Goal: Task Accomplishment & Management: Manage account settings

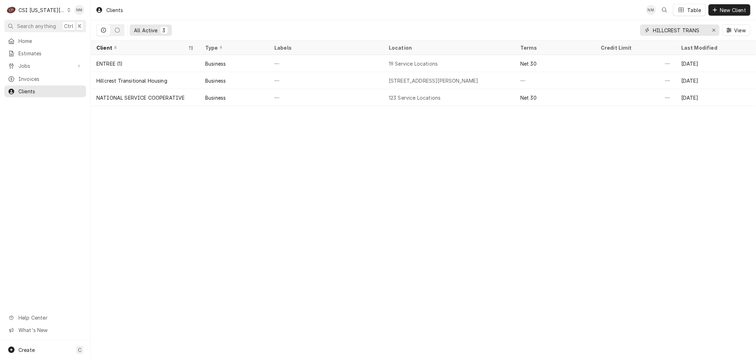
drag, startPoint x: 703, startPoint y: 30, endPoint x: 628, endPoint y: 29, distance: 74.4
click at [628, 29] on div "All Active 3 HILLCREST TRANS View" at bounding box center [423, 30] width 654 height 20
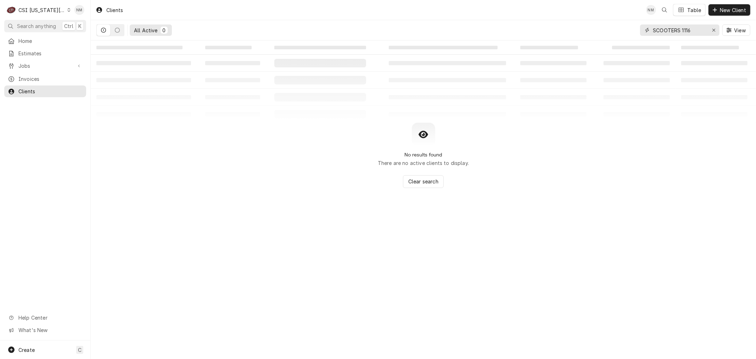
drag, startPoint x: 697, startPoint y: 32, endPoint x: 614, endPoint y: 20, distance: 84.1
click at [658, 26] on input "SCOOTERS 1116" at bounding box center [679, 29] width 53 height 11
type input "S"
type input "32060"
click at [43, 67] on span "Jobs" at bounding box center [44, 65] width 53 height 7
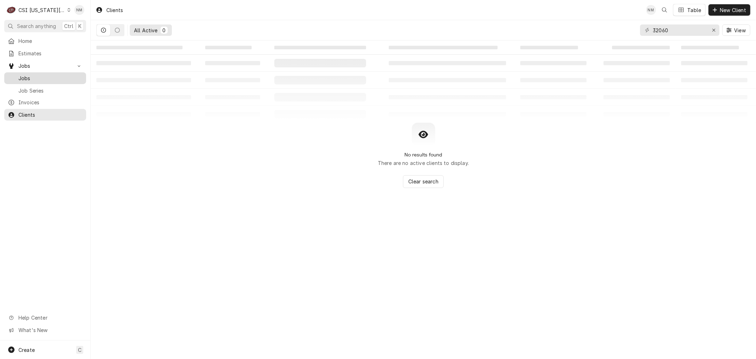
click at [38, 77] on span "Jobs" at bounding box center [50, 77] width 64 height 7
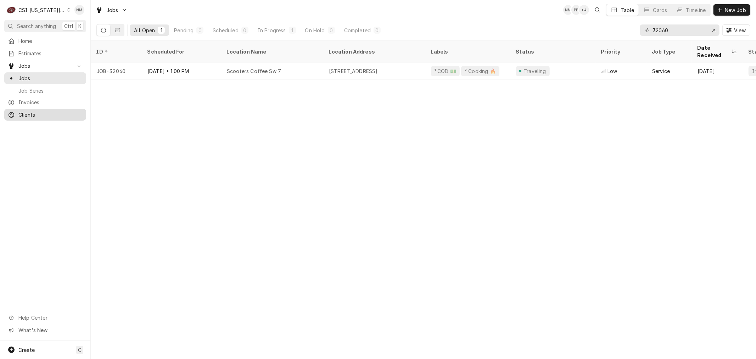
click at [26, 112] on span "Clients" at bounding box center [50, 114] width 64 height 7
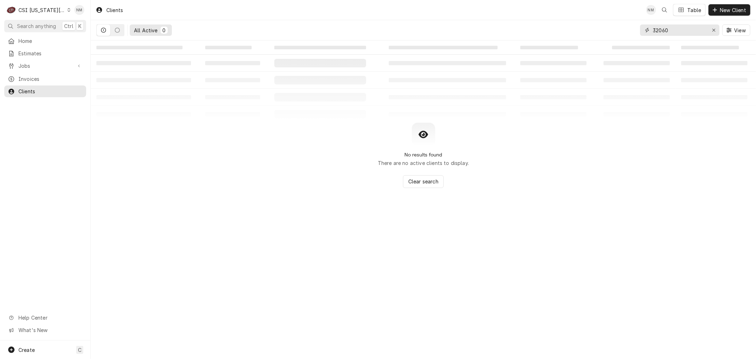
drag, startPoint x: 674, startPoint y: 30, endPoint x: 631, endPoint y: 31, distance: 43.2
click at [631, 31] on div "All Active 0 32060 View" at bounding box center [423, 30] width 654 height 20
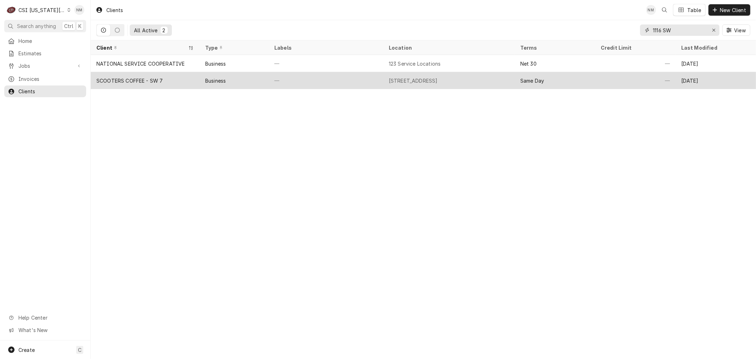
type input "1116 SW"
click at [298, 76] on div "—" at bounding box center [326, 80] width 114 height 17
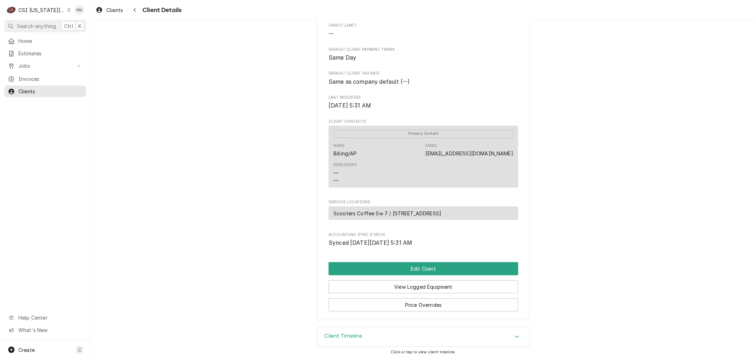
scroll to position [150, 0]
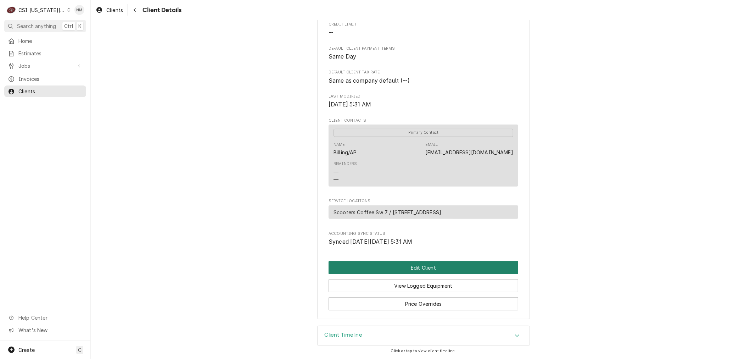
click at [429, 266] on button "Edit Client" at bounding box center [423, 267] width 190 height 13
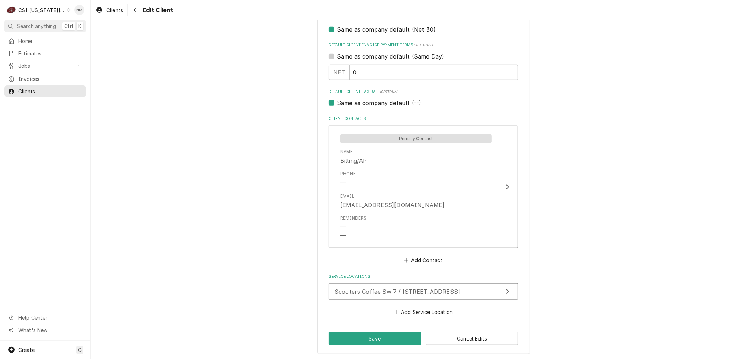
scroll to position [433, 0]
click at [455, 290] on span "Scooters Coffee Sw 7 / 1116 Sw 7 Highway, Blue Springs, MO 64015" at bounding box center [396, 290] width 125 height 7
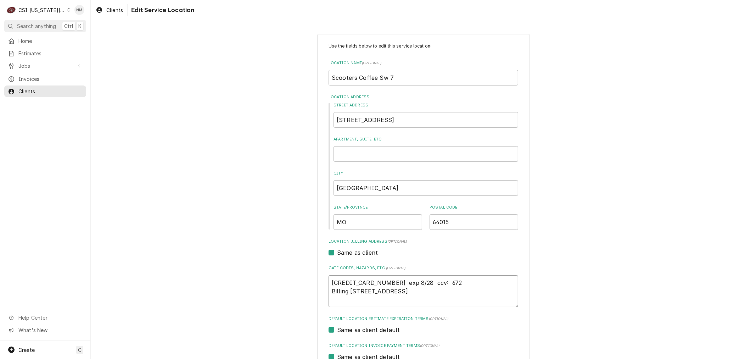
drag, startPoint x: 459, startPoint y: 293, endPoint x: 316, endPoint y: 284, distance: 143.4
type textarea "x"
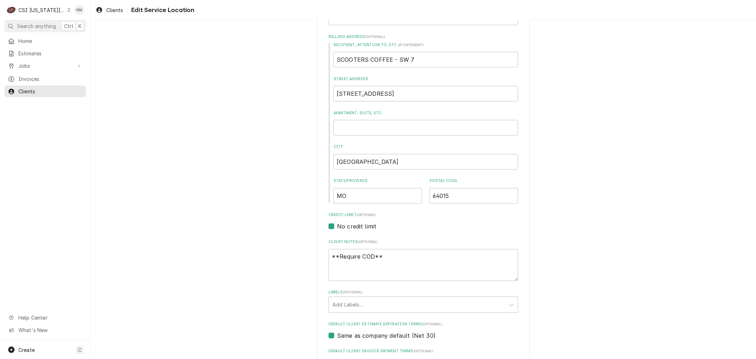
scroll to position [157, 0]
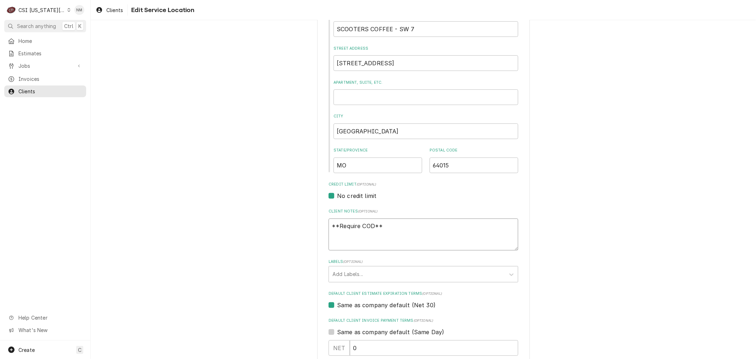
drag, startPoint x: 394, startPoint y: 224, endPoint x: 298, endPoint y: 225, distance: 95.3
click at [298, 225] on div "Please provide the following information about your client: Client Type Industr…" at bounding box center [423, 252] width 665 height 765
paste textarea "[CREDIT_CARD_NUMBER] exp 8/28 ccv: 672 Billing [STREET_ADDRESS]"
type textarea "x"
type textarea "[CREDIT_CARD_NUMBER] exp 8/28 ccv: 672 Billing [STREET_ADDRESS]"
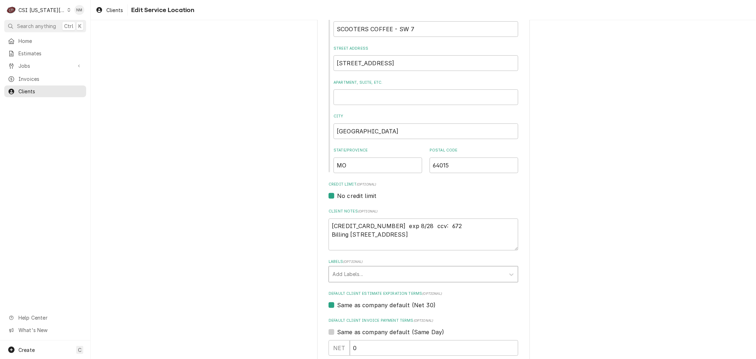
click at [445, 273] on div "Labels" at bounding box center [416, 273] width 169 height 13
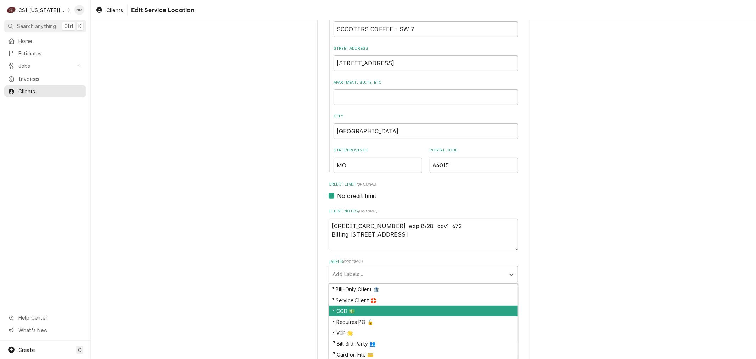
click at [395, 306] on div "² COD 💵" at bounding box center [423, 310] width 189 height 11
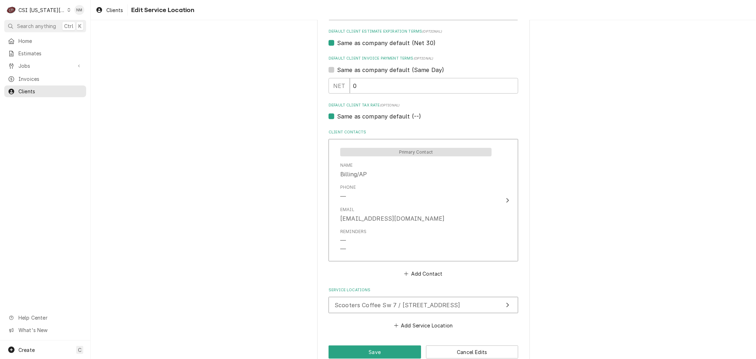
scroll to position [433, 0]
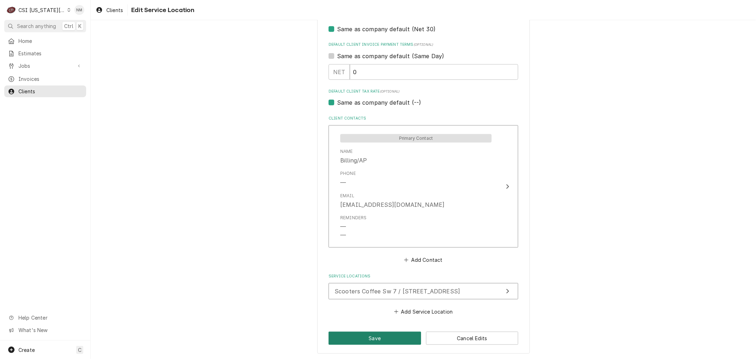
click at [380, 334] on button "Save" at bounding box center [374, 337] width 92 height 13
type textarea "x"
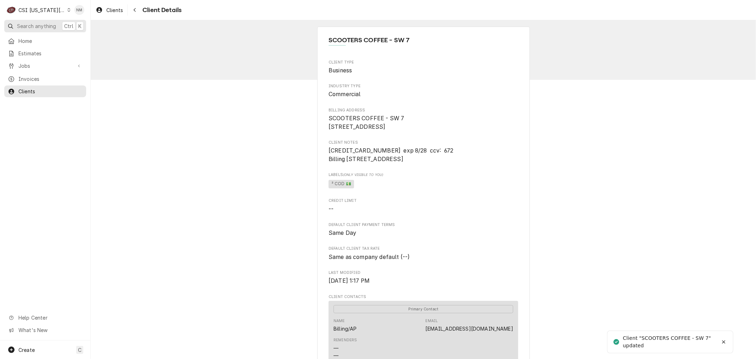
click at [37, 25] on span "Search anything" at bounding box center [36, 25] width 39 height 7
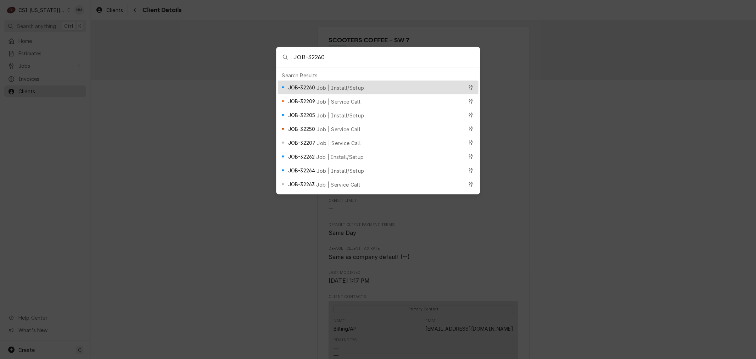
type input "JOB-32260"
click at [322, 84] on span "Job | Install/Setup" at bounding box center [339, 87] width 47 height 7
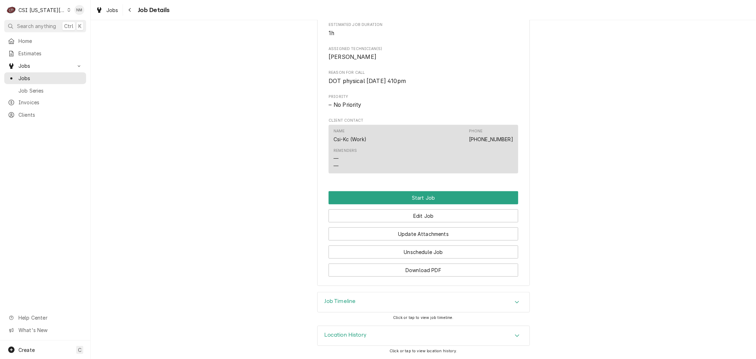
scroll to position [282, 0]
click at [346, 301] on h3 "Job Timeline" at bounding box center [340, 301] width 31 height 7
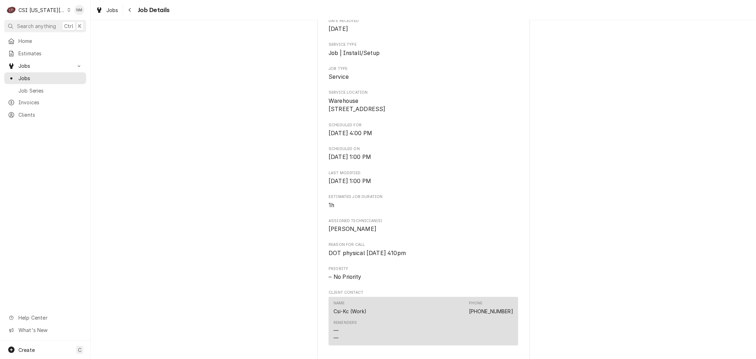
scroll to position [45, 0]
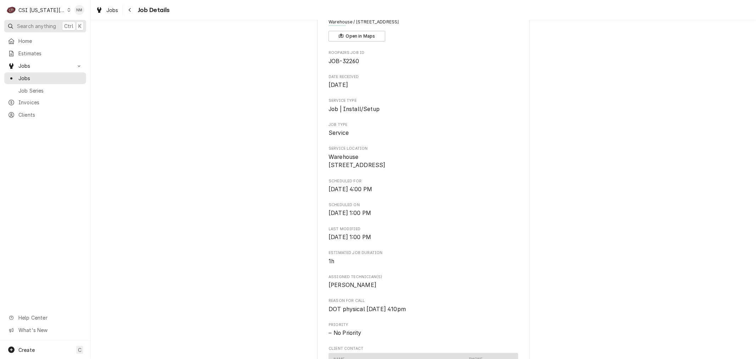
click at [33, 26] on span "Search anything" at bounding box center [36, 25] width 39 height 7
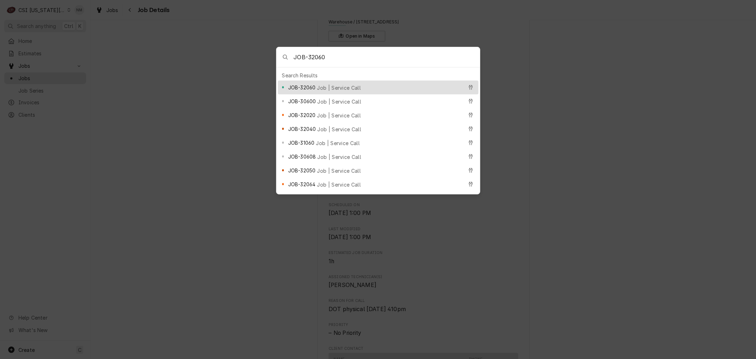
type input "JOB-32060"
click at [313, 84] on span "JOB-32060" at bounding box center [301, 87] width 27 height 7
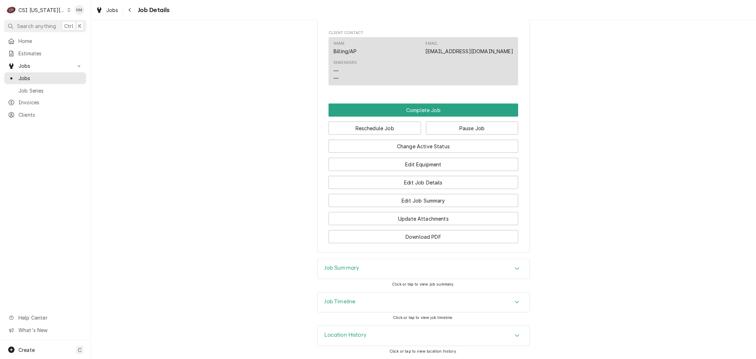
scroll to position [688, 0]
click at [347, 299] on h3 "Job Timeline" at bounding box center [340, 301] width 31 height 7
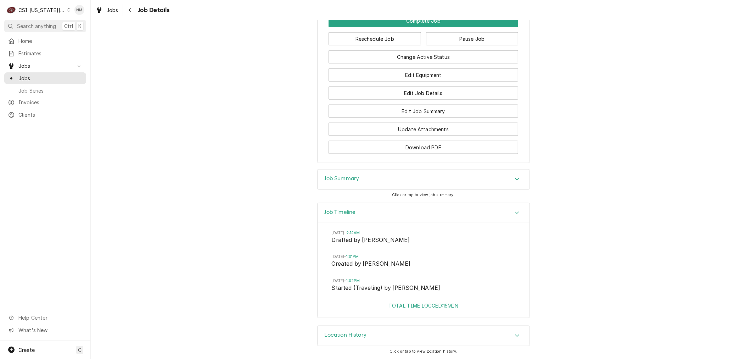
scroll to position [777, 0]
click at [16, 75] on div "Jobs" at bounding box center [45, 77] width 75 height 7
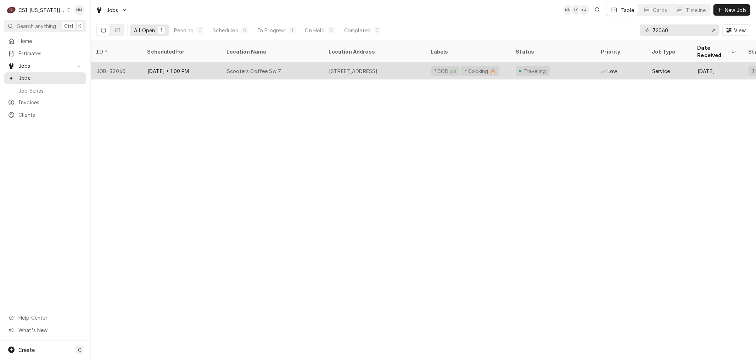
click at [312, 62] on div "Scooters Coffee Sw 7" at bounding box center [272, 70] width 102 height 17
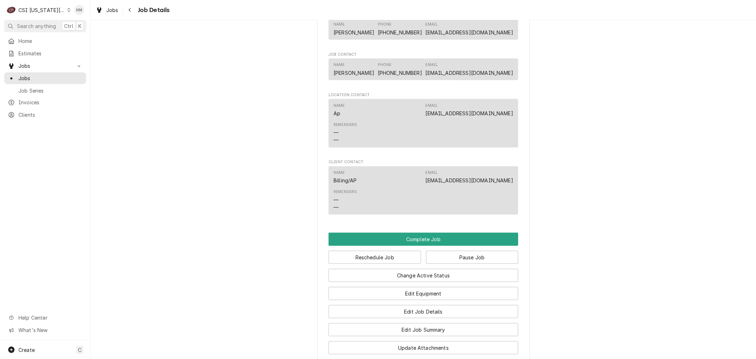
scroll to position [551, 0]
click at [35, 76] on span "Jobs" at bounding box center [50, 77] width 64 height 7
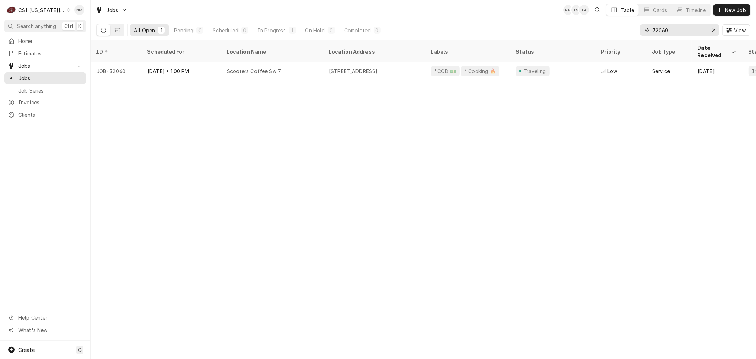
drag, startPoint x: 681, startPoint y: 30, endPoint x: 627, endPoint y: 30, distance: 54.2
click at [627, 30] on div "All Open 1 Pending 0 Scheduled 0 In Progress 1 On Hold 0 Completed 0 32060 View" at bounding box center [423, 30] width 654 height 20
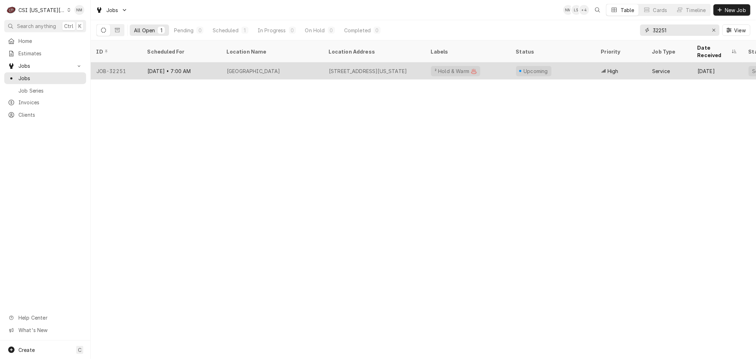
type input "32251"
click at [204, 62] on div "[DATE] • 7:00 AM" at bounding box center [181, 70] width 79 height 17
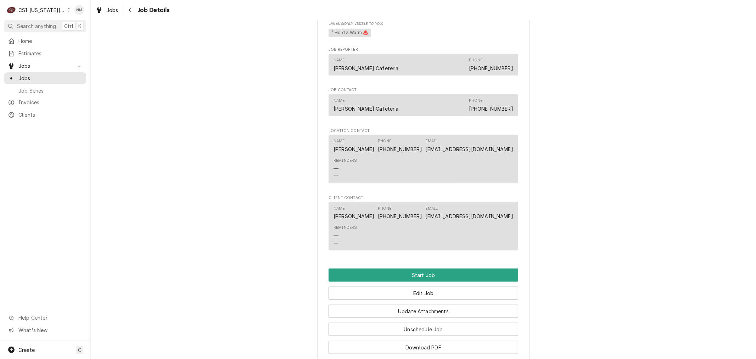
scroll to position [512, 0]
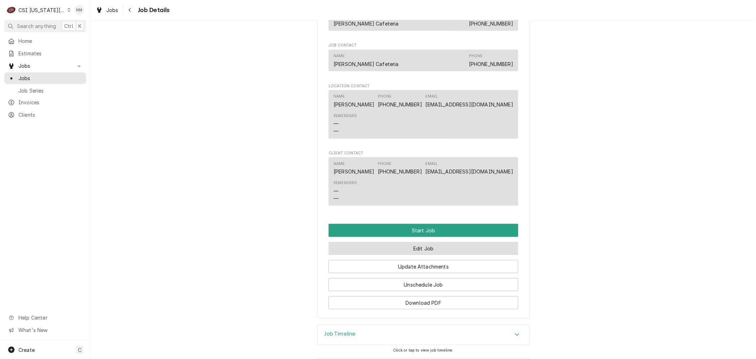
click at [429, 255] on button "Edit Job" at bounding box center [423, 248] width 190 height 13
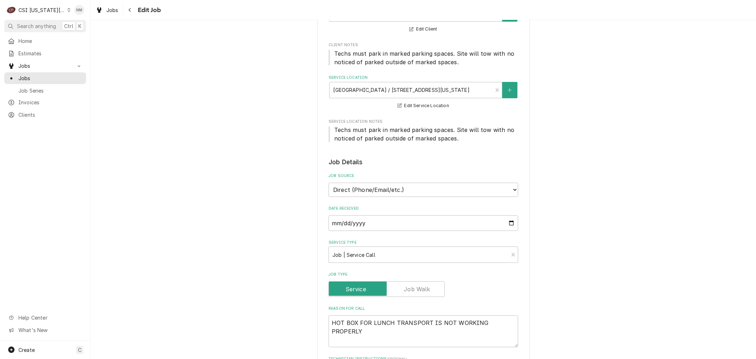
scroll to position [157, 0]
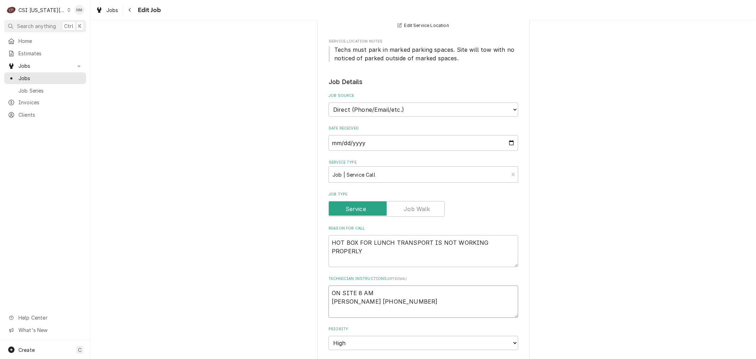
click at [328, 293] on textarea "ON SITE 8 AM CARRIE 816-721-9960" at bounding box center [423, 301] width 190 height 32
type textarea "x"
type textarea "ON SITE 8 AM CARRIE 816-721-9960"
type textarea "x"
type textarea "L ON SITE 8 AM CARRIE 816-721-9960"
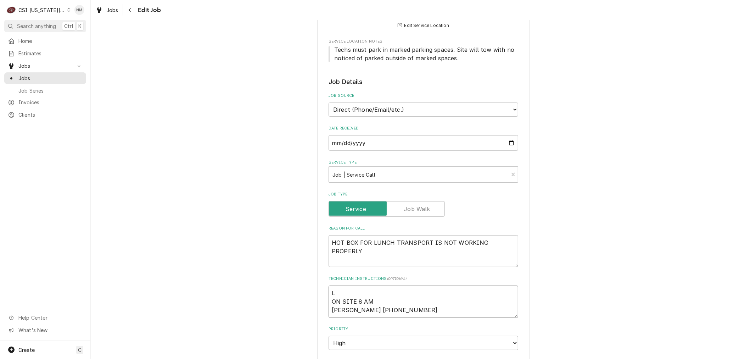
type textarea "x"
type textarea "LV ON SITE 8 AM CARRIE 816-721-9960"
type textarea "x"
type textarea "LVM ON SITE 8 AM CARRIE 816-721-9960"
type textarea "x"
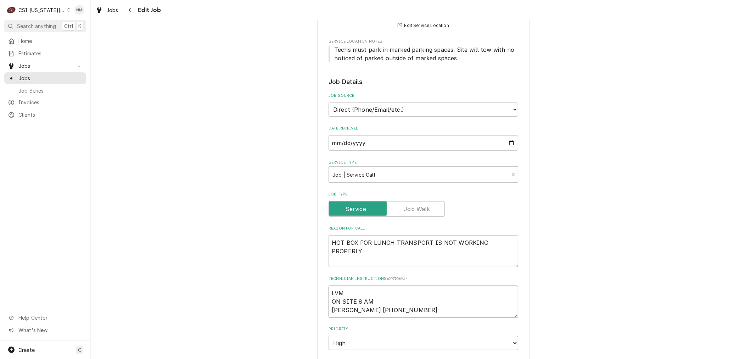
type textarea "LVM ON SITE 8 AM CARRIE 816-721-9960"
type textarea "x"
type textarea "LVM F ON SITE 8 AM CARRIE 816-721-9960"
type textarea "x"
type textarea "LVM FO ON SITE 8 AM CARRIE 816-721-9960"
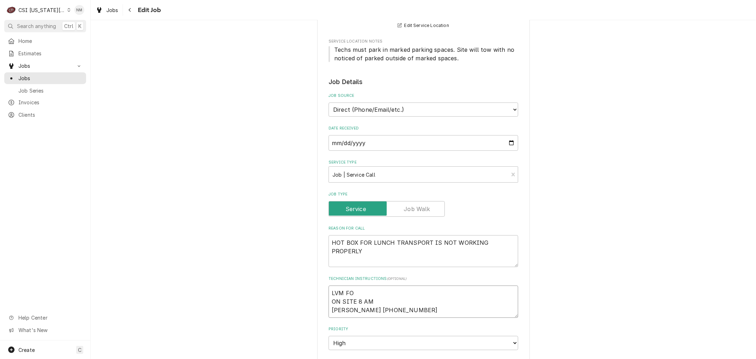
type textarea "x"
type textarea "LVM FOR ON SITE 8 AM CARRIE 816-721-9960"
type textarea "x"
type textarea "LVM FOR ON SITE 8 AM CARRIE 816-721-9960"
type textarea "x"
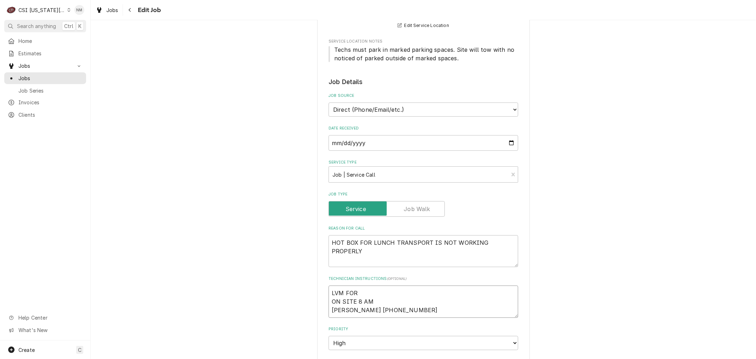
type textarea "LVM FOR c ON SITE 8 AM CARRIE 816-721-9960"
type textarea "x"
type textarea "LVM FOR cA ON SITE 8 AM CARRIE 816-721-9960"
type textarea "x"
type textarea "LVM FOR cAR ON SITE 8 AM CARRIE 816-721-9960"
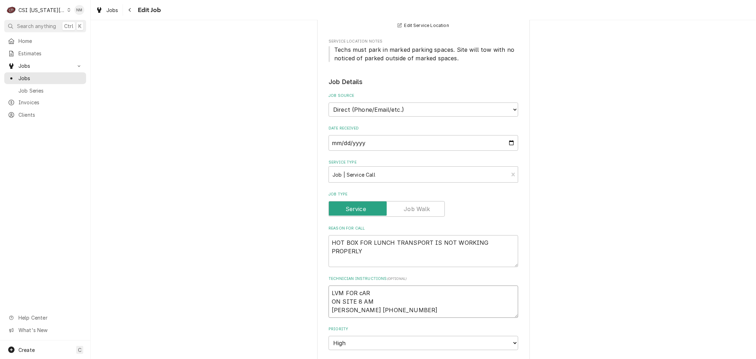
type textarea "x"
type textarea "LVM FOR cARRI ON SITE 8 AM CARRIE 816-721-9960"
type textarea "x"
type textarea "LVM FOR cARRIE ON SITE 8 AM CARRIE 816-721-9960"
type textarea "x"
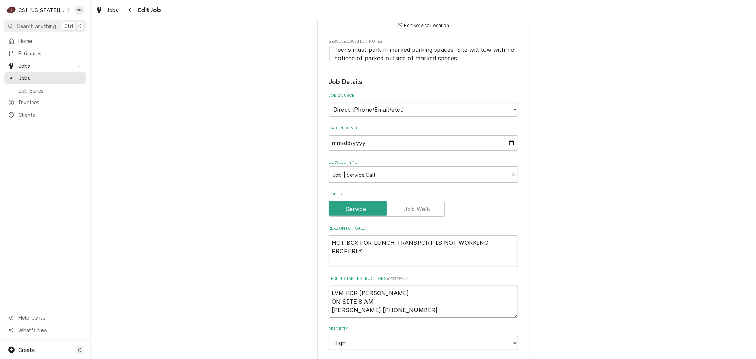
type textarea "LVM FOR cARRIE ON SITE 8 AM CARRIE 816-721-9960"
type textarea "x"
type textarea "LVM FOR cARRIE T ON SITE 8 AM CARRIE 816-721-9960"
type textarea "x"
type textarea "LVM FOR cARRIE TO ON SITE 8 AM CARRIE 816-721-9960"
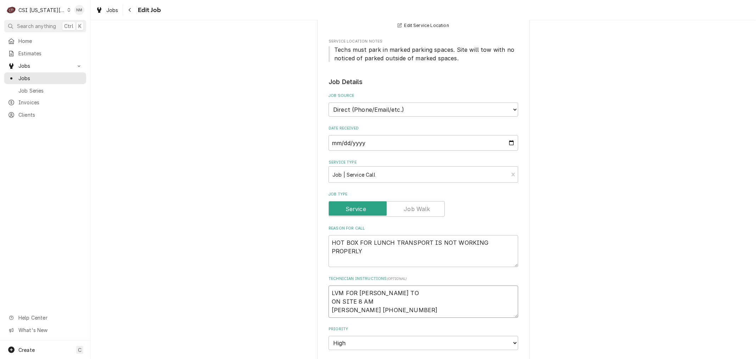
type textarea "x"
type textarea "LVM FOR cARRIE TO ON SITE 8 AM CARRIE 816-721-9960"
type textarea "x"
type textarea "LVM FOR cARRIE TO C ON SITE 8 AM CARRIE 816-721-9960"
type textarea "x"
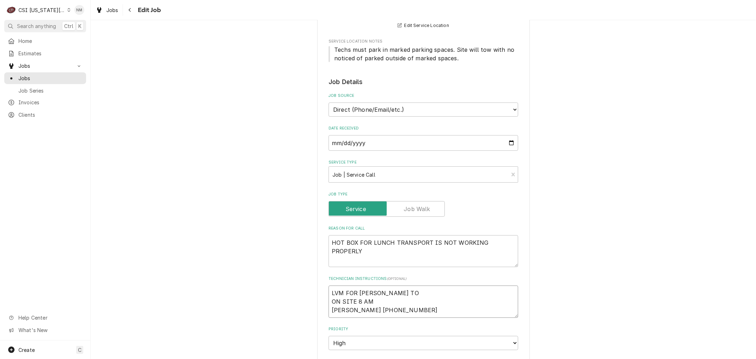
type textarea "LVM FOR cARRIE T ON SITE 8 AM CARRIE 816-721-9960"
type textarea "x"
type textarea "LVM FOR cARRIE ON SITE 8 AM CARRIE 816-721-9960"
type textarea "x"
type textarea "LVM FOR cARRIE ON SITE 8 AM CARRIE 816-721-9960"
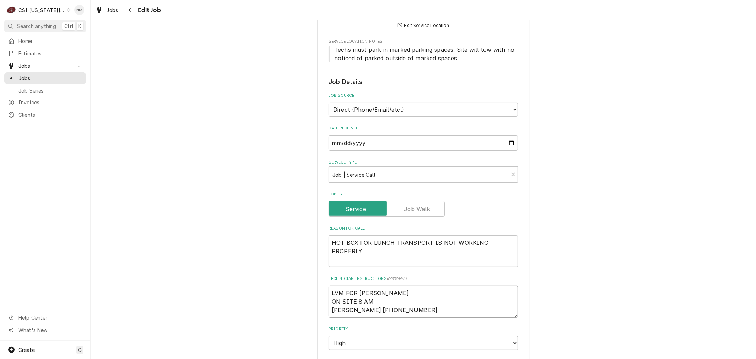
type textarea "x"
type textarea "LVM FOR cARRI ON SITE 8 AM CARRIE 816-721-9960"
type textarea "x"
type textarea "LVM FOR cARR ON SITE 8 AM CARRIE 816-721-9960"
type textarea "x"
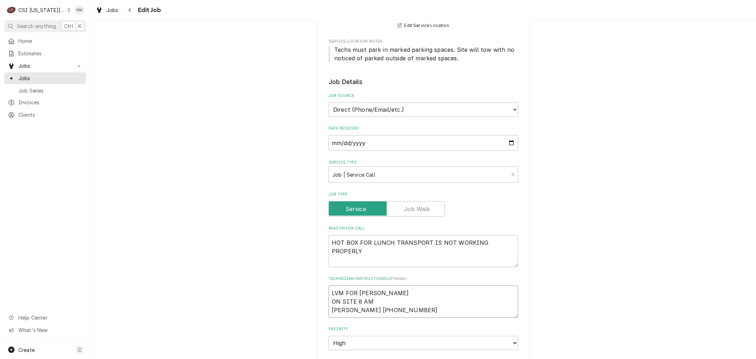
type textarea "LVM FOR cAR ON SITE 8 AM CARRIE 816-721-9960"
type textarea "x"
type textarea "LVM FOR cA ON SITE 8 AM CARRIE 816-721-9960"
type textarea "x"
type textarea "LVM FOR c ON SITE 8 AM CARRIE 816-721-9960"
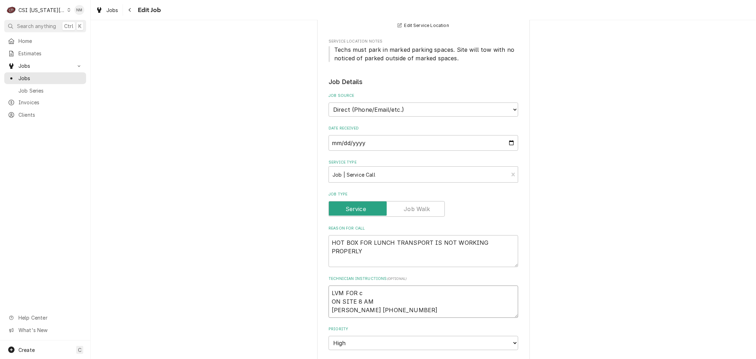
type textarea "x"
type textarea "LVM FOR ON SITE 8 AM CARRIE 816-721-9960"
type textarea "x"
type textarea "LVM FOR ON SITE 8 AM CARRIE 816-721-9960"
type textarea "x"
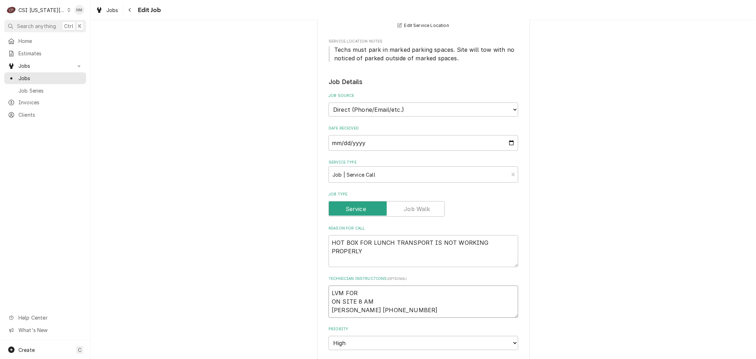
type textarea "LVM FO ON SITE 8 AM CARRIE 816-721-9960"
type textarea "x"
type textarea "LVM F ON SITE 8 AM CARRIE 816-721-9960"
type textarea "x"
type textarea "LVM ON SITE 8 AM CARRIE 816-721-9960"
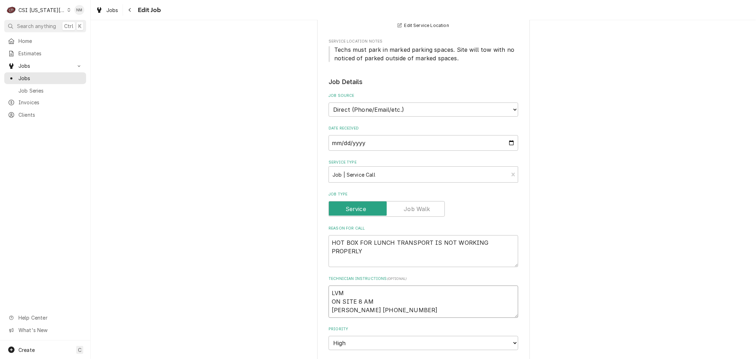
type textarea "x"
type textarea "LVM ON SITE 8 AM CARRIE 816-721-9960"
type textarea "x"
type textarea "LV ON SITE 8 AM CARRIE 816-721-9960"
type textarea "x"
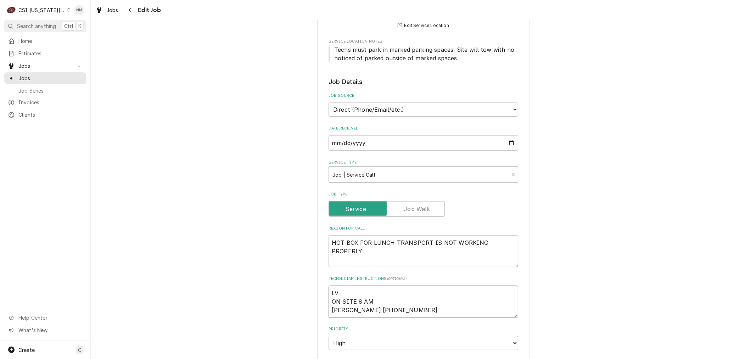
type textarea "L ON SITE 8 AM CARRIE 816-721-9960"
type textarea "x"
type textarea "ON SITE 8 AM CARRIE 816-721-9960"
type textarea "x"
type textarea "L ON SITE 8 AM CARRIE 816-721-9960"
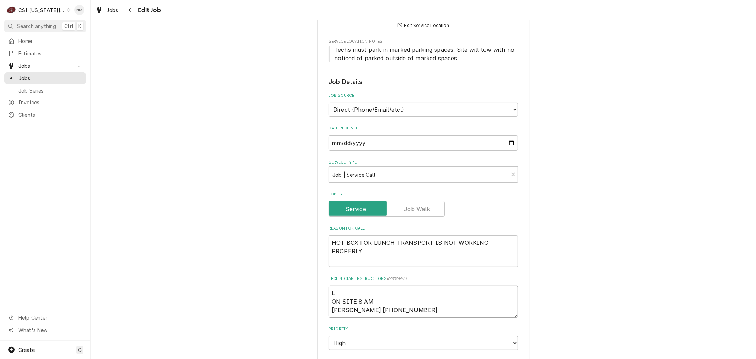
type textarea "x"
type textarea "LV ON SITE 8 AM CARRIE 816-721-9960"
type textarea "x"
type textarea "LVM ON SITE 8 AM CARRIE 816-721-9960"
type textarea "x"
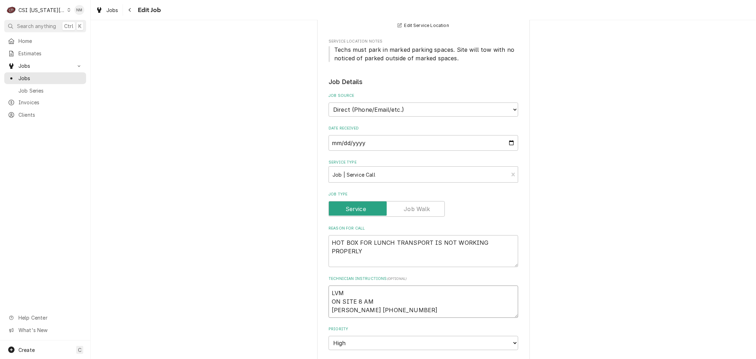
type textarea "LVM ON SITE 8 AM CARRIE 816-721-9960"
type textarea "x"
type textarea "LVM f ON SITE 8 AM CARRIE 816-721-9960"
type textarea "x"
type textarea "LVM fo ON SITE 8 AM CARRIE 816-721-9960"
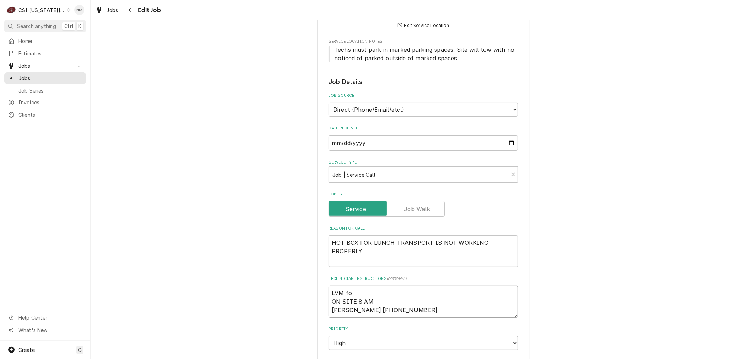
type textarea "x"
type textarea "LVM for ON SITE 8 AM CARRIE 816-721-9960"
type textarea "x"
type textarea "LVM for Ca ON SITE 8 AM CARRIE 816-721-9960"
type textarea "x"
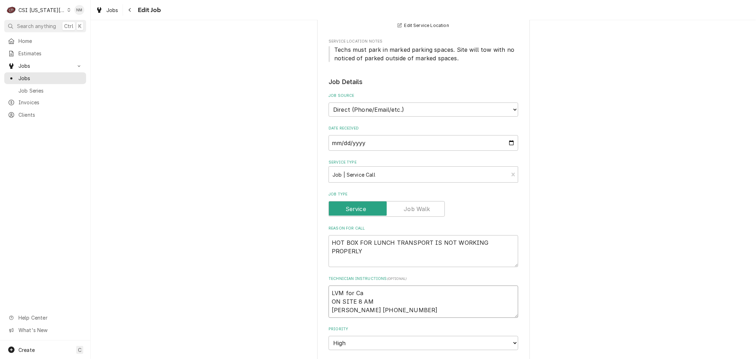
type textarea "LVM for Car ON SITE 8 AM CARRIE 816-721-9960"
type textarea "x"
type textarea "LVM for Carr ON SITE 8 AM CARRIE 816-721-9960"
type textarea "x"
type textarea "LVM for Carri ON SITE 8 AM CARRIE 816-721-9960"
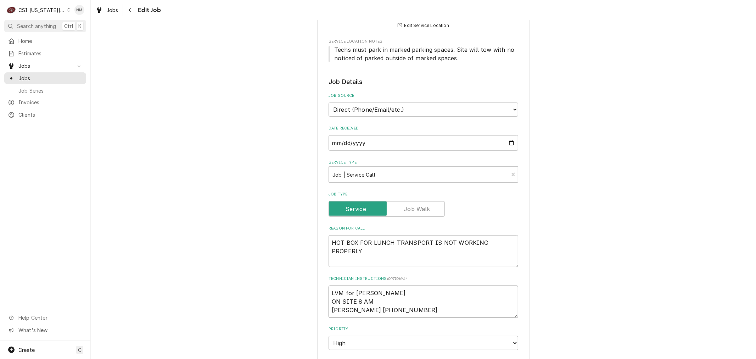
type textarea "x"
type textarea "LVM for Carrie ON SITE 8 AM CARRIE 816-721-9960"
type textarea "x"
type textarea "LVM for Carrie ON SITE 8 AM CARRIE 816-721-9960"
type textarea "x"
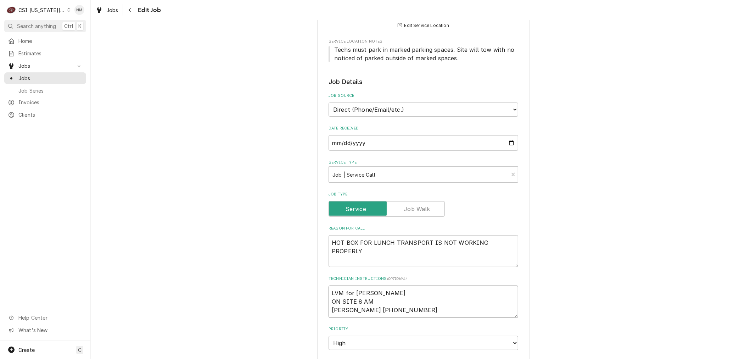
type textarea "LVM for Carrie t ON SITE 8 AM CARRIE 816-721-9960"
type textarea "x"
type textarea "LVM for Carrie to ON SITE 8 AM CARRIE 816-721-9960"
type textarea "x"
type textarea "LVM for Carrie to ca ON SITE 8 AM CARRIE 816-721-9960"
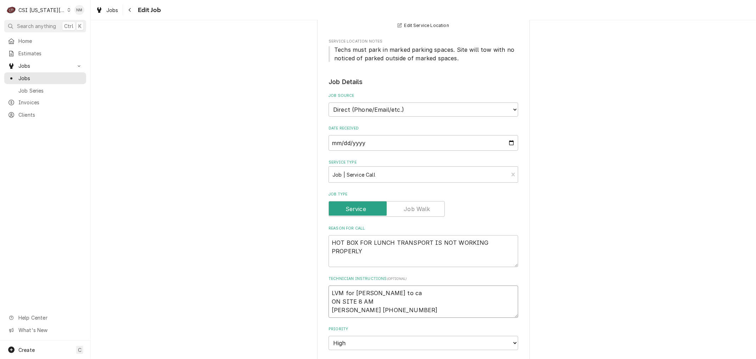
type textarea "x"
type textarea "LVM for Carrie to cal ON SITE 8 AM CARRIE 816-721-9960"
type textarea "x"
type textarea "LVM for Carrie to call ON SITE 8 AM CARRIE 816-721-9960"
type textarea "x"
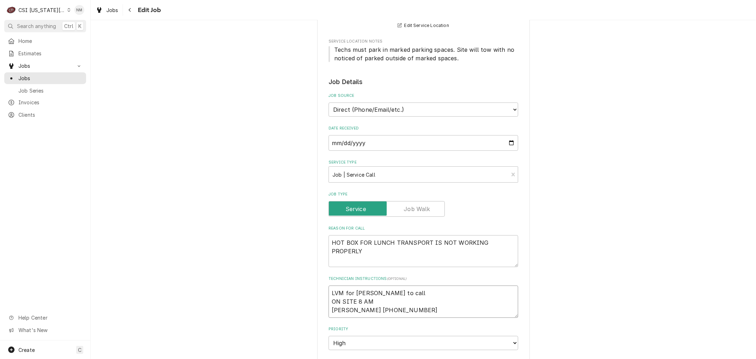
type textarea "LVM for Carrie to call ON SITE 8 AM CARRIE 816-721-9960"
type textarea "x"
type textarea "LVM for Carrie to call m ON SITE 8 AM CARRIE 816-721-9960"
type textarea "x"
type textarea "LVM for Carrie to call me ON SITE 8 AM CARRIE 816-721-9960"
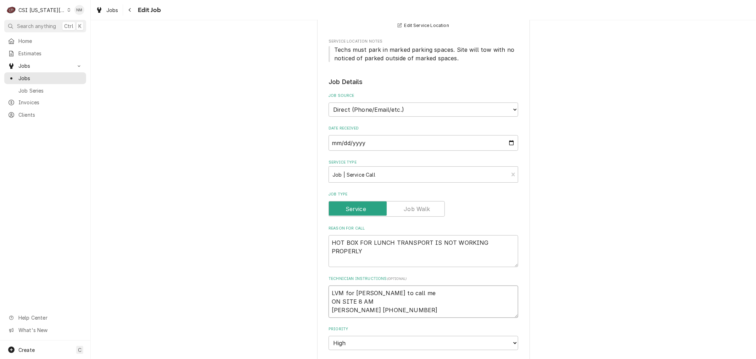
type textarea "x"
type textarea "LVM for Carrie to call me b ON SITE 8 AM CARRIE 816-721-9960"
type textarea "x"
type textarea "LVM for Carrie to call me ba ON SITE 8 AM CARRIE 816-721-9960"
type textarea "x"
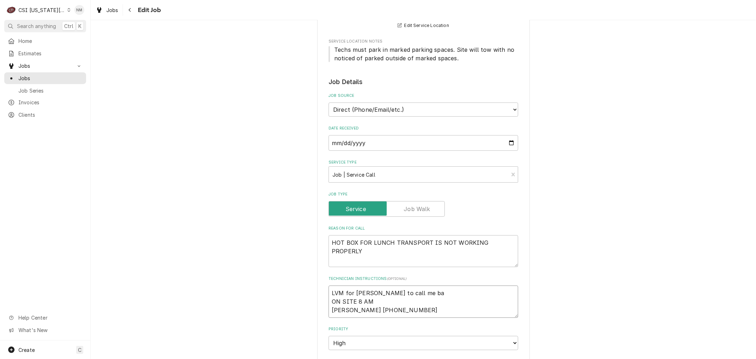
type textarea "LVM for Carrie to call me bac ON SITE 8 AM CARRIE 816-721-9960"
type textarea "x"
type textarea "LVM for Carrie to call me back ON SITE 8 AM CARRIE 816-721-9960"
type textarea "x"
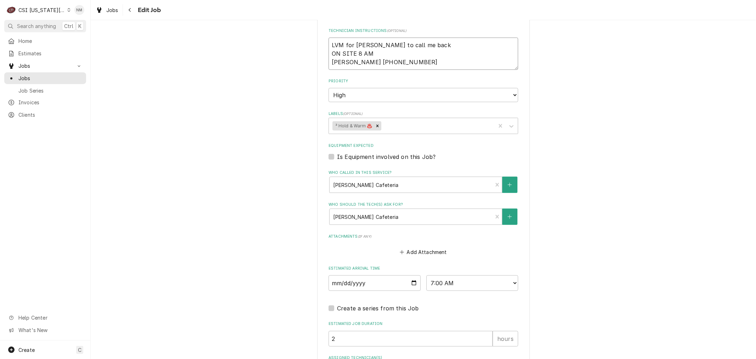
scroll to position [466, 0]
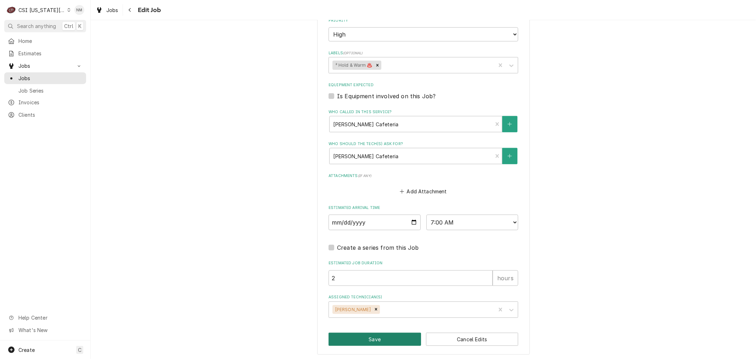
type textarea "LVM for Carrie to call me back ON SITE 8 AM CARRIE 816-721-9960"
click at [358, 337] on button "Save" at bounding box center [374, 338] width 92 height 13
type textarea "x"
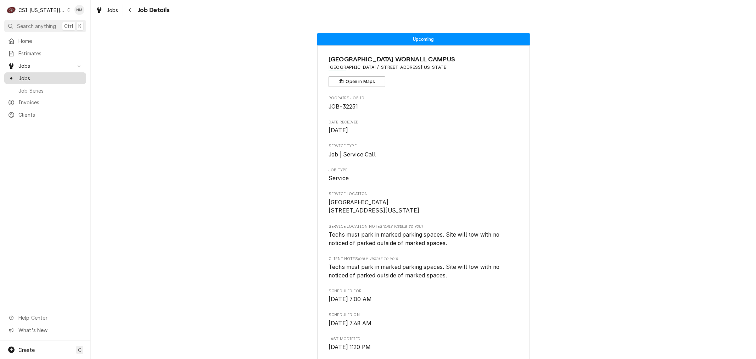
click at [31, 75] on span "Jobs" at bounding box center [50, 77] width 64 height 7
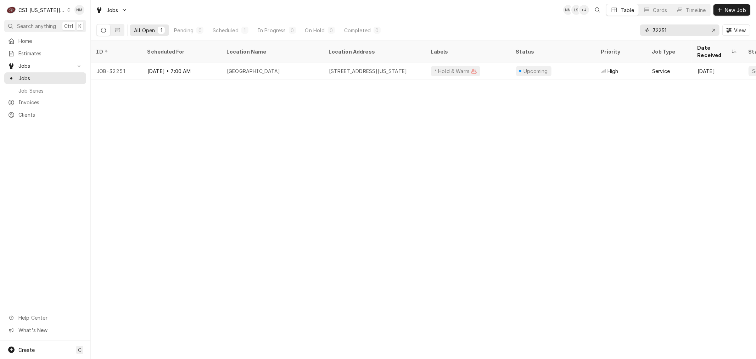
drag, startPoint x: 684, startPoint y: 29, endPoint x: 636, endPoint y: 30, distance: 48.2
click at [635, 30] on div "All Open 1 Pending 0 Scheduled 1 In Progress 0 On Hold 0 Completed 0 32251 View" at bounding box center [423, 30] width 654 height 20
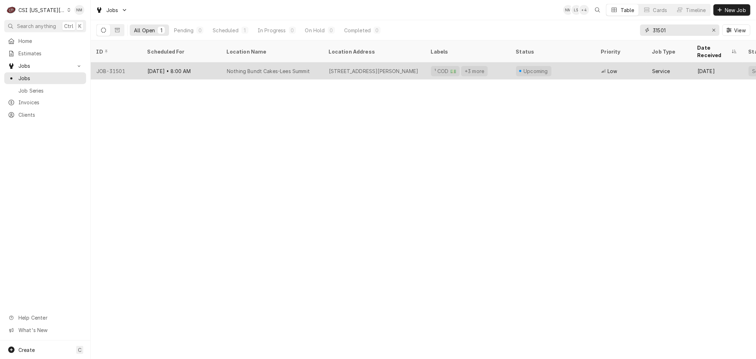
type input "31501"
click at [210, 64] on div "Aug 27 • 8:00 AM" at bounding box center [181, 70] width 79 height 17
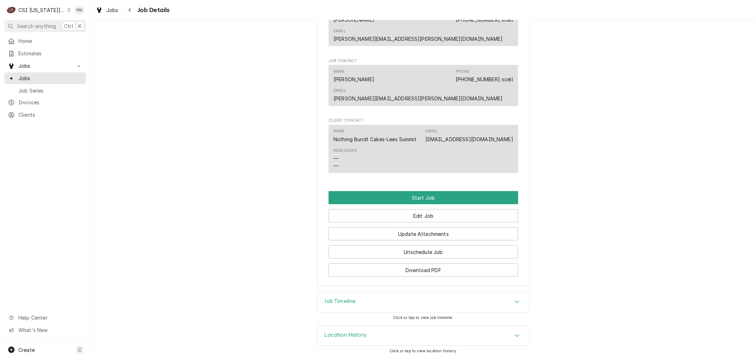
scroll to position [698, 0]
click at [442, 213] on button "Edit Job" at bounding box center [423, 215] width 190 height 13
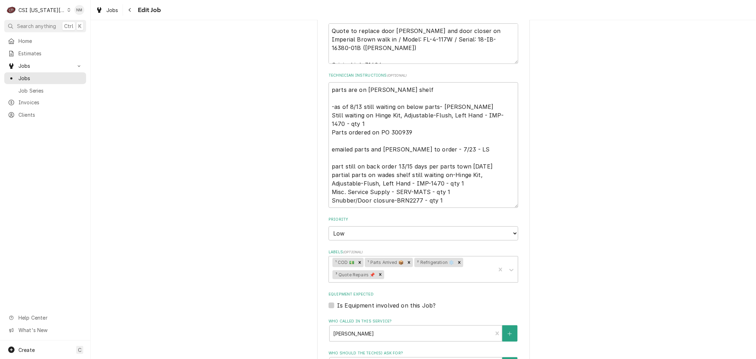
scroll to position [394, 0]
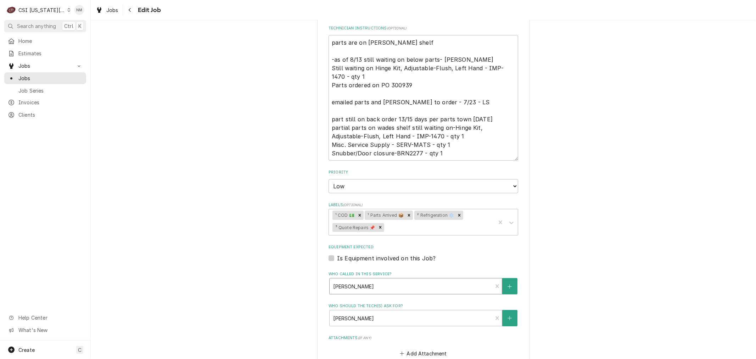
type textarea "x"
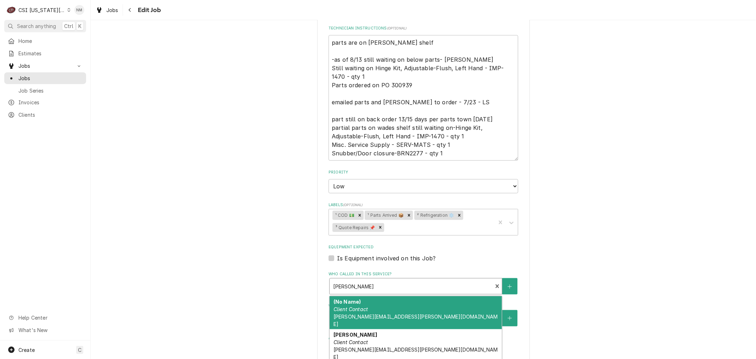
click at [430, 284] on div "Who called in this service?" at bounding box center [411, 286] width 156 height 13
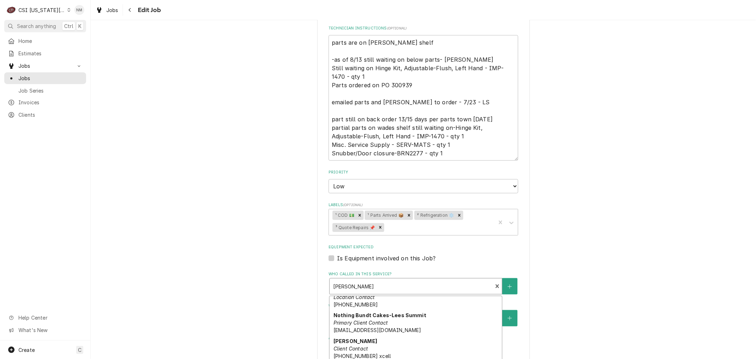
scroll to position [79, 0]
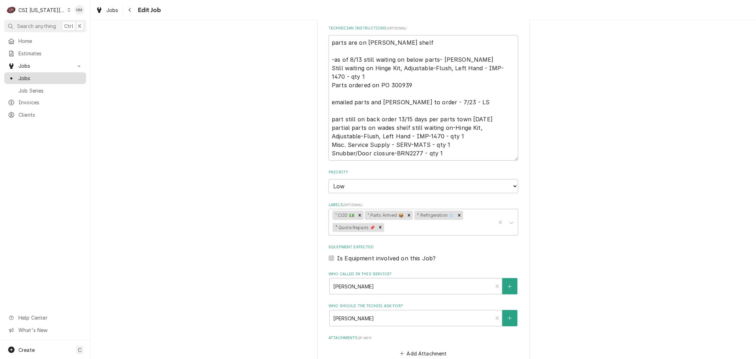
click at [34, 74] on span "Jobs" at bounding box center [50, 77] width 64 height 7
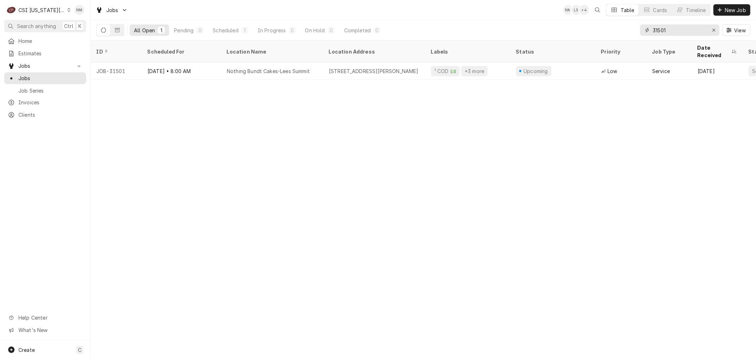
drag, startPoint x: 682, startPoint y: 31, endPoint x: 648, endPoint y: 29, distance: 34.1
click at [648, 29] on div "31501" at bounding box center [679, 29] width 79 height 11
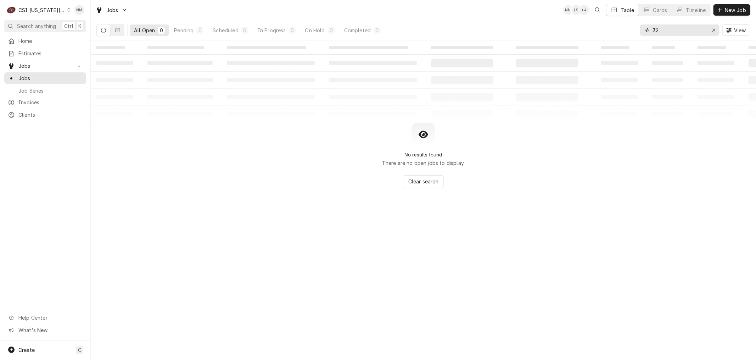
type input "3"
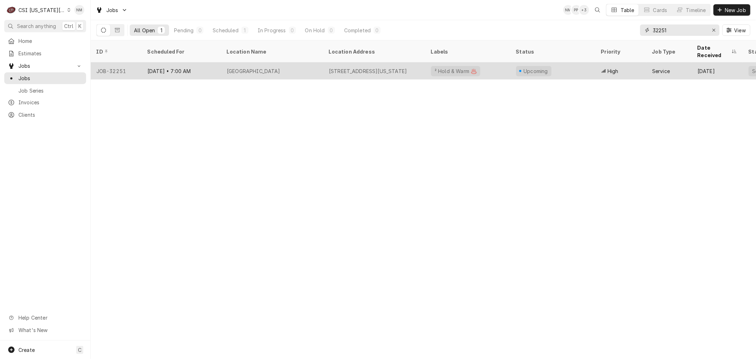
type input "32251"
click at [211, 62] on div "Aug 27 • 7:00 AM" at bounding box center [181, 70] width 79 height 17
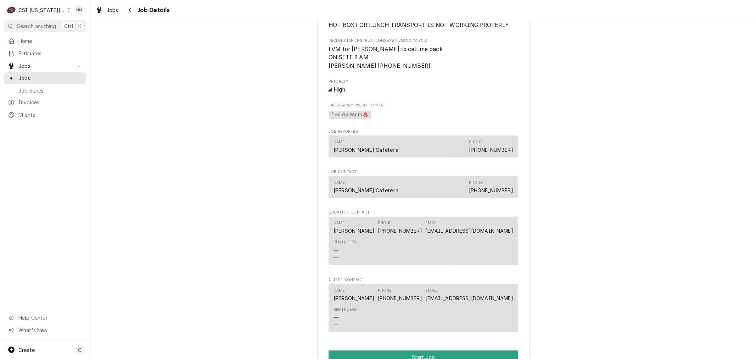
scroll to position [512, 0]
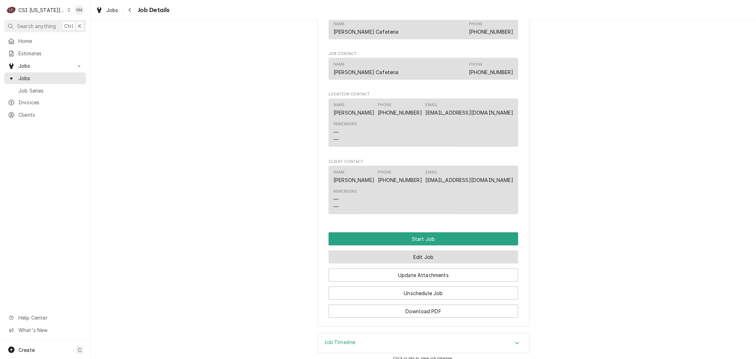
click at [410, 263] on button "Edit Job" at bounding box center [423, 256] width 190 height 13
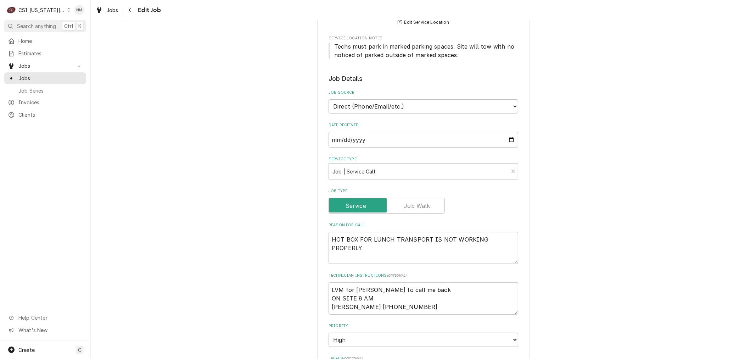
scroll to position [197, 0]
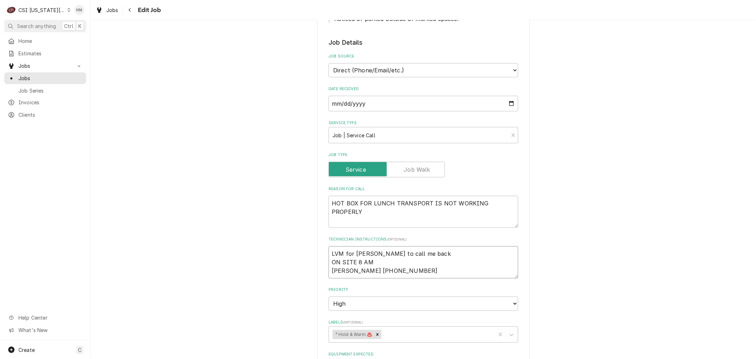
drag, startPoint x: 415, startPoint y: 255, endPoint x: 300, endPoint y: 253, distance: 114.5
click at [301, 253] on div "Use the fields below to edit this job: Client Details Client PEMBROKE HILL WORN…" at bounding box center [423, 230] width 665 height 799
type textarea "x"
type textarea "S ON SITE 8 AM CARRIE 816-721-9960"
type textarea "x"
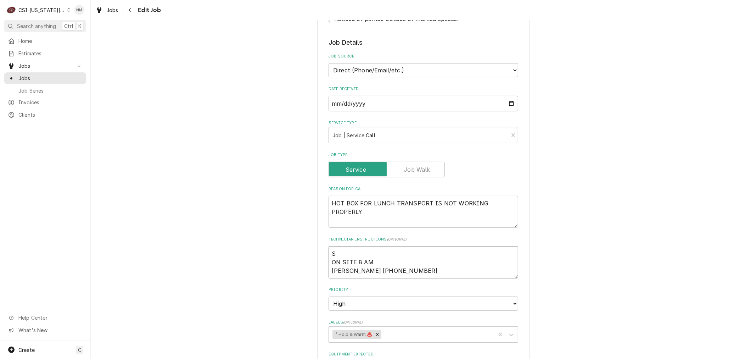
type textarea "Sc ON SITE 8 AM CARRIE 816-721-9960"
type textarea "x"
type textarea "Sche ON SITE 8 AM CARRIE 816-721-9960"
type textarea "x"
type textarea "Schedu ON SITE 8 AM CARRIE 816-721-9960"
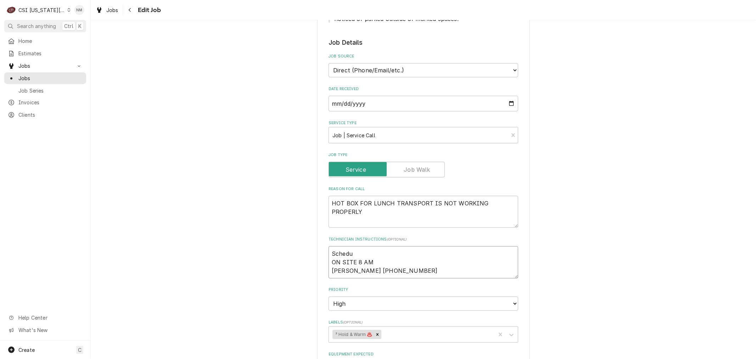
type textarea "x"
type textarea "Schedule ON SITE 8 AM CARRIE 816-721-9960"
type textarea "x"
type textarea "Scheduled ON SITE 8 AM CARRIE 816-721-9960"
type textarea "x"
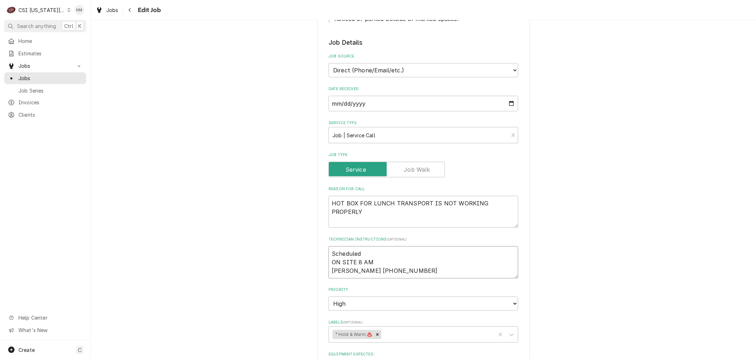
type textarea "Scheduled ON SITE 8 AM CARRIE 816-721-9960"
type textarea "x"
type textarea "Scheduled fw ON SITE 8 AM CARRIE 816-721-9960"
type textarea "x"
type textarea "Scheduled fwi ON SITE 8 AM CARRIE 816-721-9960"
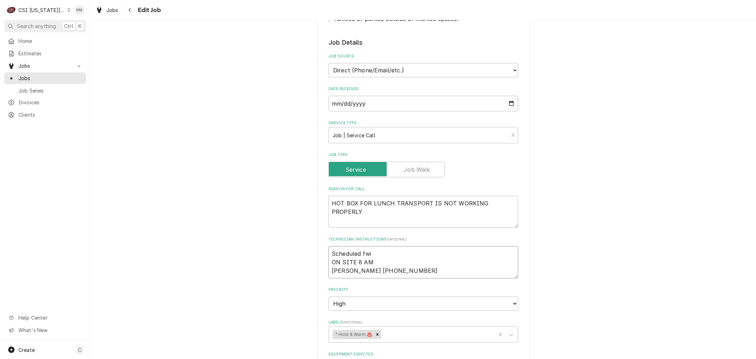
type textarea "x"
type textarea "Scheduled fwit ON SITE 8 AM CARRIE 816-721-9960"
type textarea "x"
type textarea "Scheduled fwith ON SITE 8 AM CARRIE 816-721-9960"
type textarea "x"
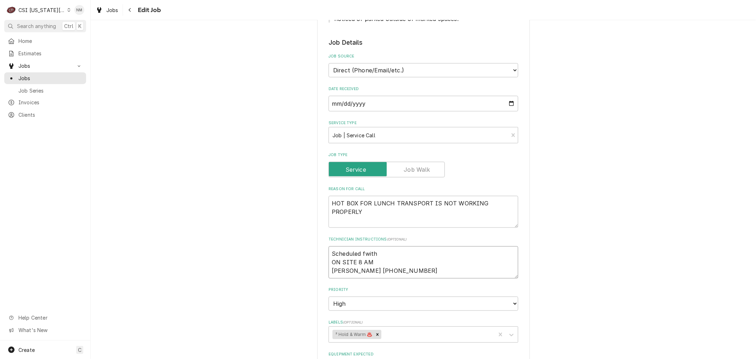
type textarea "Scheduled fwith ON SITE 8 AM CARRIE 816-721-9960"
type textarea "x"
type textarea "Scheduled fwith ON SITE 8 AM CARRIE 816-721-9960"
type textarea "x"
type textarea "Scheduled fwit ON SITE 8 AM CARRIE 816-721-9960"
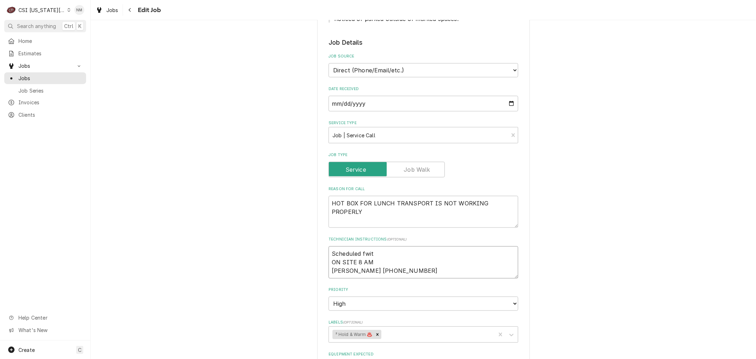
type textarea "x"
type textarea "Scheduled fwi ON SITE 8 AM CARRIE 816-721-9960"
type textarea "x"
type textarea "Scheduled fw ON SITE 8 AM CARRIE 816-721-9960"
type textarea "x"
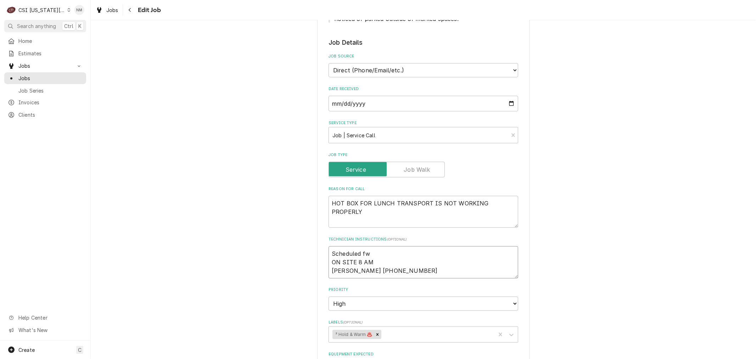
type textarea "Scheduled f ON SITE 8 AM CARRIE 816-721-9960"
type textarea "x"
type textarea "Scheduled ON SITE 8 AM CARRIE 816-721-9960"
type textarea "x"
type textarea "Scheduled wt ON SITE 8 AM CARRIE 816-721-9960"
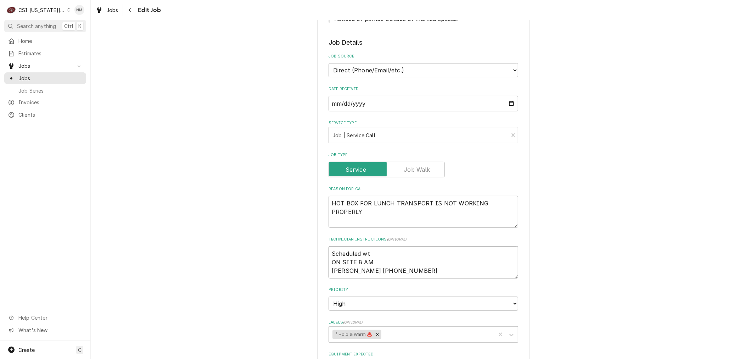
type textarea "x"
type textarea "Scheduled wti ON SITE 8 AM CARRIE 816-721-9960"
type textarea "x"
type textarea "Scheduled wtih ON SITE 8 AM CARRIE 816-721-9960"
type textarea "x"
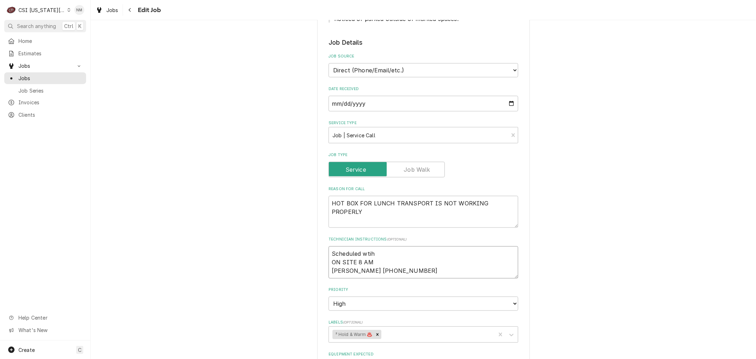
type textarea "Scheduled wtih ON SITE 8 AM CARRIE 816-721-9960"
type textarea "x"
type textarea "Scheduled wtih ON SITE 8 AM CARRIE 816-721-9960"
type textarea "x"
type textarea "Scheduled wti ON SITE 8 AM CARRIE 816-721-9960"
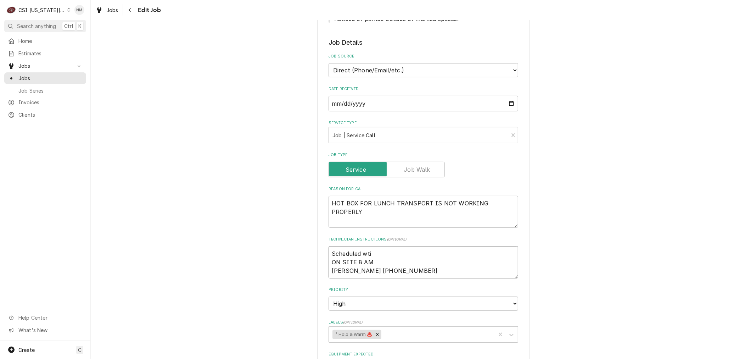
type textarea "x"
type textarea "Scheduled wt ON SITE 8 AM CARRIE 816-721-9960"
type textarea "x"
type textarea "Scheduled w ON SITE 8 AM CARRIE 816-721-9960"
type textarea "x"
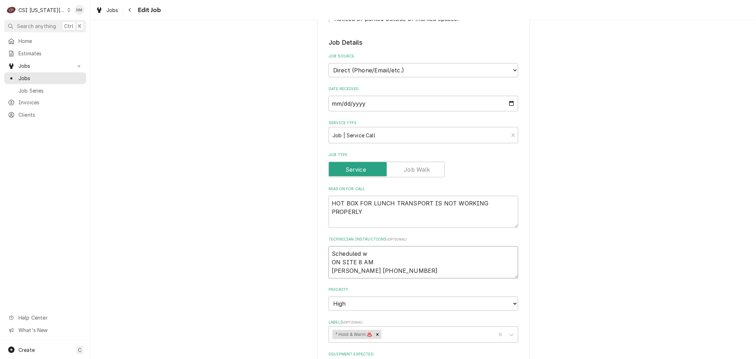
type textarea "Scheduled wi ON SITE 8 AM CARRIE 816-721-9960"
type textarea "x"
type textarea "Scheduled wit ON SITE 8 AM CARRIE 816-721-9960"
type textarea "x"
type textarea "Scheduled witch ON SITE 8 AM CARRIE 816-721-9960"
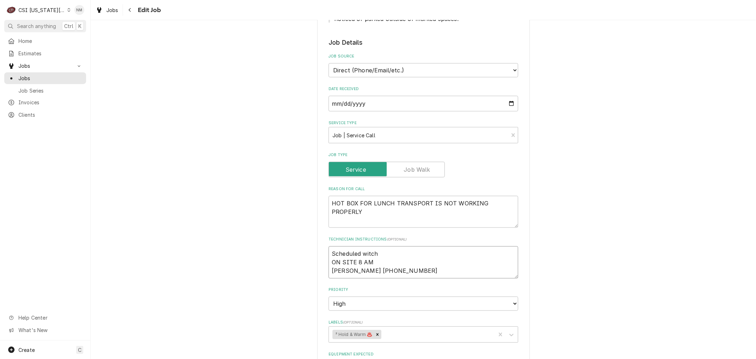
type textarea "x"
type textarea "Scheduled witch ON SITE 8 AM CARRIE 816-721-9960"
type textarea "x"
type textarea "Scheduled witch ON SITE 8 AM CARRIE 816-721-9960"
type textarea "x"
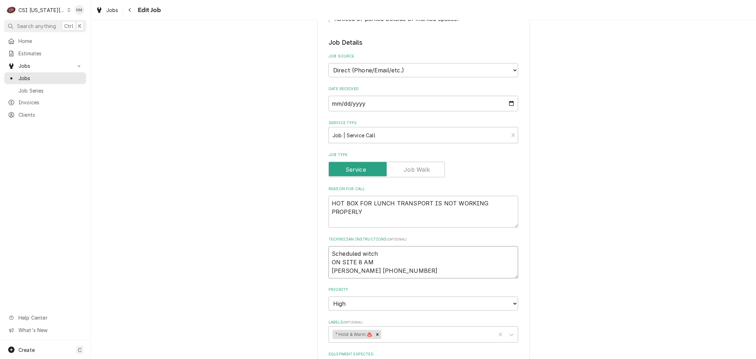
type textarea "Scheduled witc ON SITE 8 AM CARRIE 816-721-9960"
type textarea "x"
type textarea "Scheduled wit ON SITE 8 AM CARRIE 816-721-9960"
type textarea "x"
type textarea "Scheduled with ON SITE 8 AM CARRIE 816-721-9960"
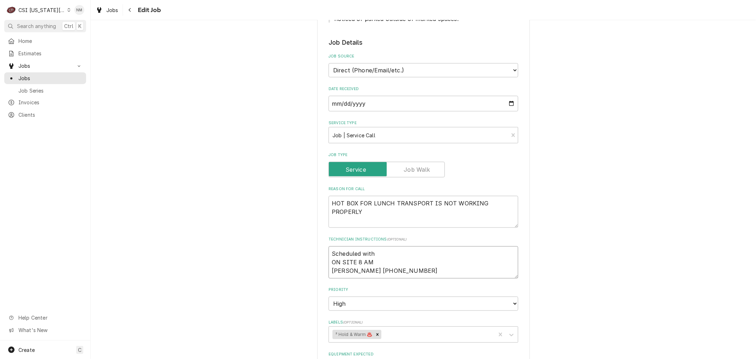
type textarea "x"
type textarea "Scheduled with ON SITE 8 AM CARRIE 816-721-9960"
type textarea "x"
type textarea "Scheduled with c ON SITE 8 AM CARRIE 816-721-9960"
type textarea "x"
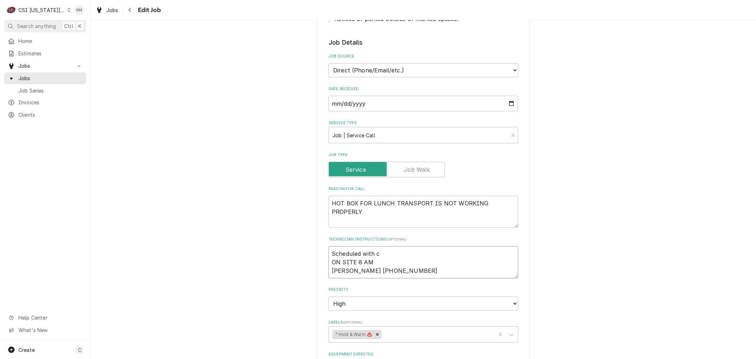
type textarea "Scheduled with ca ON SITE 8 AM CARRIE 816-721-9960"
type textarea "x"
type textarea "Scheduled with car ON SITE 8 AM CARRIE 816-721-9960"
type textarea "x"
type textarea "Scheduled with carr ON SITE 8 AM CARRIE 816-721-9960"
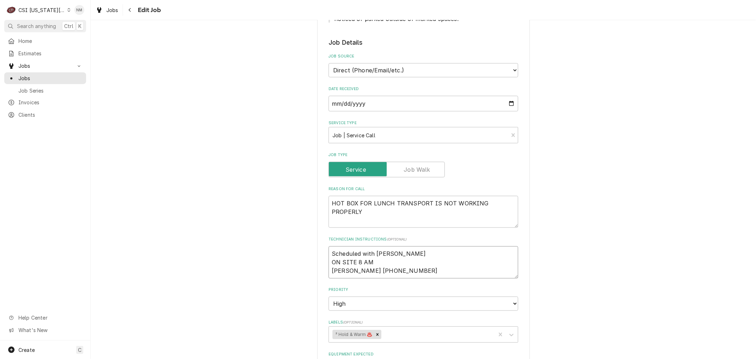
type textarea "x"
type textarea "Scheduled with carri ON SITE 8 AM CARRIE 816-721-9960"
type textarea "x"
type textarea "Scheduled with carrie ON SITE 8 AM CARRIE 816-721-9960"
type textarea "x"
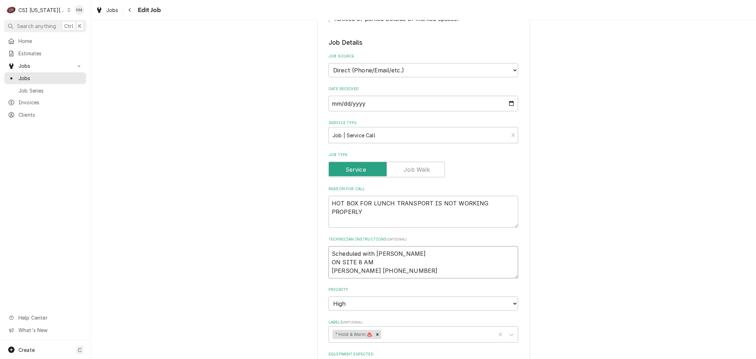
type textarea "Scheduled with carrie ON SITE 8 AM CARRIE 816-721-9960"
type textarea "x"
type textarea "Scheduled with carrie 7 ON SITE 8 AM CARRIE 816-721-9960"
type textarea "x"
type textarea "Scheduled with carrie 7 ON SITE 8 AM CARRIE 816-721-9960"
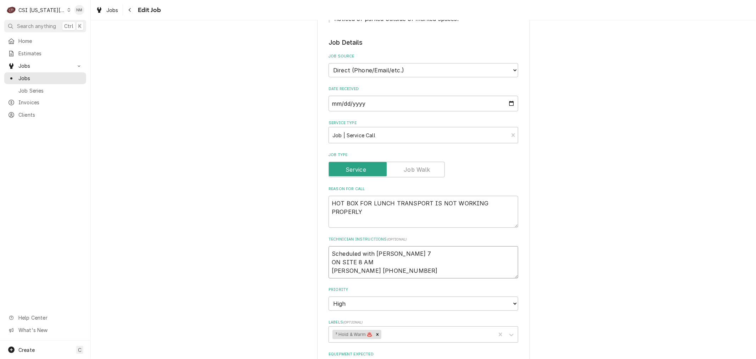
type textarea "x"
type textarea "Scheduled with carrie 7 a ON SITE 8 AM CARRIE 816-721-9960"
type textarea "x"
type textarea "Scheduled with carrie 7 am ON SITE 8 AM CARRIE 816-721-9960"
type textarea "x"
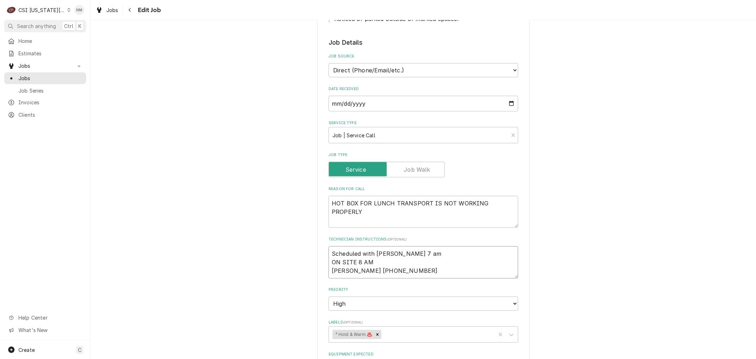
type textarea "Scheduled with carrie 7 am ON SITE 8 AM CARRIE 816-721-9960"
type textarea "x"
type textarea "Scheduled with carrie 7 am W ON SITE 8 AM CARRIE 816-721-9960"
type textarea "x"
type textarea "Scheduled with carrie 7 am WS ON SITE 8 AM CARRIE 816-721-9960"
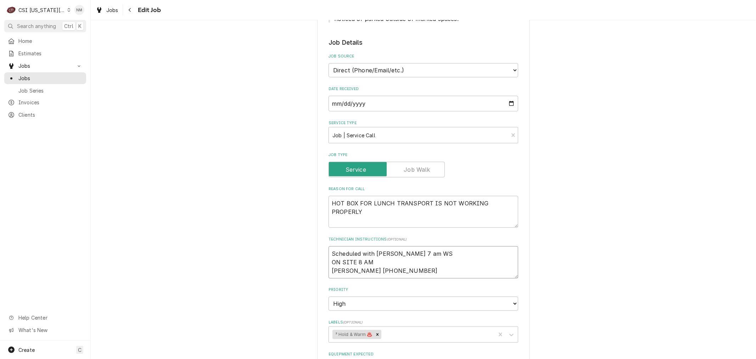
type textarea "x"
type textarea "Scheduled with carrie 7 am WSe ON SITE 8 AM CARRIE 816-721-9960"
type textarea "x"
type textarea "Scheduled with carrie 7 am WSed ON SITE 8 AM CARRIE 816-721-9960"
type textarea "x"
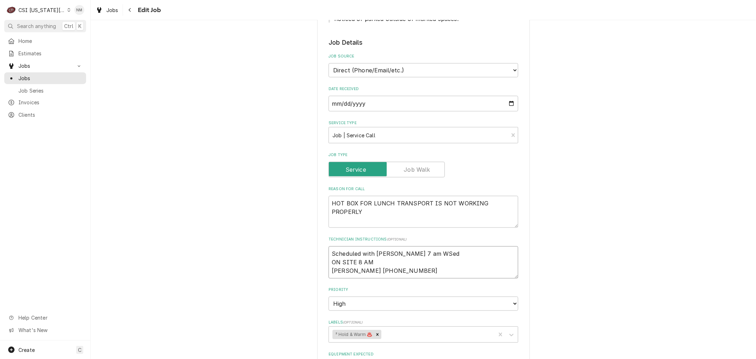
type textarea "Scheduled with carrie 7 am WSeds ON SITE 8 AM CARRIE 816-721-9960"
type textarea "x"
type textarea "Scheduled with carrie 7 am WSed ON SITE 8 AM CARRIE 816-721-9960"
type textarea "x"
type textarea "Scheduled with carrie 7 am WSe ON SITE 8 AM CARRIE 816-721-9960"
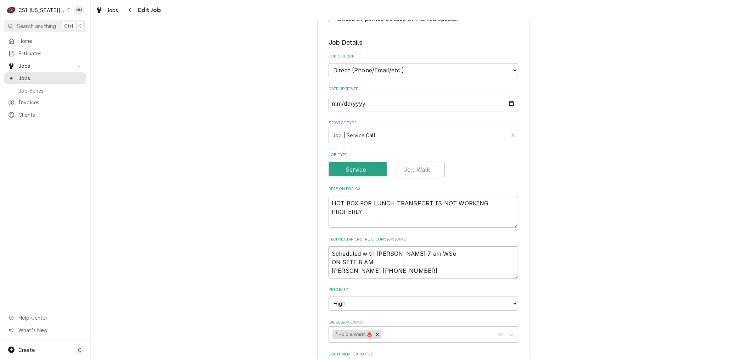
type textarea "x"
type textarea "Scheduled with carrie 7 am WS ON SITE 8 AM CARRIE 816-721-9960"
type textarea "x"
type textarea "Scheduled with carrie 7 am W ON SITE 8 AM CARRIE 816-721-9960"
type textarea "x"
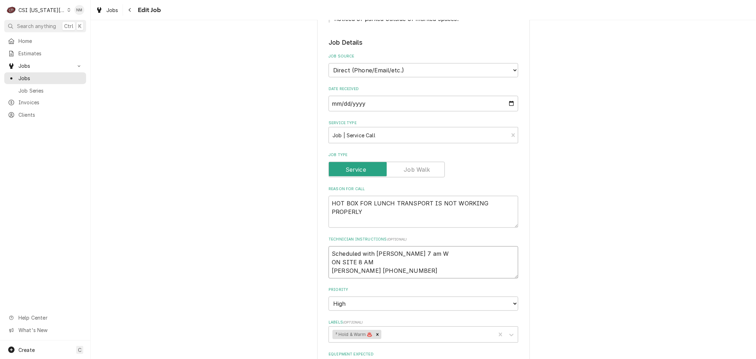
type textarea "Scheduled with carrie 7 am We ON SITE 8 AM CARRIE 816-721-9960"
type textarea "x"
type textarea "Scheduled with carrie 7 am Wed ON SITE 8 AM CARRIE 816-721-9960"
type textarea "x"
type textarea "Scheduled with carrie 7 am Weds ON SITE 8 AM CARRIE 816-721-9960"
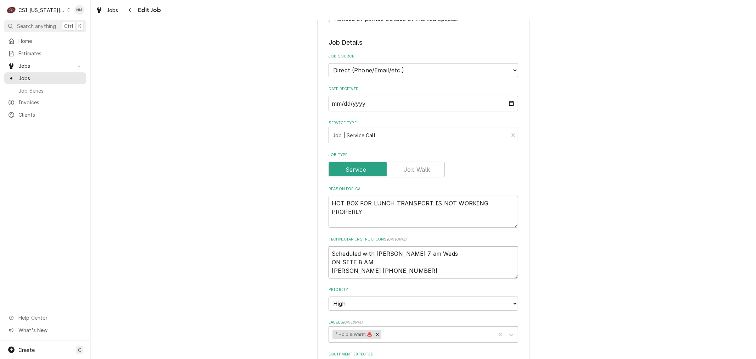
type textarea "x"
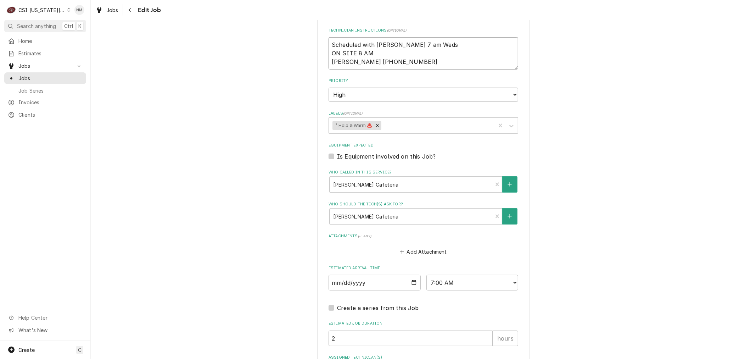
scroll to position [466, 0]
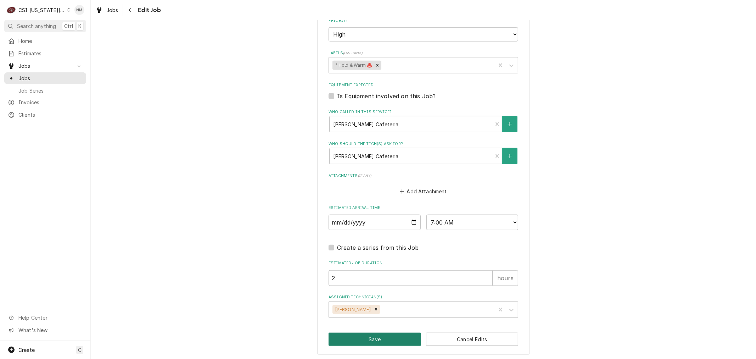
type textarea "Scheduled with carrie 7 am Weds ON SITE 8 AM CARRIE 816-721-9960"
click at [385, 337] on button "Save" at bounding box center [374, 338] width 92 height 13
type textarea "x"
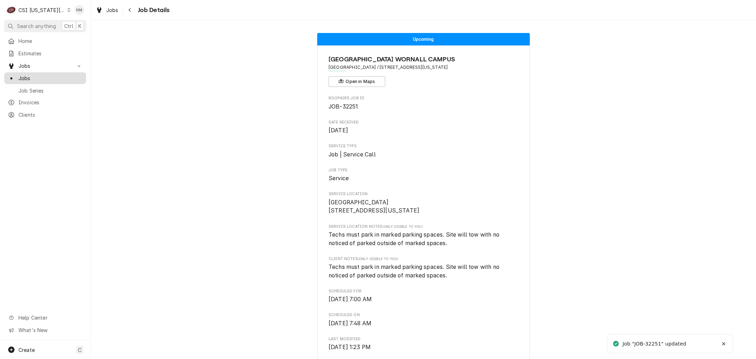
click at [24, 74] on span "Jobs" at bounding box center [50, 77] width 64 height 7
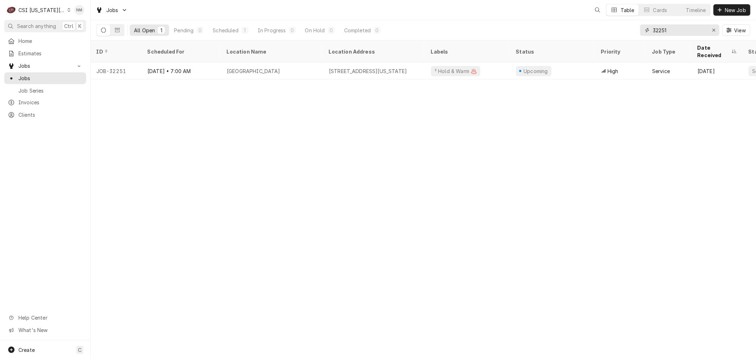
click at [679, 30] on input "32251" at bounding box center [679, 29] width 53 height 11
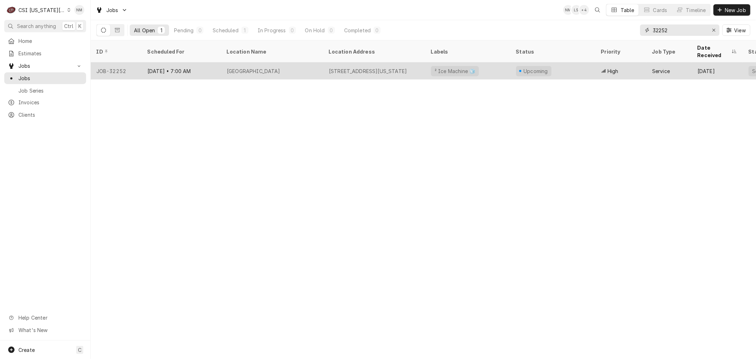
type input "32252"
click at [307, 64] on div "Pembroke Hill Wornall Campus" at bounding box center [272, 70] width 102 height 17
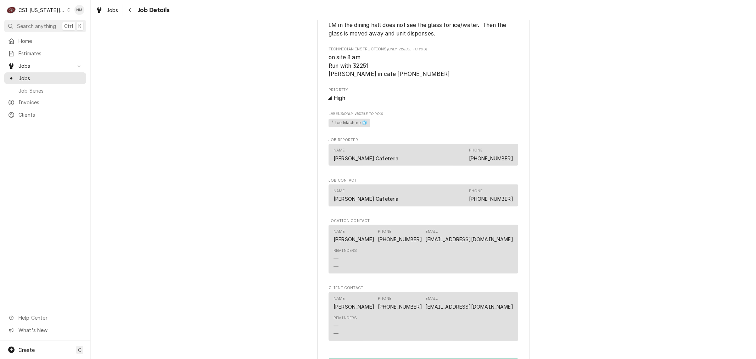
scroll to position [551, 0]
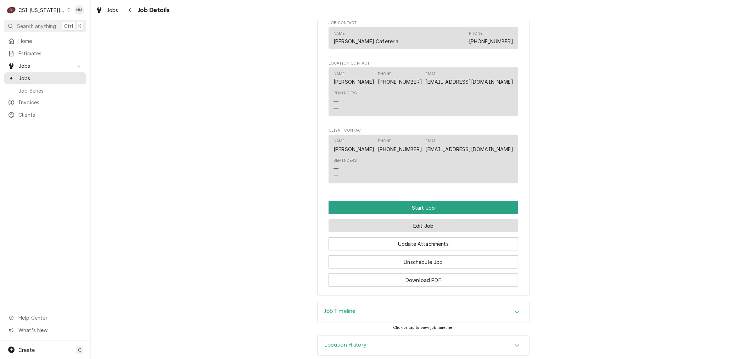
click at [428, 232] on button "Edit Job" at bounding box center [423, 225] width 190 height 13
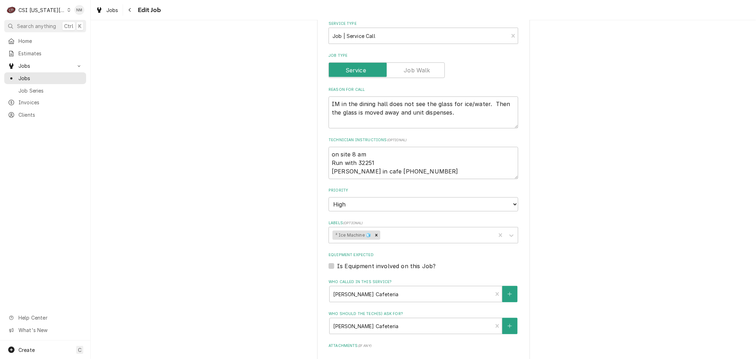
scroll to position [315, 0]
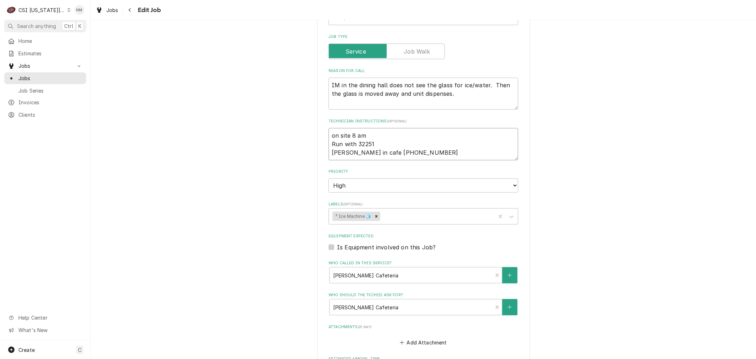
click at [328, 134] on textarea "on site 8 am Run with 32251 [PERSON_NAME] in cafe [PHONE_NUMBER]" at bounding box center [423, 144] width 190 height 32
type textarea "x"
type textarea "on site 8 am Run with 32251 [PERSON_NAME] in cafe [PHONE_NUMBER]"
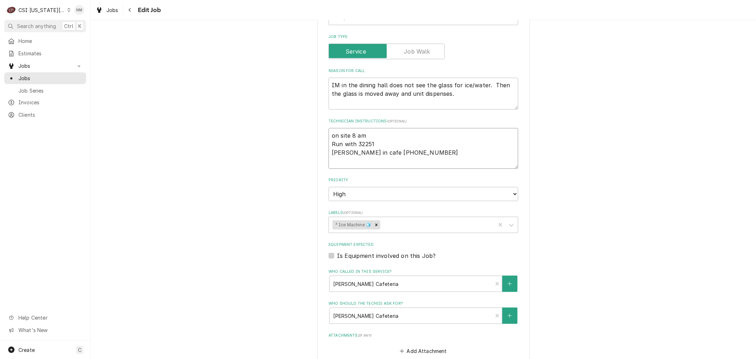
type textarea "x"
type textarea "S on site 8 am Run with 32251 [PERSON_NAME] in cafe [PHONE_NUMBER]"
type textarea "x"
type textarea "Sc on site 8 am Run with 32251 [PERSON_NAME] in cafe [PHONE_NUMBER]"
type textarea "x"
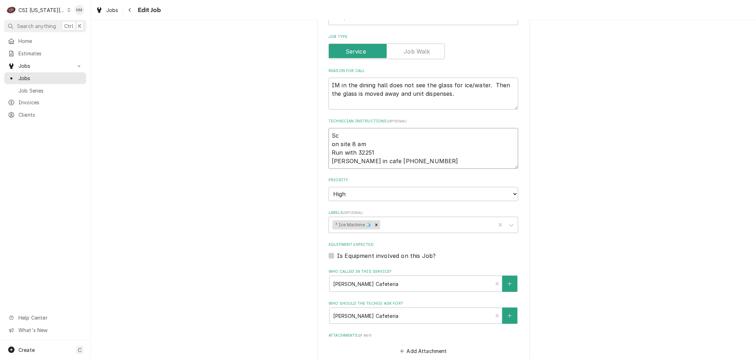
type textarea "Sch on site 8 am Run with 32251 [PERSON_NAME] in cafe [PHONE_NUMBER]"
type textarea "x"
type textarea "Sche on site 8 am Run with 32251 Carey in cafe 816-721-9960"
type textarea "x"
type textarea "Schedu on site 8 am Run with 32251 Carey in cafe 816-721-9960"
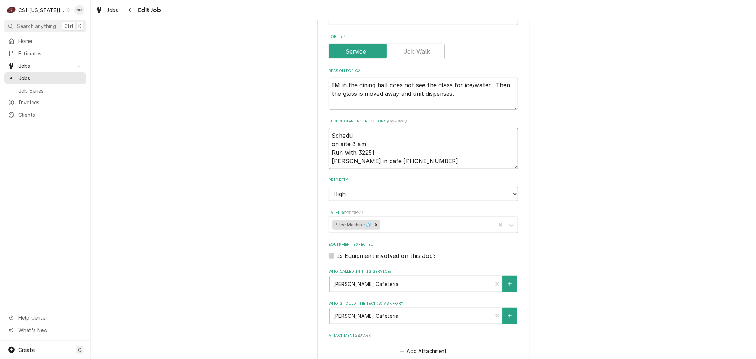
type textarea "x"
type textarea "Schedul on site 8 am Run with 32251 Carey in cafe 816-721-9960"
type textarea "x"
type textarea "Schedule on site 8 am Run with 32251 Carey in cafe 816-721-9960"
type textarea "x"
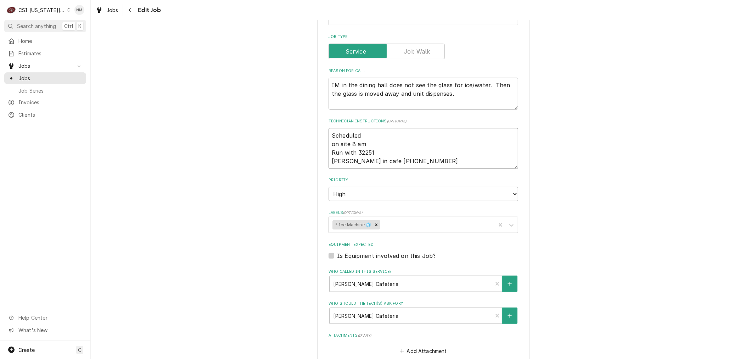
type textarea "Scheduled on site 8 am Run with 32251 Carey in cafe 816-721-9960"
type textarea "x"
type textarea "Scheduled i on site 8 am Run with 32251 Carey in cafe 816-721-9960"
type textarea "x"
type textarea "Scheduled iwt on site 8 am Run with 32251 Carey in cafe 816-721-9960"
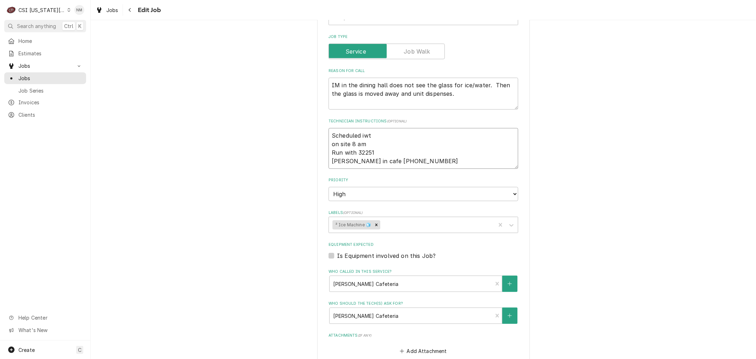
type textarea "x"
type textarea "Scheduled iwth on site 8 am Run with 32251 Carey in cafe 816-721-9960"
type textarea "x"
type textarea "Scheduled iwth C on site 8 am Run with 32251 Carey in cafe 816-721-9960"
type textarea "x"
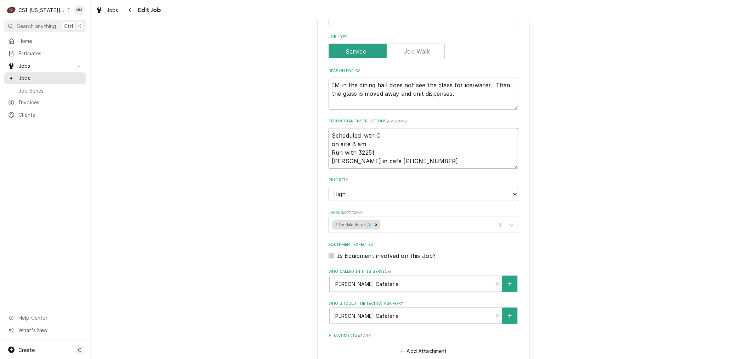
type textarea "Scheduled iwth CA on site 8 am Run with 32251 Carey in cafe 816-721-9960"
type textarea "x"
type textarea "Scheduled iwth CAr on site 8 am Run with 32251 Carey in cafe 816-721-9960"
type textarea "x"
type textarea "Scheduled iwth CArr on site 8 am Run with 32251 Carey in cafe 816-721-9960"
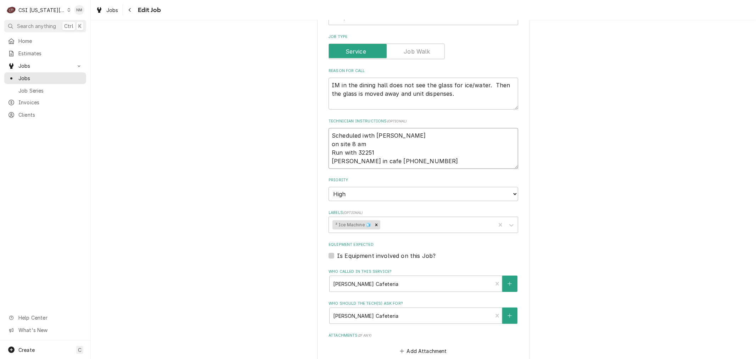
type textarea "x"
type textarea "Scheduled iwth CArri on site 8 am Run with 32251 Carey in cafe 816-721-9960"
type textarea "x"
type textarea "Scheduled iwth CArrie on site 8 am Run with 32251 Carey in cafe 816-721-9960"
type textarea "x"
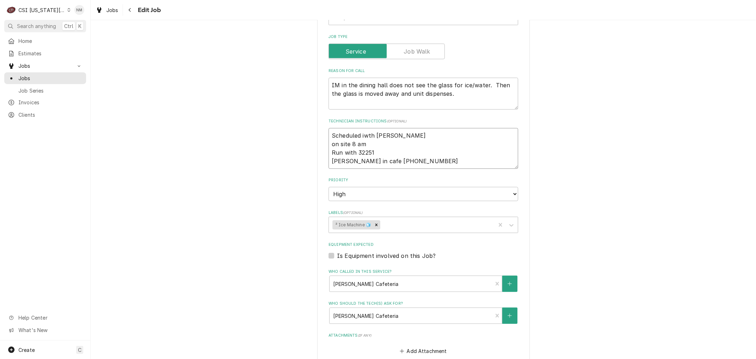
type textarea "Scheduled iwth CArrie on site 8 am Run with 32251 Carey in cafe 816-721-9960"
type textarea "x"
type textarea "Scheduled iwth CArrie 7 on site 8 am Run with 32251 Carey in cafe 816-721-9960"
type textarea "x"
type textarea "Scheduled iwth CArrie 7 on site 8 am Run with 32251 Carey in cafe 816-721-9960"
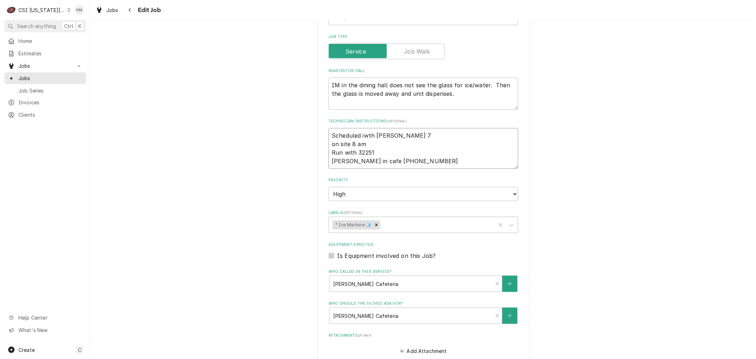
type textarea "x"
type textarea "Scheduled iwth CArrie 7 am on site 8 am Run with 32251 Carey in cafe 816-721-99…"
type textarea "x"
type textarea "Scheduled iwth CArrie 7 am on site 8 am Run with 32251 Carey in cafe 816-721-99…"
type textarea "x"
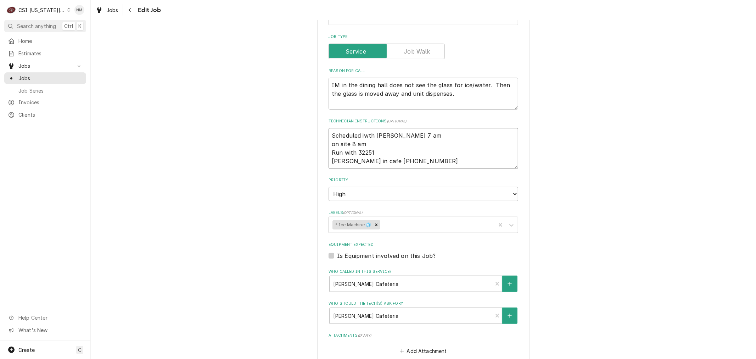
type textarea "Scheduled iwth CArrie 7 am W on site 8 am Run with 32251 Carey in cafe 816-721-…"
type textarea "x"
type textarea "Scheduled iwth CArrie 7 am We on site 8 am Run with 32251 Carey in cafe 816-721…"
type textarea "x"
type textarea "Scheduled iwth CArrie 7 am Wed on site 8 am Run with 32251 Carey in cafe 816-72…"
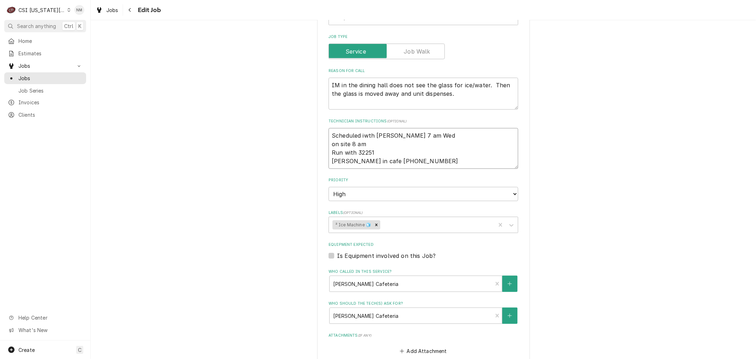
type textarea "x"
type textarea "Scheduled iwth CArrie 7 am Weds on site 8 am Run with 32251 Carey in cafe 816-7…"
click at [378, 135] on textarea "Scheduled iwth CArrie 7 am Weds on site 8 am Run with 32251 Carey in cafe 816-7…" at bounding box center [423, 148] width 190 height 40
type textarea "x"
type textarea "Scheduled iwth Carrie 7 am Weds on site 8 am Run with 32251 Carey in cafe 816-7…"
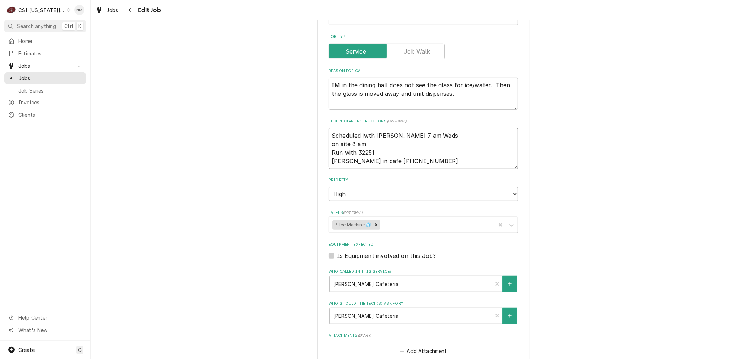
click at [367, 134] on textarea "Scheduled iwth Carrie 7 am Weds on site 8 am Run with 32251 Carey in cafe 816-7…" at bounding box center [423, 148] width 190 height 40
type textarea "x"
type textarea "Scheduled with Carrie 7 am Weds on site 8 am Run with 32251 Carey in cafe 816-7…"
type textarea "x"
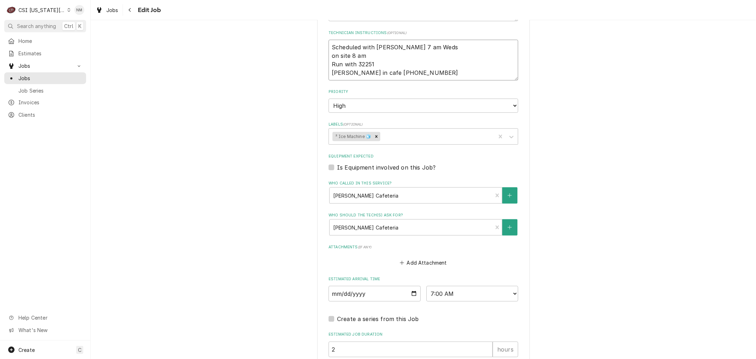
scroll to position [474, 0]
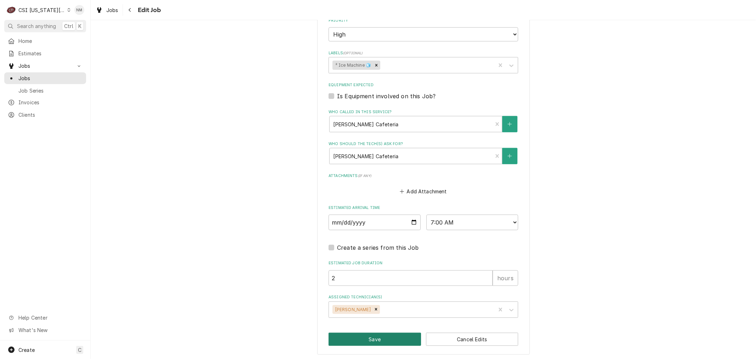
type textarea "Scheduled with Carrie 7 am Weds on site 8 am Run with 32251 Carey in cafe 816-7…"
click at [374, 338] on button "Save" at bounding box center [374, 338] width 92 height 13
type textarea "x"
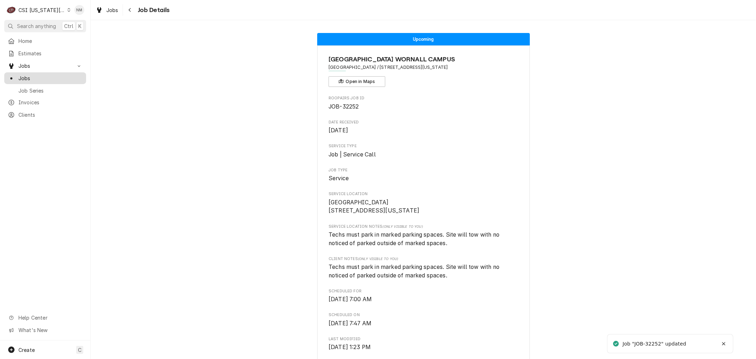
click at [27, 74] on span "Jobs" at bounding box center [50, 77] width 64 height 7
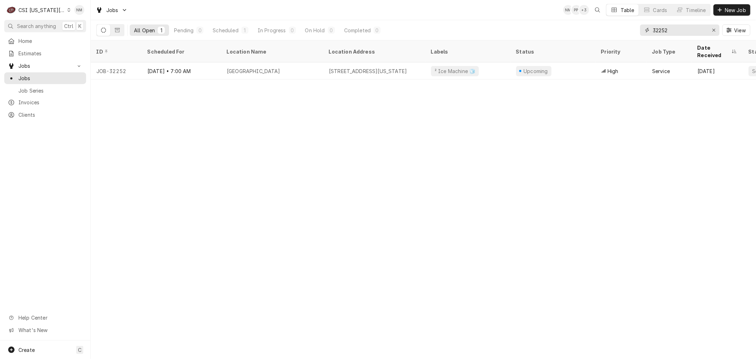
click at [675, 29] on input "32252" at bounding box center [679, 29] width 53 height 11
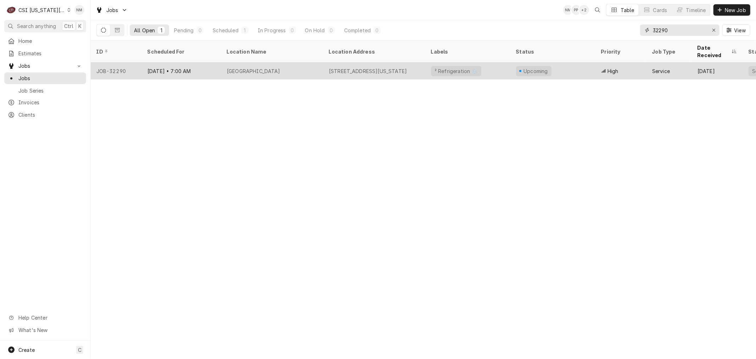
type input "32290"
click at [316, 62] on div "[GEOGRAPHIC_DATA]" at bounding box center [272, 70] width 102 height 17
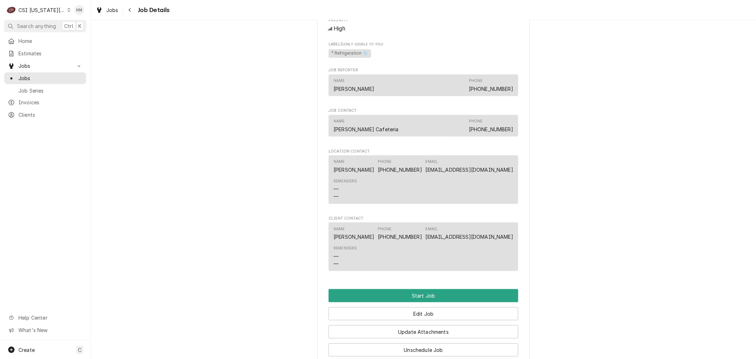
scroll to position [472, 0]
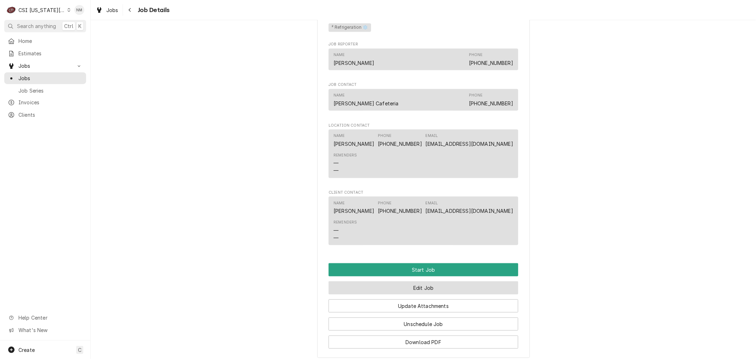
click at [443, 294] on button "Edit Job" at bounding box center [423, 287] width 190 height 13
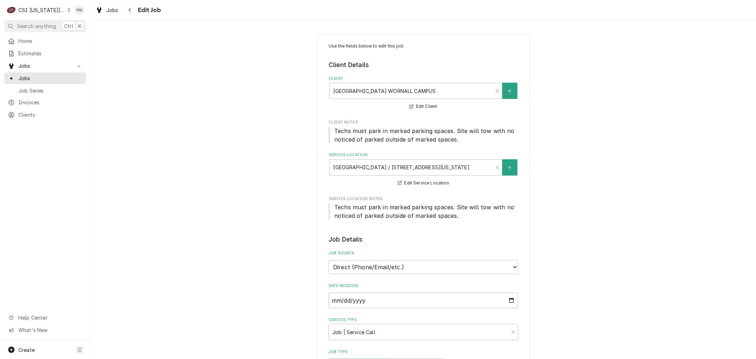
scroll to position [118, 0]
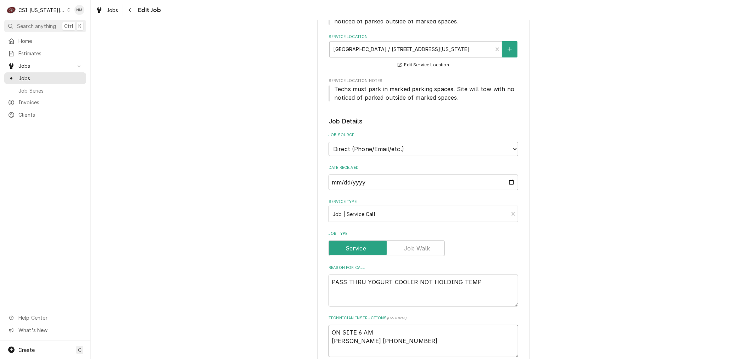
click at [329, 329] on textarea "ON SITE 6 AM [PERSON_NAME] [PHONE_NUMBER]" at bounding box center [423, 341] width 190 height 32
type textarea "x"
type textarea "ON SITE 6 AM [PERSON_NAME] [PHONE_NUMBER]"
type textarea "x"
type textarea "S ON SITE 6 AM [PERSON_NAME] [PHONE_NUMBER]"
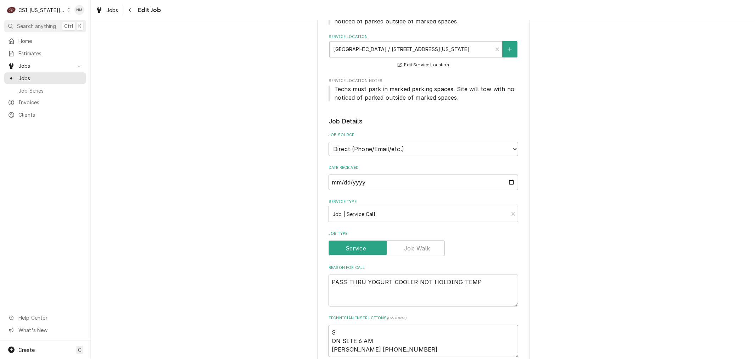
type textarea "x"
type textarea "Sc ON SITE 6 AM [PERSON_NAME] [PHONE_NUMBER]"
type textarea "x"
type textarea "Sch ON SITE 6 AM [PERSON_NAME] [PHONE_NUMBER]"
type textarea "x"
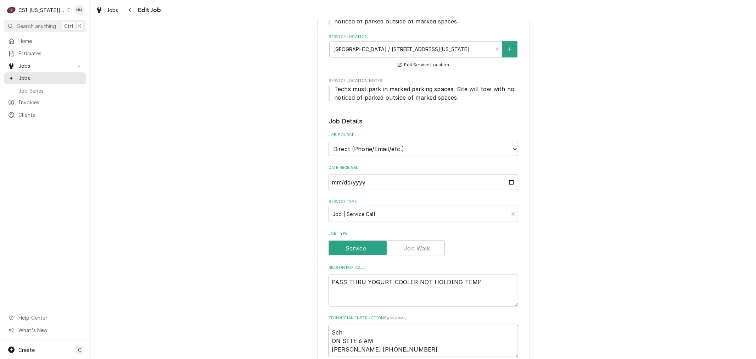
type textarea "Sche ON SITE 6 AM [PERSON_NAME] [PHONE_NUMBER]"
type textarea "x"
type textarea "Sched ON SITE 6 AM [PERSON_NAME] [PHONE_NUMBER]"
type textarea "x"
type textarea "Schedu ON SITE 6 AM [PERSON_NAME] [PHONE_NUMBER]"
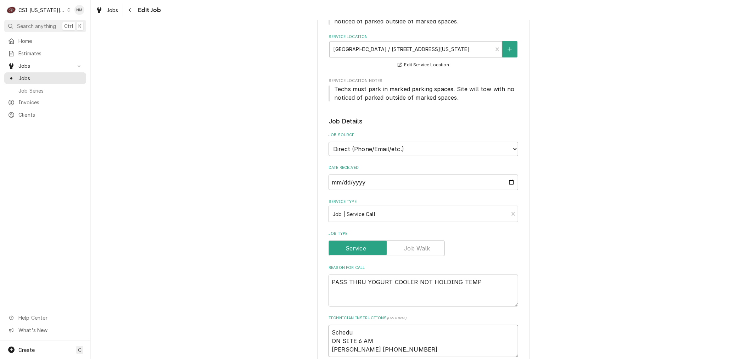
type textarea "x"
type textarea "Schedul ON SITE 6 AM CAREY WEIR 816-721-9960"
type textarea "x"
type textarea "Schedule ON SITE 6 AM CAREY WEIR 816-721-9960"
type textarea "x"
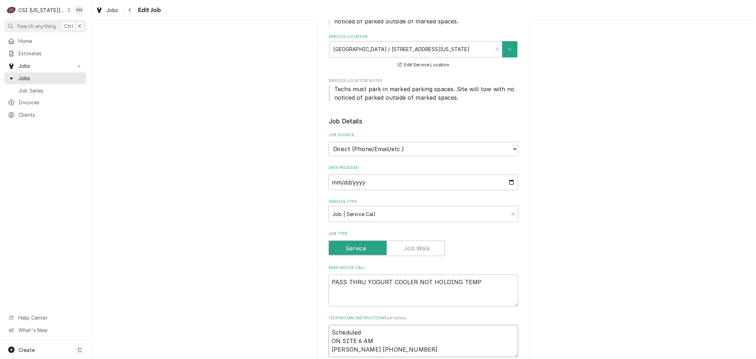
type textarea "Scheduled ON SITE 6 AM CAREY WEIR 816-721-9960"
type textarea "x"
type textarea "Scheduled w ON SITE 6 AM CAREY WEIR 816-721-9960"
type textarea "x"
type textarea "Scheduled wit ON SITE 6 AM CAREY WEIR 816-721-9960"
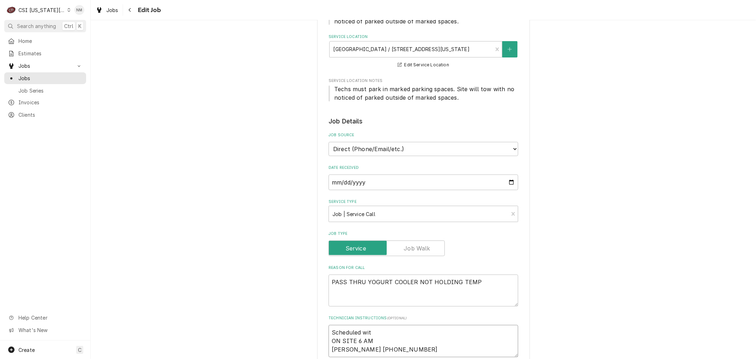
type textarea "x"
type textarea "Scheduled with ON SITE 6 AM CAREY WEIR 816-721-9960"
type textarea "x"
type textarea "Scheduled with ON SITE 6 AM CAREY WEIR 816-721-9960"
type textarea "x"
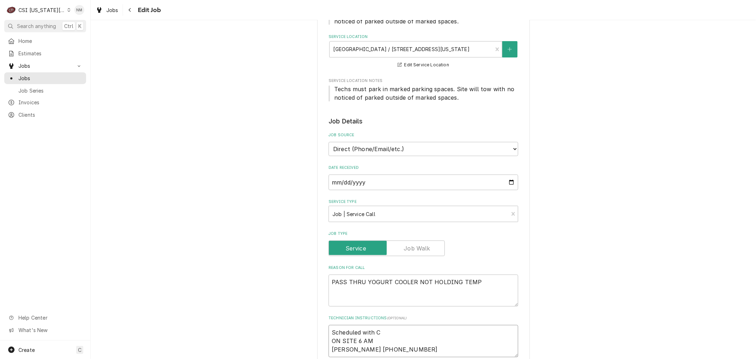
type textarea "Scheduled with CA ON SITE 6 AM CAREY WEIR 816-721-9960"
type textarea "x"
type textarea "Scheduled with CAr ON SITE 6 AM CAREY WEIR 816-721-9960"
type textarea "x"
type textarea "Scheduled with CArr ON SITE 6 AM CAREY WEIR 816-721-9960"
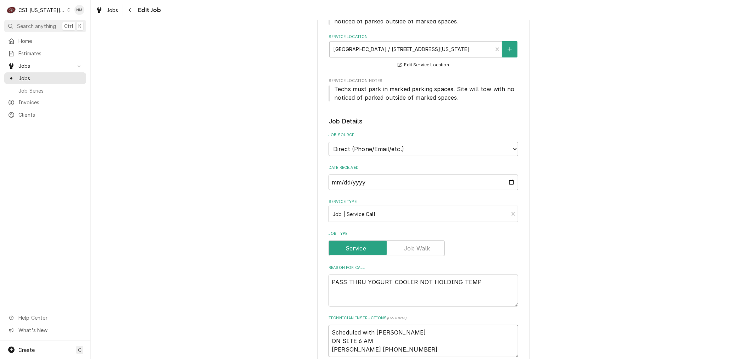
type textarea "x"
type textarea "Scheduled with CArri ON SITE 6 AM CAREY WEIR 816-721-9960"
type textarea "x"
type textarea "Scheduled with CArrie ON SITE 6 AM CAREY WEIR 816-721-9960"
type textarea "x"
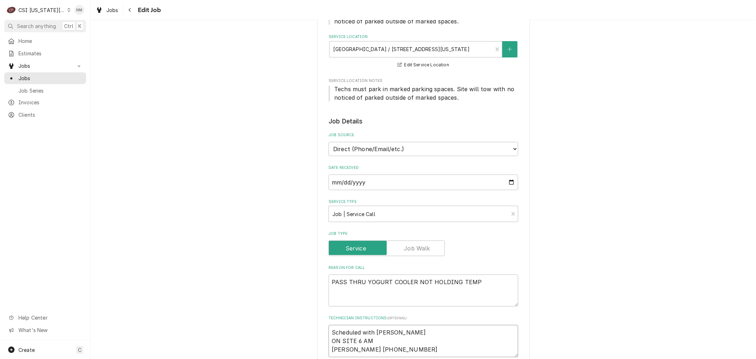
type textarea "Scheduled with CArri ON SITE 6 AM CAREY WEIR 816-721-9960"
type textarea "x"
type textarea "Scheduled with CArr ON SITE 6 AM CAREY WEIR 816-721-9960"
type textarea "x"
type textarea "Scheduled with CAr ON SITE 6 AM CAREY WEIR 816-721-9960"
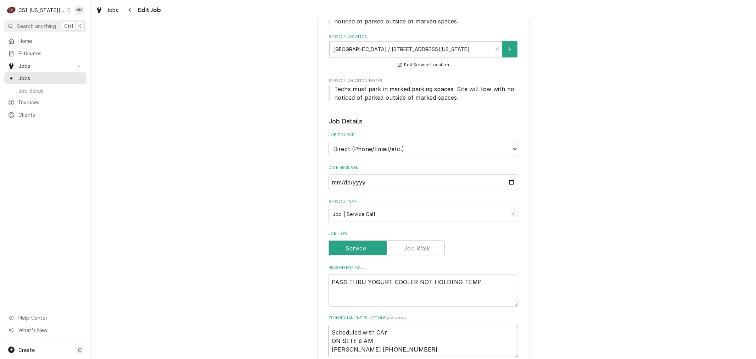
type textarea "x"
type textarea "Scheduled with CA ON SITE 6 AM CAREY WEIR 816-721-9960"
type textarea "x"
type textarea "Scheduled with C ON SITE 6 AM CAREY WEIR 816-721-9960"
type textarea "x"
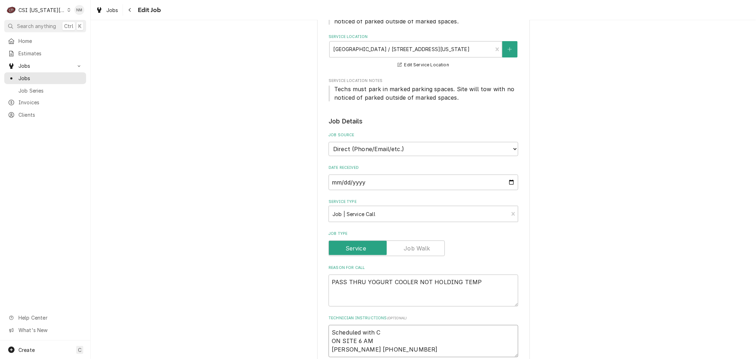
type textarea "Scheduled with Ca ON SITE 6 AM CAREY WEIR 816-721-9960"
type textarea "x"
type textarea "Scheduled with Car ON SITE 6 AM CAREY WEIR 816-721-9960"
type textarea "x"
type textarea "Scheduled with Carr ON SITE 6 AM CAREY WEIR 816-721-9960"
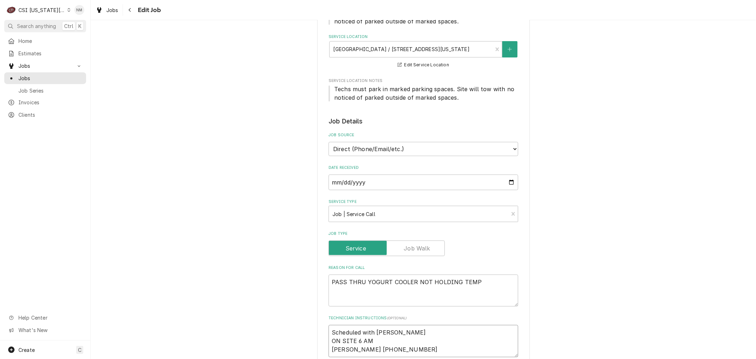
type textarea "x"
type textarea "Scheduled with Carri ON SITE 6 AM CAREY WEIR 816-721-9960"
type textarea "x"
type textarea "Scheduled with Carrie ON SITE 6 AM CAREY WEIR 816-721-9960"
type textarea "x"
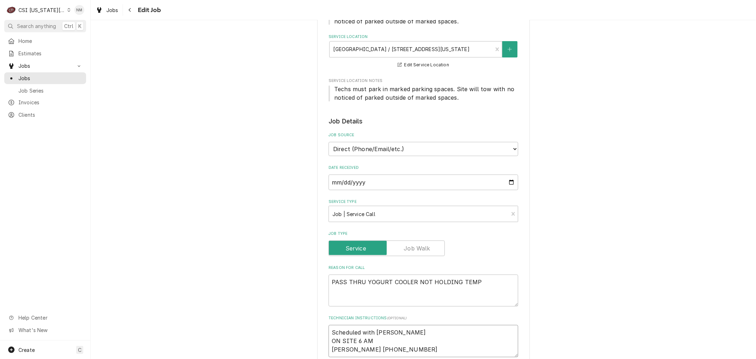
type textarea "Scheduled with Carrie ON SITE 6 AM CAREY WEIR 816-721-9960"
type textarea "x"
type textarea "Scheduled with Carrie 7 ON SITE 6 AM CAREY WEIR 816-721-9960"
type textarea "x"
type textarea "Scheduled with Carrie 7 ON SITE 6 AM CAREY WEIR 816-721-9960"
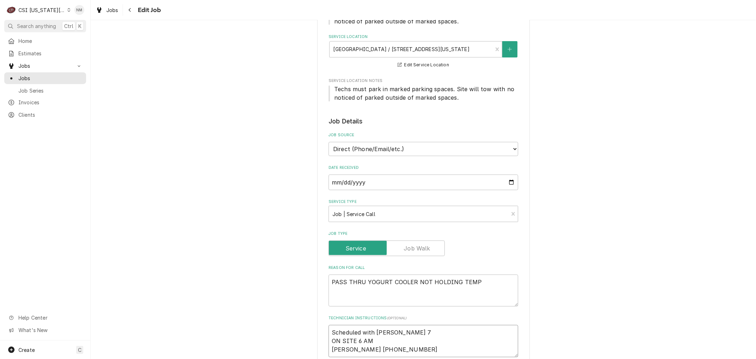
type textarea "x"
type textarea "Scheduled with Carrie 7 am ON SITE 6 AM CAREY WEIR 816-721-9960"
type textarea "x"
type textarea "Scheduled with Carrie 7 am ON SITE 6 AM CAREY WEIR 816-721-9960"
type textarea "x"
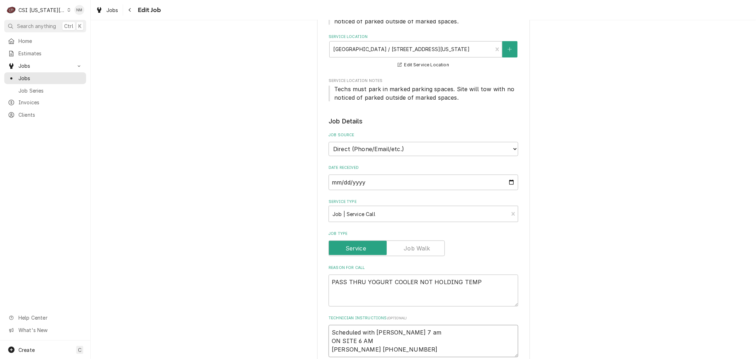
type textarea "Scheduled with Carrie 7 am W ON SITE 6 AM CAREY WEIR 816-721-9960"
type textarea "x"
type textarea "Scheduled with Carrie 7 am We ON SITE 6 AM CAREY WEIR 816-721-9960"
type textarea "x"
type textarea "Scheduled with Carrie 7 am Wed ON SITE 6 AM CAREY WEIR 816-721-9960"
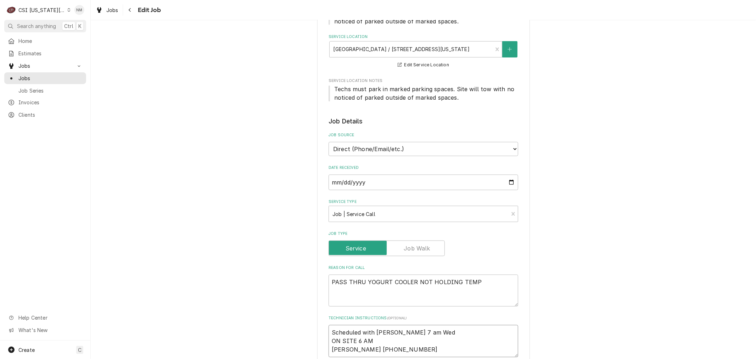
type textarea "x"
type textarea "Scheduled with Carrie 7 am Weds ON SITE 6 AM CAREY WEIR 816-721-9960"
type textarea "x"
drag, startPoint x: 402, startPoint y: 330, endPoint x: 327, endPoint y: 329, distance: 75.1
click at [328, 329] on textarea "Scheduled with Carrie 7 am Weds ON SITE 6 AM CAREY WEIR 816-721-9960" at bounding box center [423, 341] width 190 height 32
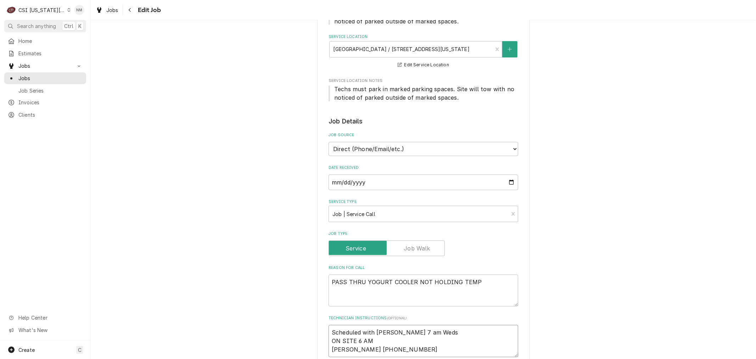
type textarea "Scheduled with Carrie 7 am Weds ON SITE 6 AM CAREY WEIR 816-721-9960"
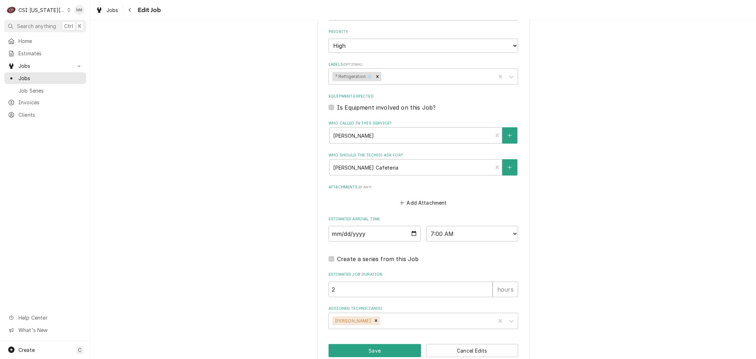
scroll to position [466, 0]
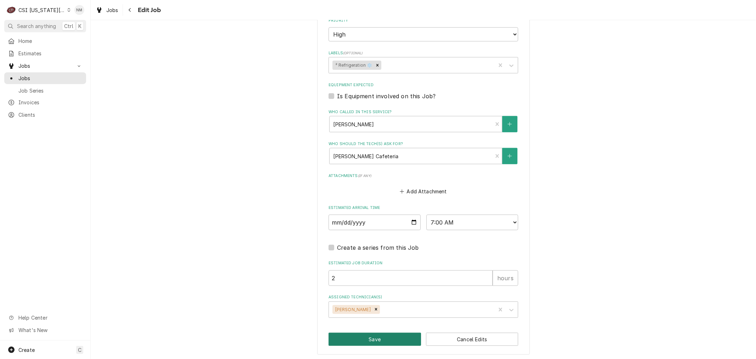
click at [370, 335] on button "Save" at bounding box center [374, 338] width 92 height 13
type textarea "x"
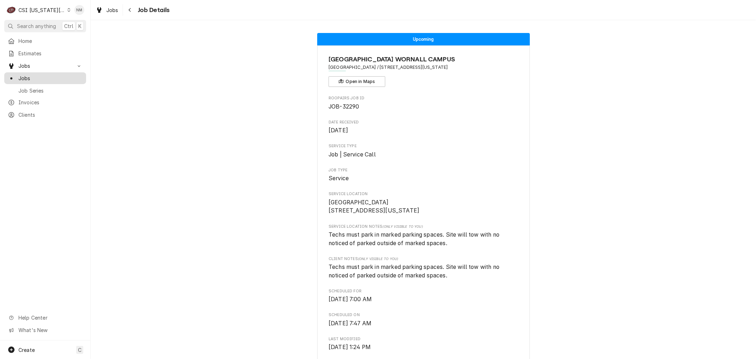
click at [33, 74] on span "Jobs" at bounding box center [50, 77] width 64 height 7
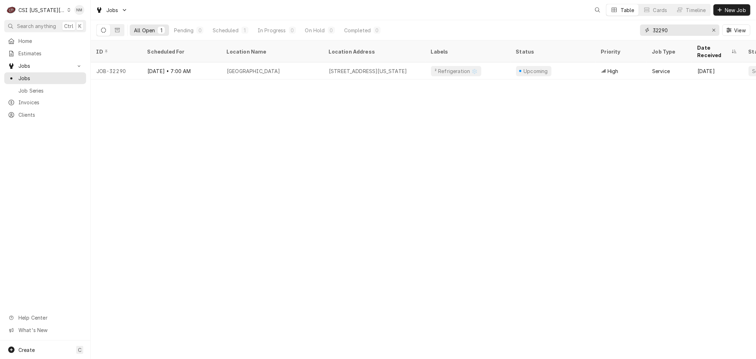
drag, startPoint x: 675, startPoint y: 30, endPoint x: 635, endPoint y: 29, distance: 40.0
click at [635, 29] on div "All Open 1 Pending 0 Scheduled 1 In Progress 0 On Hold 0 Completed 0 32290 View" at bounding box center [423, 30] width 654 height 20
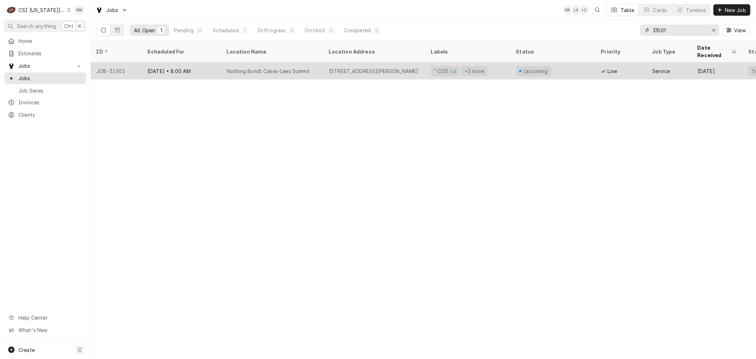
type input "31501"
click at [216, 64] on div "Aug 27 • 8:00 AM" at bounding box center [181, 70] width 79 height 17
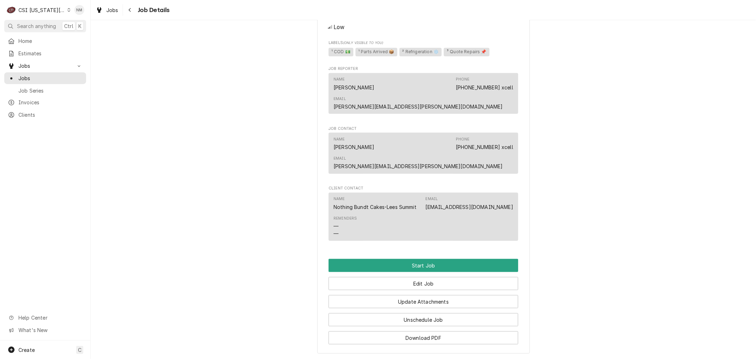
scroll to position [630, 0]
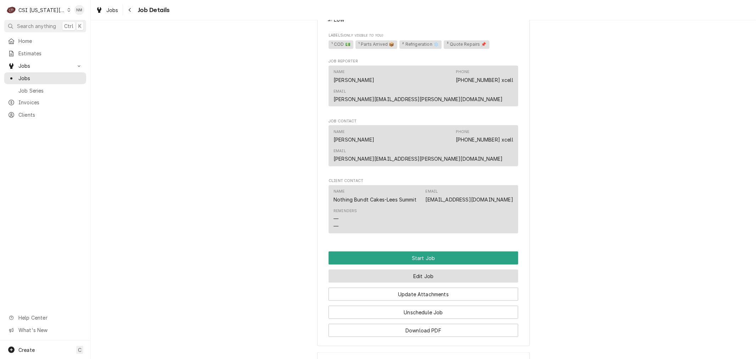
click at [416, 282] on button "Edit Job" at bounding box center [423, 275] width 190 height 13
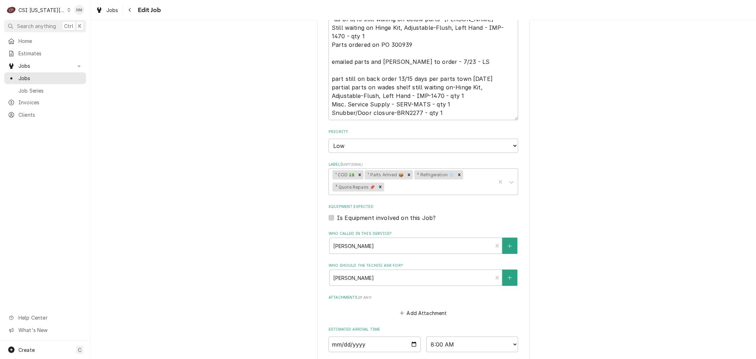
scroll to position [472, 0]
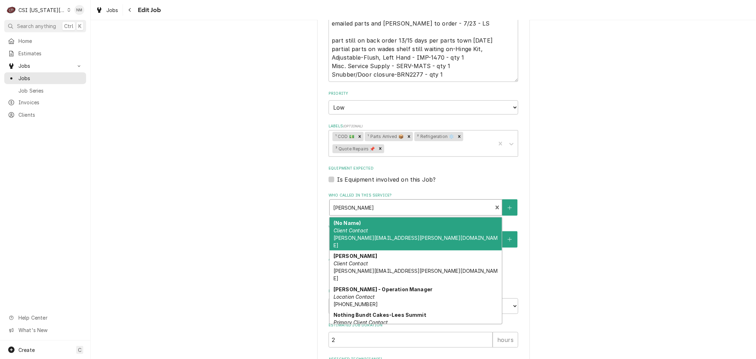
click at [415, 207] on div "Who called in this service?" at bounding box center [411, 207] width 156 height 13
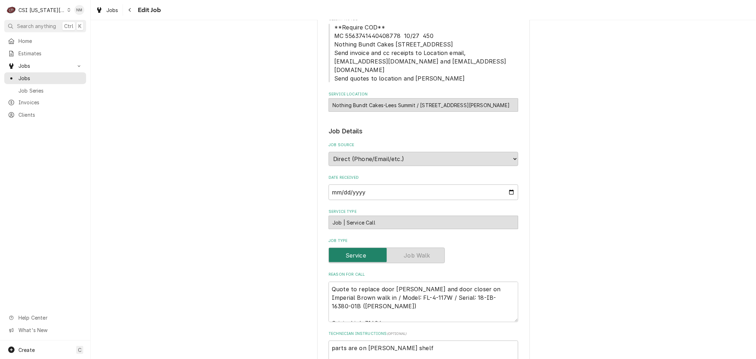
scroll to position [157, 0]
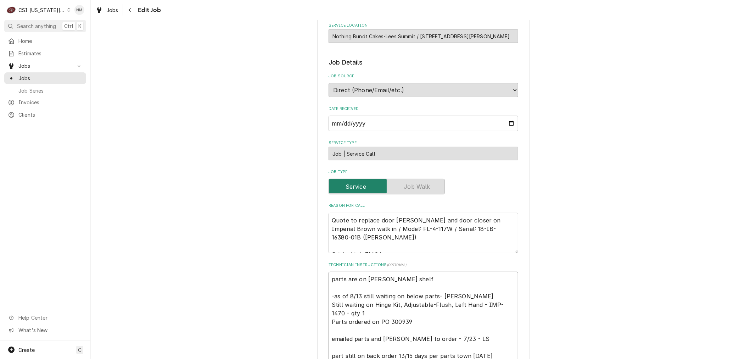
click at [328, 276] on textarea "parts are on Wade shelf -as of 8/13 still waiting on below parts- Lindy Still w…" at bounding box center [423, 333] width 190 height 125
type textarea "x"
type textarea "parts are on Wade shelf -as of 8/13 still waiting on below parts- Lindy Still w…"
type textarea "x"
type textarea "S parts are on Wade shelf -as of 8/13 still waiting on below parts- Lindy Still…"
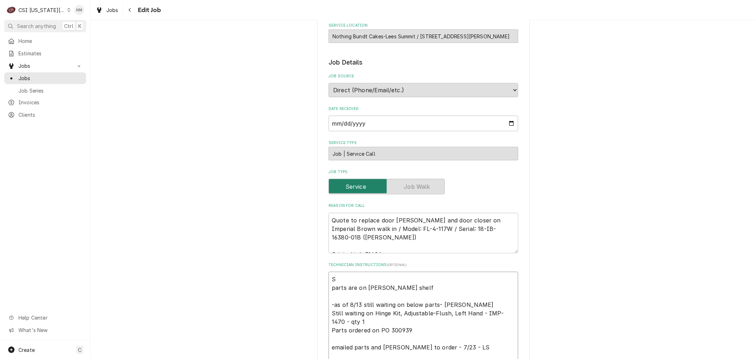
type textarea "x"
type textarea "Sc parts are on Wade shelf -as of 8/13 still waiting on below parts- Lindy Stil…"
type textarea "x"
type textarea "Sch parts are on Wade shelf -as of 8/13 still waiting on below parts- Lindy Sti…"
type textarea "x"
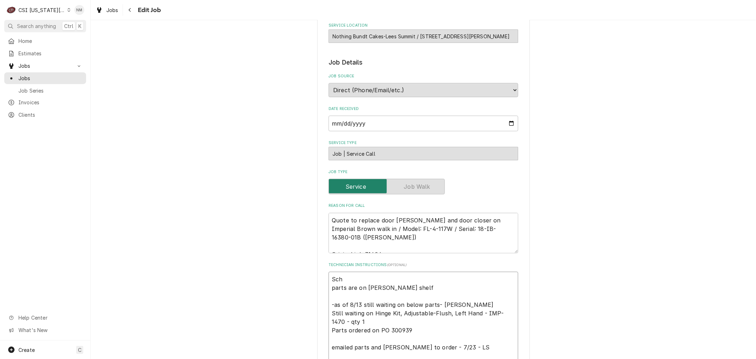
type textarea "Sche parts are on Wade shelf -as of 8/13 still waiting on below parts- Lindy St…"
type textarea "x"
type textarea "Sched parts are on Wade shelf -as of 8/13 still waiting on below parts- Lindy S…"
type textarea "x"
type textarea "Schedu parts are on Wade shelf -as of 8/13 still waiting on below parts- Lindy …"
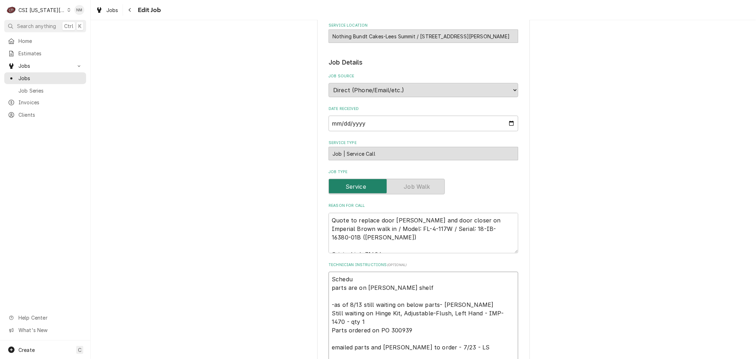
type textarea "x"
type textarea "Schedul parts are on Wade shelf -as of 8/13 still waiting on below parts- Lindy…"
type textarea "x"
type textarea "Schedule parts are on Wade shelf -as of 8/13 still waiting on below parts- Lind…"
type textarea "x"
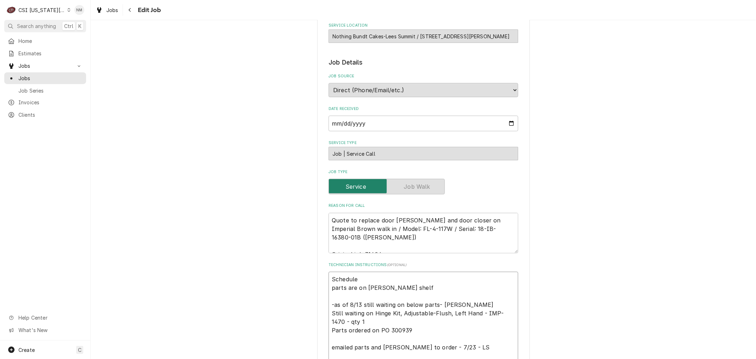
type textarea "Scheduled parts are on Wade shelf -as of 8/13 still waiting on below parts- Lin…"
type textarea "x"
type textarea "Scheduled parts are on Wade shelf -as of 8/13 still waiting on below parts- Lin…"
type textarea "x"
type textarea "Scheduled wi parts are on Wade shelf -as of 8/13 still waiting on below parts- …"
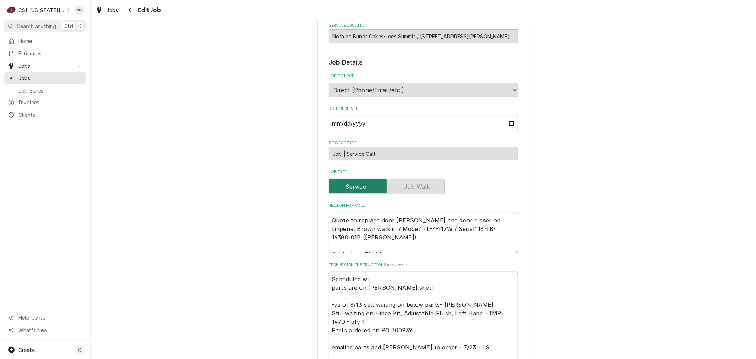
type textarea "x"
type textarea "Scheduled wit parts are on Wade shelf -as of 8/13 still waiting on below parts-…"
type textarea "x"
type textarea "Scheduled with parts are on Wade shelf -as of 8/13 still waiting on below parts…"
type textarea "x"
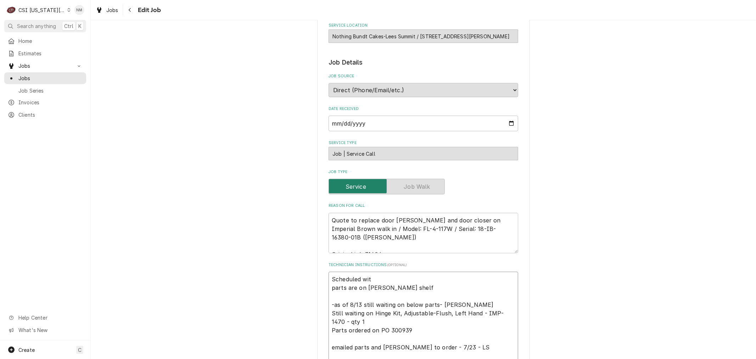
type textarea "Scheduled wi parts are on Wade shelf -as of 8/13 still waiting on below parts- …"
type textarea "x"
type textarea "Scheduled w parts are on Wade shelf -as of 8/13 still waiting on below parts- L…"
type textarea "x"
type textarea "Scheduled parts are on Wade shelf -as of 8/13 still waiting on below parts- Lin…"
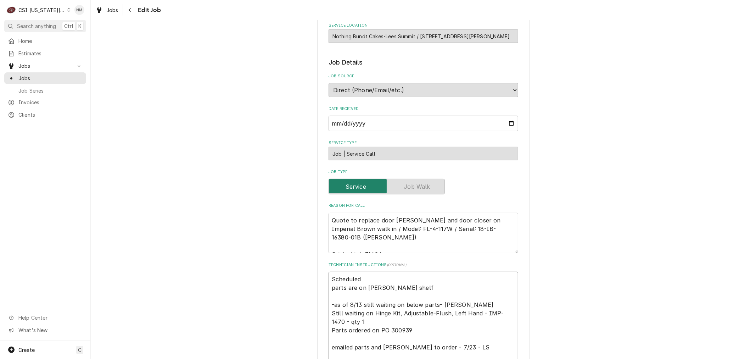
type textarea "x"
type textarea "Scheduled parts are on Wade shelf -as of 8/13 still waiting on below parts- Lin…"
type textarea "x"
type textarea "Schedule parts are on Wade shelf -as of 8/13 still waiting on below parts- Lind…"
type textarea "x"
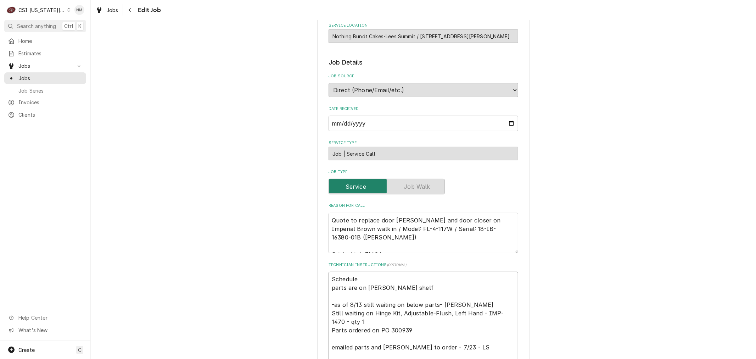
type textarea "Schedul parts are on Wade shelf -as of 8/13 still waiting on below parts- Lindy…"
type textarea "x"
type textarea "Schedu parts are on Wade shelf -as of 8/13 still waiting on below parts- Lindy …"
type textarea "x"
type textarea "Sched parts are on Wade shelf -as of 8/13 still waiting on below parts- Lindy S…"
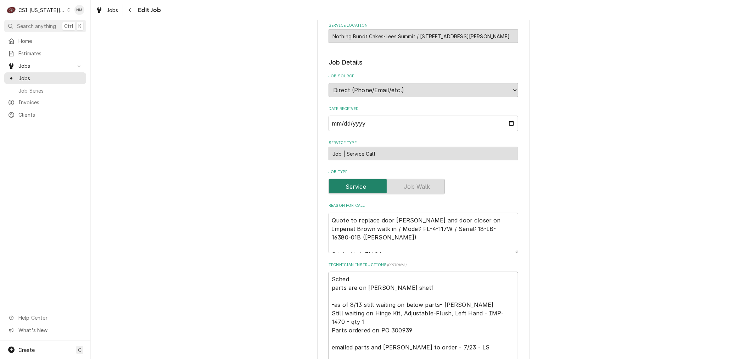
type textarea "x"
type textarea "Sche parts are on Wade shelf -as of 8/13 still waiting on below parts- Lindy St…"
type textarea "x"
type textarea "Sch parts are on Wade shelf -as of 8/13 still waiting on below parts- Lindy Sti…"
type textarea "x"
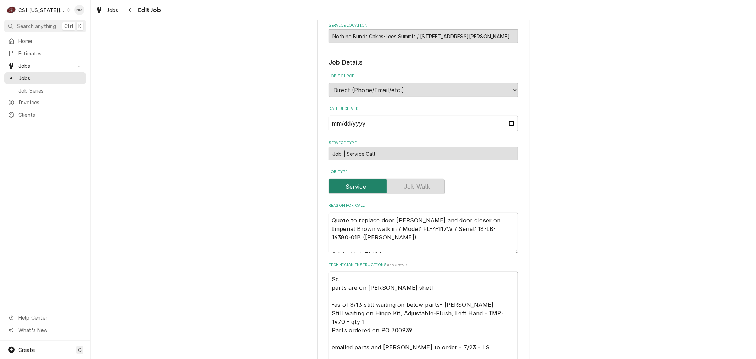
type textarea "S parts are on Wade shelf -as of 8/13 still waiting on below parts- Lindy Still…"
type textarea "x"
type textarea "parts are on Wade shelf -as of 8/13 still waiting on below parts- Lindy Still w…"
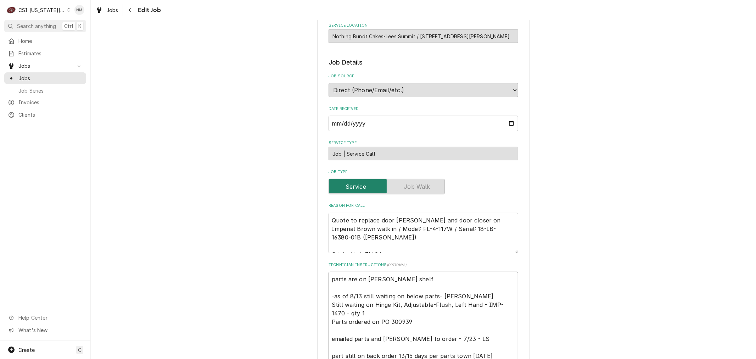
type textarea "x"
type textarea "L parts are on Wade shelf -as of 8/13 still waiting on below parts- Lindy Still…"
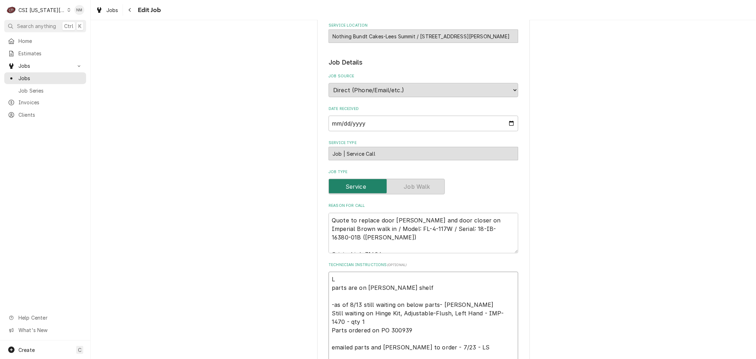
type textarea "x"
type textarea "LVM parts are on Wade shelf -as of 8/13 still waiting on below parts- Lindy Sti…"
type textarea "x"
type textarea "LVM parts are on Wade shelf -as of 8/13 still waiting on below parts- Lindy Sti…"
type textarea "x"
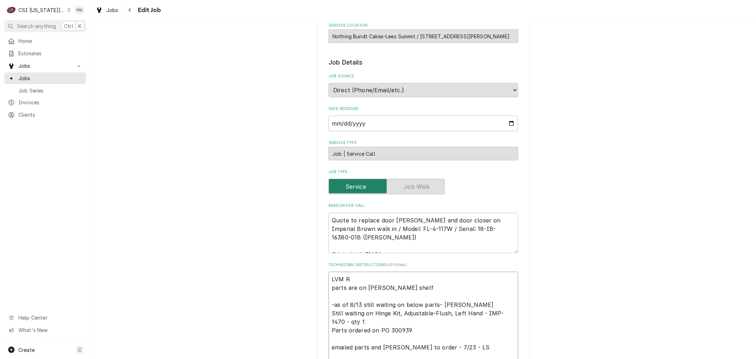
type textarea "LVM Re parts are on Wade shelf -as of 8/13 still waiting on below parts- Lindy …"
type textarea "x"
type textarea "LVM Reb parts are on Wade shelf -as of 8/13 still waiting on below parts- Lindy…"
type textarea "x"
type textarea "LVM Rebe parts are on Wade shelf -as of 8/13 still waiting on below parts- Lind…"
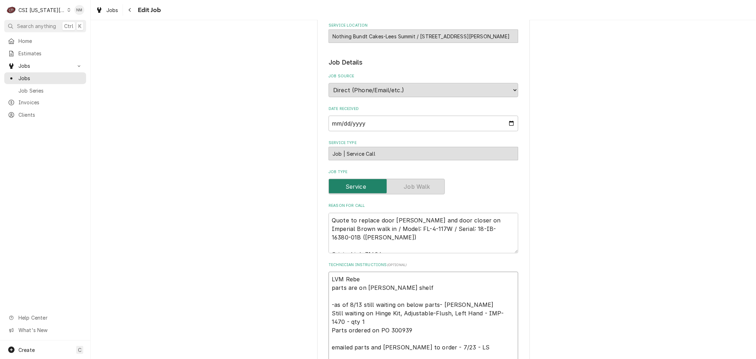
type textarea "x"
type textarea "LVM Rebec parts are on Wade shelf -as of 8/13 still waiting on below parts- Lin…"
type textarea "x"
type textarea "LVM Rebecc parts are on Wade shelf -as of 8/13 still waiting on below parts- Li…"
type textarea "x"
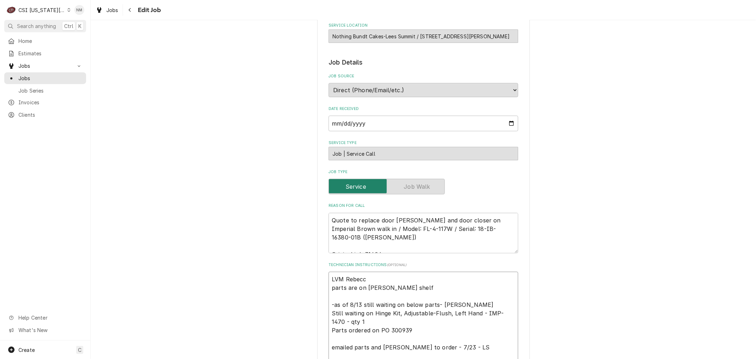
type textarea "LVM Rebecca parts are on Wade shelf -as of 8/13 still waiting on below parts- L…"
type textarea "x"
type textarea "LVM Rebecca parts are on Wade shelf -as of 8/13 still waiting on below parts- L…"
type textarea "x"
type textarea "LVM Rebecca 8 parts are on Wade shelf -as of 8/13 still waiting on below parts-…"
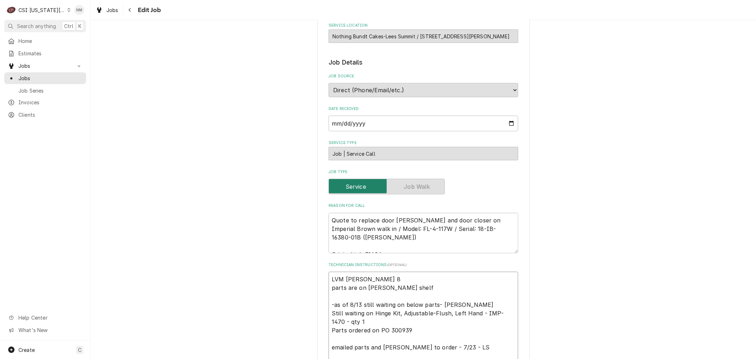
type textarea "x"
type textarea "LVM Rebecca 8 a parts are on Wade shelf -as of 8/13 still waiting on below part…"
type textarea "x"
type textarea "LVM Rebecca 8 am parts are on Wade shelf -as of 8/13 still waiting on below par…"
type textarea "x"
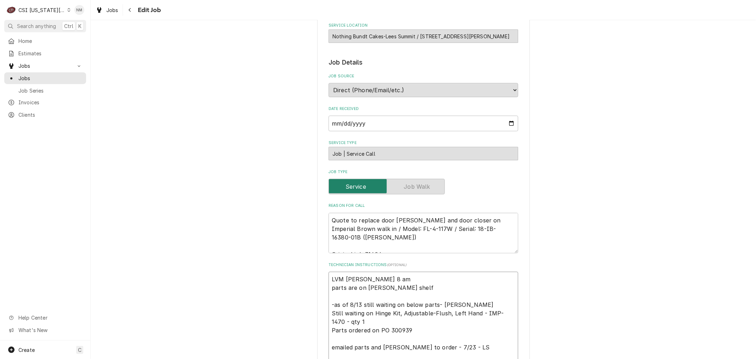
type textarea "LVM Rebecca 8 am parts are on Wade shelf -as of 8/13 still waiting on below par…"
type textarea "x"
type textarea "LVM Rebecca 8 am We parts are on Wade shelf -as of 8/13 still waiting on below …"
type textarea "x"
type textarea "LVM Rebecca 8 am Wed parts are on Wade shelf -as of 8/13 still waiting on below…"
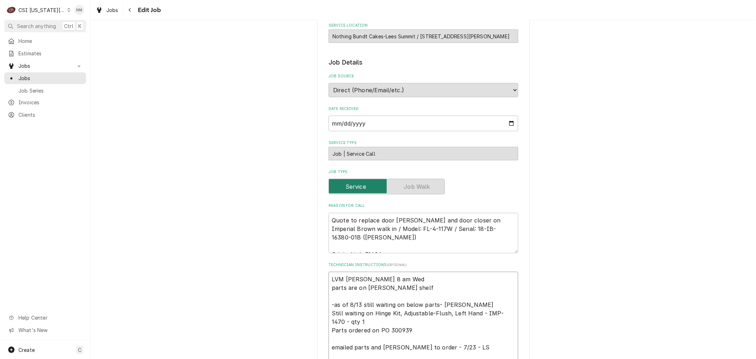
type textarea "x"
type textarea "LVM Rebecca 8 am Weds parts are on Wade shelf -as of 8/13 still waiting on belo…"
type textarea "x"
drag, startPoint x: 400, startPoint y: 277, endPoint x: 326, endPoint y: 274, distance: 73.7
click at [328, 274] on textarea "LVM Rebecca 8 am Weds parts are on Wade shelf -as of 8/13 still waiting on belo…" at bounding box center [423, 338] width 190 height 134
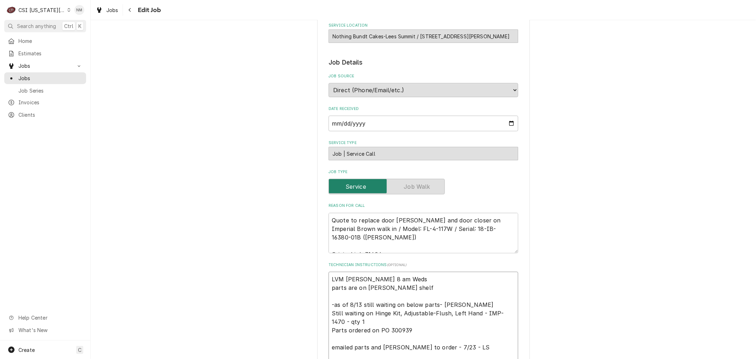
type textarea "LVM Rebecca 8 am Weds parts are on Wade shelf -as of 8/13 still waiting on belo…"
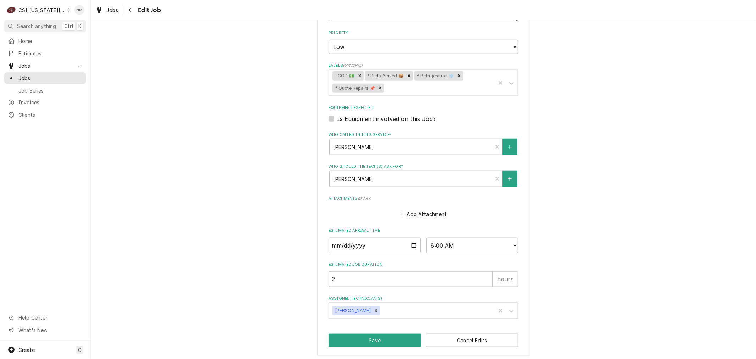
scroll to position [543, 0]
click at [385, 336] on button "Save" at bounding box center [374, 338] width 92 height 13
type textarea "x"
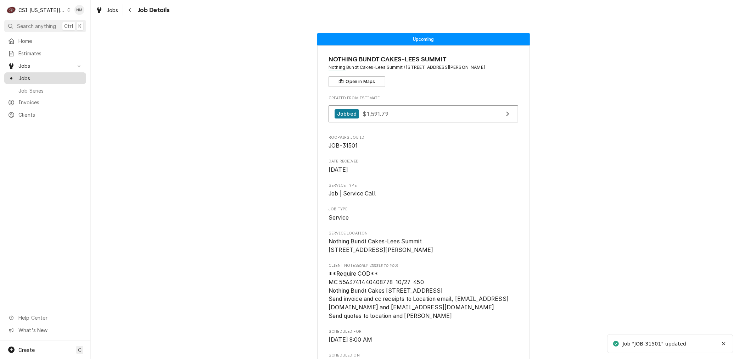
click at [29, 74] on span "Jobs" at bounding box center [50, 77] width 64 height 7
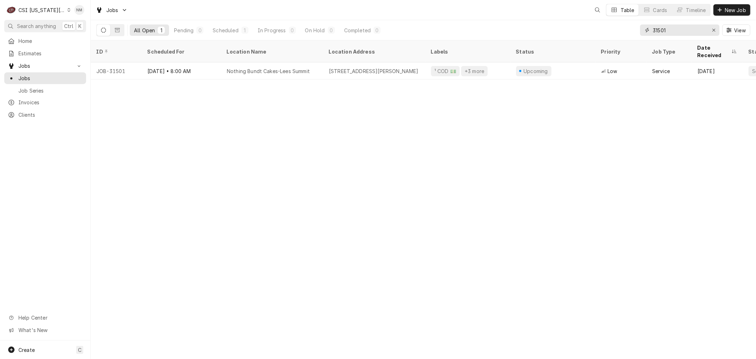
drag, startPoint x: 679, startPoint y: 30, endPoint x: 640, endPoint y: 30, distance: 39.7
click at [640, 30] on div "31501" at bounding box center [679, 29] width 79 height 11
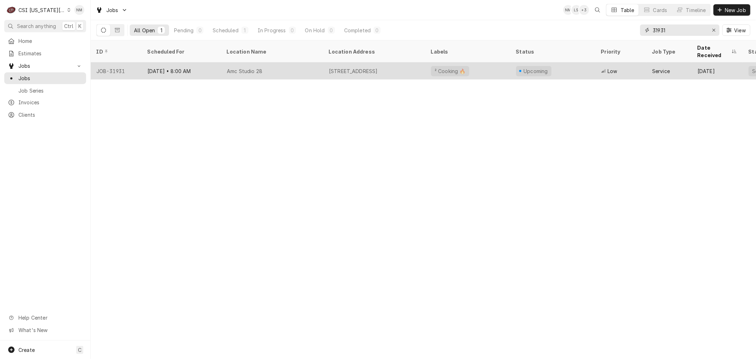
type input "31931"
click at [305, 62] on div "Amc Studio 28" at bounding box center [272, 70] width 102 height 17
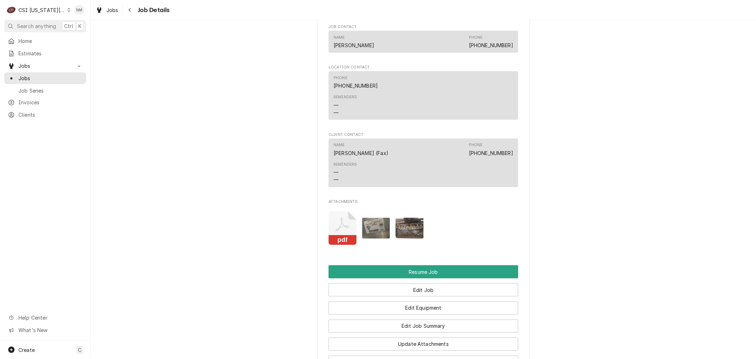
scroll to position [866, 0]
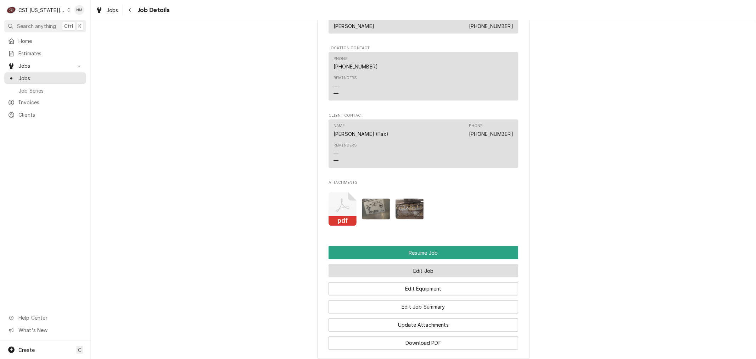
click at [421, 264] on button "Edit Job" at bounding box center [423, 270] width 190 height 13
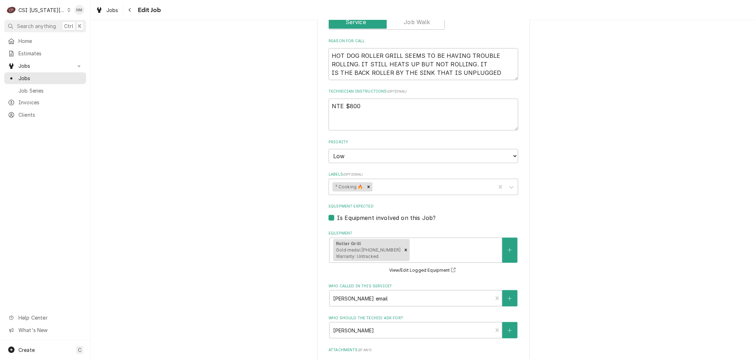
scroll to position [630, 0]
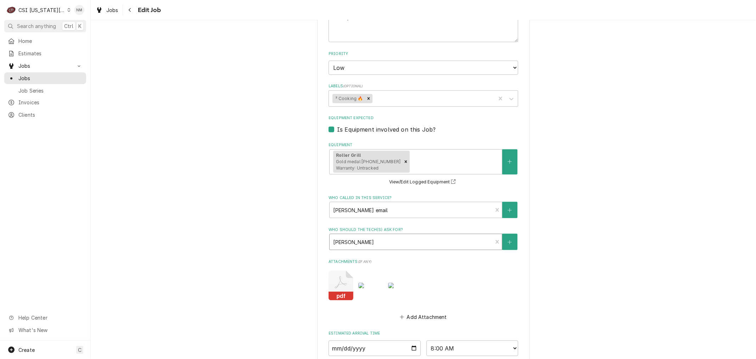
click at [397, 235] on div "Who should the tech(s) ask for?" at bounding box center [411, 241] width 156 height 13
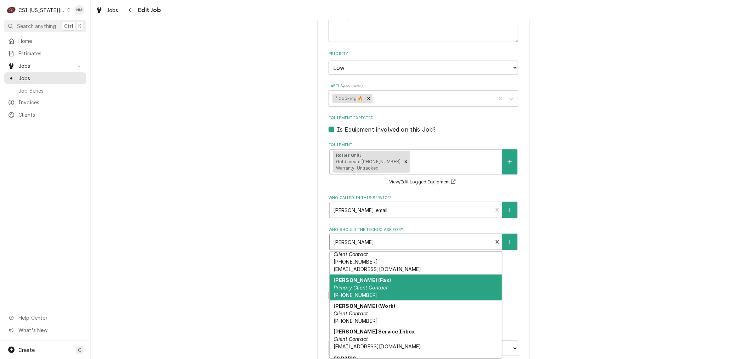
scroll to position [202, 0]
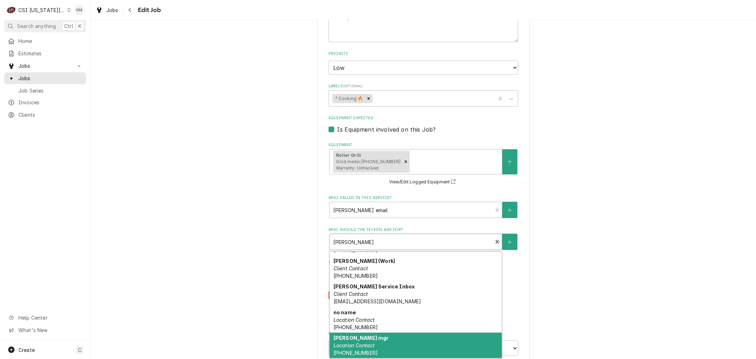
click at [418, 332] on div "richard sr mgr Location Contact (845) 389-6648" at bounding box center [415, 345] width 172 height 26
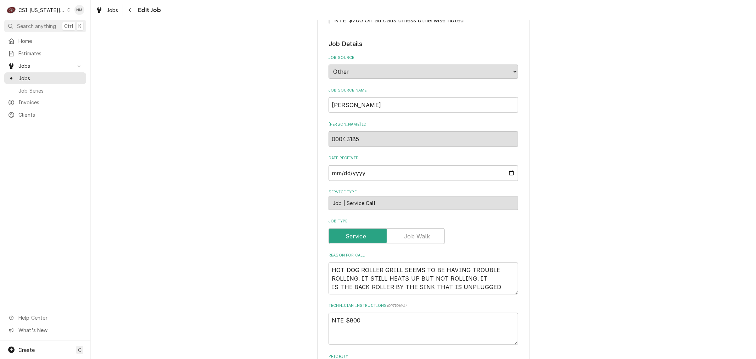
scroll to position [315, 0]
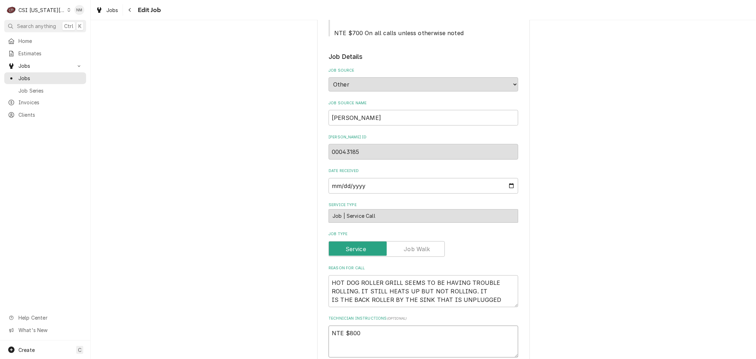
click at [329, 325] on textarea "NTE $800" at bounding box center [423, 341] width 190 height 32
type textarea "x"
type textarea "NTE $800"
type textarea "x"
type textarea "NTE $800"
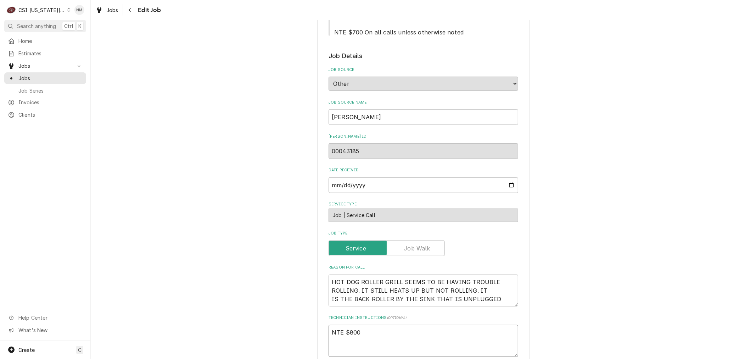
scroll to position [394, 0]
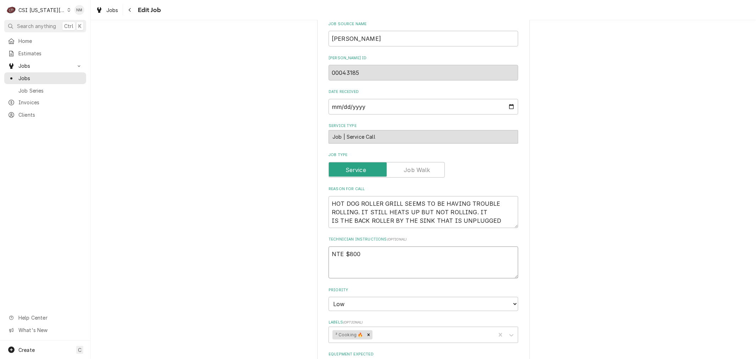
type textarea "x"
type textarea "S NTE $800"
type textarea "x"
type textarea "Sc NTE $800"
type textarea "x"
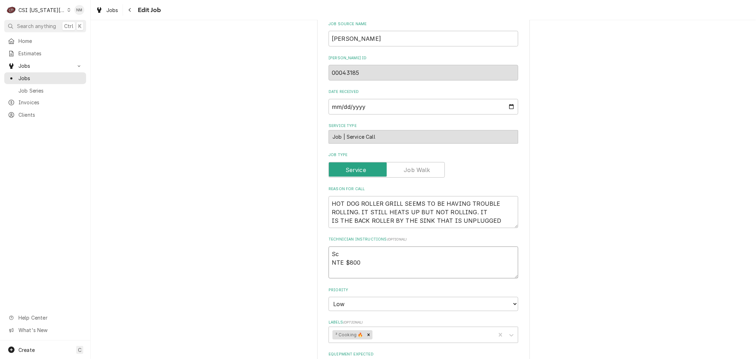
type textarea "Sch NTE $800"
type textarea "x"
type textarea "Sche NTE $800"
type textarea "x"
type textarea "Schedu NTE $800"
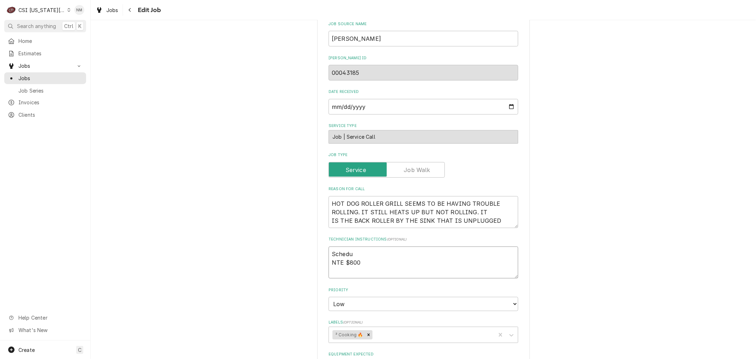
type textarea "x"
type textarea "Schedul NTE $800"
type textarea "x"
type textarea "Schedule NTE $800"
type textarea "x"
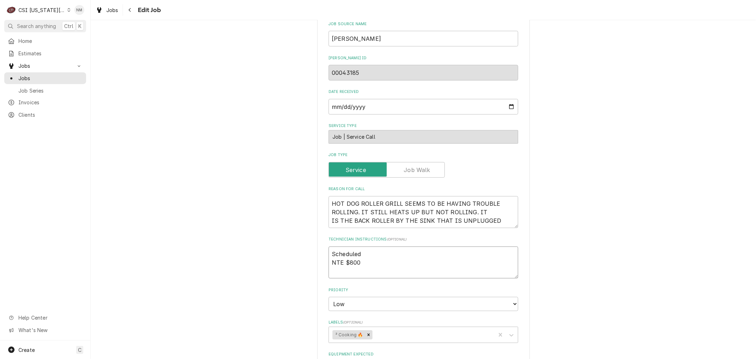
type textarea "Scheduled NTE $800"
type textarea "x"
type textarea "Scheduled i NTE $800"
type textarea "x"
type textarea "Scheduled iwt NTE $800"
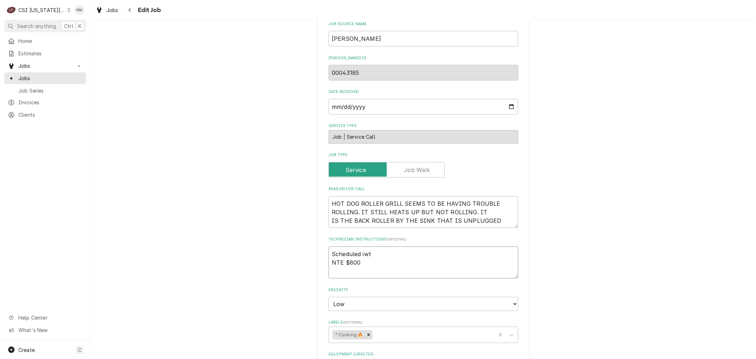
type textarea "x"
type textarea "Scheduled iwth NTE $800"
type textarea "x"
type textarea "Scheduled iwth R NTE $800"
type textarea "x"
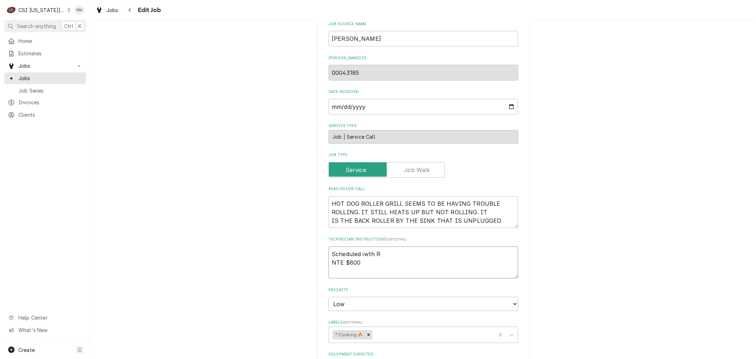
type textarea "Scheduled iwth Ri NTE $800"
type textarea "x"
type textarea "Scheduled iwth R NTE $800"
type textarea "x"
type textarea "Scheduled iwth NTE $800"
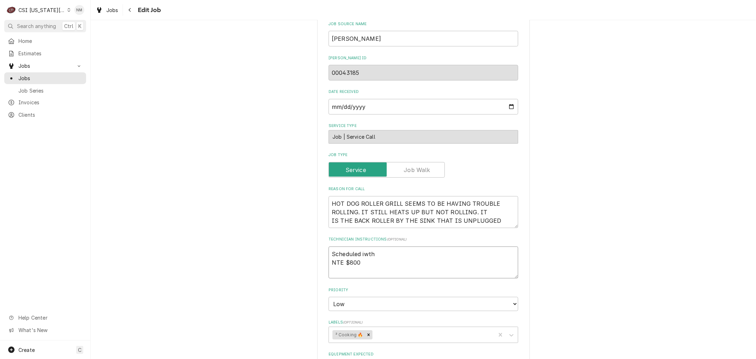
type textarea "x"
type textarea "Scheduled iwth NTE $800"
type textarea "x"
type textarea "Scheduled iwt NTE $800"
type textarea "x"
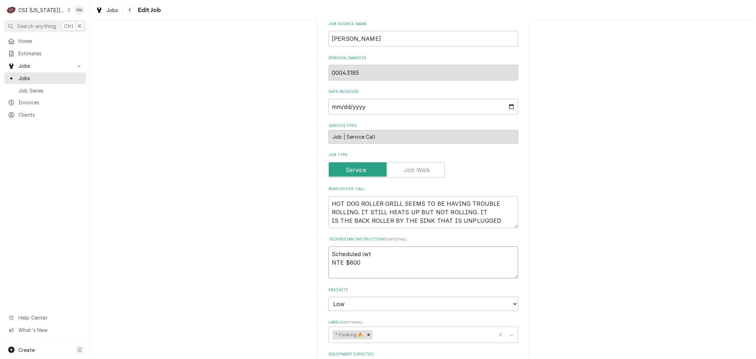
type textarea "Scheduled iw NTE $800"
type textarea "x"
type textarea "Scheduled i NTE $800"
type textarea "x"
type textarea "Scheduled NTE $800"
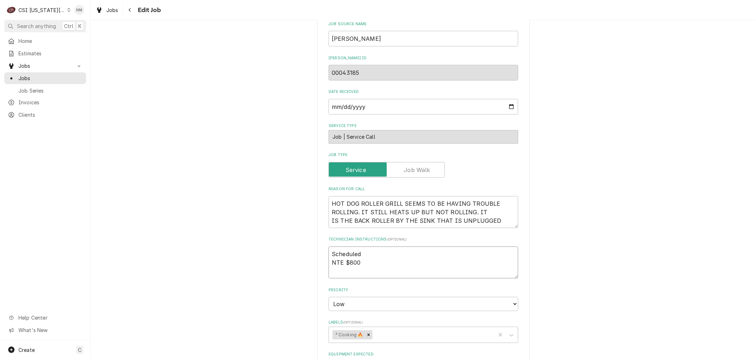
type textarea "x"
type textarea "Scheduled wi NTE $800"
type textarea "x"
type textarea "Scheduled wit NTE $800"
type textarea "x"
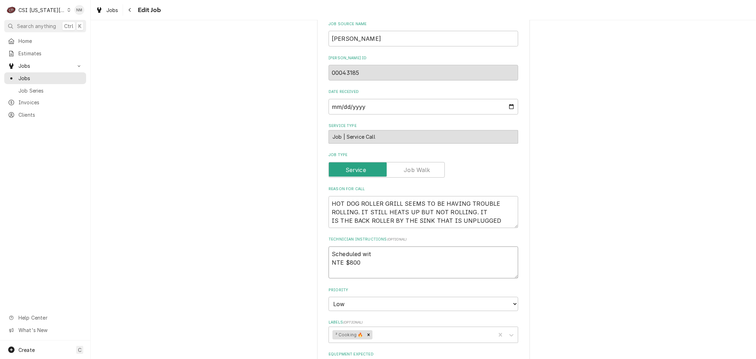
type textarea "Scheduled with NTE $800"
type textarea "x"
type textarea "Scheduled with R NTE $800"
type textarea "x"
type textarea "Scheduled with Ri NTE $800"
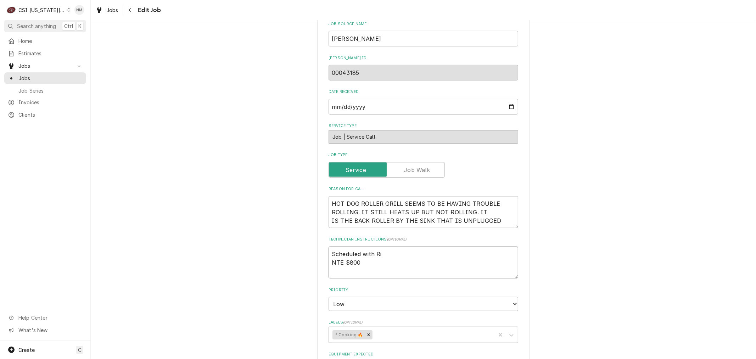
type textarea "x"
type textarea "Scheduled with Ric NTE $800"
type textarea "x"
type textarea "Scheduled with Rich NTE $800"
type textarea "x"
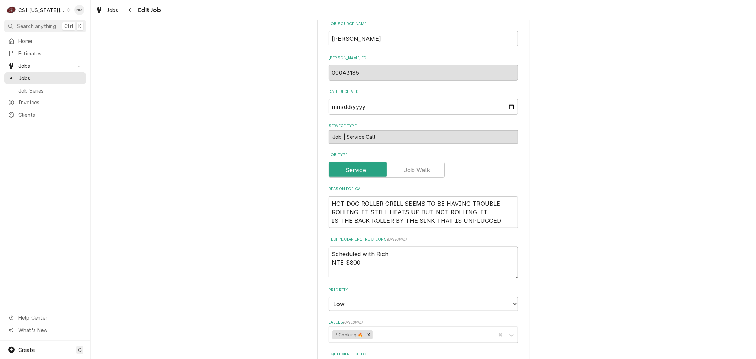
type textarea "Scheduled with Richa NTE $800"
type textarea "x"
type textarea "Scheduled with Richar NTE $800"
type textarea "x"
type textarea "Scheduled with Richard NTE $800"
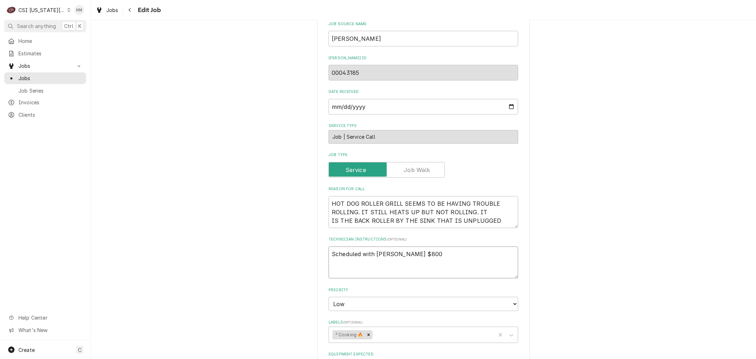
type textarea "x"
type textarea "Scheduled with Richard NTE $800"
type textarea "x"
type textarea "Scheduled with Richard 8 NTE $800"
type textarea "x"
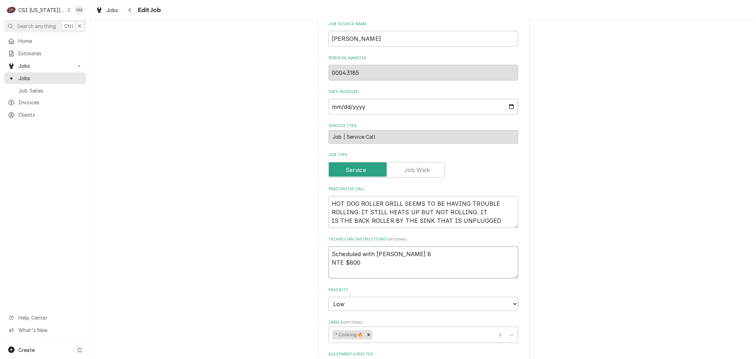
type textarea "Scheduled with Richard 8 NTE $800"
type textarea "x"
type textarea "Scheduled with Richard 8 am NTE $800"
type textarea "x"
type textarea "Scheduled with Richard 8 am NTE $800"
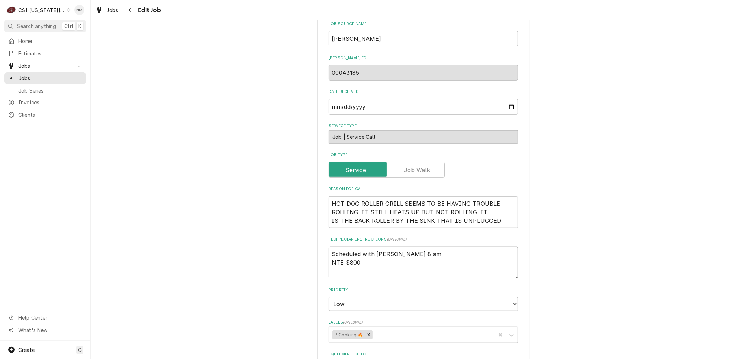
type textarea "x"
type textarea "Scheduled with Richard 8 am WE NTE $800"
type textarea "x"
type textarea "Scheduled with Richard 8 am WEd NTE $800"
type textarea "x"
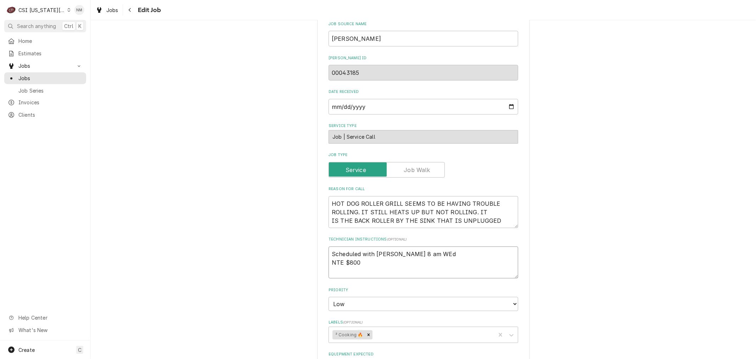
type textarea "Scheduled with Richard 8 am WEds NTE $800"
type textarea "x"
type textarea "Scheduled with Richard 8 am WEd NTE $800"
type textarea "x"
type textarea "Scheduled with Richard 8 am W NTE $800"
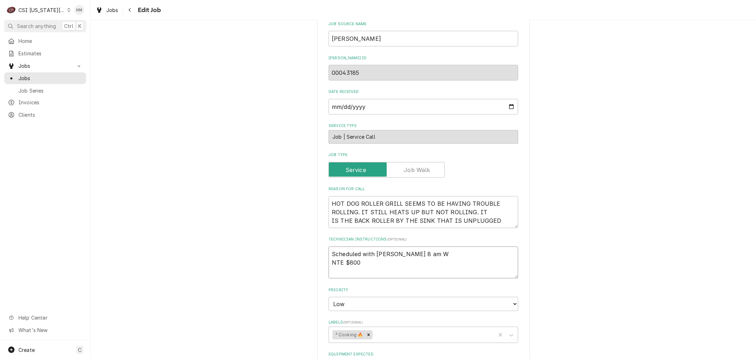
type textarea "x"
type textarea "Scheduled with Richard 8 am We NTE $800"
type textarea "x"
type textarea "Scheduled with Richard 8 am Wed NTE $800"
type textarea "x"
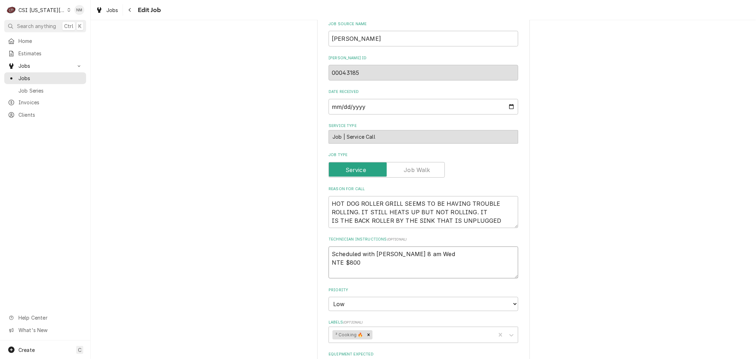
type textarea "Scheduled with Richard 8 am Weds NTE $800"
type textarea "x"
drag, startPoint x: 399, startPoint y: 234, endPoint x: 318, endPoint y: 232, distance: 81.1
click at [318, 232] on div "Use the fields below to edit this job: Client Details Client VIVIAN Client Note…" at bounding box center [423, 183] width 213 height 1087
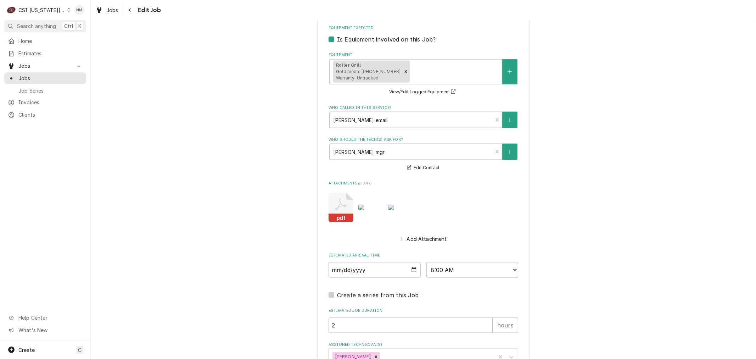
scroll to position [750, 0]
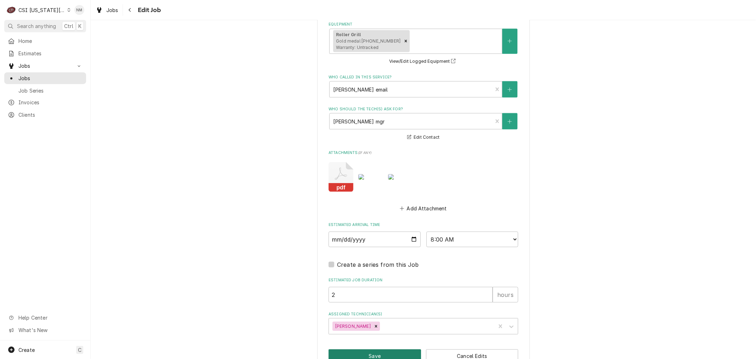
type textarea "Scheduled with Richard 8 am Weds NTE $800"
click at [372, 349] on button "Save" at bounding box center [374, 355] width 92 height 13
type textarea "x"
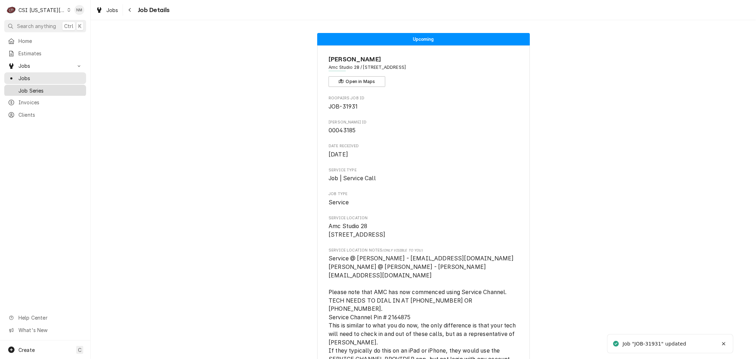
drag, startPoint x: 32, startPoint y: 78, endPoint x: 33, endPoint y: 87, distance: 8.5
click at [32, 78] on span "Jobs" at bounding box center [50, 77] width 64 height 7
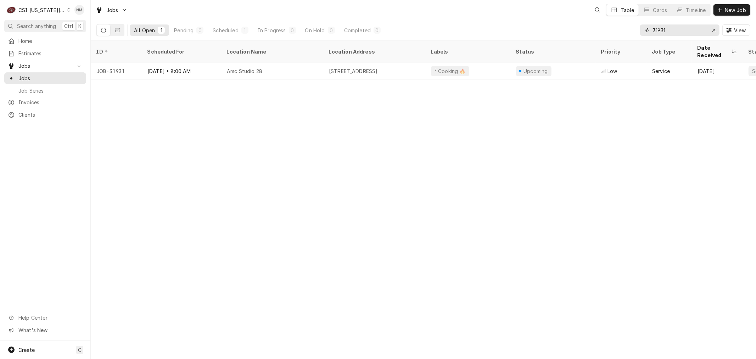
drag, startPoint x: 674, startPoint y: 30, endPoint x: 637, endPoint y: 30, distance: 37.2
click at [637, 30] on div "All Open 1 Pending 0 Scheduled 1 In Progress 0 On Hold 0 Completed 0 31931 View" at bounding box center [423, 30] width 654 height 20
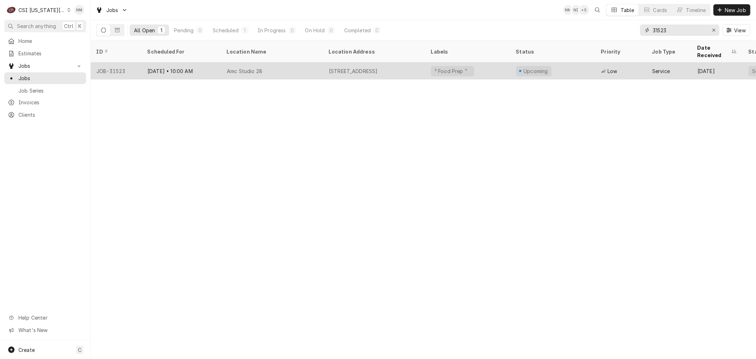
type input "31523"
click at [311, 62] on div "Amc Studio 28" at bounding box center [272, 70] width 102 height 17
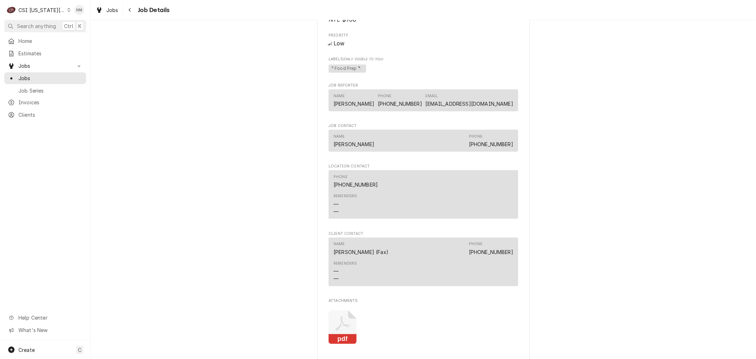
scroll to position [866, 0]
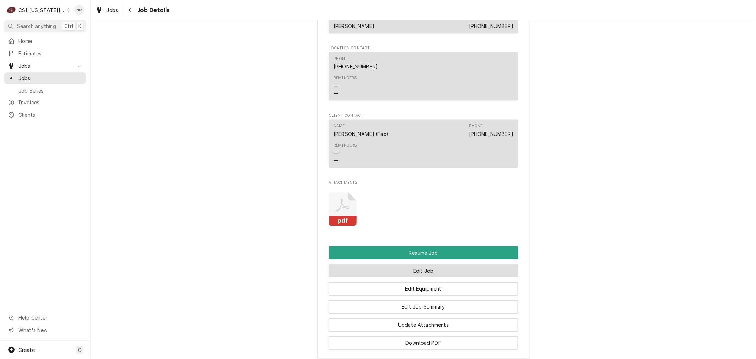
click at [430, 264] on button "Edit Job" at bounding box center [423, 270] width 190 height 13
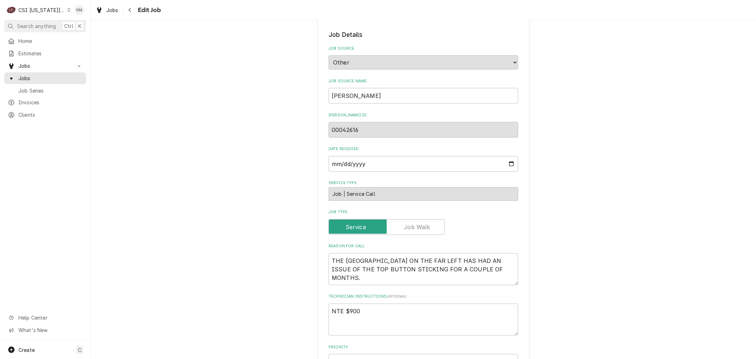
scroll to position [394, 0]
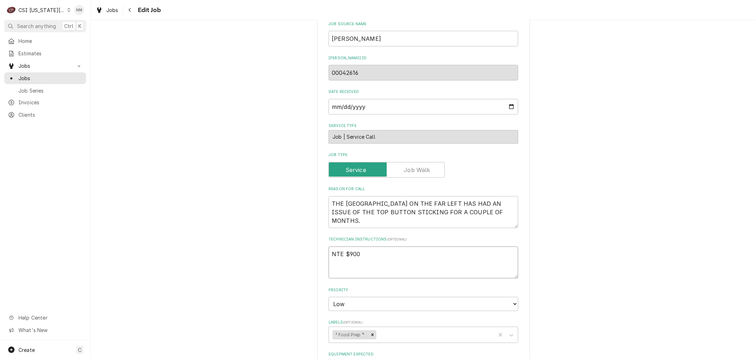
click at [328, 246] on textarea "NTE $900" at bounding box center [423, 262] width 190 height 32
type textarea "x"
type textarea "NTE $900"
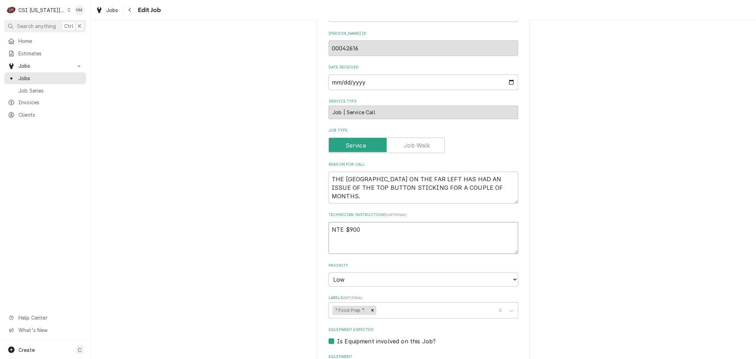
scroll to position [417, 0]
paste textarea "Scheduled with [PERSON_NAME] 8 am Weds"
type textarea "x"
type textarea "Scheduled with [PERSON_NAME] 8 am Weds NTE $900"
type textarea "x"
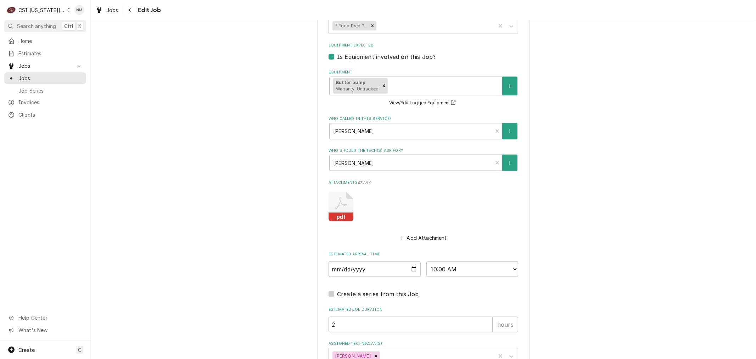
scroll to position [732, 0]
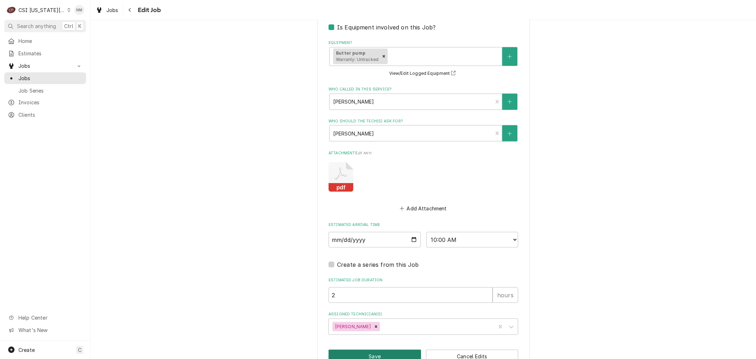
type textarea "Scheduled with [PERSON_NAME] 8 am Weds NTE $900"
click at [382, 349] on button "Save" at bounding box center [374, 355] width 92 height 13
type textarea "x"
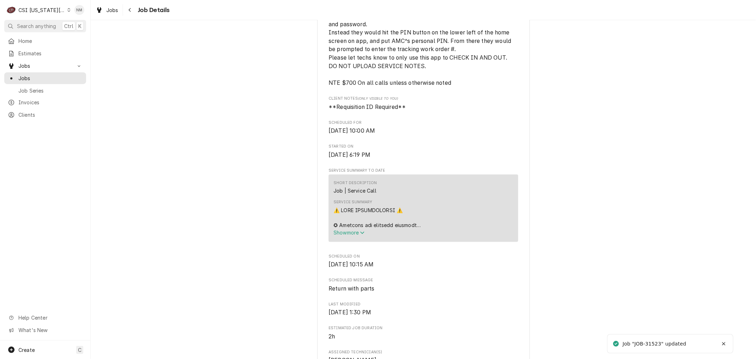
scroll to position [354, 0]
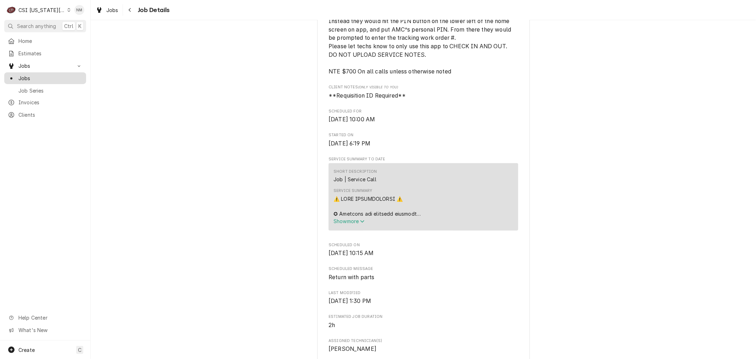
click at [27, 74] on span "Jobs" at bounding box center [50, 77] width 64 height 7
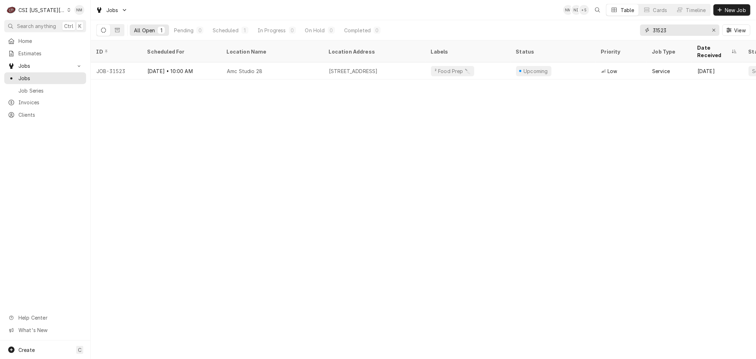
drag, startPoint x: 680, startPoint y: 27, endPoint x: 641, endPoint y: 29, distance: 39.0
click at [641, 29] on div "31523" at bounding box center [679, 29] width 79 height 11
type input "32278"
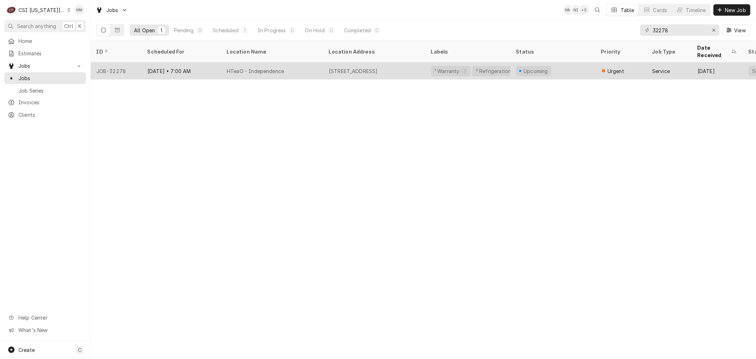
click at [300, 64] on div "HTeaO - Independence" at bounding box center [272, 70] width 102 height 17
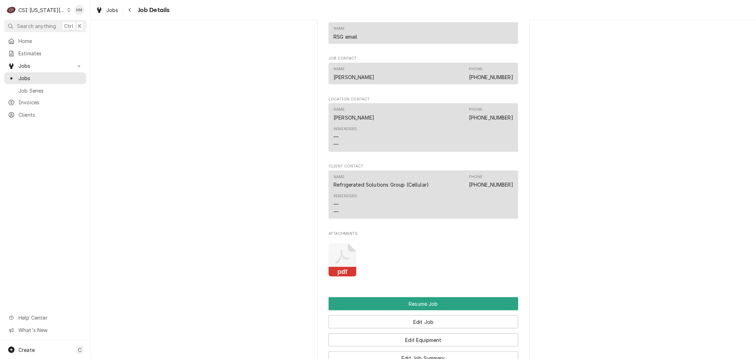
scroll to position [787, 0]
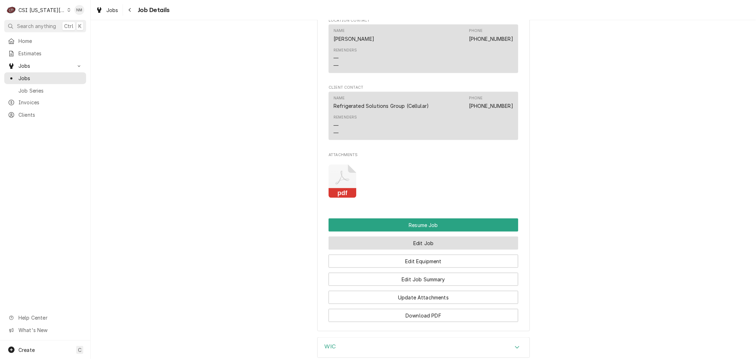
click at [446, 239] on button "Edit Job" at bounding box center [423, 242] width 190 height 13
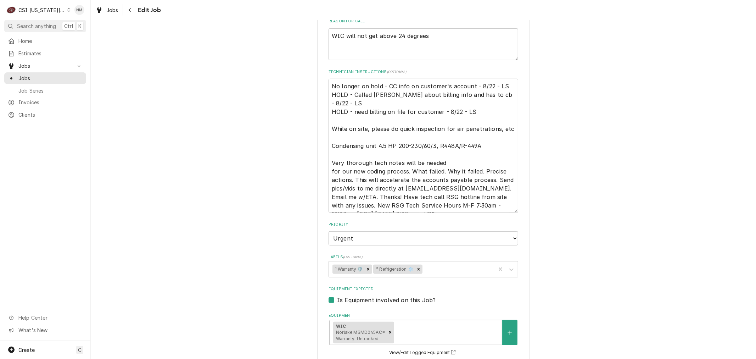
scroll to position [236, 0]
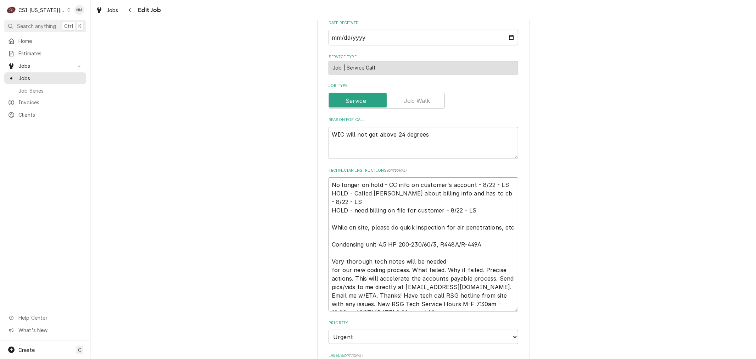
click at [328, 182] on textarea "No longer on hold - CC info on customer's account - 8/22 - LS HOLD - Called Bri…" at bounding box center [423, 244] width 190 height 134
type textarea "x"
type textarea "No longer on hold - CC info on customer's account - 8/22 - LS HOLD - Called Bri…"
type textarea "x"
type textarea "S No longer on hold - CC info on customer's account - 8/22 - LS HOLD - Called B…"
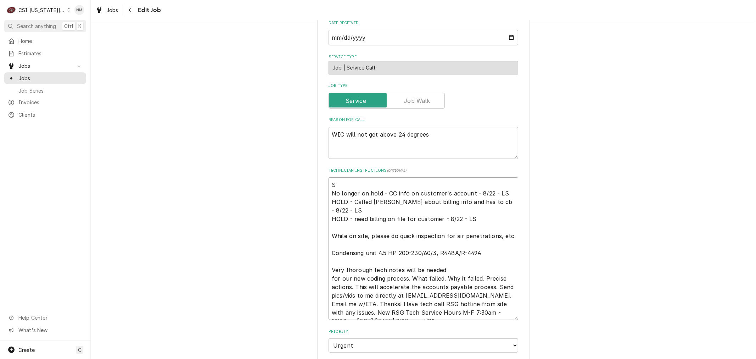
type textarea "x"
type textarea "Sc No longer on hold - CC info on customer's account - 8/22 - LS HOLD - Called …"
type textarea "x"
type textarea "Sch No longer on hold - CC info on customer's account - 8/22 - LS HOLD - Called…"
type textarea "x"
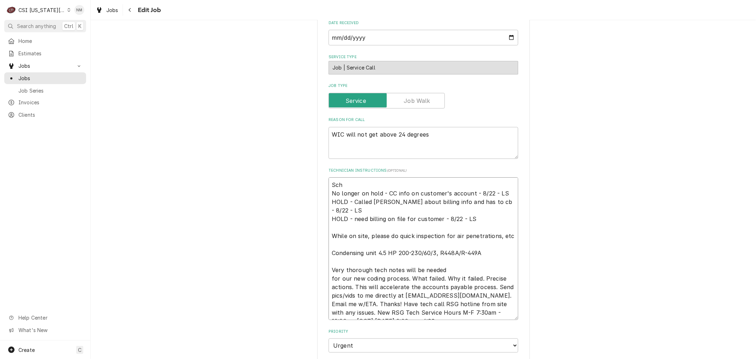
type textarea "Sche No longer on hold - CC info on customer's account - 8/22 - LS HOLD - Calle…"
type textarea "x"
type textarea "Schedu No longer on hold - CC info on customer's account - 8/22 - LS HOLD - Cal…"
type textarea "x"
type textarea "Schedul No longer on hold - CC info on customer's account - 8/22 - LS HOLD - Ca…"
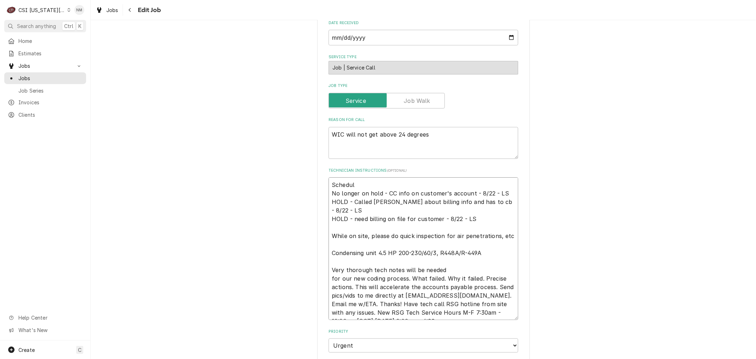
type textarea "x"
type textarea "Schedule No longer on hold - CC info on customer's account - 8/22 - LS HOLD - C…"
type textarea "x"
type textarea "Scheduled No longer on hold - CC info on customer's account - 8/22 - LS HOLD - …"
type textarea "x"
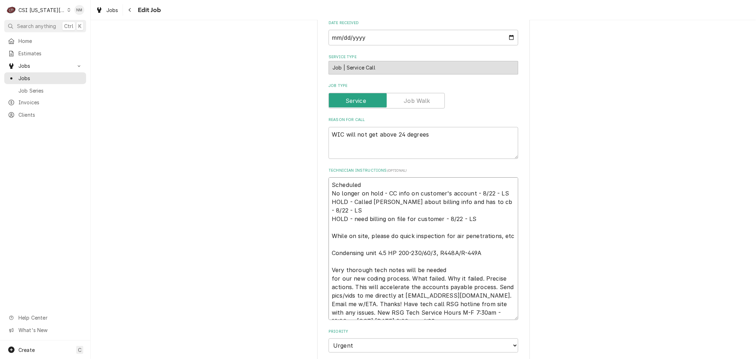
type textarea "Scheduled i No longer on hold - CC info on customer's account - 8/22 - LS HOLD …"
type textarea "x"
type textarea "Scheduled iw No longer on hold - CC info on customer's account - 8/22 - LS HOLD…"
type textarea "x"
type textarea "Scheduled iwt No longer on hold - CC info on customer's account - 8/22 - LS HOL…"
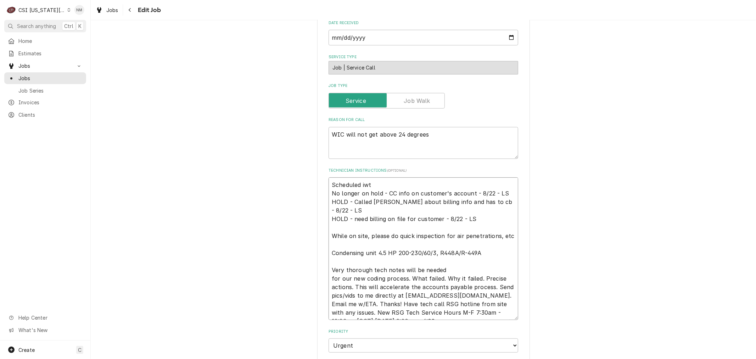
type textarea "x"
type textarea "Scheduled iwth No longer on hold - CC info on customer's account - 8/22 - LS HO…"
type textarea "x"
type textarea "Scheduled iwth No longer on hold - CC info on customer's account - 8/22 - LS HO…"
type textarea "x"
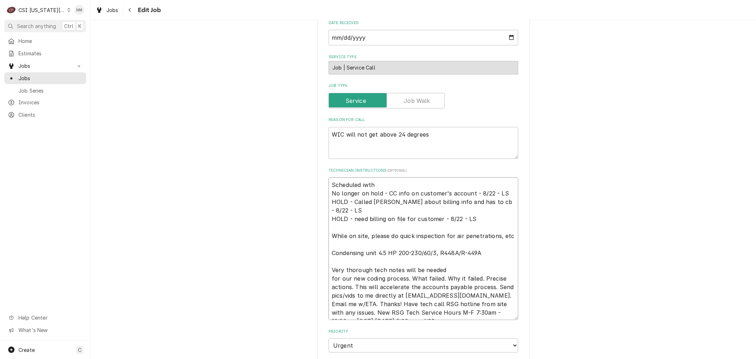
type textarea "Scheduled iwth No longer on hold - CC info on customer's account - 8/22 - LS HO…"
type textarea "x"
type textarea "Scheduled iwt No longer on hold - CC info on customer's account - 8/22 - LS HOL…"
type textarea "x"
type textarea "Scheduled iw No longer on hold - CC info on customer's account - 8/22 - LS HOLD…"
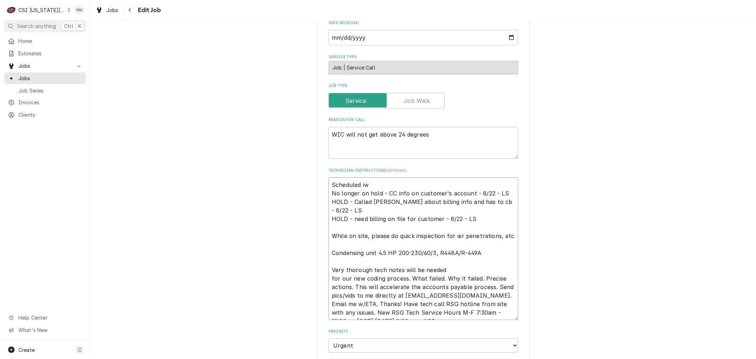
type textarea "x"
type textarea "Scheduled i No longer on hold - CC info on customer's account - 8/22 - LS HOLD …"
type textarea "x"
type textarea "Scheduled No longer on hold - CC info on customer's account - 8/22 - LS HOLD - …"
type textarea "x"
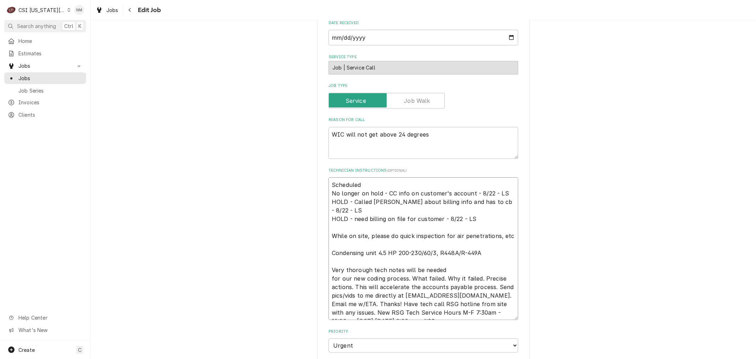
type textarea "Scheduled w No longer on hold - CC info on customer's account - 8/22 - LS HOLD …"
type textarea "x"
type textarea "Scheduled wit No longer on hold - CC info on customer's account - 8/22 - LS HOL…"
type textarea "x"
type textarea "Scheduled with No longer on hold - CC info on customer's account - 8/22 - LS HO…"
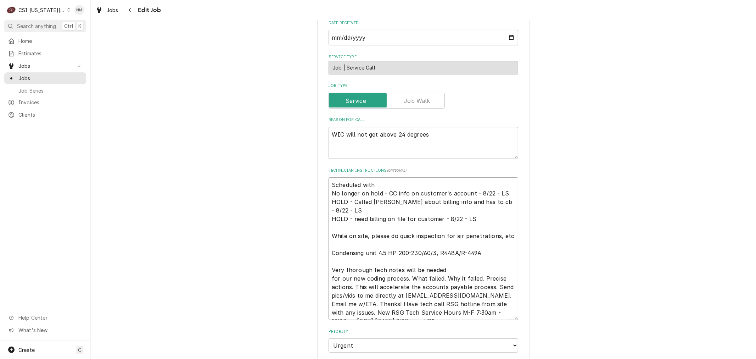
type textarea "x"
type textarea "Scheduled with No longer on hold - CC info on customer's account - 8/22 - LS HO…"
type textarea "x"
type textarea "Scheduled with B No longer on hold - CC info on customer's account - 8/22 - LS …"
type textarea "x"
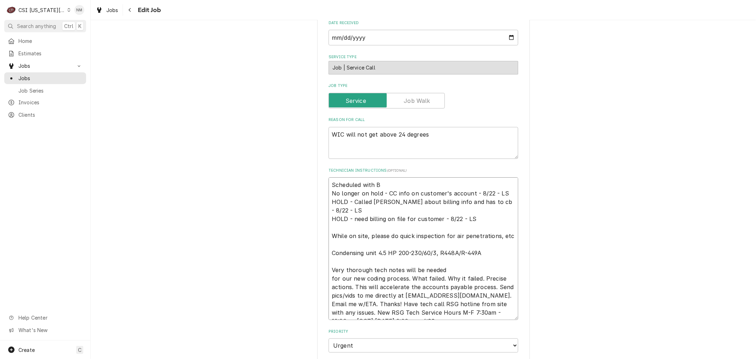
type textarea "Scheduled with Br No longer on hold - CC info on customer's account - 8/22 - LS…"
type textarea "x"
type textarea "Scheduled with Bri No longer on hold - CC info on customer's account - 8/22 - L…"
type textarea "x"
type textarea "Scheduled with Bria No longer on hold - CC info on customer's account - 8/22 - …"
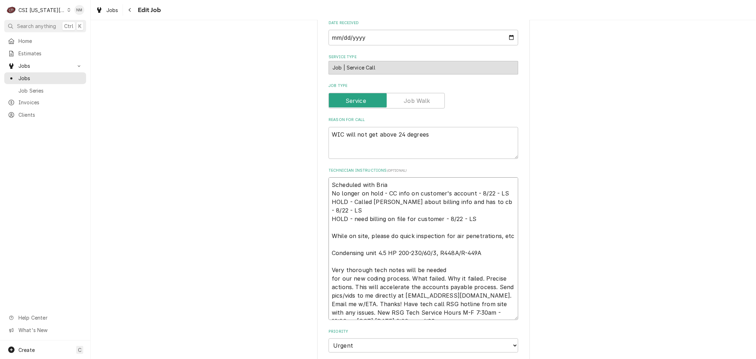
type textarea "x"
type textarea "Scheduled with Brian No longer on hold - CC info on customer's account - 8/22 -…"
type textarea "x"
type textarea "Scheduled with Brian No longer on hold - CC info on customer's account - 8/22 -…"
type textarea "x"
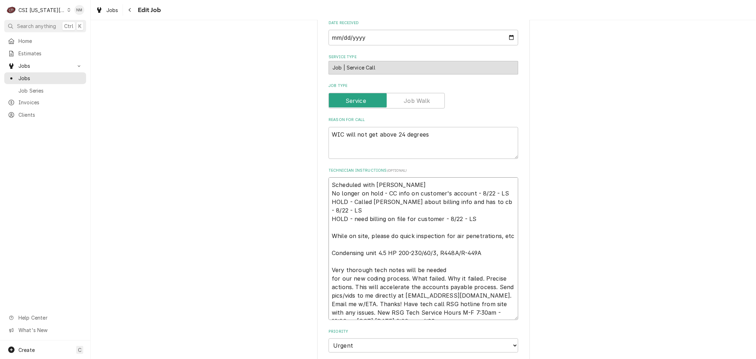
type textarea "Scheduled with Brian 7 No longer on hold - CC info on customer's account - 8/22…"
type textarea "x"
type textarea "Scheduled with Brian 7 a No longer on hold - CC info on customer's account - 8/…"
type textarea "x"
type textarea "Scheduled with Brian 7 am No longer on hold - CC info on customer's account - 8…"
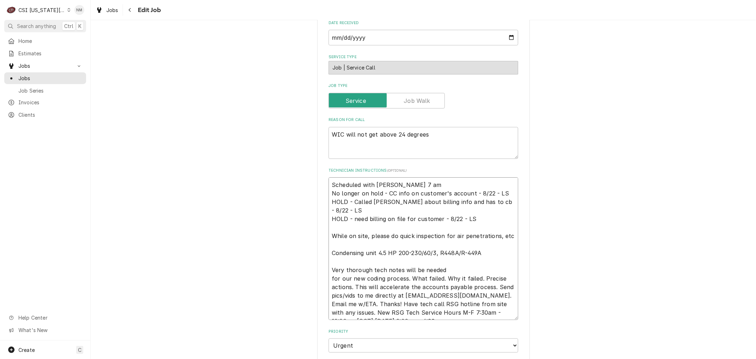
type textarea "x"
type textarea "Scheduled with Brian 7 am No longer on hold - CC info on customer's account - 8…"
type textarea "x"
type textarea "Scheduled with Brian 7 am We No longer on hold - CC info on customer's account …"
type textarea "x"
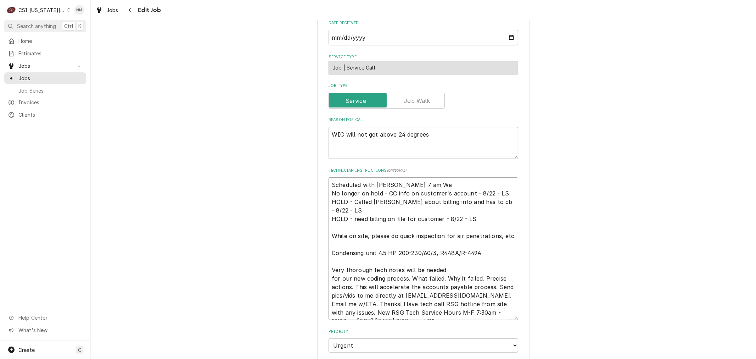
type textarea "Scheduled with Brian 7 am Wed No longer on hold - CC info on customer's account…"
type textarea "x"
type textarea "Scheduled with Brian 7 am Weds No longer on hold - CC info on customer's accoun…"
type textarea "x"
drag, startPoint x: 422, startPoint y: 184, endPoint x: 330, endPoint y: 179, distance: 91.9
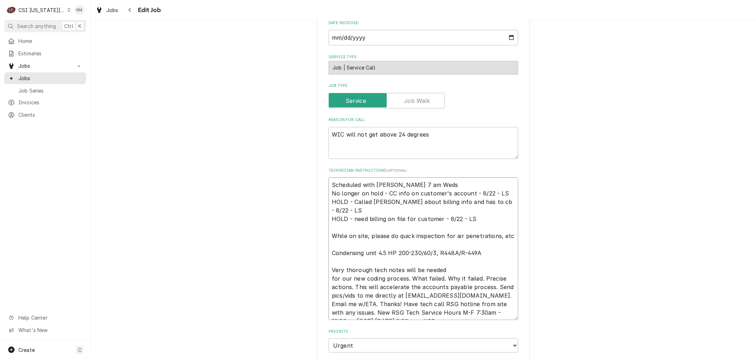
click at [330, 179] on textarea "Scheduled with Brian 7 am Weds No longer on hold - CC info on customer's accoun…" at bounding box center [423, 248] width 190 height 142
type textarea "Scheduled with Brian 7 am Weds No longer on hold - CC info on customer's accoun…"
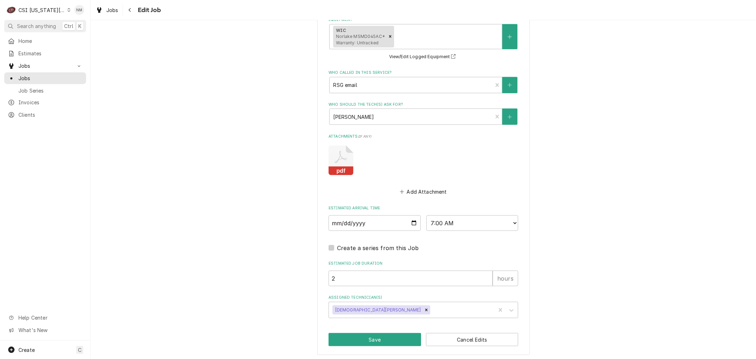
scroll to position [639, 0]
click at [389, 339] on button "Save" at bounding box center [374, 338] width 92 height 13
type textarea "x"
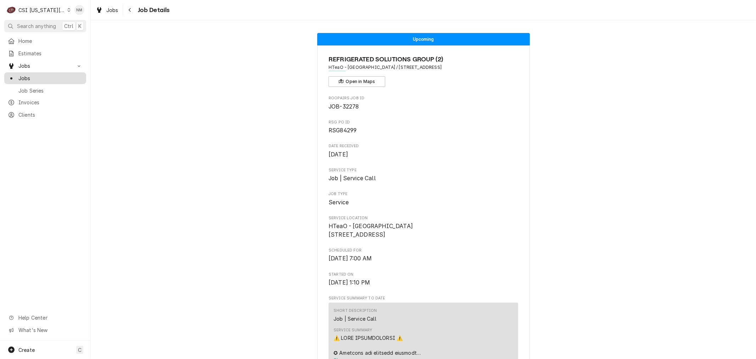
click at [34, 76] on span "Jobs" at bounding box center [50, 77] width 64 height 7
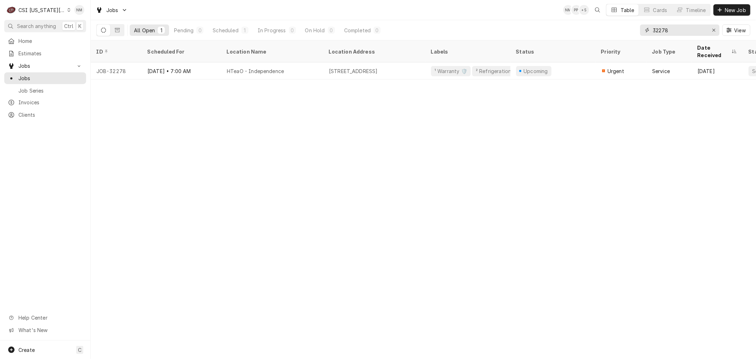
drag, startPoint x: 675, startPoint y: 29, endPoint x: 641, endPoint y: 29, distance: 33.7
click at [641, 29] on div "32278" at bounding box center [679, 29] width 79 height 11
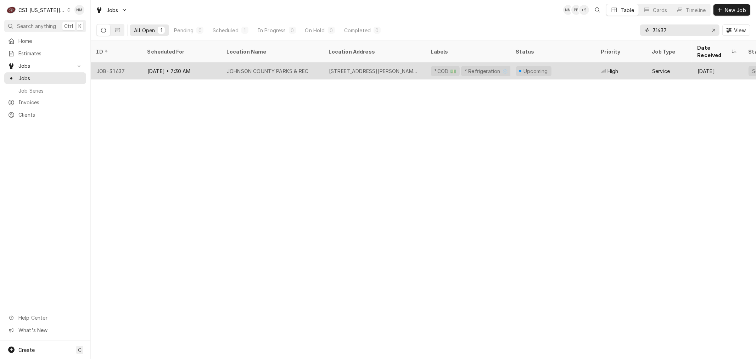
type input "31637"
click at [208, 68] on div "[DATE] • 7:30 AM" at bounding box center [181, 70] width 79 height 17
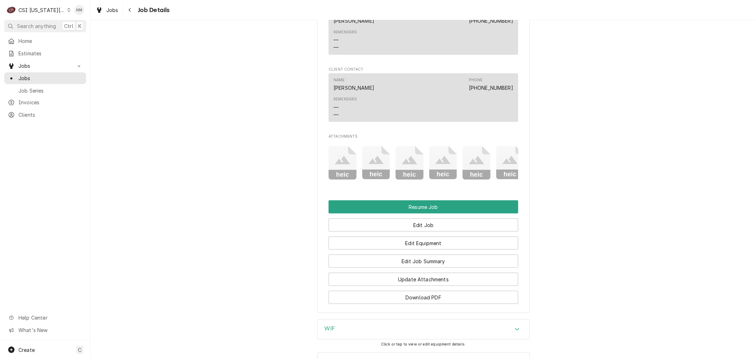
scroll to position [827, 0]
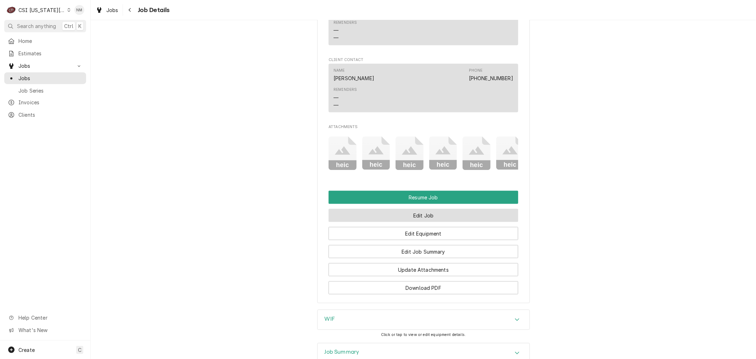
click at [416, 222] on button "Edit Job" at bounding box center [423, 215] width 190 height 13
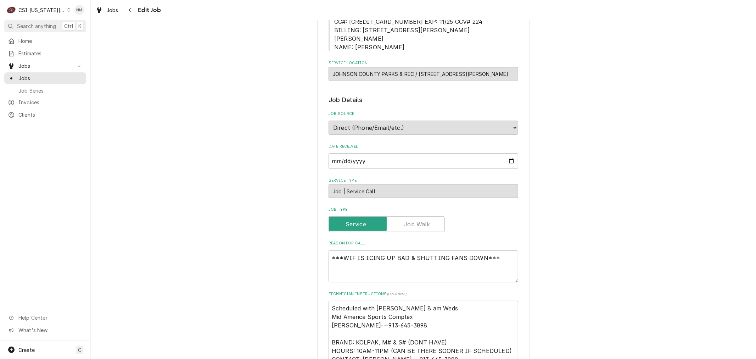
scroll to position [187, 0]
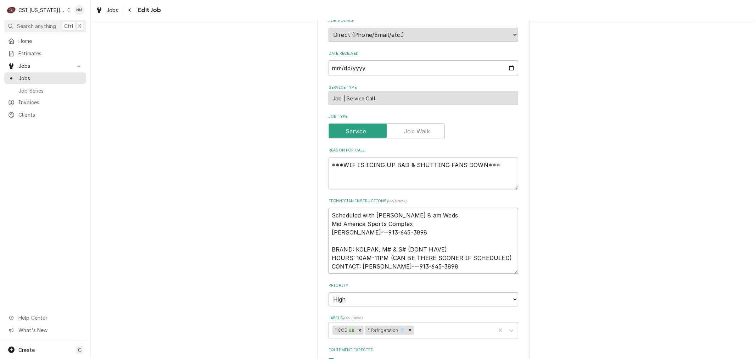
click at [328, 208] on textarea "Scheduled with [PERSON_NAME] 8 am Weds Mid America Sports Complex [PERSON_NAME]…" at bounding box center [423, 241] width 190 height 66
type textarea "x"
type textarea "Scheduled with [PERSON_NAME] 8 am Weds Mid America Sports Complex [PERSON_NAME]…"
type textarea "x"
type textarea "L Scheduled with [PERSON_NAME] 8 am Weds Mid America Sports Complex [PERSON_NAM…"
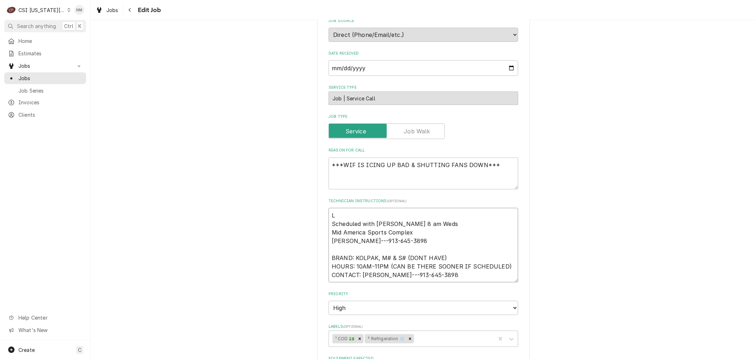
type textarea "x"
type textarea "LV Scheduled with [PERSON_NAME] 8 am Weds Mid America Sports Complex [PERSON_NA…"
type textarea "x"
type textarea "LVM Scheduled with Corey 8 am Weds Mid America Sports Complex CORY---913-645-38…"
type textarea "x"
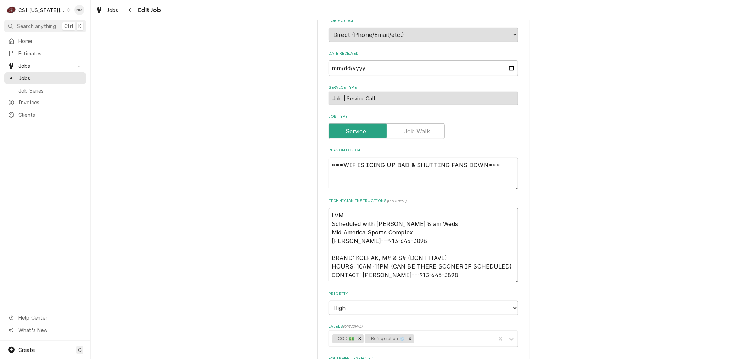
type textarea "LVM Scheduled with Corey 8 am Weds Mid America Sports Complex CORY---913-645-38…"
type textarea "x"
type textarea "LVM co Scheduled with Corey 8 am Weds Mid America Sports Complex CORY---913-645…"
type textarea "x"
type textarea "LVM cor Scheduled with Corey 8 am Weds Mid America Sports Complex CORY---913-64…"
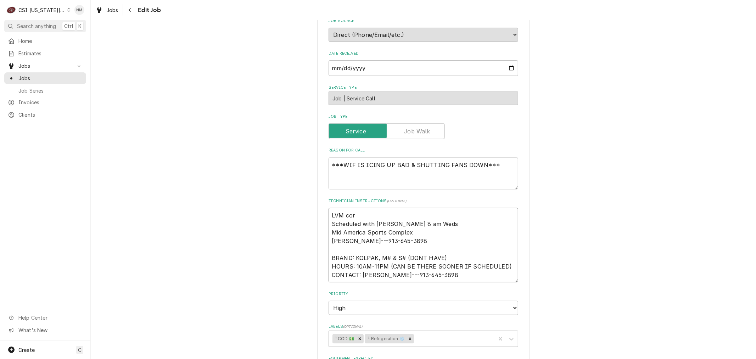
type textarea "x"
type textarea "LVM core Scheduled with Corey 8 am Weds Mid America Sports Complex CORY---913-6…"
type textarea "x"
type textarea "LVM corey Scheduled with Corey 8 am Weds Mid America Sports Complex CORY---913-…"
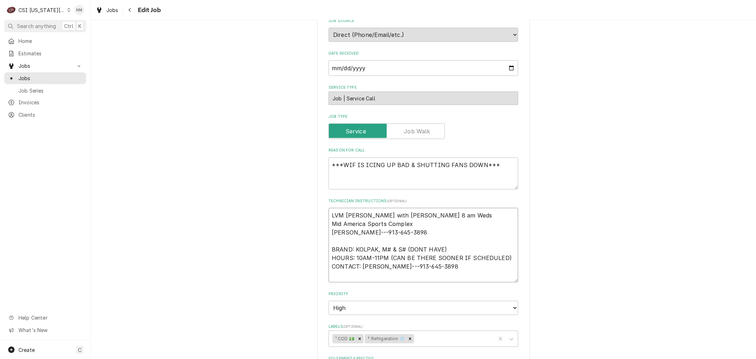
type textarea "x"
type textarea "LVM corey Scheduled with Corey 8 am Weds Mid America Sports Complex CORY---913-…"
type textarea "x"
type textarea "LVM corey 7 Scheduled with Corey 8 am Weds Mid America Sports Complex CORY---91…"
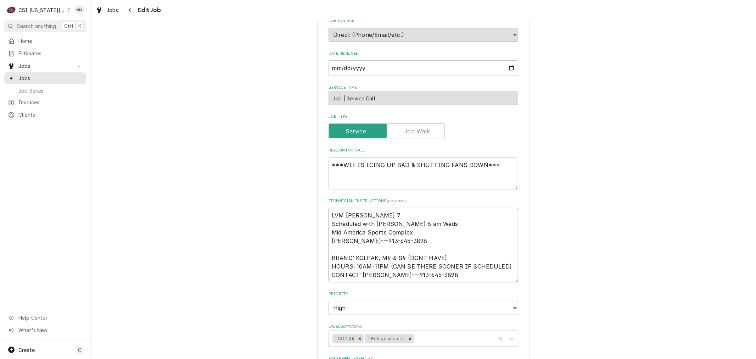
type textarea "x"
type textarea "LVM corey 7: Scheduled with Corey 8 am Weds Mid America Sports Complex CORY---9…"
type textarea "x"
type textarea "LVM corey 7:3 Scheduled with Corey 8 am Weds Mid America Sports Complex CORY---…"
type textarea "x"
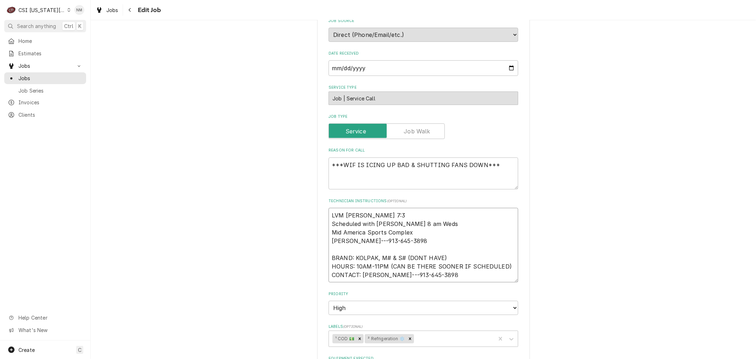
type textarea "LVM corey 7:30 Scheduled with Corey 8 am Weds Mid America Sports Complex CORY--…"
type textarea "x"
type textarea "LVM corey 7:30 Scheduled with Corey 8 am Weds Mid America Sports Complex CORY--…"
type textarea "x"
type textarea "LVM corey 7:30 W Scheduled with Corey 8 am Weds Mid America Sports Complex CORY…"
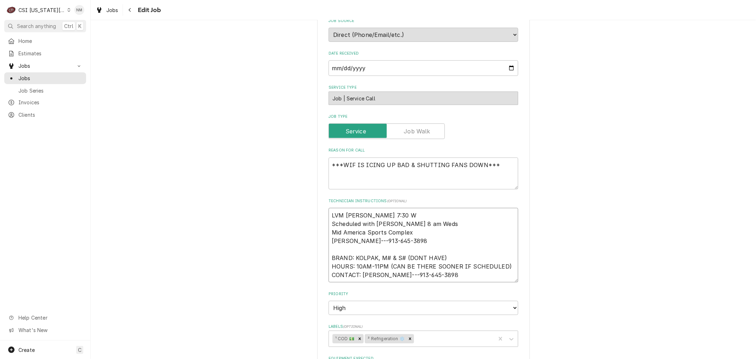
type textarea "x"
type textarea "LVM corey 7:30 We Scheduled with Corey 8 am Weds Mid America Sports Complex COR…"
type textarea "x"
type textarea "LVM corey 7:30 Wed Scheduled with Corey 8 am Weds Mid America Sports Complex CO…"
type textarea "x"
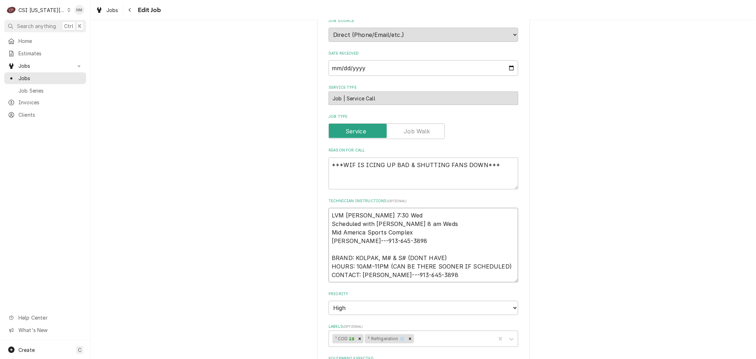
type textarea "LVM corey 7:30 Weds Scheduled with Corey 8 am Weds Mid America Sports Complex C…"
type textarea "x"
drag, startPoint x: 391, startPoint y: 206, endPoint x: 328, endPoint y: 210, distance: 63.2
click at [328, 210] on textarea "LVM corey 7:30 Weds Scheduled with Corey 8 am Weds Mid America Sports Complex C…" at bounding box center [423, 245] width 190 height 74
type textarea "LVM corey 7:30 Weds Scheduled with Corey 8 am Weds Mid America Sports Complex C…"
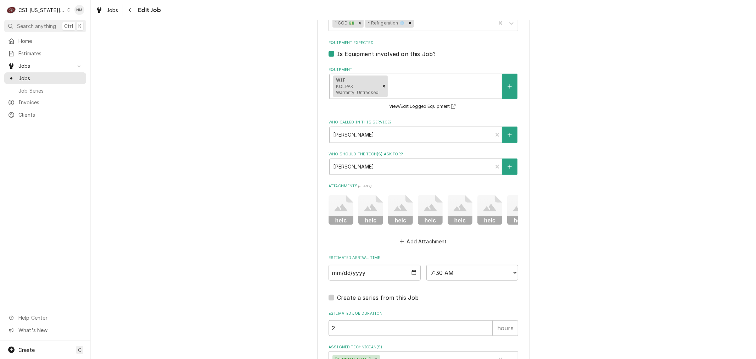
scroll to position [550, 0]
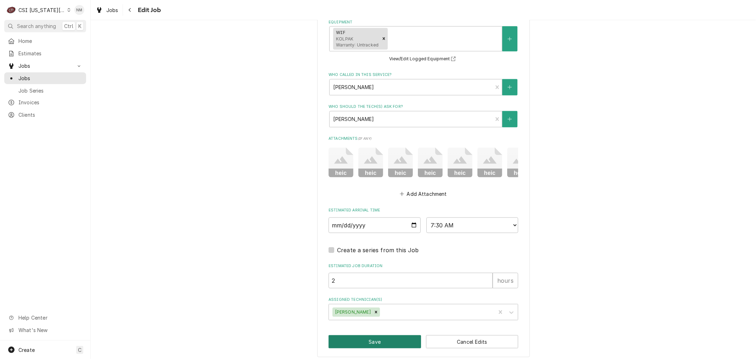
click at [385, 337] on button "Save" at bounding box center [374, 341] width 92 height 13
type textarea "x"
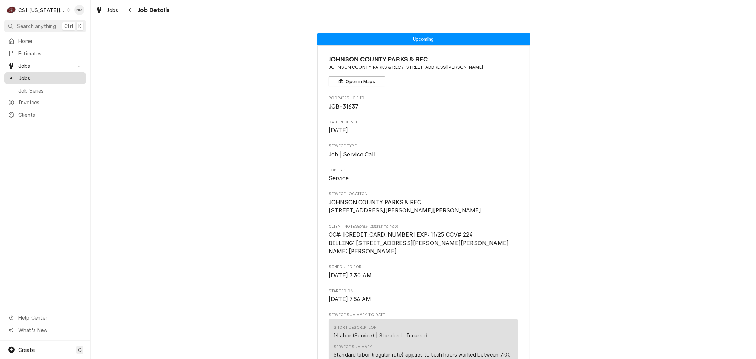
click at [38, 75] on span "Jobs" at bounding box center [50, 77] width 64 height 7
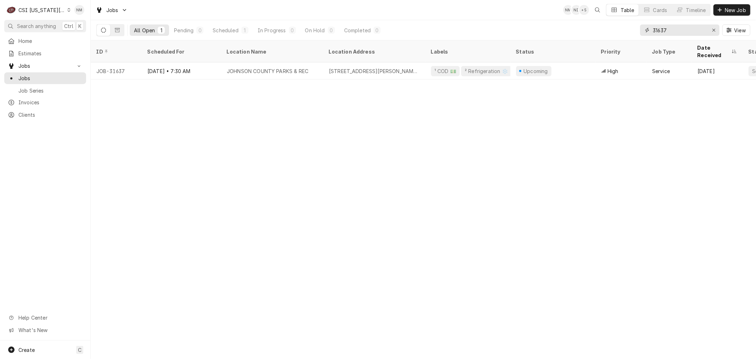
drag, startPoint x: 686, startPoint y: 30, endPoint x: 643, endPoint y: 29, distance: 43.6
click at [643, 29] on div "31637" at bounding box center [679, 29] width 79 height 11
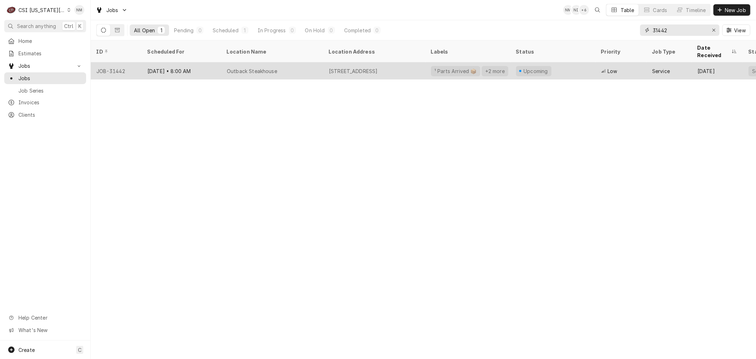
type input "31442"
click at [572, 64] on div "Upcoming" at bounding box center [552, 70] width 85 height 17
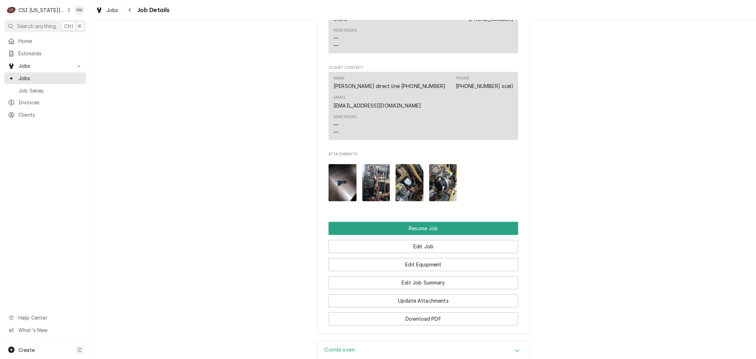
scroll to position [1220, 0]
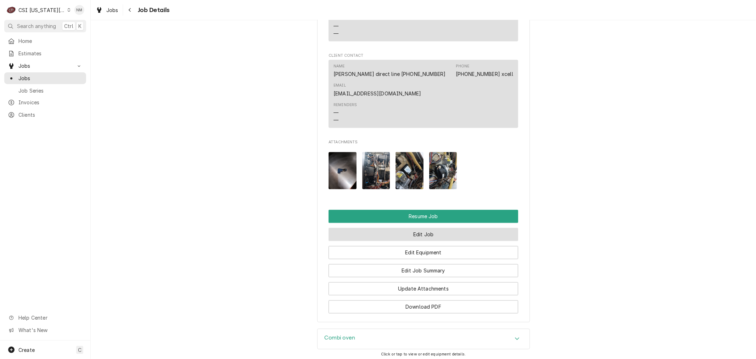
click at [419, 239] on button "Edit Job" at bounding box center [423, 233] width 190 height 13
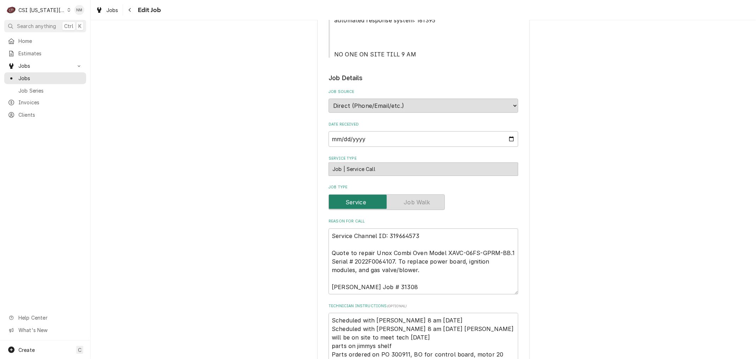
scroll to position [275, 0]
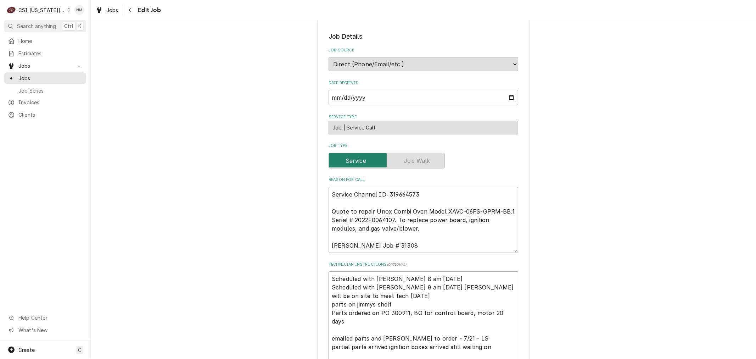
click at [329, 277] on textarea "Scheduled with [PERSON_NAME] 8 am [DATE] Scheduled with [PERSON_NAME] 8 am [DAT…" at bounding box center [423, 325] width 190 height 108
type textarea "x"
type textarea "Scheduled with [PERSON_NAME] 8 am [DATE] Scheduled with [PERSON_NAME] 8 am [DAT…"
type textarea "x"
type textarea "S Scheduled with [PERSON_NAME] 8 am [DATE] Scheduled with [PERSON_NAME] 8 am [D…"
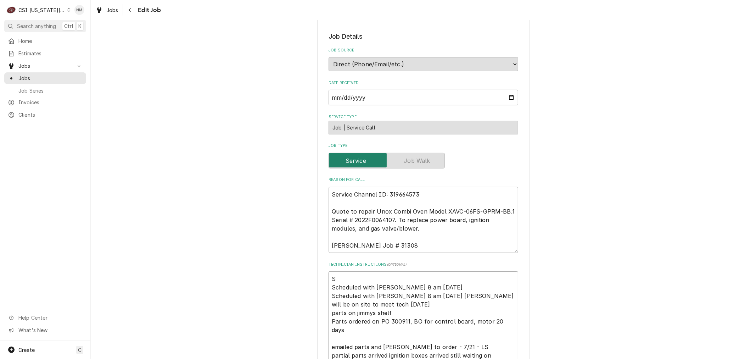
type textarea "x"
type textarea "Sc Scheduled with [PERSON_NAME] 8 am [DATE] Scheduled with [PERSON_NAME] 8 am […"
type textarea "x"
type textarea "Sch Scheduled with Jenna 8 am Monday Scheduled with Ben 8 am Monday Zach will b…"
type textarea "x"
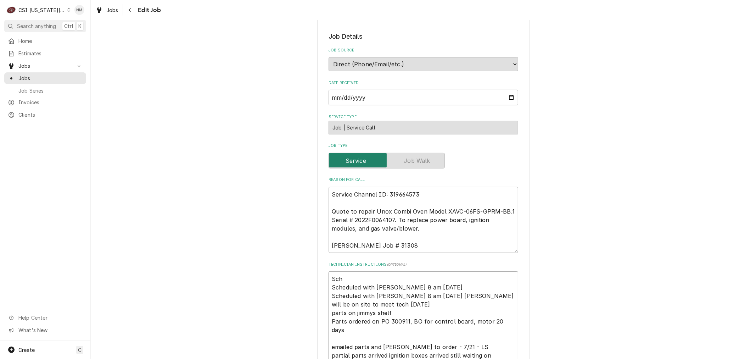
type textarea "Sche Scheduled with Jenna 8 am Monday Scheduled with Ben 8 am Monday Zach will …"
type textarea "x"
type textarea "Sched Scheduled with Jenna 8 am Monday Scheduled with Ben 8 am Monday Zach will…"
type textarea "x"
type textarea "Schedu Scheduled with Jenna 8 am Monday Scheduled with Ben 8 am Monday Zach wil…"
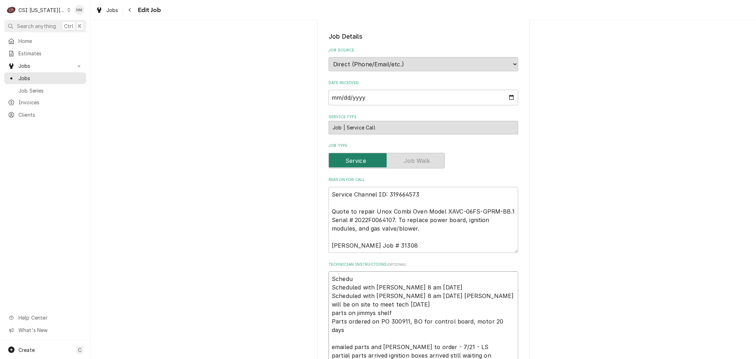
type textarea "x"
type textarea "Schedule Scheduled with Jenna 8 am Monday Scheduled with Ben 8 am Monday Zach w…"
type textarea "x"
type textarea "Scheduled Scheduled with Jenna 8 am Monday Scheduled with Ben 8 am Monday Zach …"
type textarea "x"
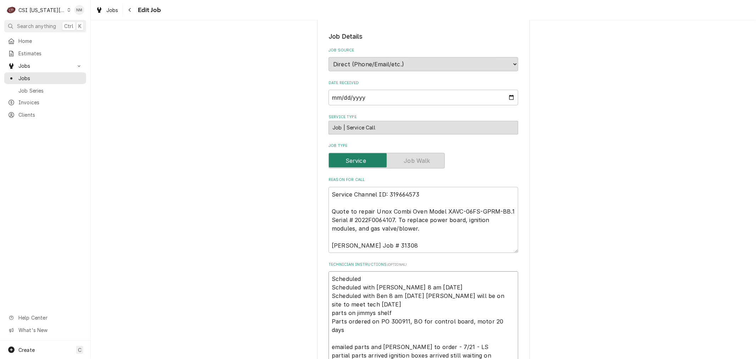
type textarea "Scheduled w Scheduled with Jenna 8 am Monday Scheduled with Ben 8 am Monday Zac…"
type textarea "x"
type textarea "Scheduled wit Scheduled with Jenna 8 am Monday Scheduled with Ben 8 am Monday Z…"
type textarea "x"
type textarea "Scheduled with Scheduled with Jenna 8 am Monday Scheduled with Ben 8 am Monday …"
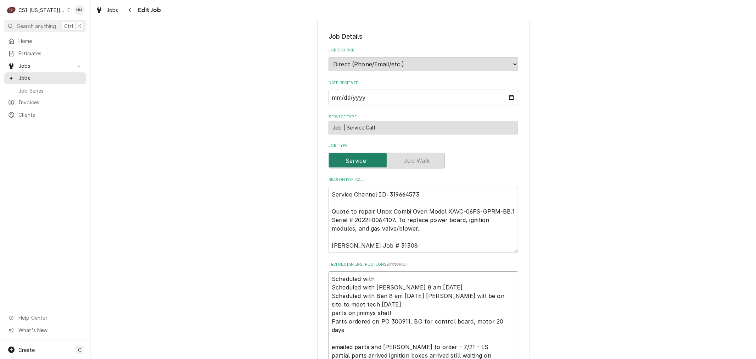
type textarea "x"
type textarea "Scheduled with Scheduled with Jenna 8 am Monday Scheduled with Ben 8 am Monday …"
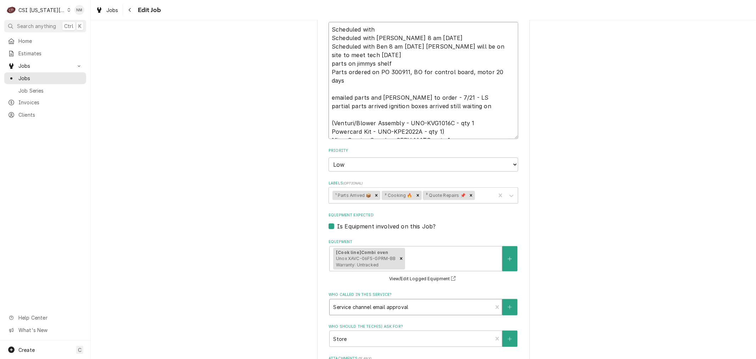
scroll to position [493, 0]
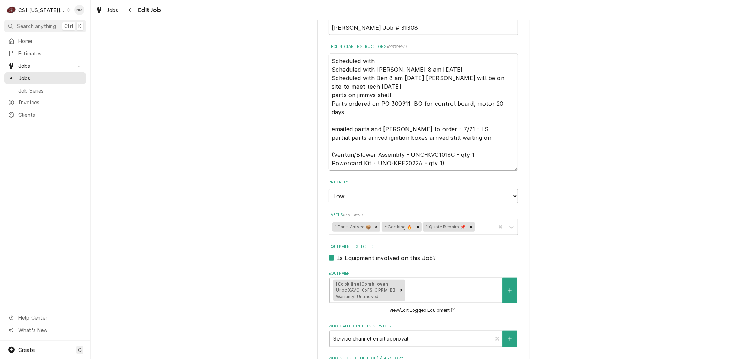
type textarea "x"
type textarea "Scheduled with J Scheduled with Jenna 8 am Monday Scheduled with Ben 8 am Monda…"
type textarea "x"
type textarea "Scheduled with Je Scheduled with Jenna 8 am Monday Scheduled with Ben 8 am Mond…"
type textarea "x"
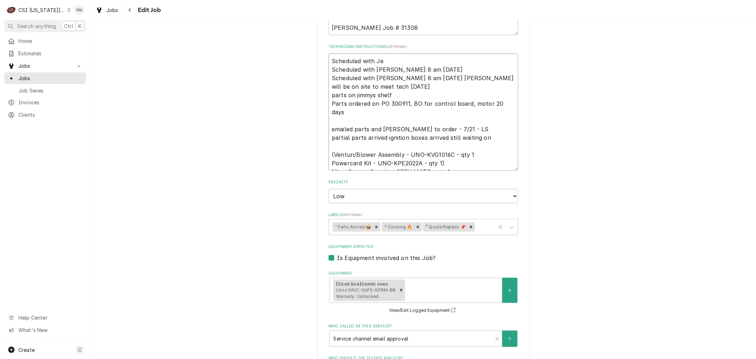
type textarea "Scheduled with Jen Scheduled with Jenna 8 am Monday Scheduled with Ben 8 am Mon…"
type textarea "x"
type textarea "Scheduled with Jenn Scheduled with Jenna 8 am Monday Scheduled with Ben 8 am Mo…"
type textarea "x"
type textarea "Scheduled with Jenna Scheduled with Jenna 8 am Monday Scheduled with Ben 8 am M…"
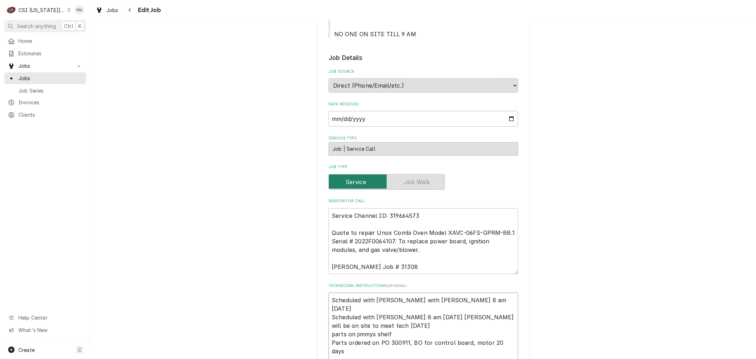
scroll to position [256, 0]
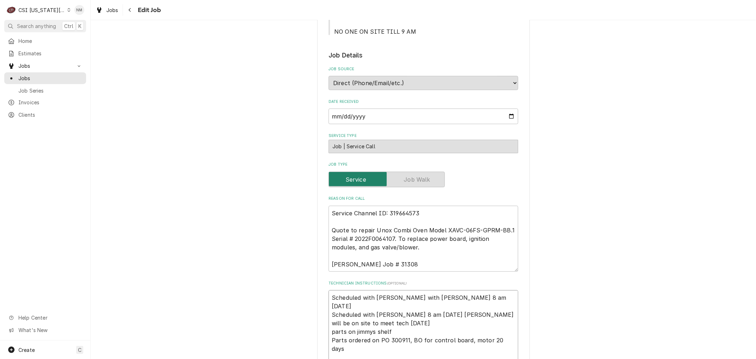
type textarea "x"
type textarea "Scheduled with Jenna Scheduled with Jenna 8 am Monday Scheduled with Ben 8 am M…"
type textarea "x"
type textarea "Scheduled with Jenna 8 Scheduled with Jenna 8 am Monday Scheduled with Ben 8 am…"
type textarea "x"
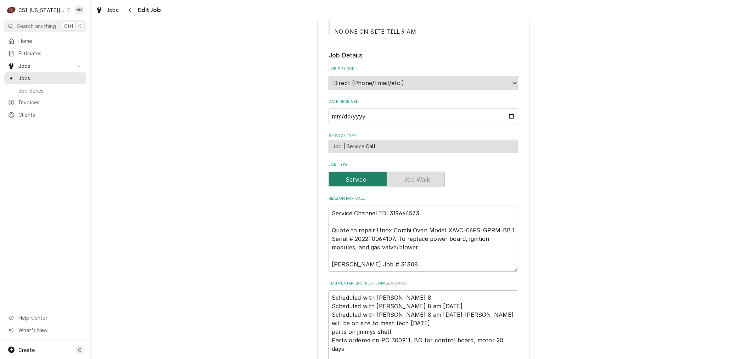
type textarea "Scheduled with Jenna 8 Scheduled with Jenna 8 am Monday Scheduled with Ben 8 am…"
type textarea "x"
type textarea "Scheduled with Jenna 8 a Scheduled with Jenna 8 am Monday Scheduled with Ben 8 …"
type textarea "x"
type textarea "Scheduled with Jenna 8 am Scheduled with Jenna 8 am Monday Scheduled with Ben 8…"
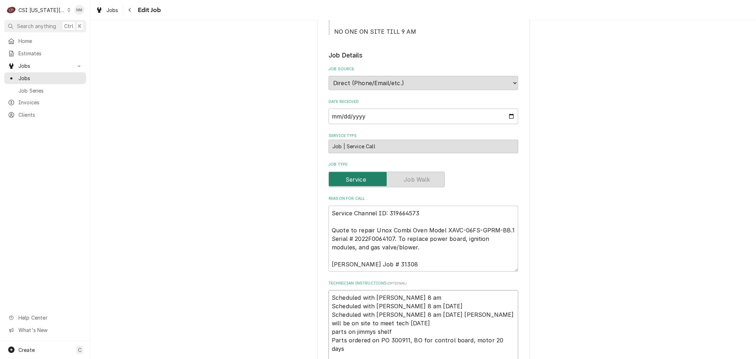
type textarea "x"
type textarea "Scheduled with Jenna 8 am Scheduled with Jenna 8 am Monday Scheduled with Ben 8…"
type textarea "x"
type textarea "Scheduled with Jenna 8 am We Scheduled with Jenna 8 am Monday Scheduled with Be…"
type textarea "x"
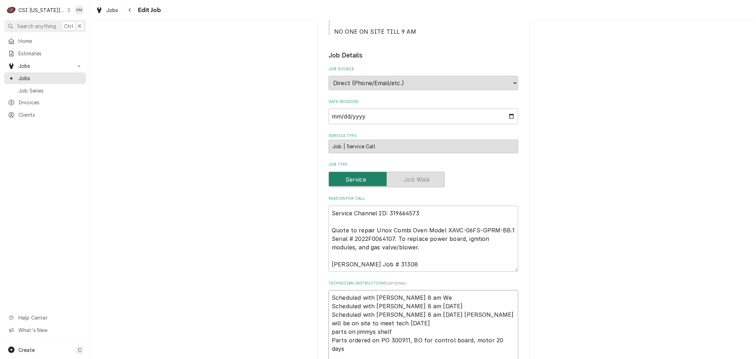
type textarea "Scheduled with Jenna 8 am Wed Scheduled with Jenna 8 am Monday Scheduled with B…"
type textarea "x"
type textarea "Scheduled with Jenna 8 am Weds Scheduled with Jenna 8 am Monday Scheduled with …"
type textarea "x"
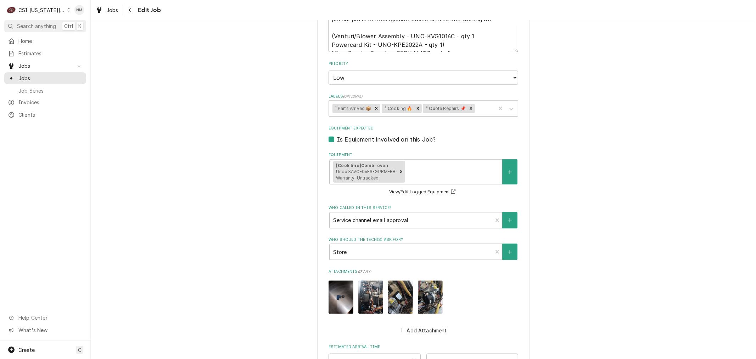
scroll to position [611, 0]
type textarea "Scheduled with Jenna 8 am Weds Scheduled with Jenna 8 am Monday Scheduled with …"
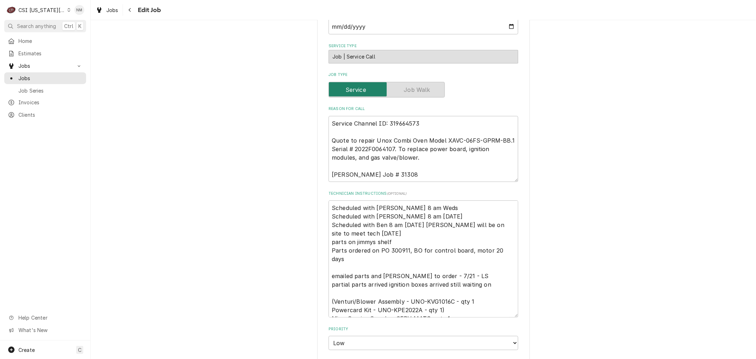
scroll to position [335, 0]
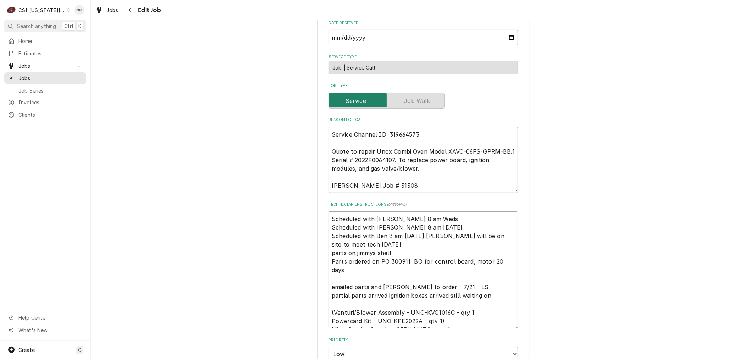
drag, startPoint x: 424, startPoint y: 218, endPoint x: 323, endPoint y: 216, distance: 100.3
click at [323, 216] on div "Use the fields below to edit this job: Client Details Client BLOOMIN BRANDS Cli…" at bounding box center [423, 223] width 213 height 1049
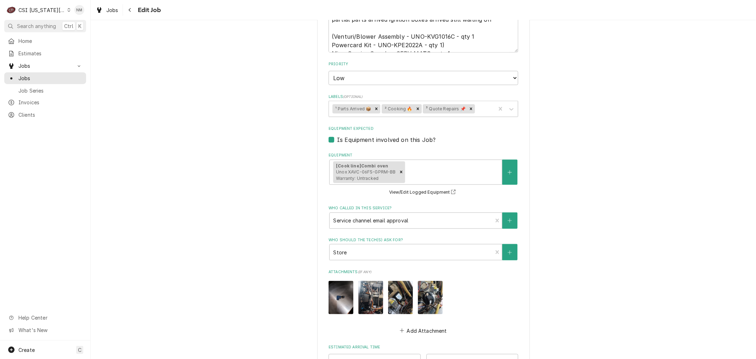
scroll to position [728, 0]
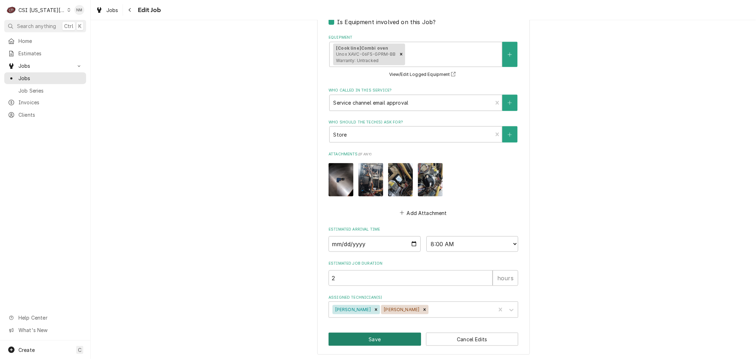
click at [368, 338] on button "Save" at bounding box center [374, 338] width 92 height 13
type textarea "x"
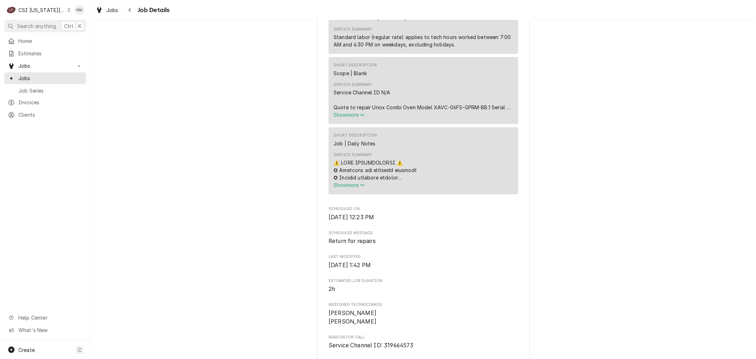
scroll to position [630, 0]
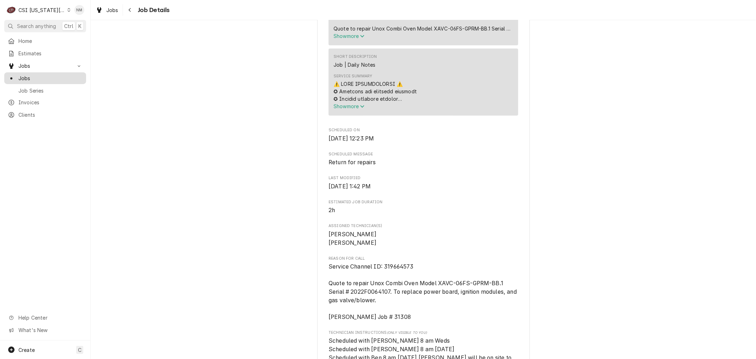
click at [64, 76] on span "Jobs" at bounding box center [50, 77] width 64 height 7
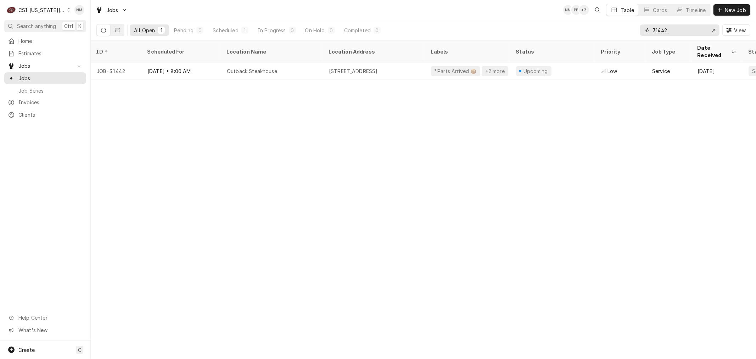
drag, startPoint x: 679, startPoint y: 30, endPoint x: 646, endPoint y: 31, distance: 33.0
click at [646, 31] on div "31442" at bounding box center [679, 29] width 79 height 11
type input "32244"
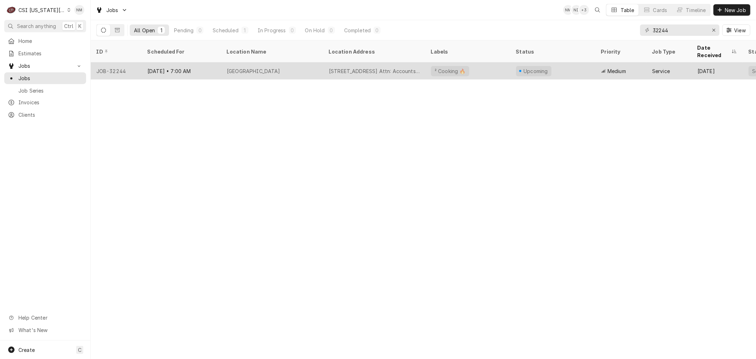
click at [215, 62] on div "[DATE] • 7:00 AM" at bounding box center [181, 70] width 79 height 17
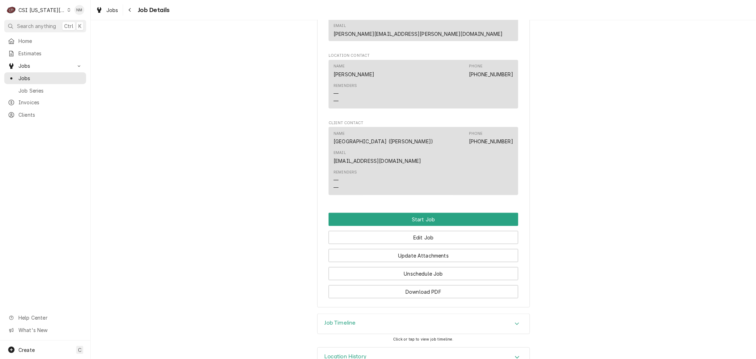
scroll to position [483, 0]
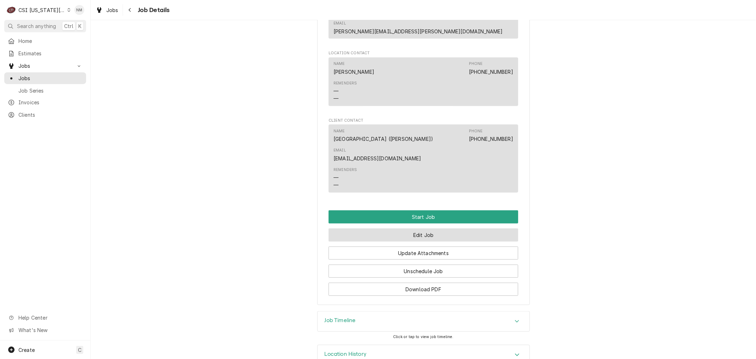
click at [431, 228] on button "Edit Job" at bounding box center [423, 234] width 190 height 13
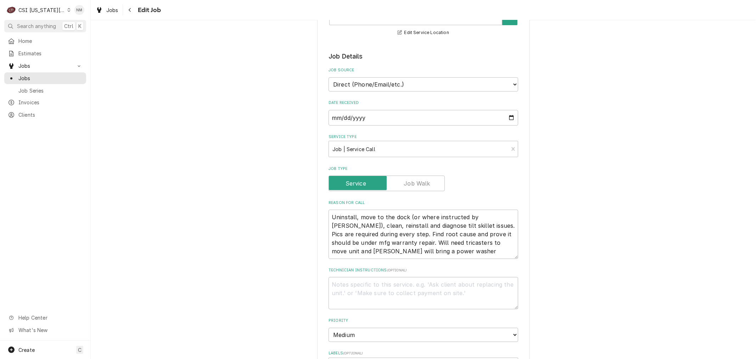
scroll to position [118, 0]
click at [443, 284] on textarea "Technician Instructions ( optional )" at bounding box center [423, 292] width 190 height 32
type textarea "x"
type textarea "S"
type textarea "x"
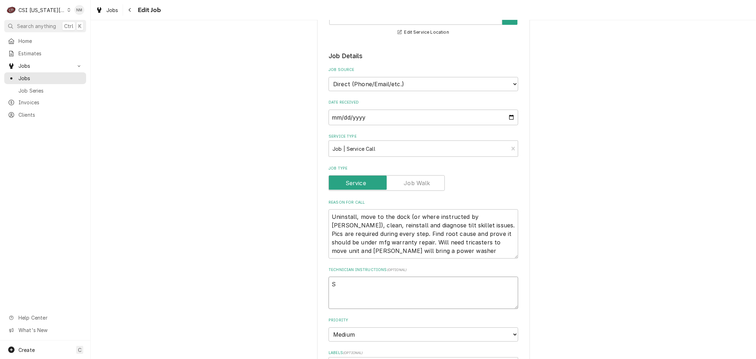
type textarea "Sc"
type textarea "x"
type textarea "Sch"
type textarea "x"
type textarea "Sche"
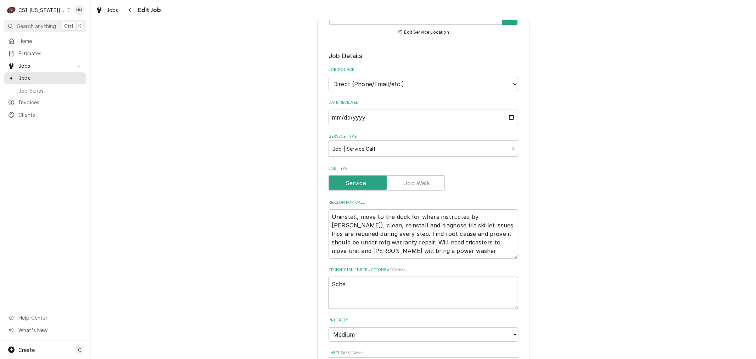
type textarea "x"
type textarea "Sched"
type textarea "x"
type textarea "Schedu"
type textarea "x"
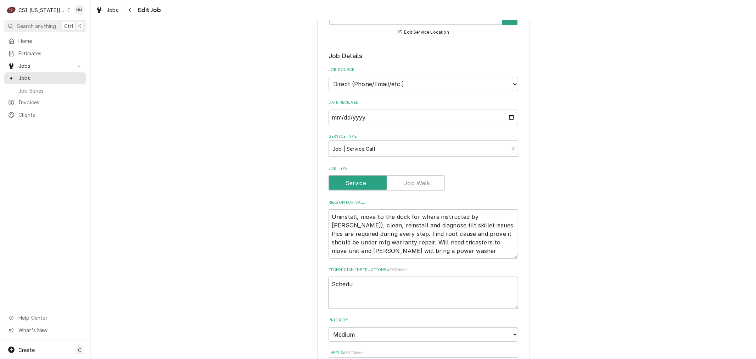
type textarea "Schedul"
type textarea "x"
type textarea "Schedule"
type textarea "x"
type textarea "Scheduled"
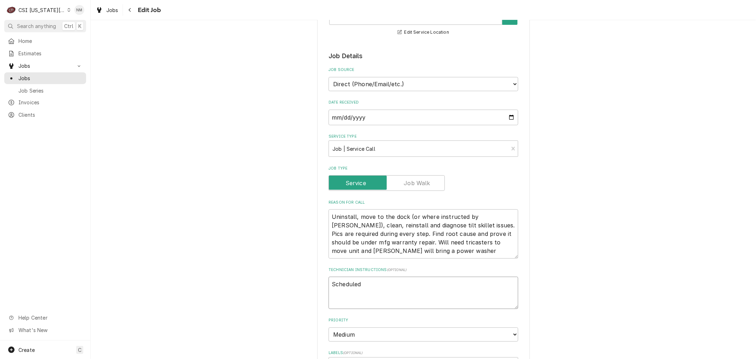
type textarea "x"
type textarea "Scheduled i"
type textarea "x"
type textarea "Scheduled iw"
type textarea "x"
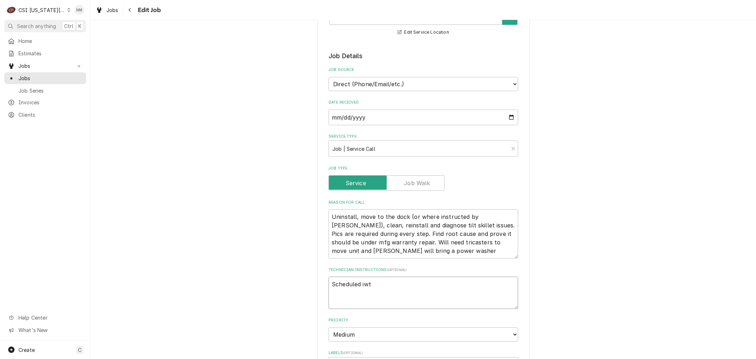
type textarea "Scheduled iwth"
type textarea "x"
type textarea "Scheduled iwt"
type textarea "x"
type textarea "Scheduled iw"
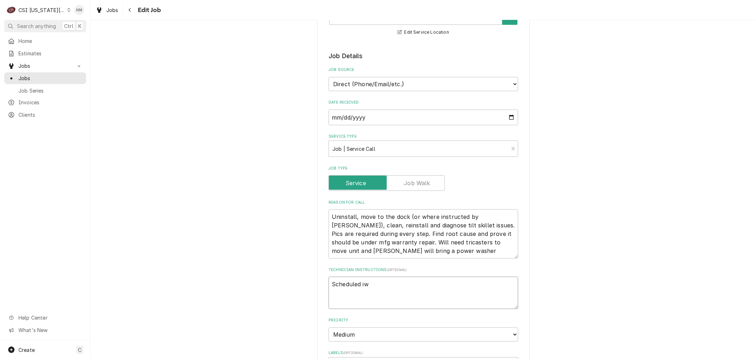
type textarea "x"
type textarea "Scheduled i"
type textarea "x"
type textarea "Scheduled"
type textarea "x"
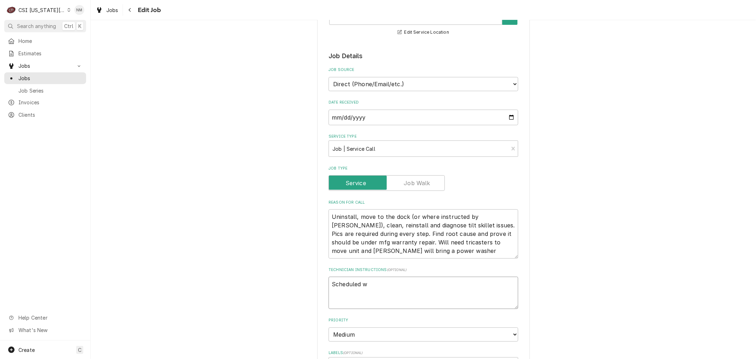
type textarea "Scheduled wi"
type textarea "x"
type textarea "Scheduled wit"
type textarea "x"
type textarea "Scheduled with"
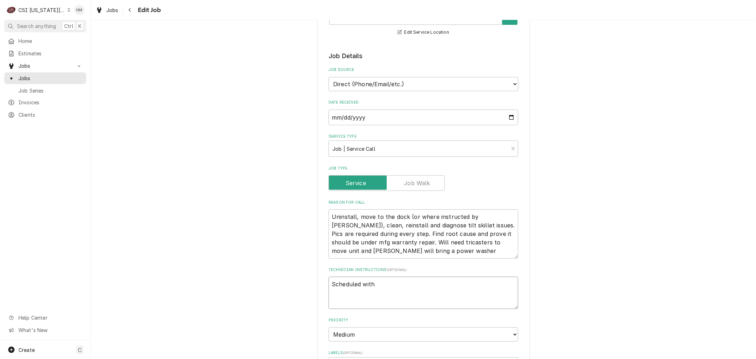
type textarea "x"
type textarea "Scheduled with"
type textarea "x"
type textarea "Scheduled with"
type textarea "x"
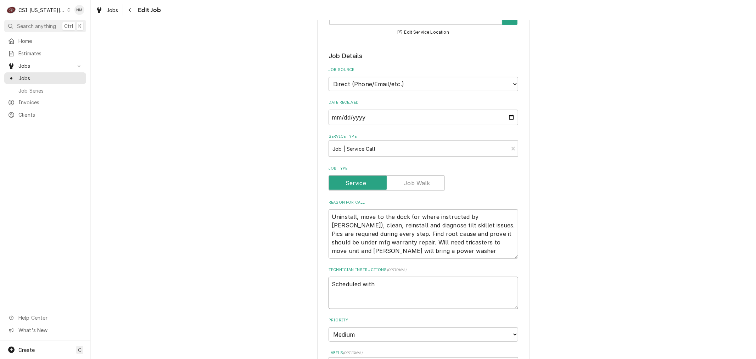
type textarea "Scheduled with D"
type textarea "x"
type textarea "Scheduled with Do"
type textarea "x"
type textarea "Scheduled with Dom"
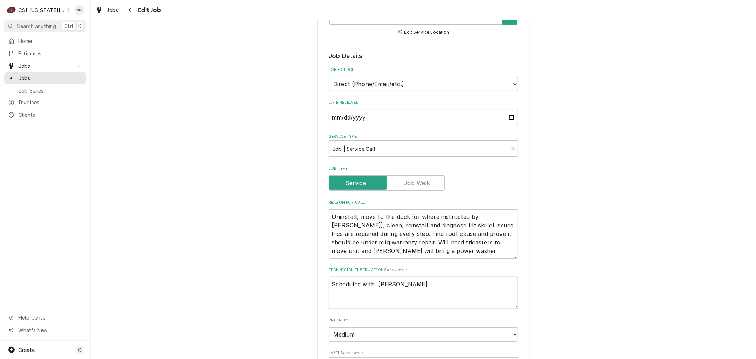
type textarea "x"
type textarea "Scheduled with Domi"
type textarea "x"
type textarea "Scheduled with Domin"
type textarea "x"
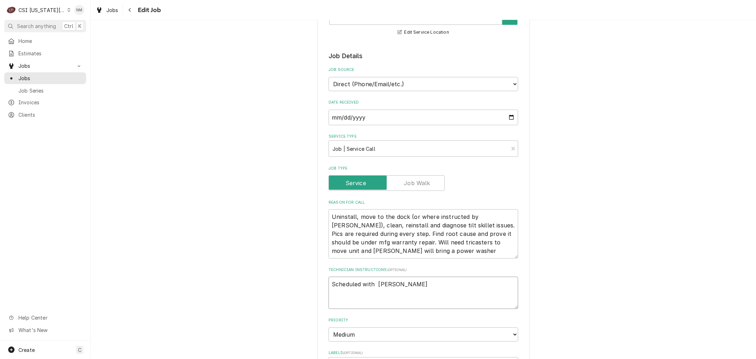
type textarea "Scheduled with Domini"
type textarea "x"
type textarea "Scheduled with Dominic"
type textarea "x"
type textarea "Scheduled with Dominick"
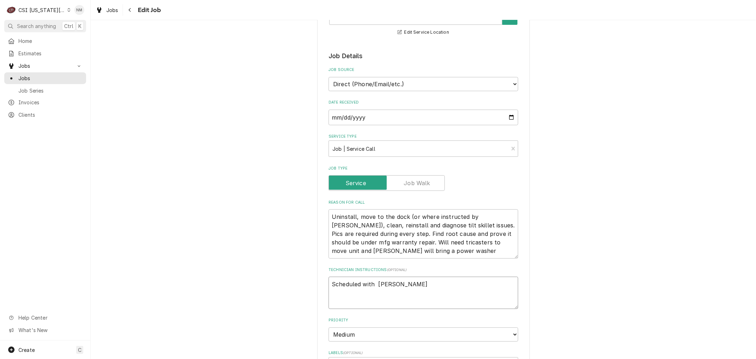
type textarea "x"
type textarea "Scheduled with Dominick"
type textarea "x"
type textarea "Scheduled with Dominick 7"
type textarea "x"
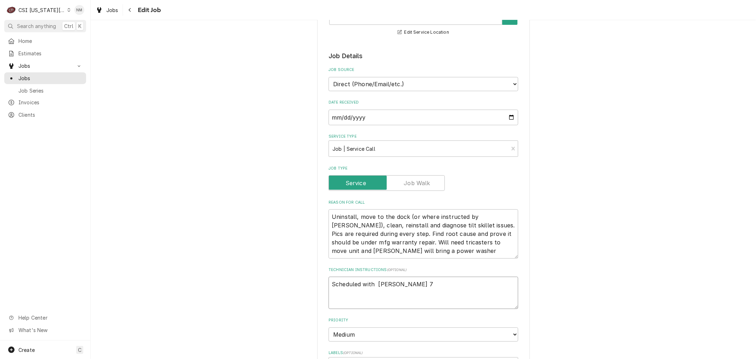
type textarea "Scheduled with Dominick 7"
type textarea "x"
type textarea "Scheduled with Dominick 7 a"
type textarea "x"
type textarea "Scheduled with Dominick 7 am"
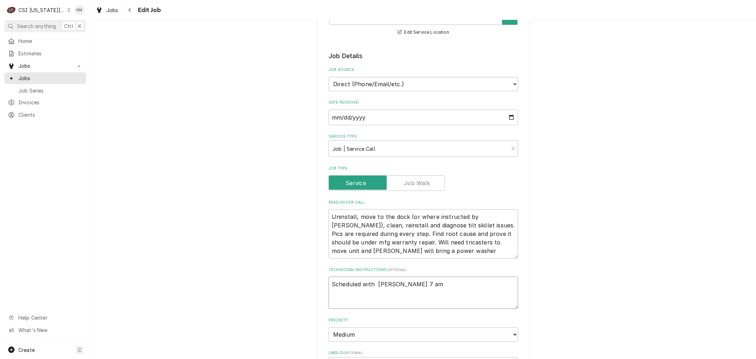
type textarea "x"
type textarea "Scheduled with Dominick 7 am"
type textarea "x"
type textarea "Scheduled with Dominick 7 am WE"
type textarea "x"
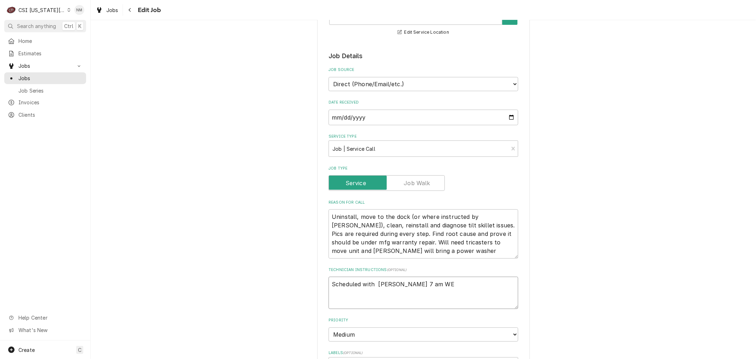
type textarea "Scheduled with Dominick 7 am WEd"
type textarea "x"
type textarea "Scheduled with Dominick 7 am WEds"
type textarea "x"
type textarea "Scheduled with Dominick 7 am WEd"
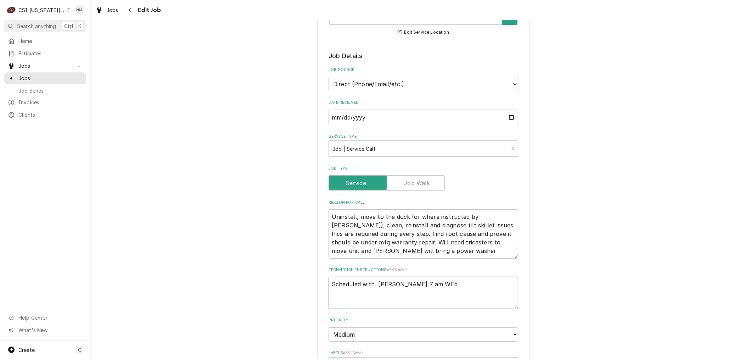
type textarea "x"
type textarea "Scheduled with Dominick 7 am WE"
type textarea "x"
type textarea "Scheduled with Dominick 7 am W"
type textarea "x"
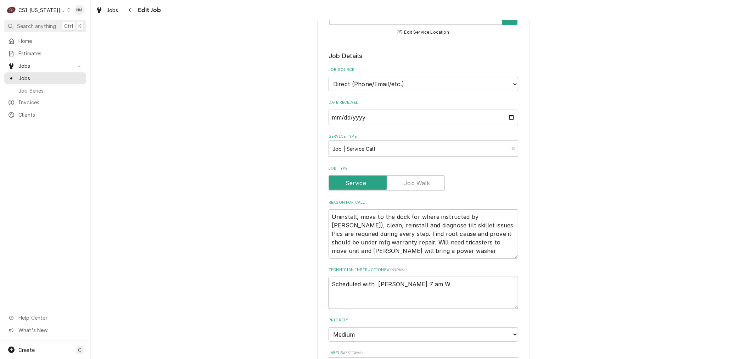
type textarea "Scheduled with Dominick 7 am We"
type textarea "x"
type textarea "Scheduled with Dominick 7 am Wed"
type textarea "x"
type textarea "Scheduled with Dominick 7 am Weds"
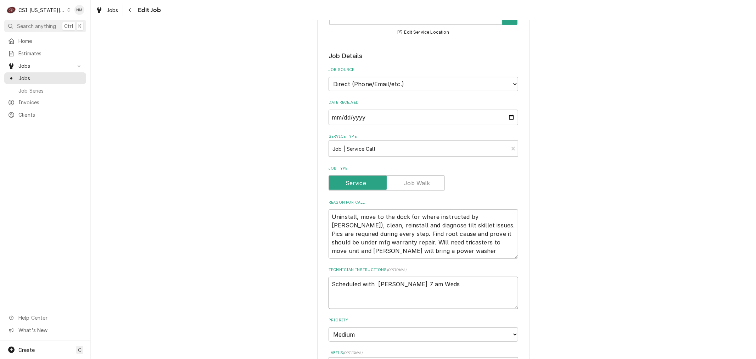
type textarea "x"
drag, startPoint x: 439, startPoint y: 282, endPoint x: 310, endPoint y: 282, distance: 128.2
click at [310, 282] on div "Use the fields below to edit this job: Client Details Client ARGOSY CASINO HOTE…" at bounding box center [423, 285] width 665 height 750
type textarea "Scheduled with Dominick 7 am Weds"
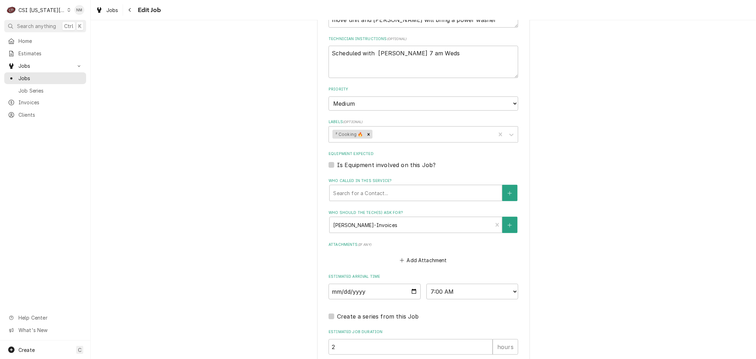
scroll to position [417, 0]
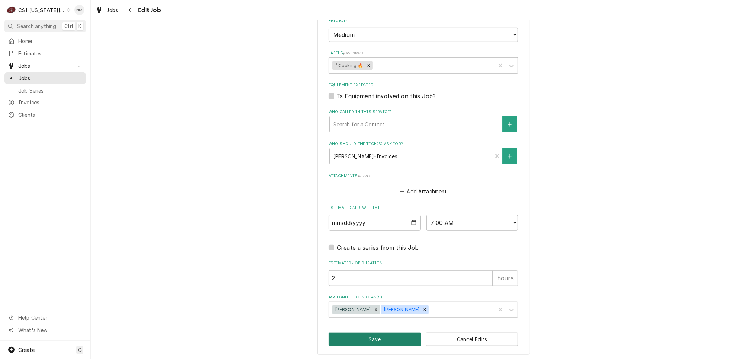
click at [365, 334] on button "Save" at bounding box center [374, 338] width 92 height 13
type textarea "x"
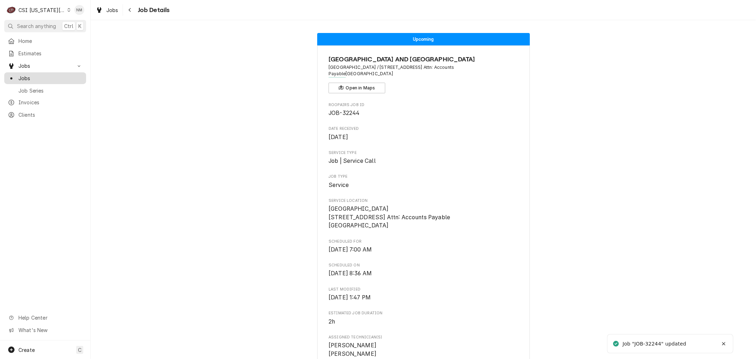
click at [33, 76] on span "Jobs" at bounding box center [50, 77] width 64 height 7
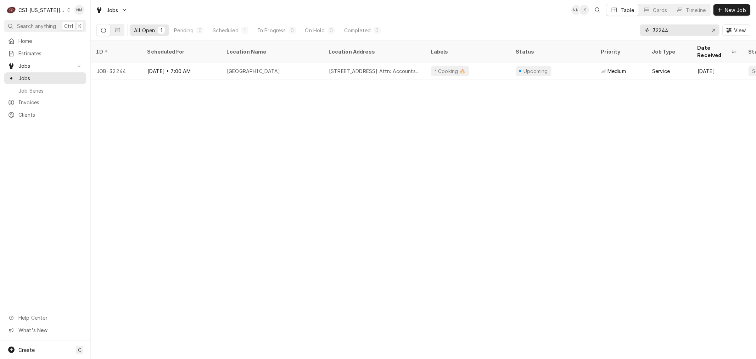
drag, startPoint x: 678, startPoint y: 29, endPoint x: 633, endPoint y: 32, distance: 45.8
click at [633, 32] on div "All Open 1 Pending 0 Scheduled 1 In Progress 0 On Hold 0 Completed 0 32244 View" at bounding box center [423, 30] width 654 height 20
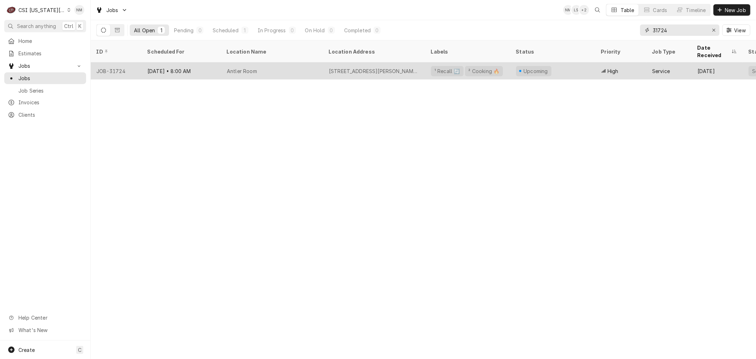
type input "31724"
click at [302, 62] on div "Antler Room" at bounding box center [272, 70] width 102 height 17
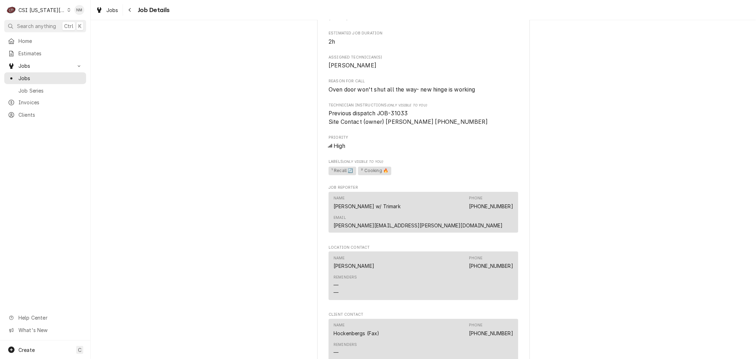
scroll to position [590, 0]
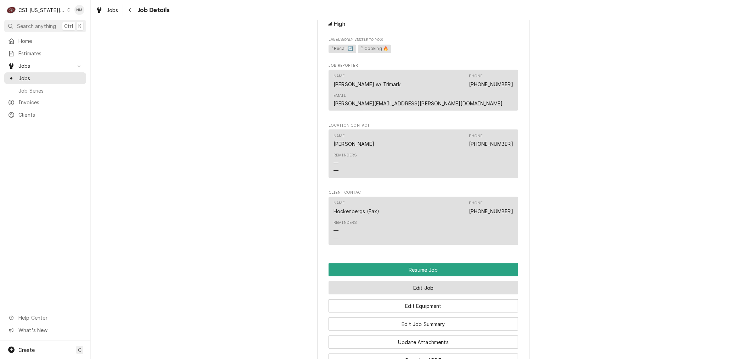
click at [426, 281] on button "Edit Job" at bounding box center [423, 287] width 190 height 13
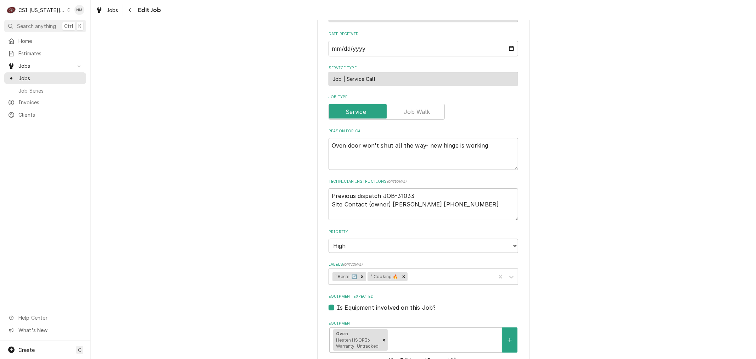
scroll to position [157, 0]
click at [328, 193] on textarea "Previous dispatch JOB-31033 Site Contact (owner) Nick Goellner 913-205-7296" at bounding box center [423, 204] width 190 height 32
type textarea "x"
type textarea "Previous dispatch JOB-31033 Site Contact (owner) Nick Goellner 913-205-7296"
type textarea "x"
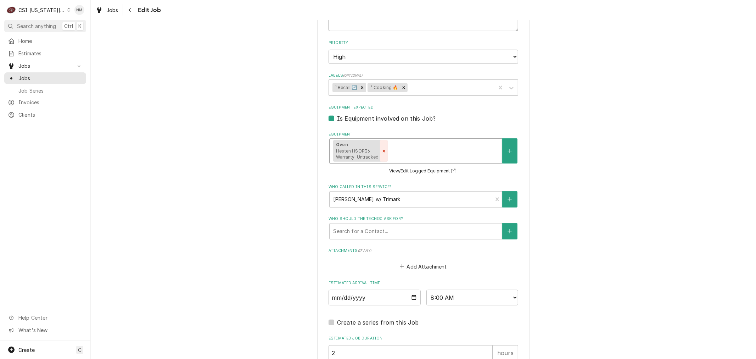
scroll to position [354, 0]
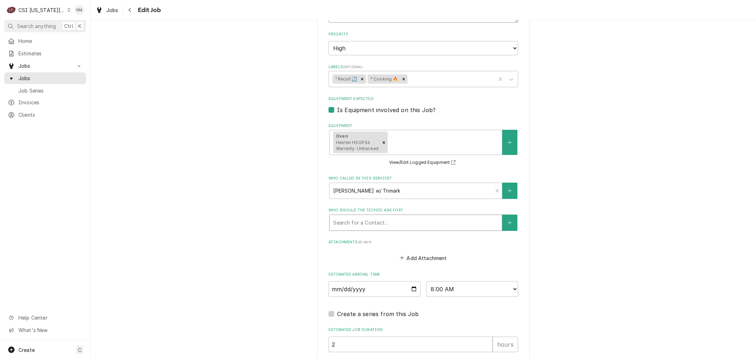
type textarea "Previous dispatch JOB-31033 Site Contact (owner) Nick Goellner 913-205-7296"
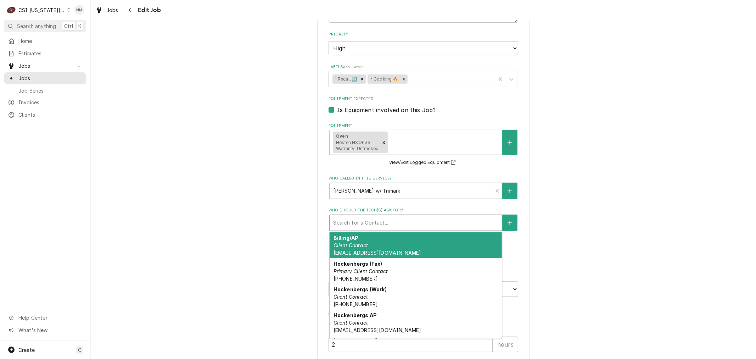
click at [378, 224] on div "Who should the tech(s) ask for?" at bounding box center [415, 222] width 165 height 13
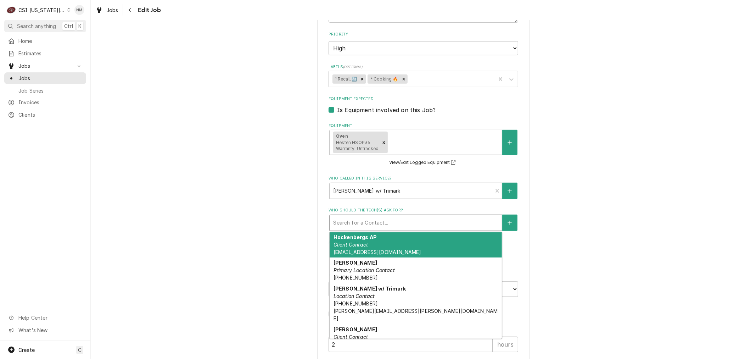
scroll to position [81, 0]
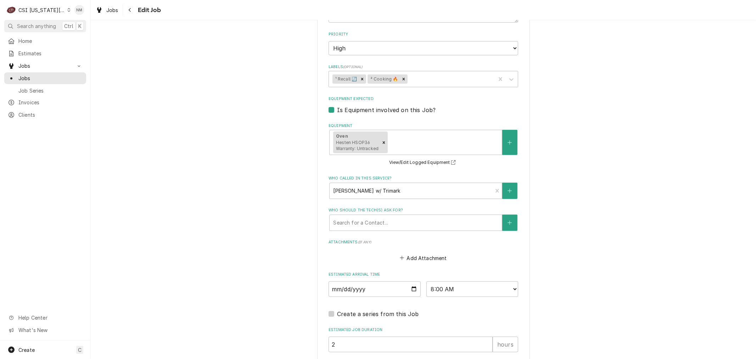
click at [634, 270] on div "Use the fields below to edit this job: Client Details Client HOCKENBERGS TRIMAR…" at bounding box center [423, 50] width 665 height 754
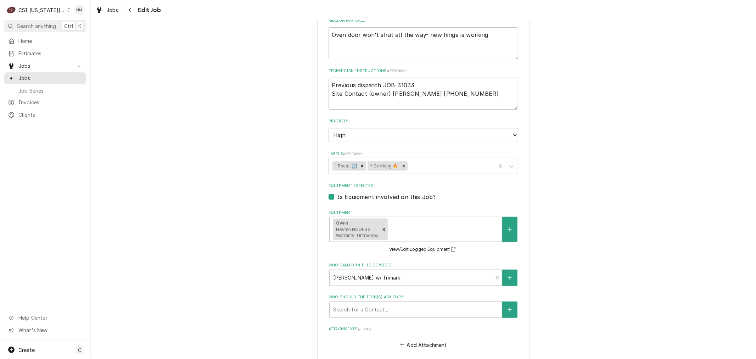
scroll to position [236, 0]
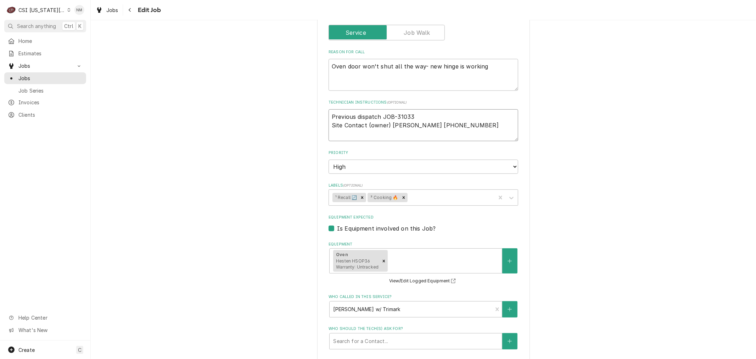
click at [344, 114] on textarea "Previous dispatch JOB-31033 Site Contact (owner) Nick Goellner 913-205-7296" at bounding box center [423, 125] width 190 height 32
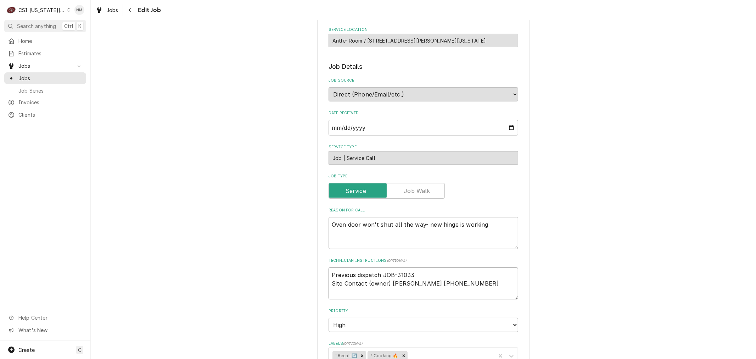
scroll to position [79, 0]
type textarea "x"
type textarea "S Previous dispatch JOB-31033 Site Contact (owner) Nick Goellner 913-205-7296"
type textarea "x"
type textarea "Sc Previous dispatch JOB-31033 Site Contact (owner) Nick Goellner 913-205-7296"
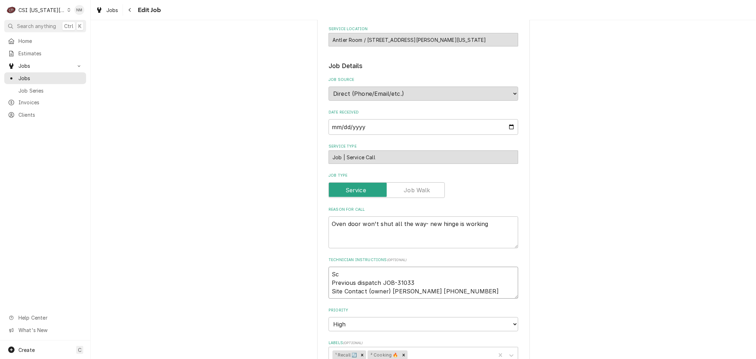
type textarea "x"
type textarea "Sch Previous dispatch JOB-31033 Site Contact (owner) Nick Goellner 913-205-7296"
type textarea "x"
type textarea "Sche Previous dispatch JOB-31033 Site Contact (owner) Nick Goellner 913-205-7296"
type textarea "x"
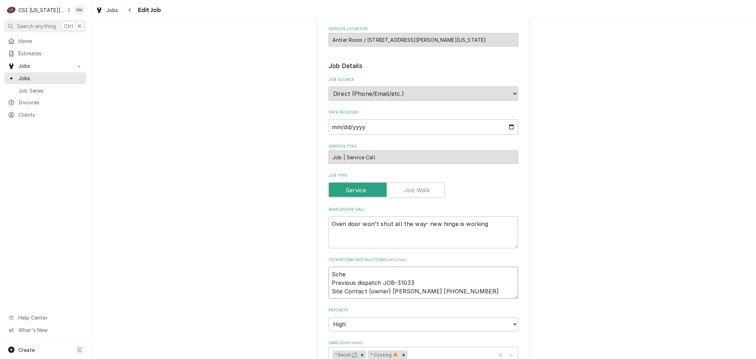
type textarea "Sched Previous dispatch JOB-31033 Site Contact (owner) Nick Goellner 913-205-72…"
type textarea "x"
type textarea "Schedu Previous dispatch JOB-31033 Site Contact (owner) Nick Goellner 913-205-7…"
type textarea "x"
type textarea "Schedule Previous dispatch JOB-31033 Site Contact (owner) Nick Goellner 913-205…"
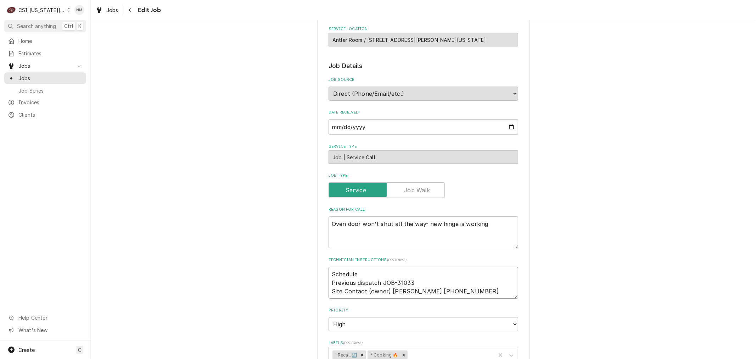
type textarea "x"
type textarea "Scheduled Previous dispatch JOB-31033 Site Contact (owner) Nick Goellner 913-20…"
type textarea "x"
type textarea "Scheduled w Previous dispatch JOB-31033 Site Contact (owner) Nick Goellner 913-…"
type textarea "x"
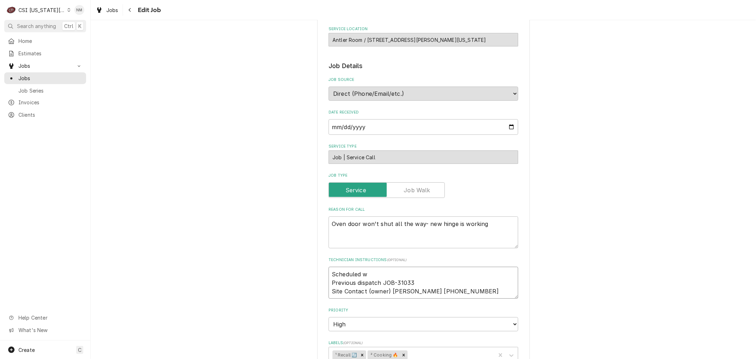
type textarea "Scheduled wi Previous dispatch JOB-31033 Site Contact (owner) Nick Goellner 913…"
type textarea "x"
type textarea "Scheduled wit Previous dispatch JOB-31033 Site Contact (owner) Nick Goellner 91…"
type textarea "x"
type textarea "Scheduled with Previous dispatch JOB-31033 Site Contact (owner) Nick Goellner 9…"
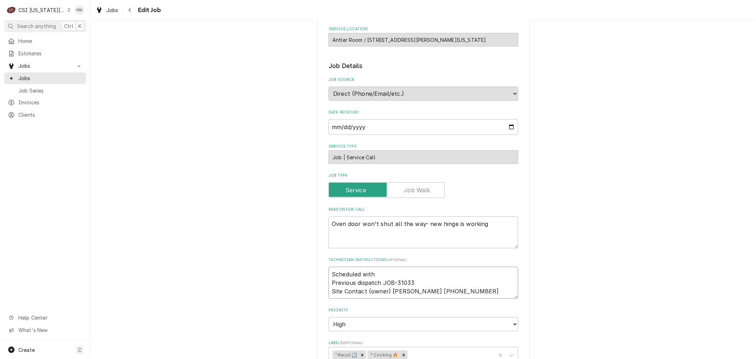
type textarea "x"
type textarea "Scheduled w Previous dispatch JOB-31033 Site Contact (owner) Nick Goellner 913-…"
type textarea "x"
type textarea "Scheduled Previous dispatch JOB-31033 Site Contact (owner) Nick Goellner 913-20…"
type textarea "x"
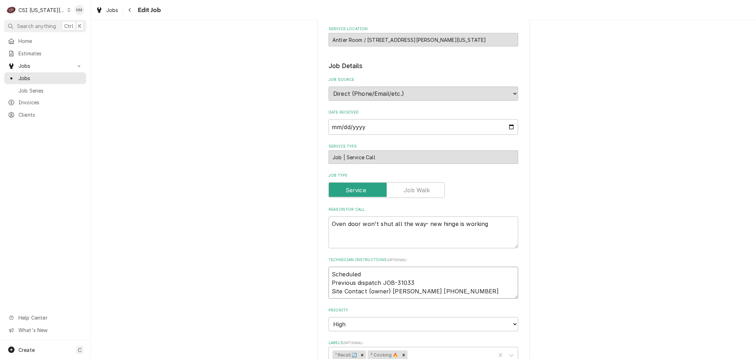
type textarea "Scheduled Previous dispatch JOB-31033 Site Contact (owner) Nick Goellner 913-20…"
type textarea "x"
type textarea "Schedule Previous dispatch JOB-31033 Site Contact (owner) Nick Goellner 913-205…"
type textarea "x"
type textarea "Schedul Previous dispatch JOB-31033 Site Contact (owner) Nick Goellner 913-205-…"
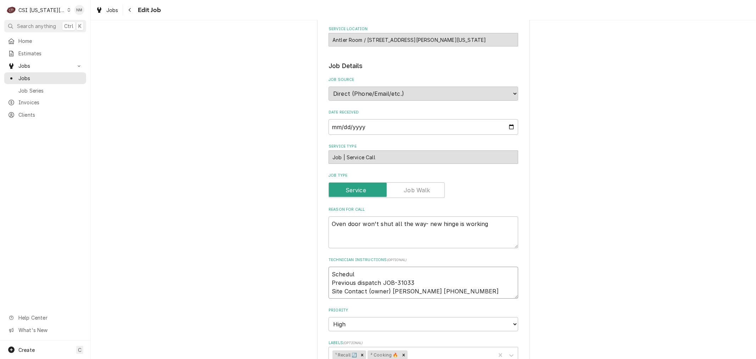
type textarea "x"
type textarea "Schedu Previous dispatch JOB-31033 Site Contact (owner) Nick Goellner 913-205-7…"
type textarea "x"
type textarea "Sched Previous dispatch JOB-31033 Site Contact (owner) Nick Goellner 913-205-72…"
type textarea "x"
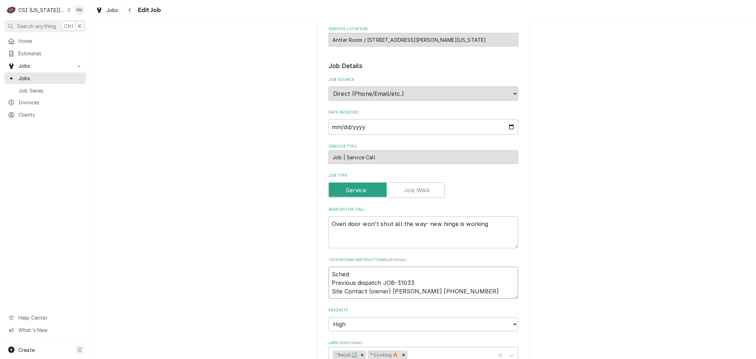
type textarea "Sche Previous dispatch JOB-31033 Site Contact (owner) Nick Goellner 913-205-7296"
type textarea "x"
type textarea "Sch Previous dispatch JOB-31033 Site Contact (owner) Nick Goellner 913-205-7296"
type textarea "x"
type textarea "Sc Previous dispatch JOB-31033 Site Contact (owner) Nick Goellner 913-205-7296"
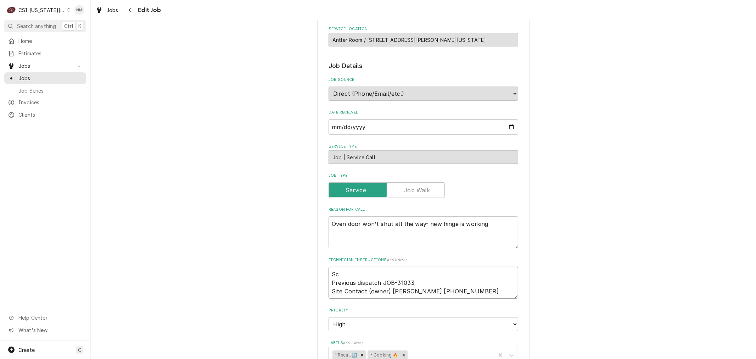
type textarea "x"
type textarea "S Previous dispatch JOB-31033 Site Contact (owner) Nick Goellner 913-205-7296"
type textarea "x"
type textarea "Previous dispatch JOB-31033 Site Contact (owner) Nick Goellner 913-205-7296"
type textarea "x"
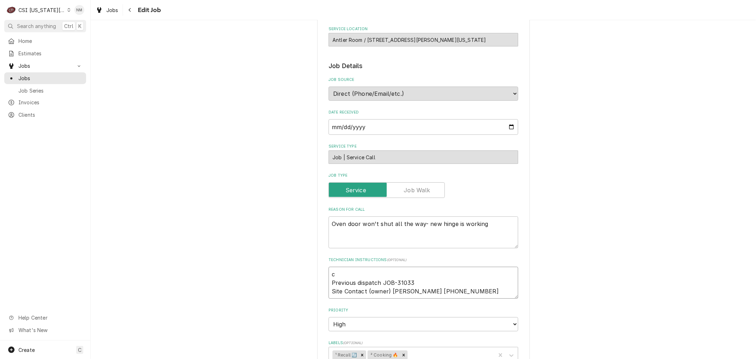
type textarea "ca Previous dispatch JOB-31033 Site Contact (owner) Nick Goellner 913-205-7296"
type textarea "x"
type textarea "cann Previous dispatch JOB-31033 Site Contact (owner) Nick Goellner 913-205-7296"
type textarea "x"
type textarea "cannot Previous dispatch JOB-31033 Site Contact (owner) Nick Goellner 913-205-7…"
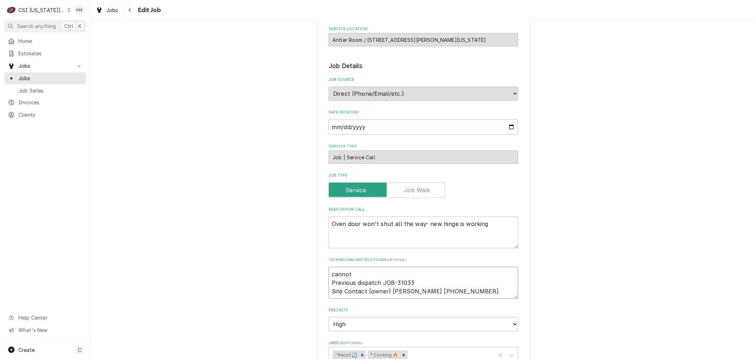
type textarea "x"
type textarea "cannot Previous dispatch JOB-31033 Site Contact (owner) Nick Goellner 913-205-7…"
type textarea "x"
type textarea "cannot d Previous dispatch JOB-31033 Site Contact (owner) Nick Goellner 913-205…"
type textarea "x"
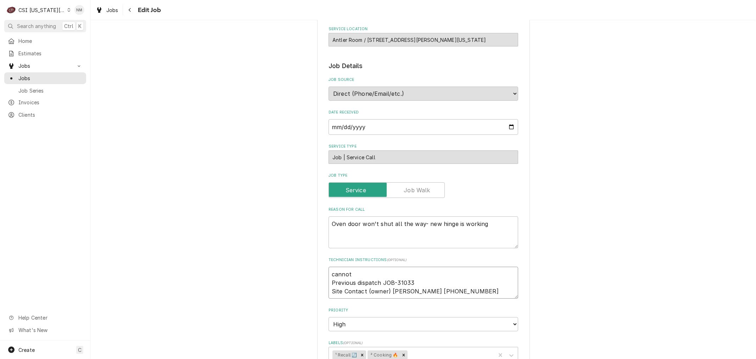
type textarea "cannot Previous dispatch JOB-31033 Site Contact (owner) Nick Goellner 913-205-7…"
type textarea "x"
type textarea "canno Previous dispatch JOB-31033 Site Contact (owner) Nick Goellner 913-205-72…"
type textarea "x"
type textarea "cann Previous dispatch JOB-31033 Site Contact (owner) Nick Goellner 913-205-7296"
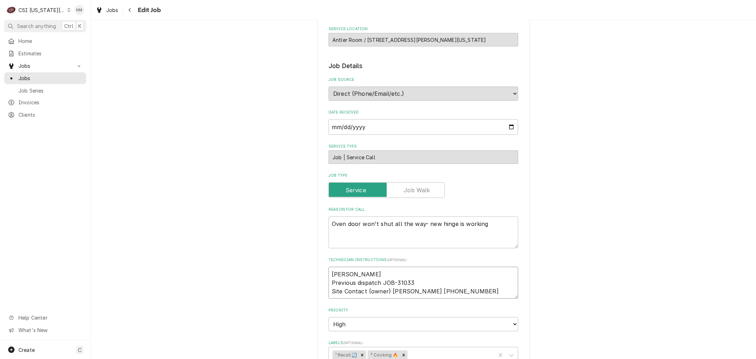
type textarea "x"
type textarea "can Previous dispatch JOB-31033 Site Contact (owner) Nick Goellner 913-205-7296"
type textarea "x"
type textarea "ca Previous dispatch JOB-31033 Site Contact (owner) Nick Goellner 913-205-7296"
type textarea "x"
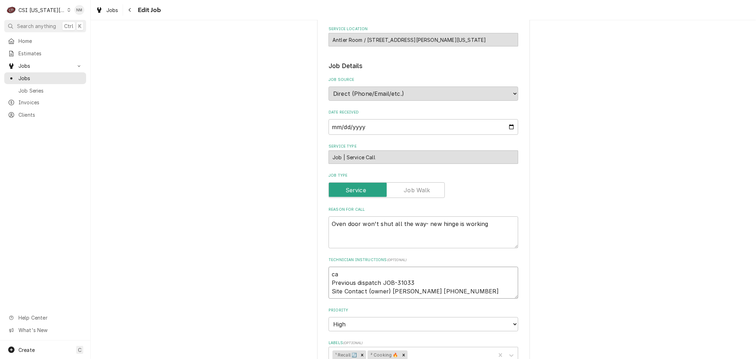
type textarea "c Previous dispatch JOB-31033 Site Contact (owner) Nick Goellner 913-205-7296"
type textarea "x"
type textarea "Previous dispatch JOB-31033 Site Contact (owner) Nick Goellner 913-205-7296"
type textarea "x"
type textarea "o Previous dispatch JOB-31033 Site Contact (owner) Nick Goellner 913-205-7296"
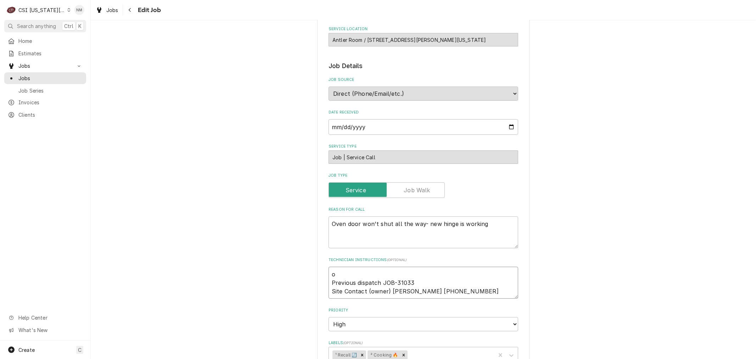
type textarea "x"
type textarea "on Previous dispatch JOB-31033 Site Contact (owner) Nick Goellner 913-205-7296"
type textarea "x"
type textarea "on Previous dispatch JOB-31033 Site Contact (owner) Nick Goellner 913-205-7296"
type textarea "x"
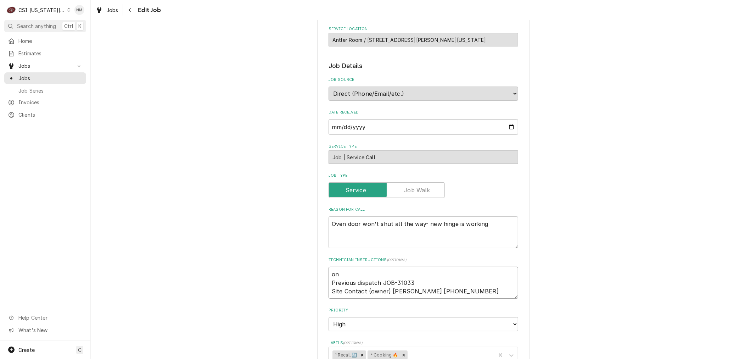
type textarea "on i Previous dispatch JOB-31033 Site Contact (owner) Nick Goellner 913-205-7296"
type textarea "x"
type textarea "on is Previous dispatch JOB-31033 Site Contact (owner) Nick Goellner 913-205-72…"
type textarea "x"
type textarea "on iste Previous dispatch JOB-31033 Site Contact (owner) Nick Goellner 913-205-…"
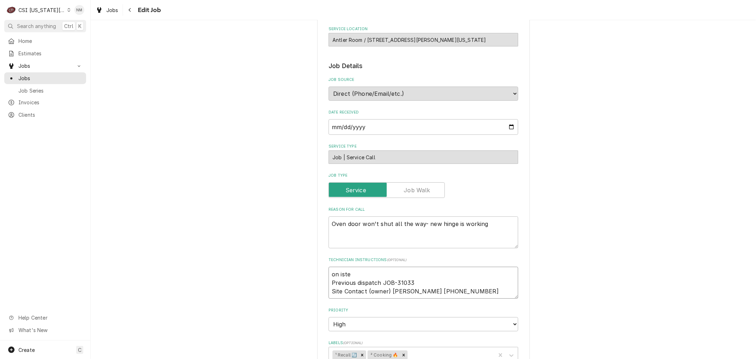
type textarea "x"
type textarea "on iste Previous dispatch JOB-31033 Site Contact (owner) Nick Goellner 913-205-…"
type textarea "x"
type textarea "on iste 1 Previous dispatch JOB-31033 Site Contact (owner) Nick Goellner 913-20…"
type textarea "x"
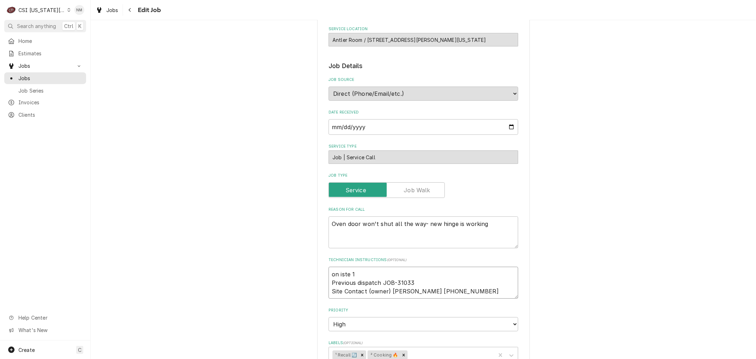
type textarea "on iste 11 Previous dispatch JOB-31033 Site Contact (owner) Nick Goellner 913-2…"
type textarea "x"
type textarea "on iste 11 Previous dispatch JOB-31033 Site Contact (owner) Nick Goellner 913-2…"
type textarea "x"
type textarea "on iste 11 am Previous dispatch JOB-31033 Site Contact (owner) Nick Goellner 91…"
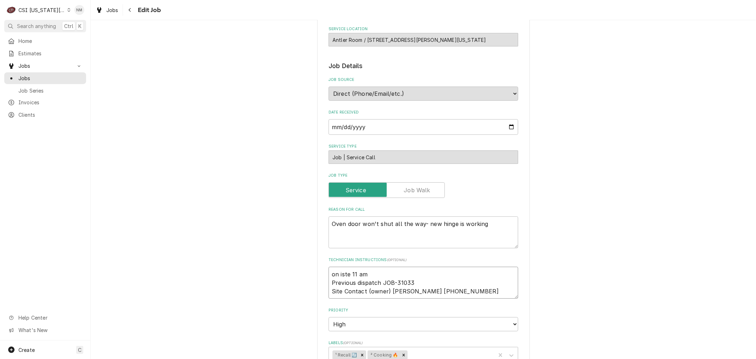
type textarea "x"
type textarea "on iste 11 a Previous dispatch JOB-31033 Site Contact (owner) Nick Goellner 913…"
type textarea "x"
type textarea "on iste 11 Previous dispatch JOB-31033 Site Contact (owner) Nick Goellner 913-2…"
type textarea "x"
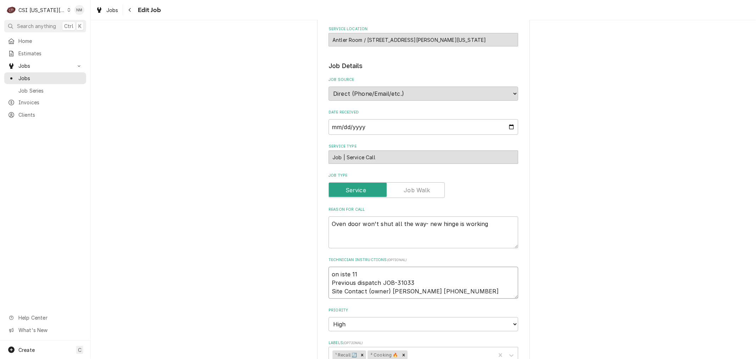
type textarea "on iste 11 Previous dispatch JOB-31033 Site Contact (owner) Nick Goellner 913-2…"
type textarea "x"
type textarea "on iste 1 Previous dispatch JOB-31033 Site Contact (owner) Nick Goellner 913-20…"
type textarea "x"
type textarea "on iste Previous dispatch JOB-31033 Site Contact (owner) Nick Goellner 913-205-…"
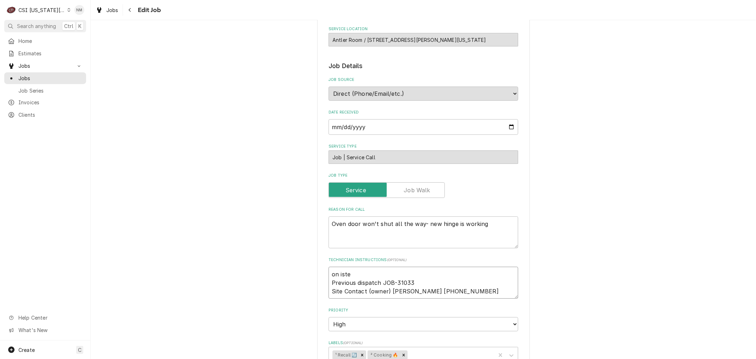
type textarea "x"
type textarea "on iste Previous dispatch JOB-31033 Site Contact (owner) Nick Goellner 913-205-…"
type textarea "x"
type textarea "on ist Previous dispatch JOB-31033 Site Contact (owner) Nick Goellner 913-205-7…"
type textarea "x"
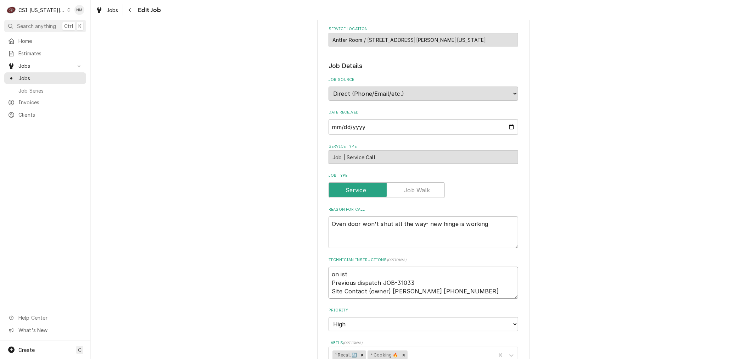
type textarea "on is Previous dispatch JOB-31033 Site Contact (owner) Nick Goellner 913-205-72…"
type textarea "x"
type textarea "on i Previous dispatch JOB-31033 Site Contact (owner) Nick Goellner 913-205-7296"
type textarea "x"
type textarea "on Previous dispatch JOB-31033 Site Contact (owner) Nick Goellner 913-205-7296"
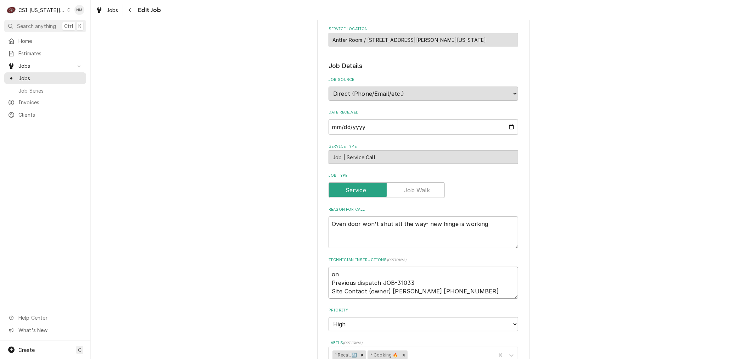
type textarea "x"
type textarea "on s Previous dispatch JOB-31033 Site Contact (owner) Nick Goellner 913-205-7296"
type textarea "x"
type textarea "on si Previous dispatch JOB-31033 Site Contact (owner) Nick Goellner 913-205-72…"
type textarea "x"
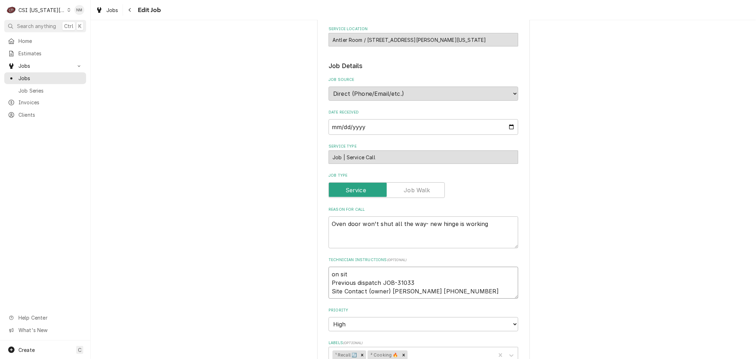
type textarea "on site Previous dispatch JOB-31033 Site Contact (owner) Nick Goellner 913-205-…"
type textarea "x"
type textarea "on site Previous dispatch JOB-31033 Site Contact (owner) Nick Goellner 913-205-…"
type textarea "x"
type textarea "on site 1 Previous dispatch JOB-31033 Site Contact (owner) Nick Goellner 913-20…"
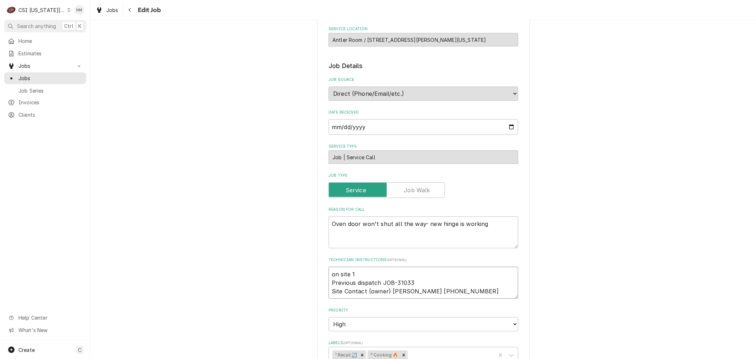
type textarea "x"
type textarea "on site 11 Previous dispatch JOB-31033 Site Contact (owner) Nick Goellner 913-2…"
type textarea "x"
type textarea "on site 11 Previous dispatch JOB-31033 Site Contact (owner) Nick Goellner 913-2…"
type textarea "x"
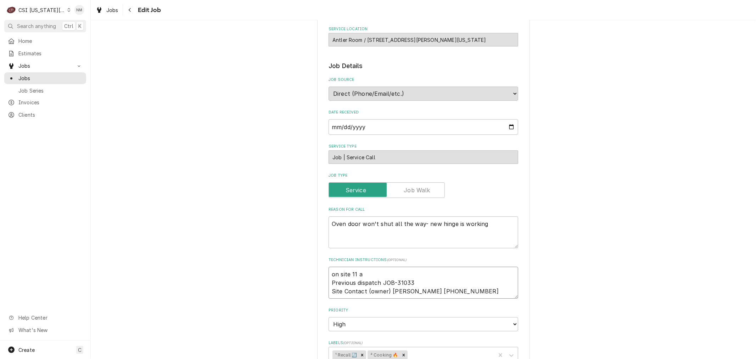
type textarea "on site 11 am Previous dispatch JOB-31033 Site Contact (owner) Nick Goellner 91…"
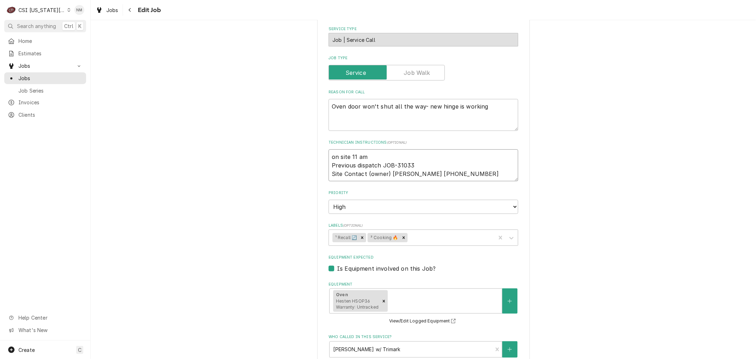
scroll to position [197, 0]
click at [329, 154] on textarea "on site 11 am Previous dispatch JOB-31033 Site Contact (owner) Nick Goellner 91…" at bounding box center [423, 164] width 190 height 32
type textarea "x"
type textarea "non site 11 am Previous dispatch JOB-31033 Site Contact (owner) Nick Goellner 9…"
type textarea "x"
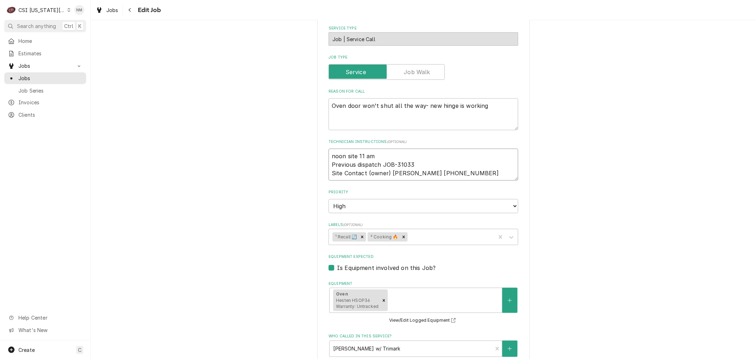
type textarea "noton site 11 am Previous dispatch JOB-31033 Site Contact (owner) Nick Goellner…"
type textarea "x"
type textarea "not on site 11 am Previous dispatch JOB-31033 Site Contact (owner) Nick Goellne…"
type textarea "x"
drag, startPoint x: 374, startPoint y: 154, endPoint x: 321, endPoint y: 150, distance: 52.9
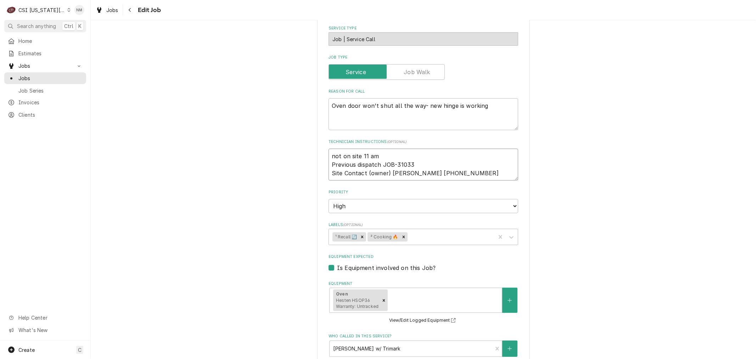
click at [321, 150] on div "Use the fields below to edit this job: Client Details Client HOCKENBERGS TRIMAR…" at bounding box center [423, 207] width 213 height 741
type textarea "not on site 11 am Previous dispatch JOB-31033 Site Contact (owner) Nick Goellne…"
click at [621, 254] on div "Use the fields below to edit this job: Client Details Client HOCKENBERGS TRIMAR…" at bounding box center [423, 208] width 665 height 754
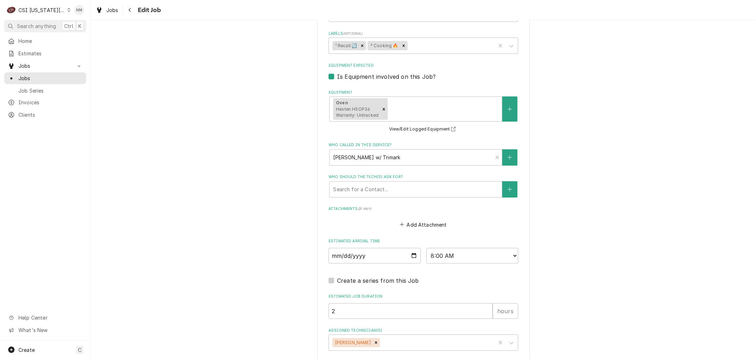
scroll to position [421, 0]
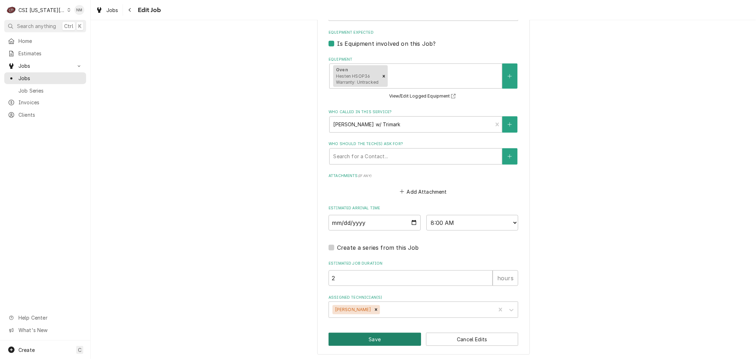
click at [380, 339] on button "Save" at bounding box center [374, 338] width 92 height 13
type textarea "x"
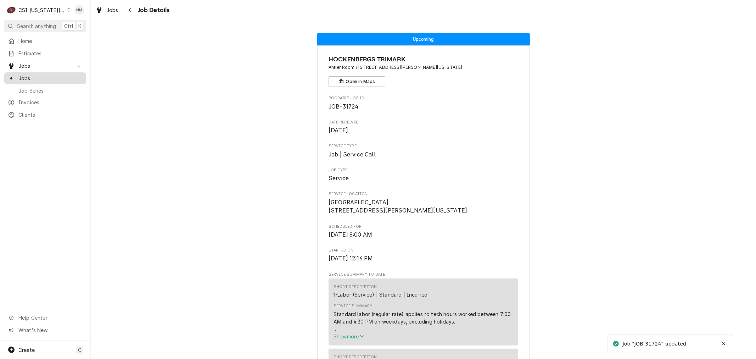
click at [40, 75] on span "Jobs" at bounding box center [50, 77] width 64 height 7
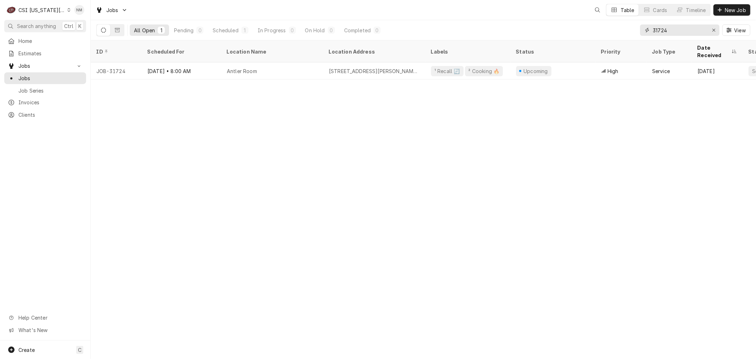
drag, startPoint x: 670, startPoint y: 29, endPoint x: 637, endPoint y: 30, distance: 33.0
click at [637, 30] on div "All Open 1 Pending 0 Scheduled 1 In Progress 0 On Hold 0 Completed 0 31724 View" at bounding box center [423, 30] width 654 height 20
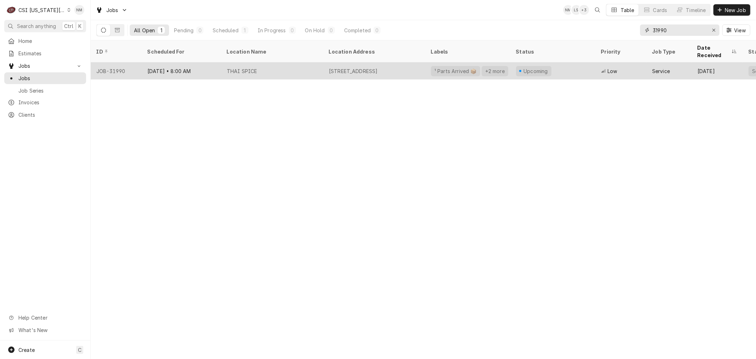
type input "31990"
click at [273, 62] on div "THAI SPICE" at bounding box center [272, 70] width 102 height 17
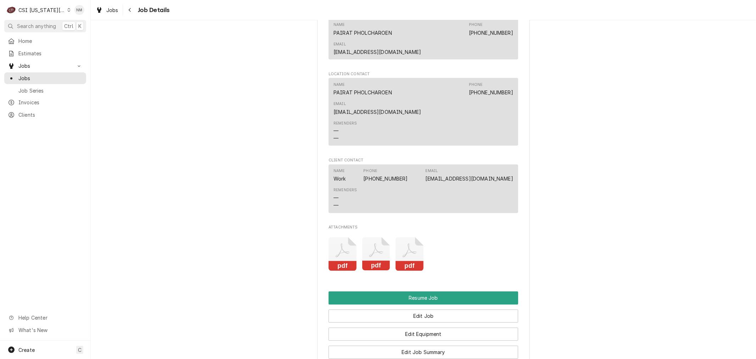
scroll to position [1023, 0]
click at [415, 309] on button "Edit Job" at bounding box center [423, 315] width 190 height 13
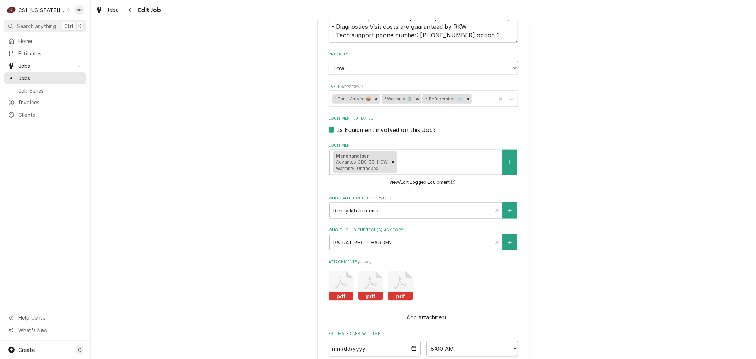
scroll to position [709, 0]
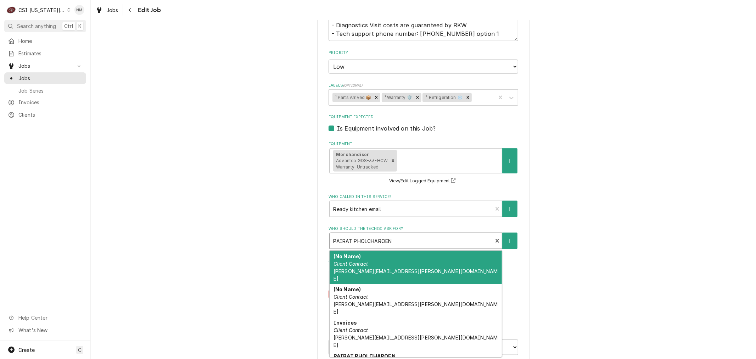
click at [436, 234] on div "Who should the tech(s) ask for?" at bounding box center [411, 240] width 156 height 13
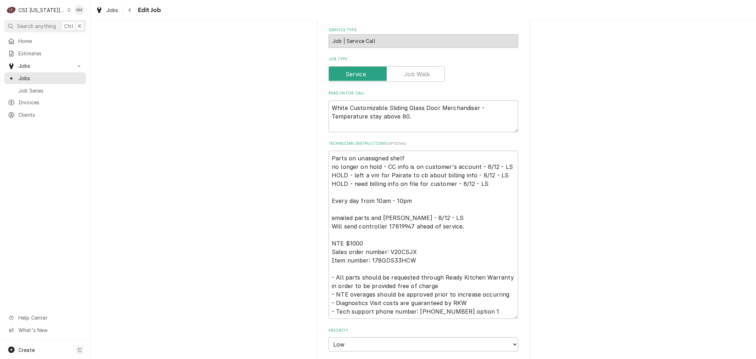
scroll to position [394, 0]
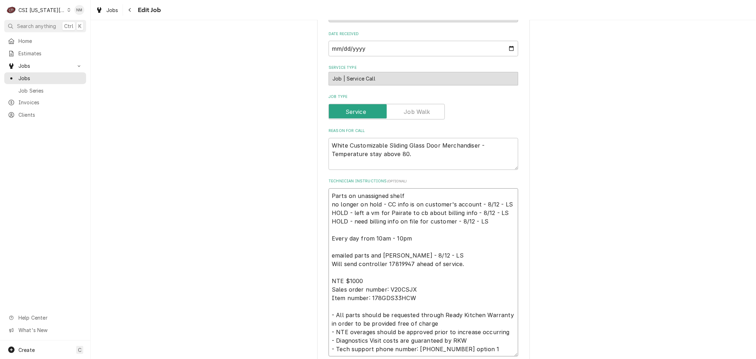
click at [328, 188] on textarea "Parts on unassigned shelf no longer on hold - CC info is on customer's account …" at bounding box center [423, 272] width 190 height 168
type textarea "x"
type textarea "Parts on unassigned shelf no longer on hold - CC info is on customer's account …"
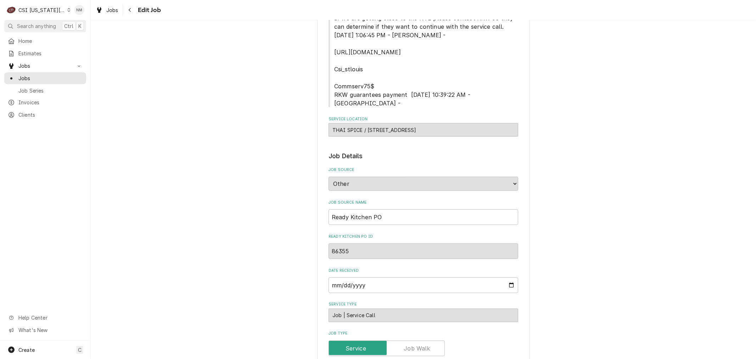
scroll to position [275, 0]
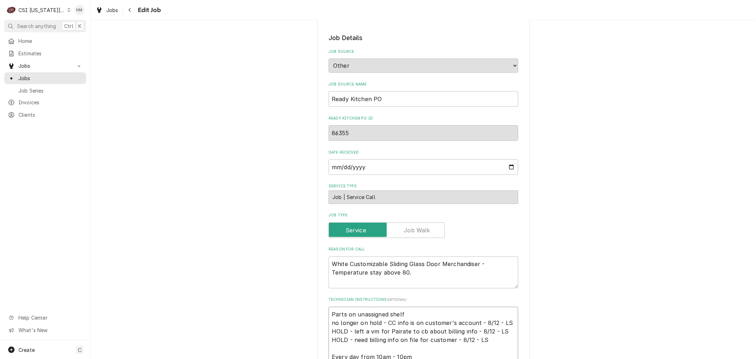
type textarea "x"
type textarea "L Parts on unassigned shelf no longer on hold - CC info is on customer's accoun…"
type textarea "x"
type textarea "LVM Parts on unassigned shelf no longer on hold - CC info is on customer's acco…"
type textarea "x"
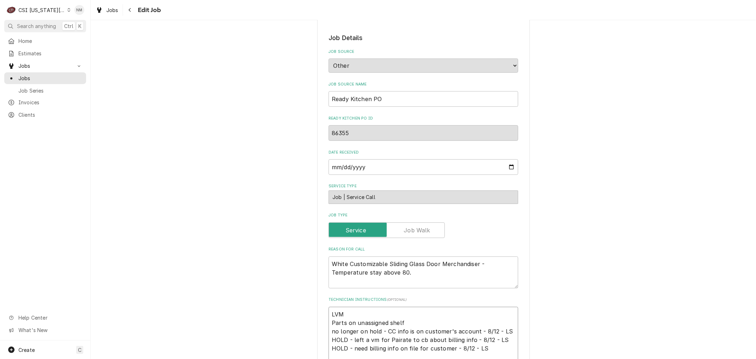
type textarea "LVM Parts on unassigned shelf no longer on hold - CC info is on customer's acco…"
type textarea "x"
type textarea "LVM p Parts on unassigned shelf no longer on hold - CC info is on customer's ac…"
type textarea "x"
type textarea "LVM pa Parts on unassigned shelf no longer on hold - CC info is on customer's a…"
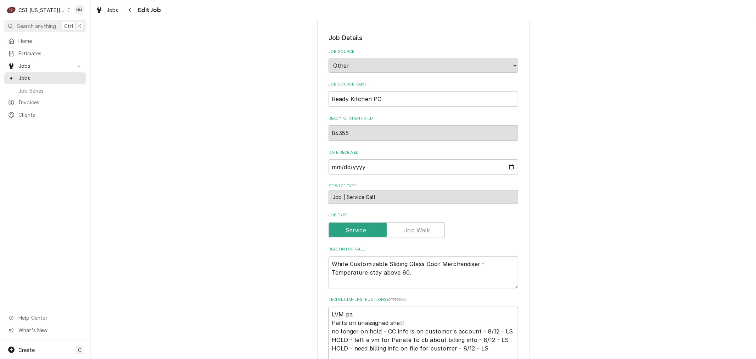
type textarea "x"
type textarea "LVM par Parts on unassigned shelf no longer on hold - CC info is on customer's …"
type textarea "x"
type textarea "LVM pari Parts on unassigned shelf no longer on hold - CC info is on customer's…"
type textarea "x"
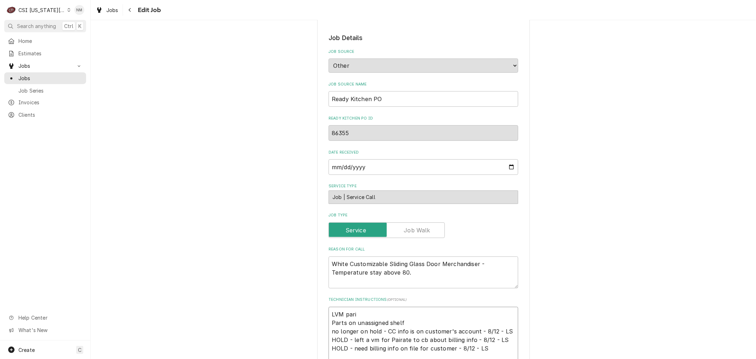
type textarea "LVM paria Parts on unassigned shelf no longer on hold - CC info is on customer'…"
type textarea "x"
type textarea "LVM pariat Parts on unassigned shelf no longer on hold - CC info is on customer…"
type textarea "x"
type textarea "LVM pariate Parts on unassigned shelf no longer on hold - CC info is on custome…"
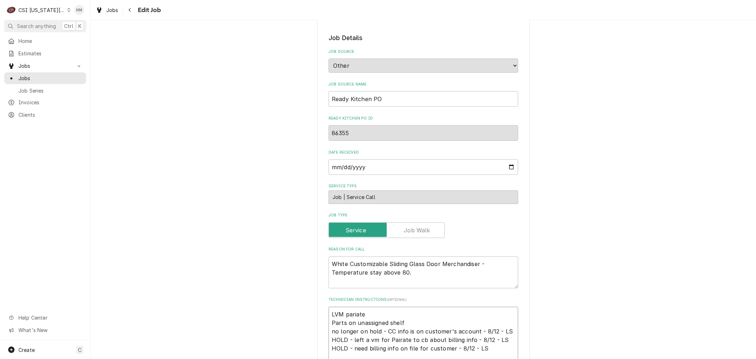
type textarea "x"
type textarea "LVM pariate Parts on unassigned shelf no longer on hold - CC info is on custome…"
type textarea "x"
type textarea "LVM pariate Parts on unassigned shelf no longer on hold - CC info is on custome…"
type textarea "x"
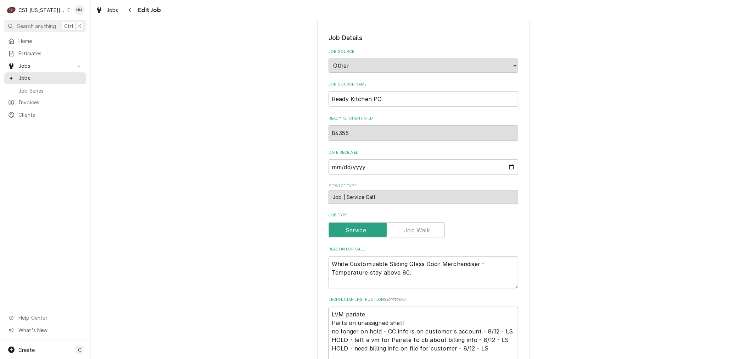
type textarea "LVM pariate 8 Parts on unassigned shelf no longer on hold - CC info is on custo…"
type textarea "x"
type textarea "LVM pariate 8 Parts on unassigned shelf no longer on hold - CC info is on custo…"
type textarea "x"
type textarea "LVM pariate 8 a Parts on unassigned shelf no longer on hold - CC info is on cus…"
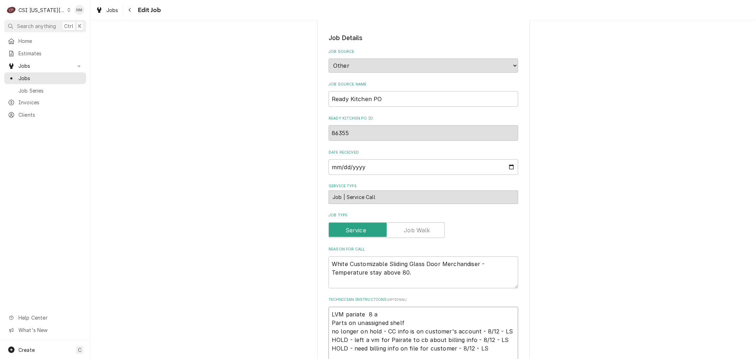
type textarea "x"
type textarea "LVM pariate 8 am Parts on unassigned shelf no longer on hold - CC info is on cu…"
type textarea "x"
type textarea "LVM pariate 8 am Parts on unassigned shelf no longer on hold - CC info is on cu…"
type textarea "x"
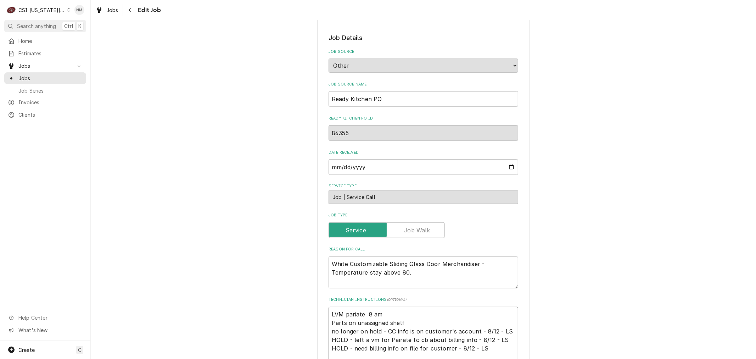
type textarea "LVM pariate 8 am W Parts on unassigned shelf no longer on hold - CC info is on …"
type textarea "x"
type textarea "LVM pariate 8 am We Parts on unassigned shelf no longer on hold - CC info is on…"
type textarea "x"
type textarea "LVM pariate 8 am Wed Parts on unassigned shelf no longer on hold - CC info is o…"
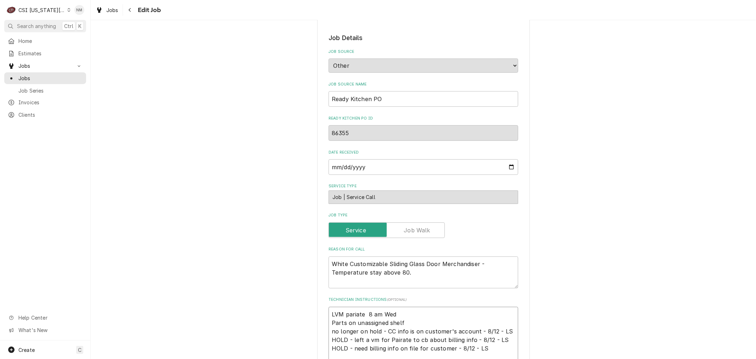
type textarea "x"
type textarea "LVM pariate 8 am Weds Parts on unassigned shelf no longer on hold - CC info is …"
type textarea "x"
drag, startPoint x: 395, startPoint y: 305, endPoint x: 318, endPoint y: 305, distance: 76.5
click at [318, 305] on div "Use the fields below to edit this job: Client Details Client CLARK ASSOCIATES (…" at bounding box center [423, 346] width 213 height 1174
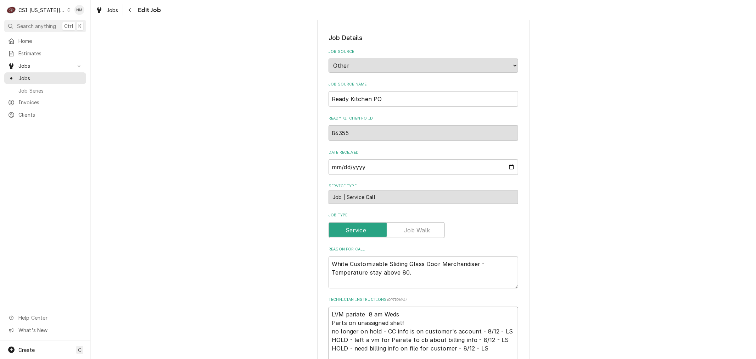
type textarea "LVM pariate 8 am Weds Parts on unassigned shelf no longer on hold - CC info is …"
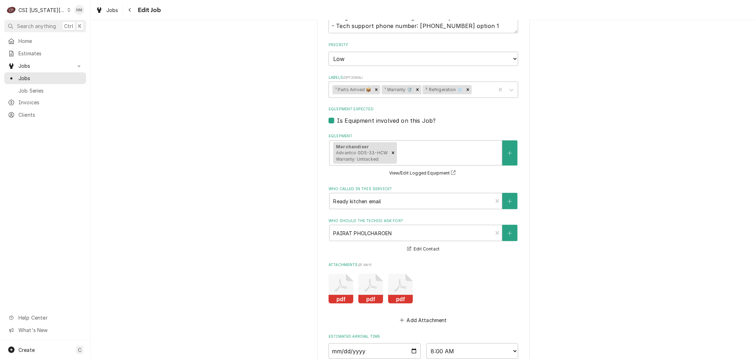
scroll to position [845, 0]
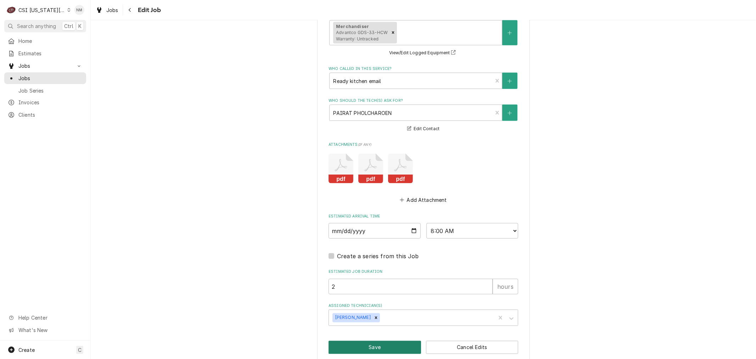
click at [352, 340] on button "Save" at bounding box center [374, 346] width 92 height 13
type textarea "x"
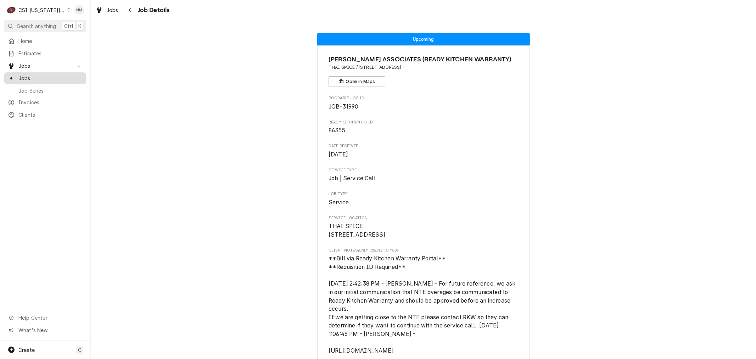
click at [41, 74] on span "Jobs" at bounding box center [50, 77] width 64 height 7
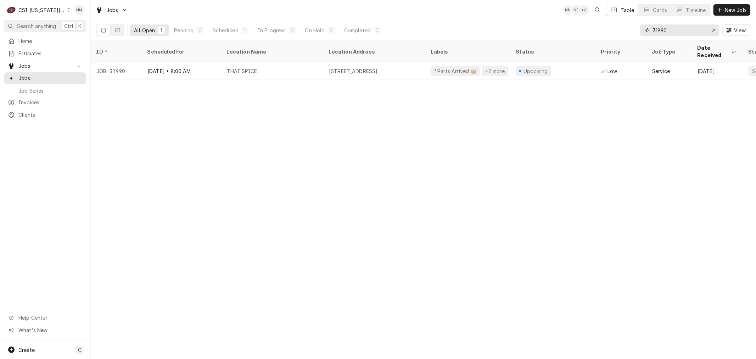
drag, startPoint x: 674, startPoint y: 29, endPoint x: 636, endPoint y: 29, distance: 38.6
click at [636, 29] on div "All Open 1 Pending 0 Scheduled 1 In Progress 0 On Hold 0 Completed 0 31990 View" at bounding box center [423, 30] width 654 height 20
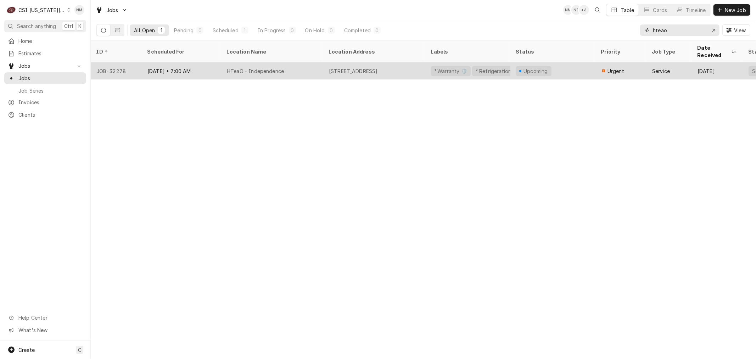
type input "hteao"
click at [315, 62] on div "HTeaO - Independence" at bounding box center [272, 70] width 102 height 17
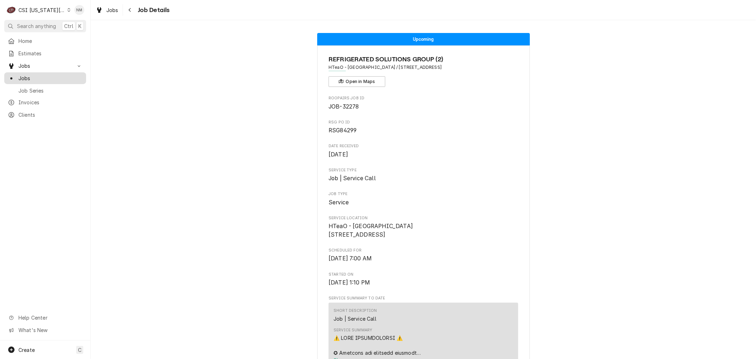
click at [28, 77] on span "Jobs" at bounding box center [50, 77] width 64 height 7
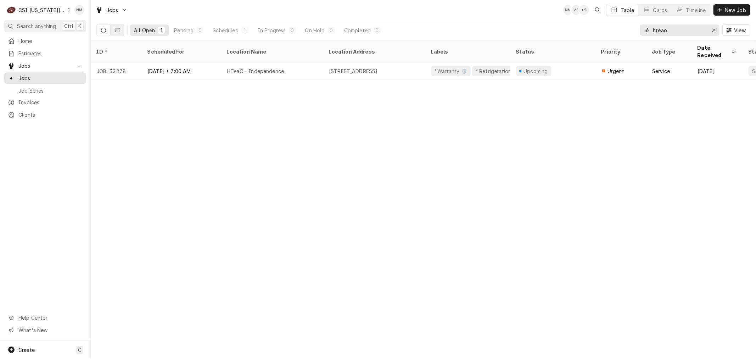
drag, startPoint x: 678, startPoint y: 32, endPoint x: 640, endPoint y: 32, distance: 37.9
click at [640, 32] on div "hteao" at bounding box center [679, 29] width 79 height 11
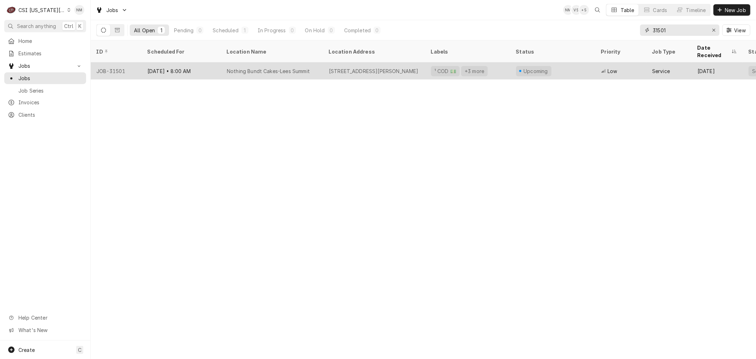
type input "31501"
click at [325, 63] on div "910 NW Blue Pkwy, Lee's Summit, MO 64086" at bounding box center [374, 70] width 102 height 17
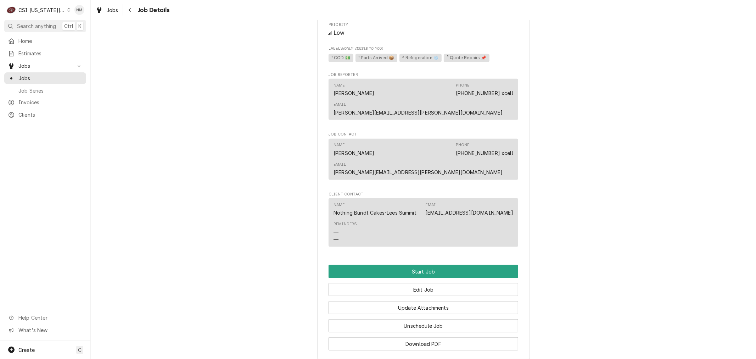
scroll to position [669, 0]
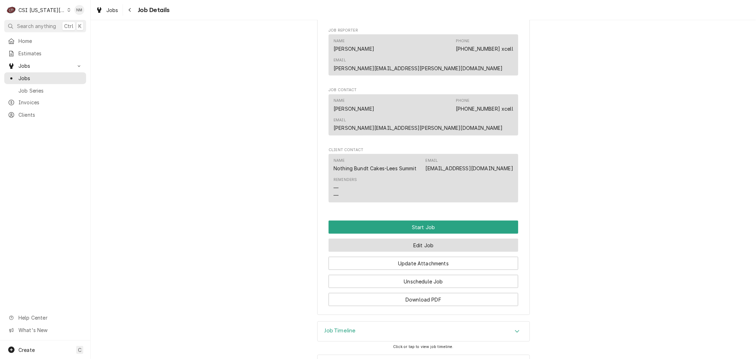
click at [422, 251] on button "Edit Job" at bounding box center [423, 244] width 190 height 13
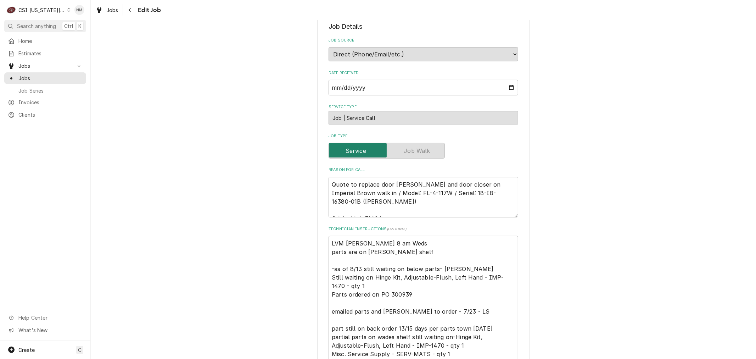
scroll to position [197, 0]
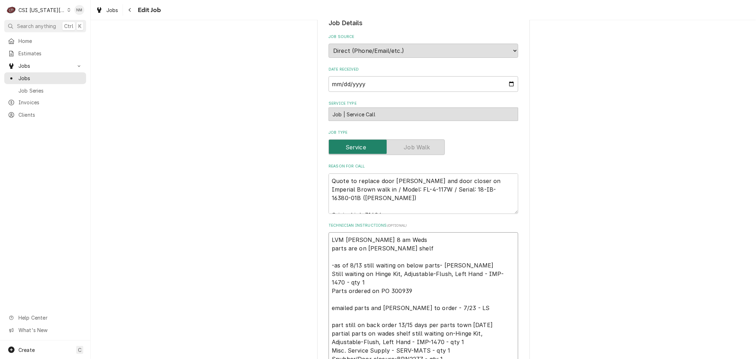
click at [341, 238] on textarea "LVM Rebecca 8 am Weds parts are on Wade shelf -as of 8/13 still waiting on belo…" at bounding box center [423, 299] width 190 height 134
type textarea "x"
type textarea "LV Rebecca 8 am Weds parts are on Wade shelf -as of 8/13 still waiting on below…"
type textarea "x"
type textarea "L Rebecca 8 am Weds parts are on Wade shelf -as of 8/13 still waiting on below …"
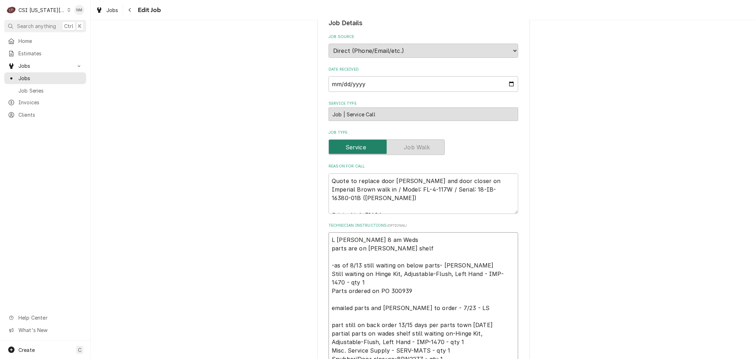
type textarea "x"
type textarea "Rebecca 8 am Weds parts are on Wade shelf -as of 8/13 still waiting on below pa…"
type textarea "x"
type textarea "S Rebecca 8 am Weds parts are on Wade shelf -as of 8/13 still waiting on below …"
type textarea "x"
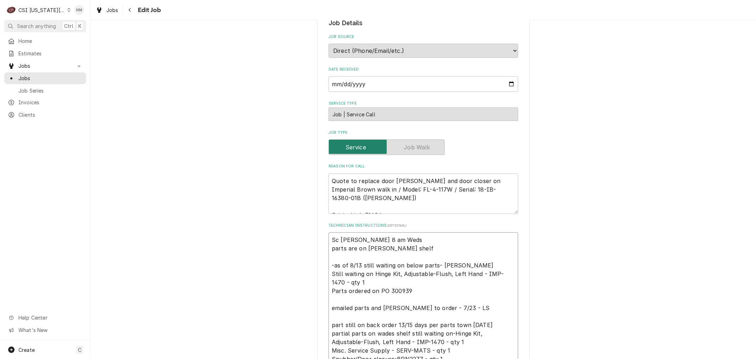
type textarea "Sch Rebecca 8 am Weds parts are on Wade shelf -as of 8/13 still waiting on belo…"
type textarea "x"
type textarea "Sche Rebecca 8 am Weds parts are on Wade shelf -as of 8/13 still waiting on bel…"
type textarea "x"
type textarea "Sched Rebecca 8 am Weds parts are on Wade shelf -as of 8/13 still waiting on be…"
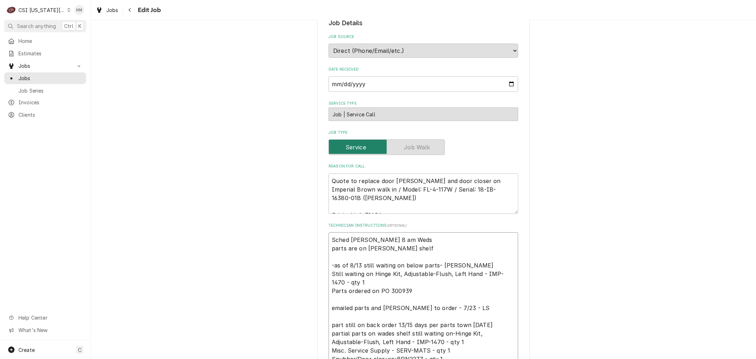
type textarea "x"
type textarea "Schedu Rebecca 8 am Weds parts are on Wade shelf -as of 8/13 still waiting on b…"
type textarea "x"
type textarea "Schedul Rebecca 8 am Weds parts are on Wade shelf -as of 8/13 still waiting on …"
type textarea "x"
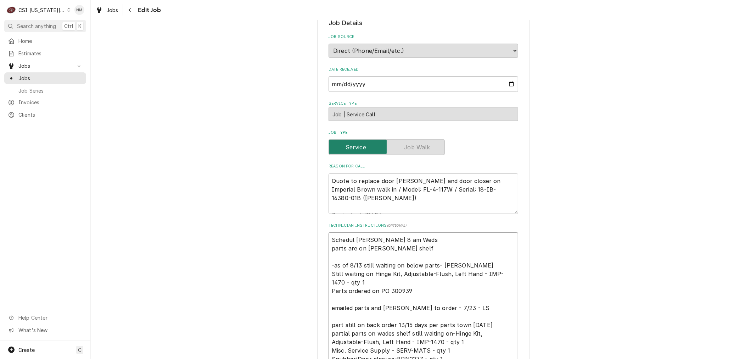
type textarea "Schedule Rebecca 8 am Weds parts are on Wade shelf -as of 8/13 still waiting on…"
type textarea "x"
type textarea "Scheduled Rebecca 8 am Weds parts are on Wade shelf -as of 8/13 still waiting o…"
type textarea "x"
type textarea "Scheduled Rebecca 8 am Weds parts are on Wade shelf -as of 8/13 still waiting o…"
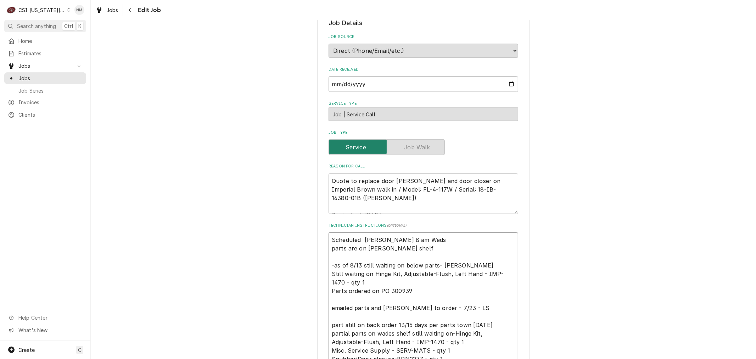
type textarea "x"
type textarea "Scheduled w Rebecca 8 am Weds parts are on Wade shelf -as of 8/13 still waiting…"
type textarea "x"
type textarea "Scheduled wit Rebecca 8 am Weds parts are on Wade shelf -as of 8/13 still waiti…"
type textarea "x"
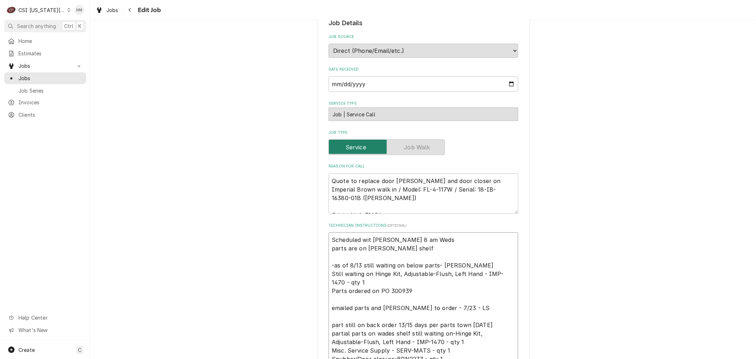
type textarea "Scheduled with Rebecca 8 am Weds parts are on Wade shelf -as of 8/13 still wait…"
type textarea "x"
drag, startPoint x: 438, startPoint y: 238, endPoint x: 312, endPoint y: 235, distance: 125.4
click at [313, 235] on div "Use the fields below to edit this job: Client Details Client NOTHING BUNDT CAKE…" at bounding box center [423, 268] width 665 height 875
type textarea "Scheduled with Rebecca 8 am Weds parts are on Wade shelf -as of 8/13 still wait…"
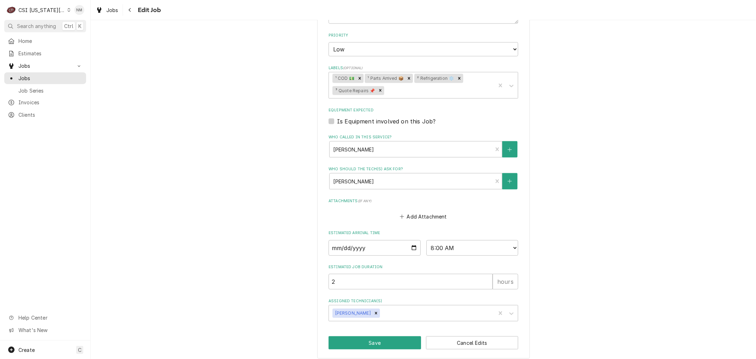
scroll to position [543, 0]
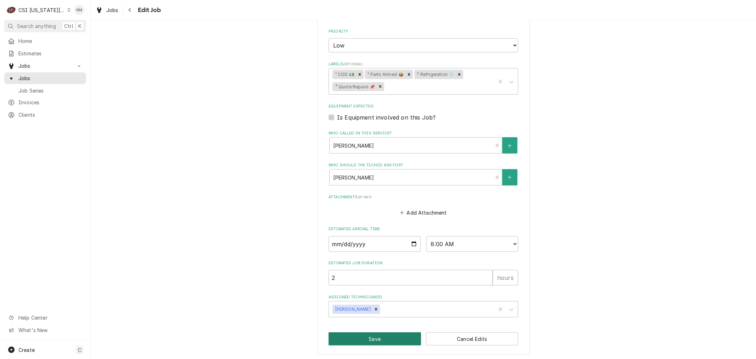
click at [392, 332] on button "Save" at bounding box center [374, 338] width 92 height 13
type textarea "x"
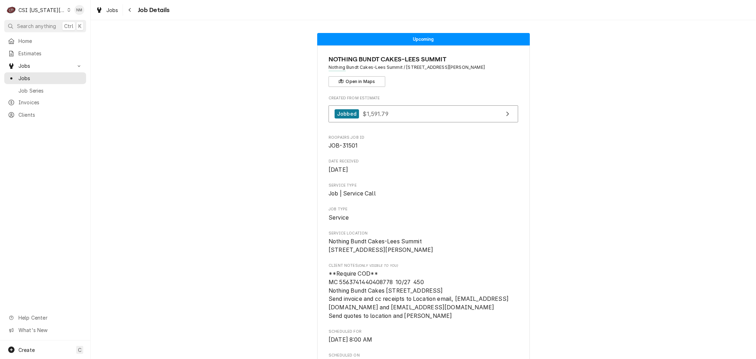
click at [67, 11] on icon "Dynamic Content Wrapper" at bounding box center [68, 10] width 3 height 4
click at [84, 36] on div "CSI St. [PERSON_NAME]" at bounding box center [121, 38] width 103 height 7
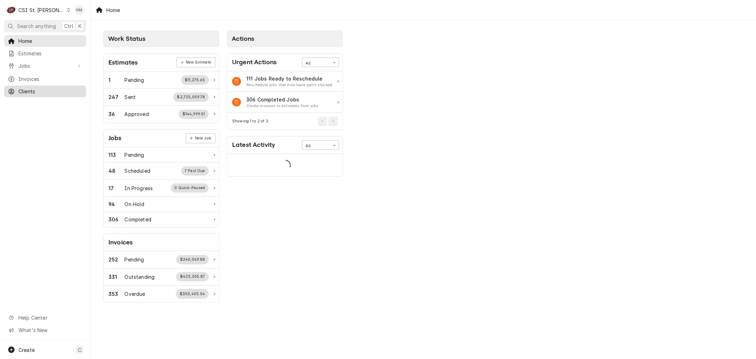
click at [36, 91] on span "Clients" at bounding box center [50, 91] width 64 height 7
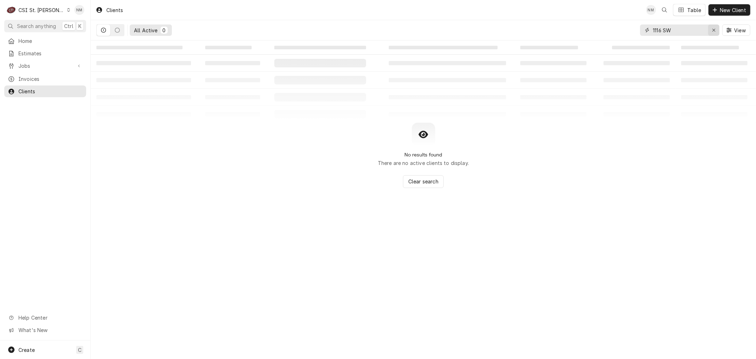
drag, startPoint x: 713, startPoint y: 30, endPoint x: 716, endPoint y: 24, distance: 6.5
click at [713, 29] on icon "Erase input" at bounding box center [714, 30] width 4 height 5
click at [725, 9] on span "New Client" at bounding box center [732, 9] width 29 height 7
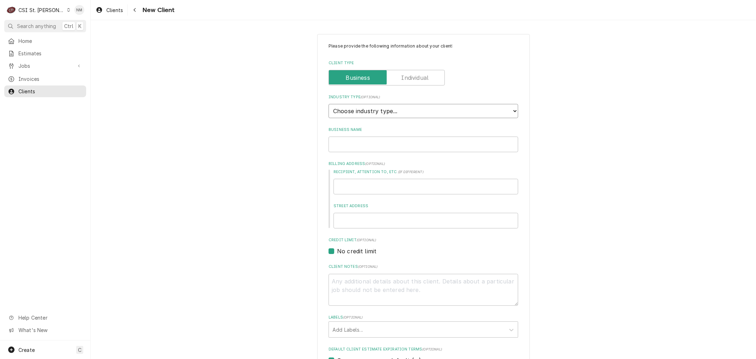
click at [377, 109] on select "Choose industry type... Residential Commercial Industrial Government" at bounding box center [423, 111] width 190 height 14
select select "2"
click at [328, 104] on select "Choose industry type... Residential Commercial Industrial Government" at bounding box center [423, 111] width 190 height 14
click at [361, 145] on input "Business Name" at bounding box center [423, 144] width 190 height 16
type textarea "x"
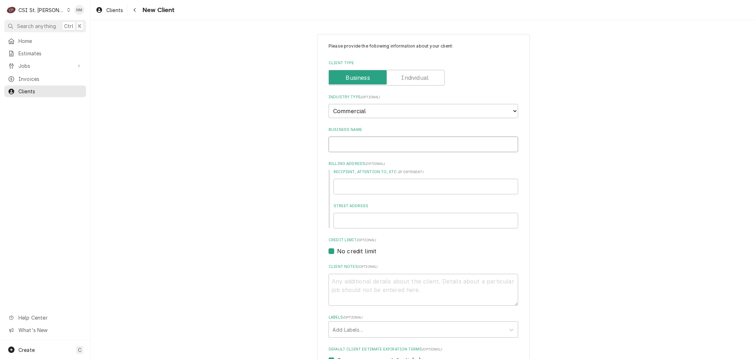
type input "o"
type textarea "x"
type input "op"
type textarea "x"
type input "opu"
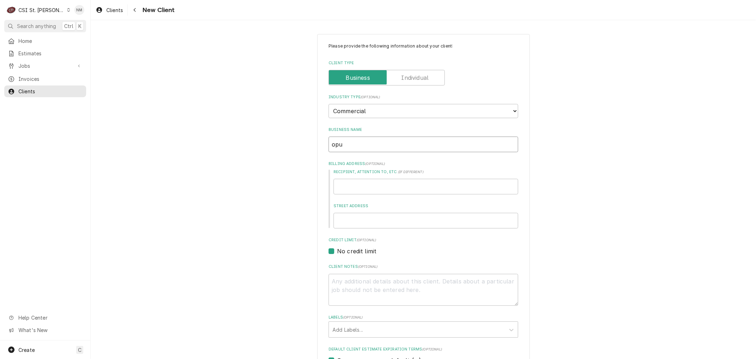
type textarea "x"
type input "op"
type textarea "x"
type input "o"
type textarea "x"
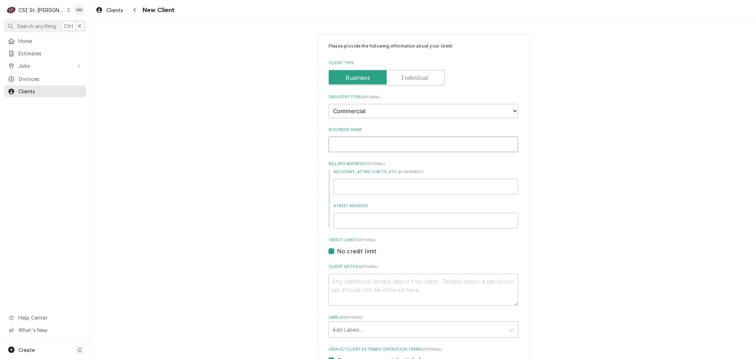
type textarea "x"
type input "O"
type textarea "x"
type input "OP"
type textarea "x"
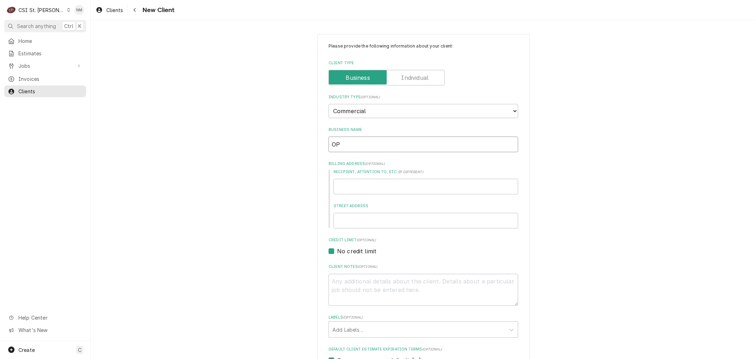
type input "OPU"
type textarea "x"
type input "OPUS"
type textarea "x"
type input "OPUS"
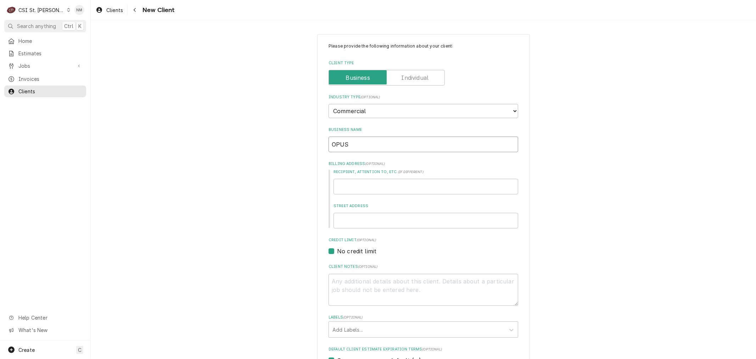
type textarea "x"
type input "OPUS K"
type textarea "x"
type input "OPUS KI"
type textarea "x"
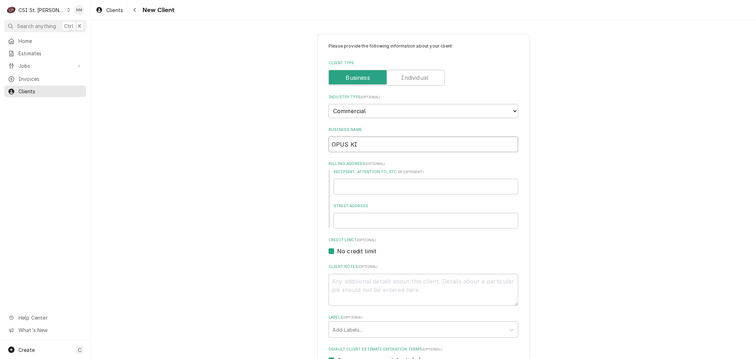
type input "OPUS KIT"
type textarea "x"
type input "OPUS KITC"
type textarea "x"
type input "OPUS KITCH"
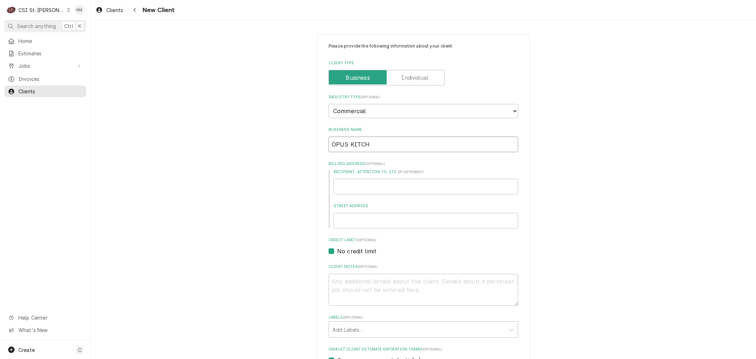
type textarea "x"
type input "OPUS KITCHE"
type textarea "x"
type input "OPUS KITCHEN"
type textarea "x"
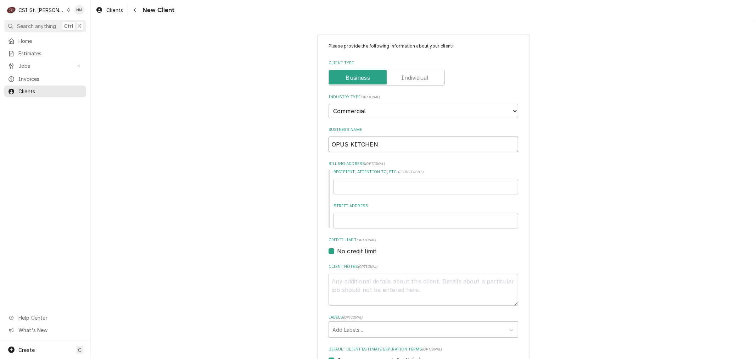
type input "OPUS KITCHEN"
type textarea "x"
type input "OPUS KITCHEN A"
type textarea "x"
type input "OPUS KITCHEN AN"
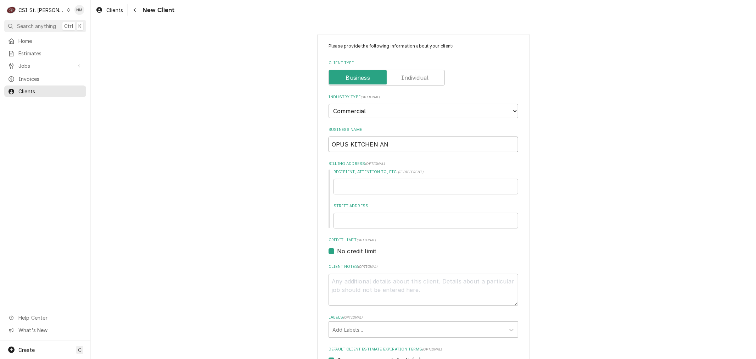
type textarea "x"
type input "OPUS KITCHEN AND"
type textarea "x"
type input "OPUS KITCHEN AND"
type textarea "x"
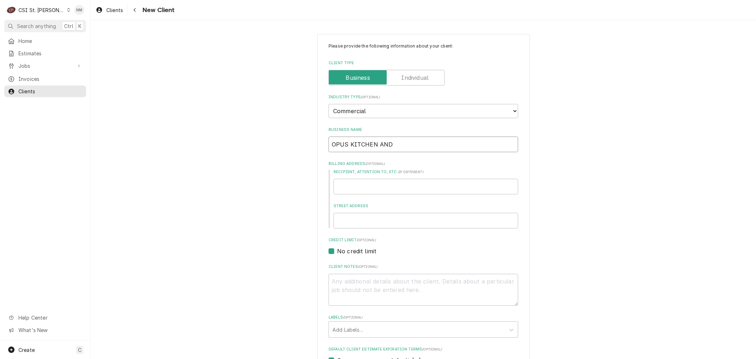
type input "OPUS KITCHEN AND L"
type textarea "x"
type input "OPUS KITCHEN AND LO"
type textarea "x"
type input "OPUS KITCHEN AND LOU"
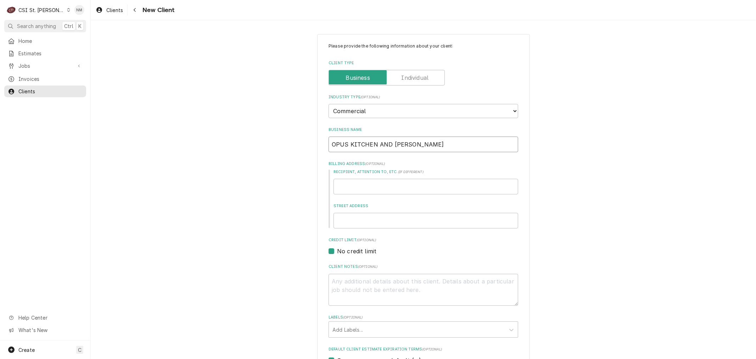
type textarea "x"
type input "OPUS KITCHEN AND LOUN"
type textarea "x"
type input "OPUS KITCHEN AND LOUNG"
type textarea "x"
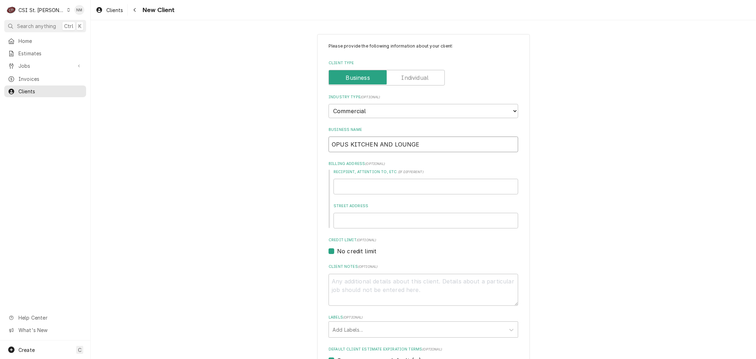
type input "OPUS KITCHEN AND LOUNGE"
type textarea "x"
type input "K"
type textarea "x"
type input "KE"
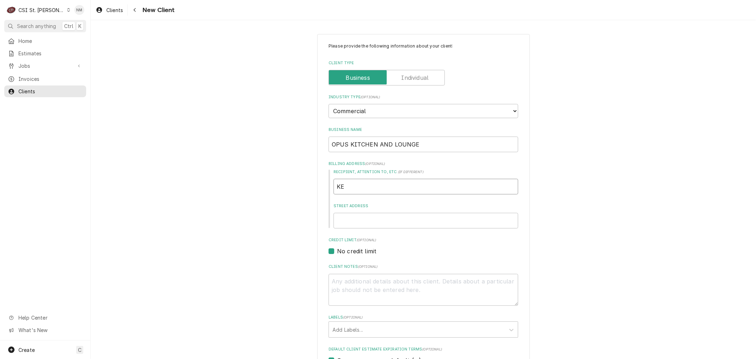
type textarea "x"
type input "KEI"
type textarea "x"
type input "KEIT"
type textarea "x"
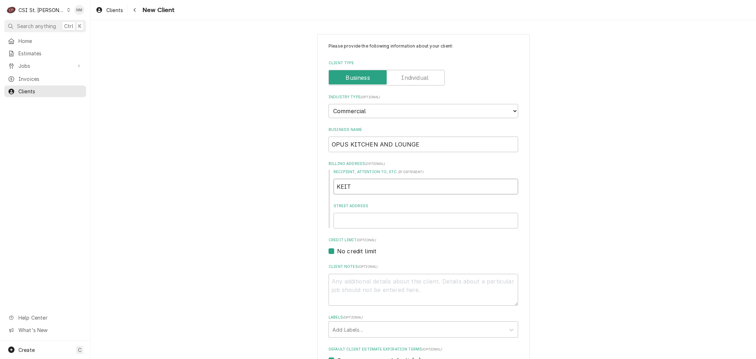
type input "KEITH"
type textarea "x"
type input "KEITH"
type textarea "x"
type input "KEITH H"
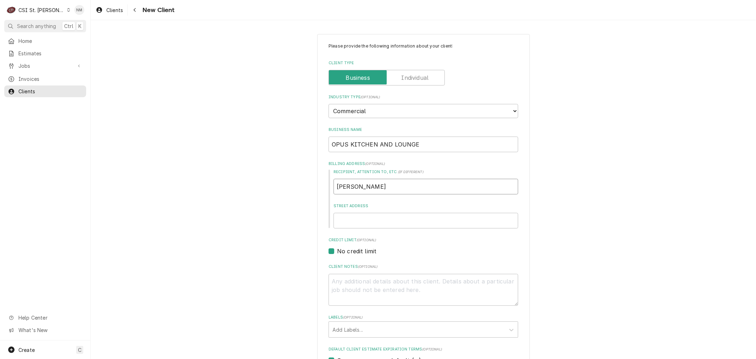
type textarea "x"
type input "KEITH HA"
type textarea "x"
type input "KEITH HAR"
type textarea "x"
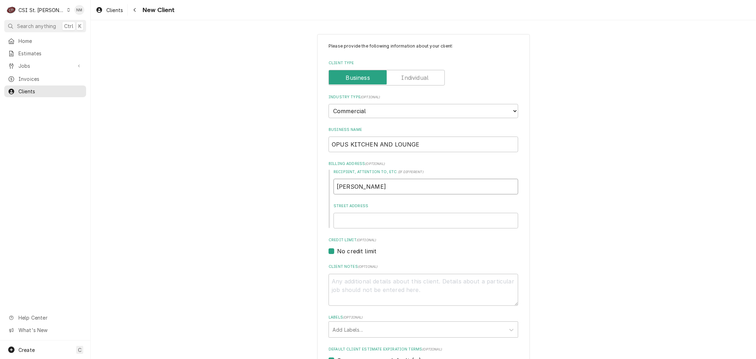
type input "KEITH HARR"
type textarea "x"
type input "KEITH HARRI"
type textarea "x"
type input "KEITH HARRIS"
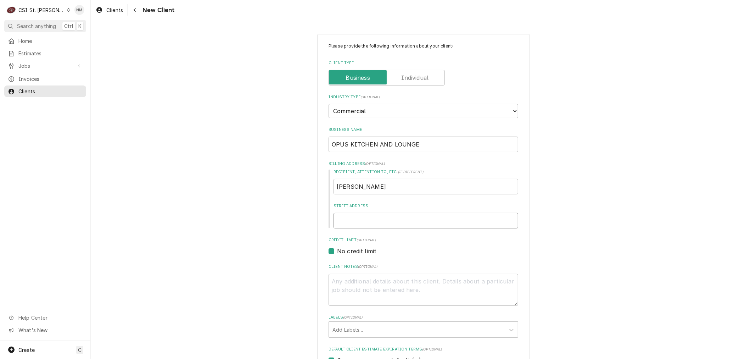
type textarea "x"
type input "7"
type textarea "x"
type input "78"
type textarea "x"
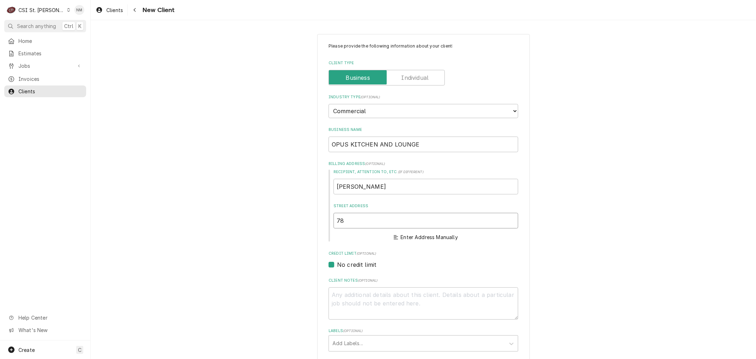
type input "782"
type textarea "x"
type input "7828"
type textarea "x"
type input "7828"
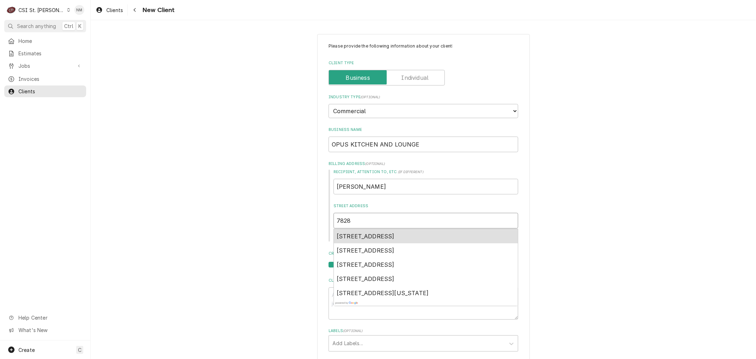
type textarea "x"
type input "7828 O"
type textarea "x"
type input "7828 OL"
type textarea "x"
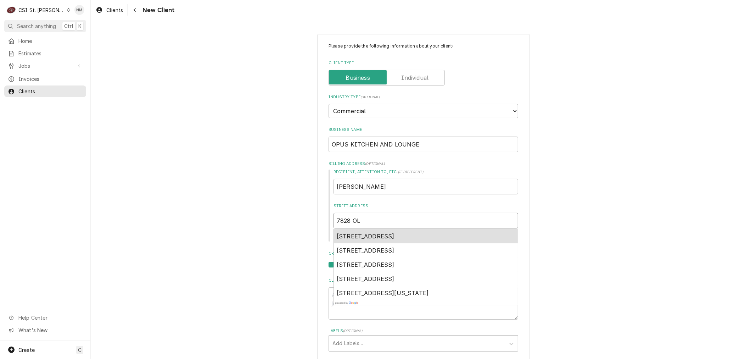
type input "7828 OLV"
type textarea "x"
type input "7828 OLVI"
type textarea "x"
type input "7828 OLVIE"
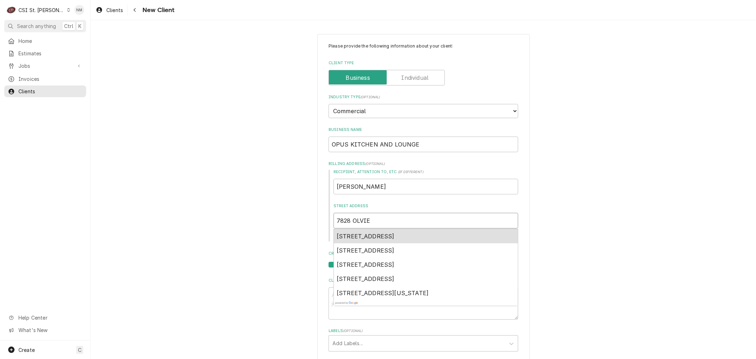
type textarea "x"
type input "7828 OLVIE"
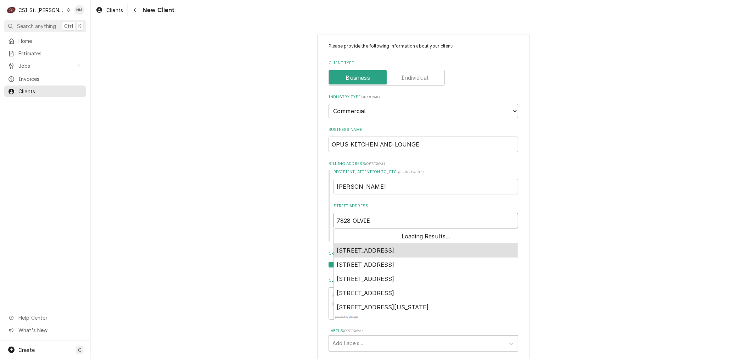
type textarea "x"
type input "7828 OLVIE B"
type textarea "x"
type input "7828 OLVIE BL"
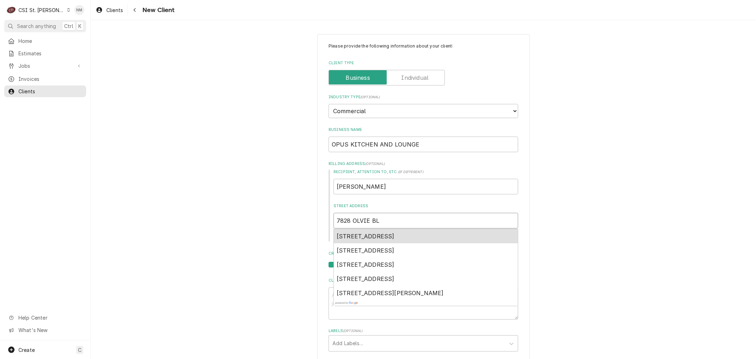
type textarea "x"
type input "7828 OLVIE BLV"
type textarea "x"
type input "7828 OLVIE BLVD"
click at [394, 235] on span "7828 Olive Blvd, St. Louis, MO, USA" at bounding box center [366, 235] width 58 height 7
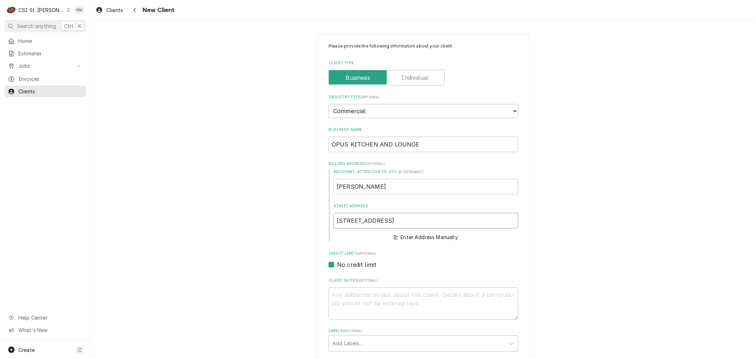
type textarea "x"
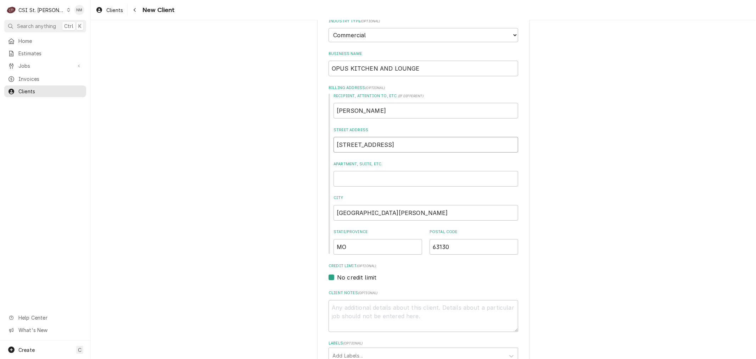
scroll to position [79, 0]
type input "7828 Olive Blvd"
click at [378, 305] on textarea "Client Notes ( optional )" at bounding box center [423, 313] width 190 height 32
type textarea "x"
type textarea "4"
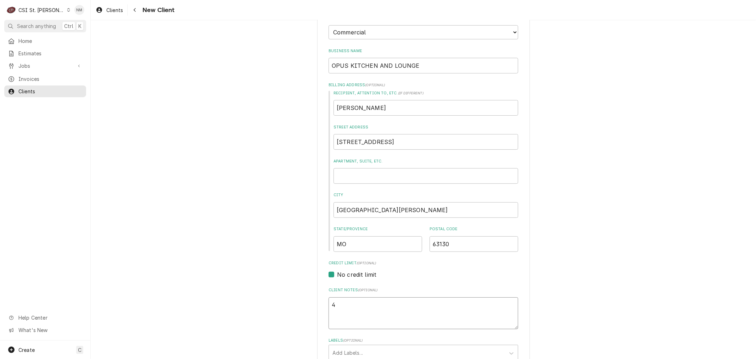
type textarea "x"
type textarea "44"
type textarea "x"
type textarea "442"
type textarea "x"
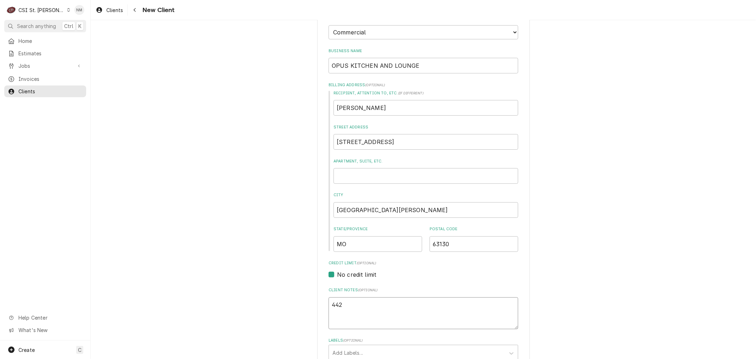
type textarea "4427"
type textarea "x"
type textarea "4427"
type textarea "x"
type textarea "4427 4"
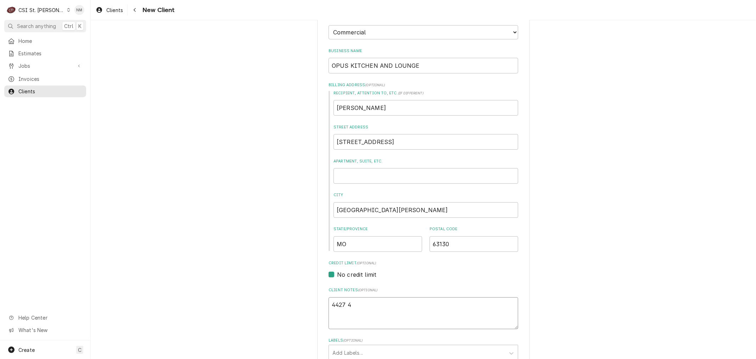
type textarea "x"
type textarea "4427 42"
type textarea "x"
type textarea "4427 426"
type textarea "x"
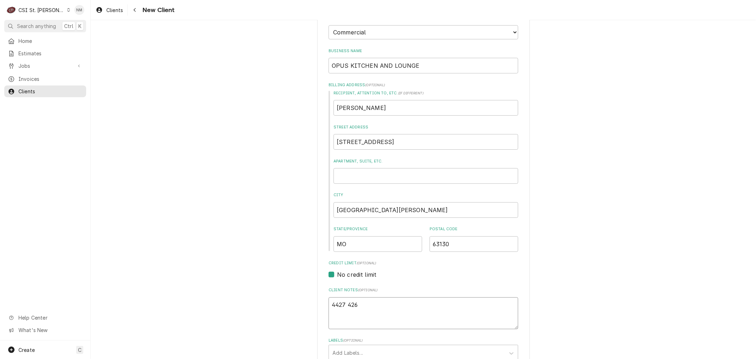
type textarea "4427 4266"
type textarea "x"
type textarea "4427 4266"
type textarea "x"
type textarea "4427 4266 2"
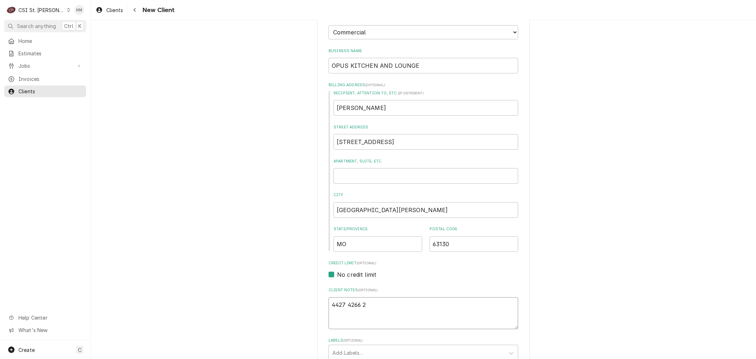
type textarea "x"
type textarea "4427 4266 22"
type textarea "x"
type textarea "4427 4266 221"
type textarea "x"
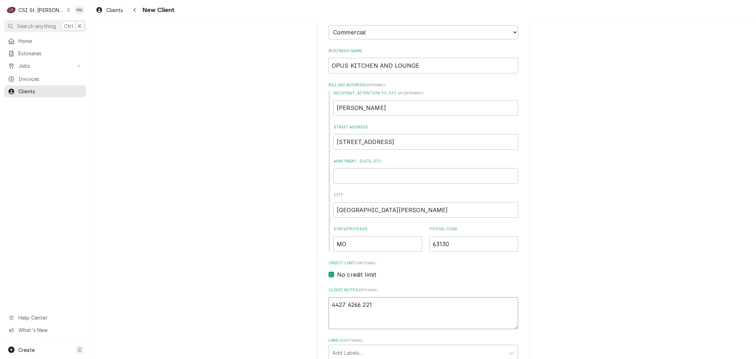
type textarea "4427 4266 2216"
type textarea "x"
type textarea "4427 4266 2216"
type textarea "x"
type textarea "4427 4266 2216 7"
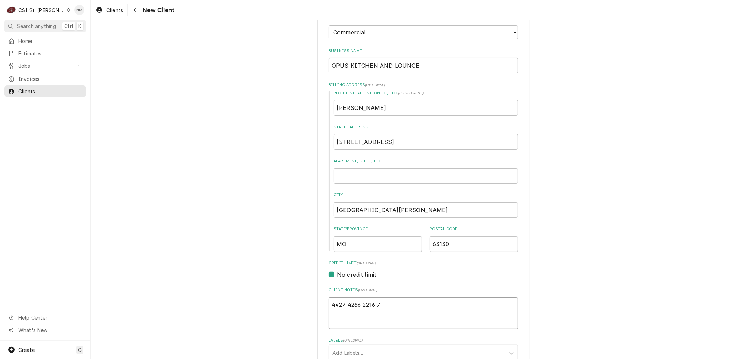
type textarea "x"
type textarea "4427 4266 2216 73"
type textarea "x"
type textarea "4427 4266 2216 739"
type textarea "x"
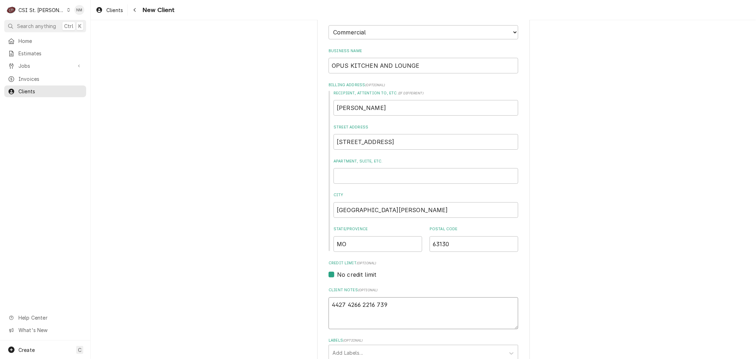
type textarea "4427 4266 2216 7397"
type textarea "x"
type textarea "4427 4266 2216 7397"
type textarea "x"
type textarea "4427 4266 2216 7397"
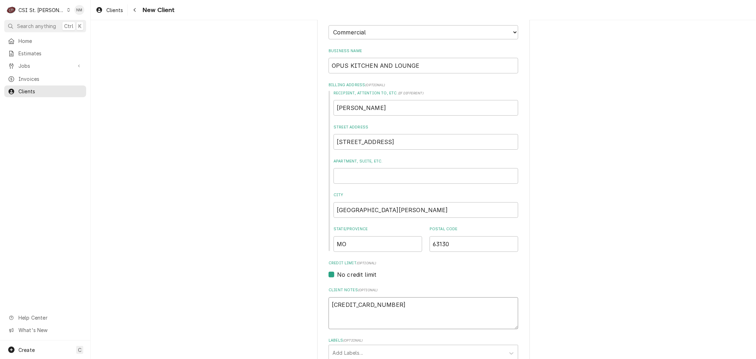
type textarea "x"
type textarea "4427 4266 2216 7397 E"
type textarea "x"
type textarea "4427 4266 2216 7397 EX"
type textarea "x"
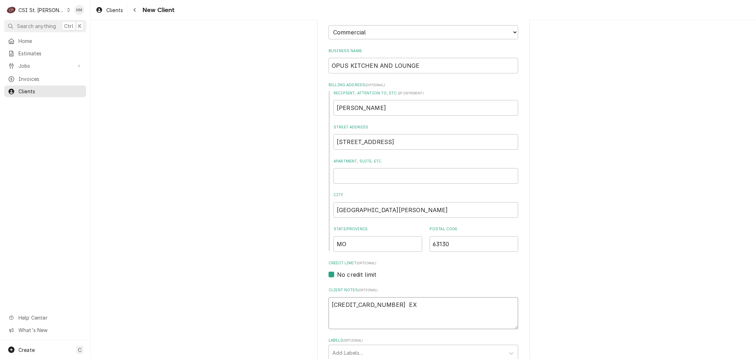
type textarea "4427 4266 2216 7397 EXP"
type textarea "x"
type textarea "4427 4266 2216 7397 EXP"
type textarea "x"
type textarea "4427 4266 2216 7397 EXP 7"
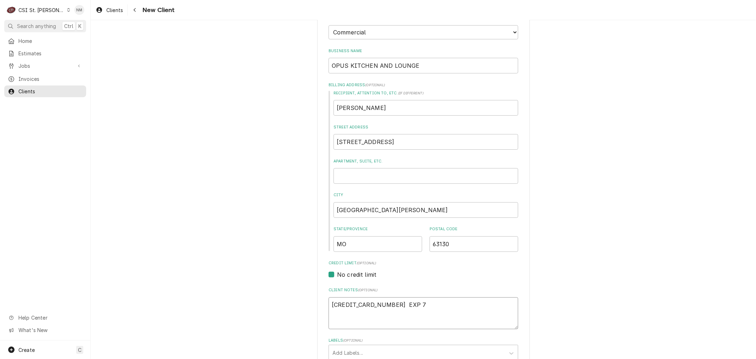
type textarea "x"
type textarea "4427 4266 2216 7397 EXP 7/"
type textarea "x"
type textarea "4427 4266 2216 7397 EXP 7/3"
type textarea "x"
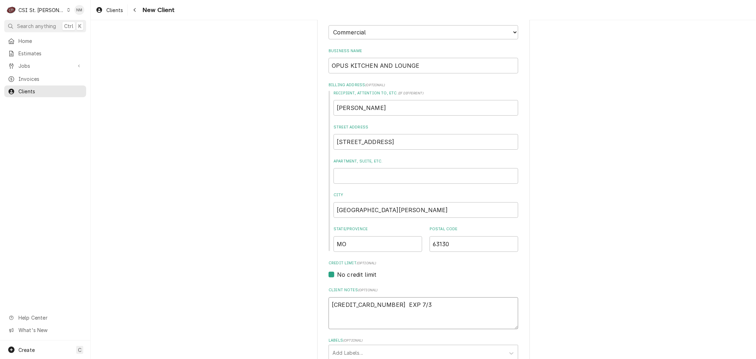
type textarea "4427 4266 2216 7397 EXP 7/30"
type textarea "x"
type textarea "4427 4266 2216 7397 EXP 7/30"
type textarea "x"
type textarea "4427 4266 2216 7397 EXP 7/30"
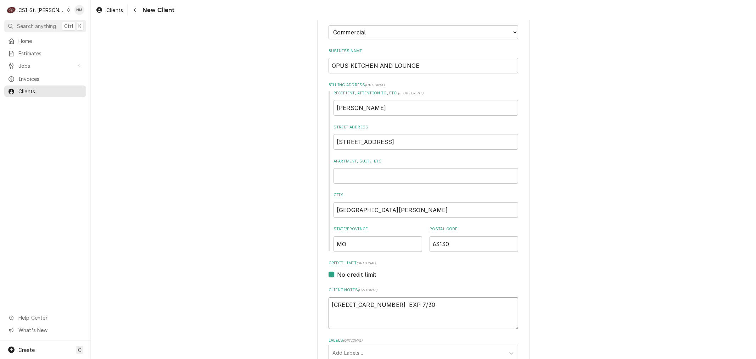
type textarea "x"
type textarea "4427 4266 2216 7397 EXP 7/30 C"
type textarea "x"
type textarea "4427 4266 2216 7397 EXP 7/30 CC"
type textarea "x"
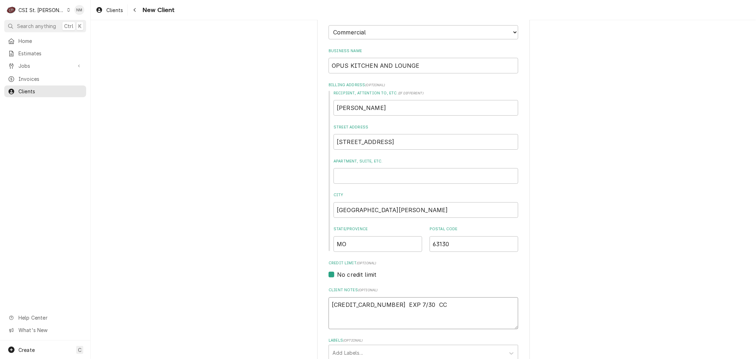
type textarea "4427 4266 2216 7397 EXP 7/30 CCV"
type textarea "x"
type textarea "4427 4266 2216 7397 EXP 7/30 CCV:"
type textarea "x"
type textarea "4427 4266 2216 7397 EXP 7/30 CCV:"
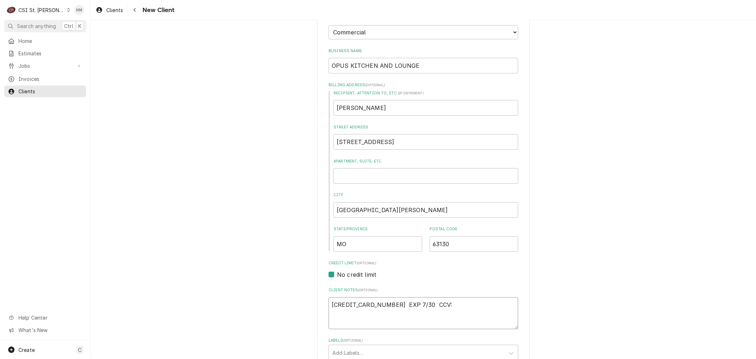
type textarea "x"
type textarea "4427 4266 2216 7397 EXP 7/30 CCV:"
type textarea "x"
type textarea "4427 4266 2216 7397 EXP 7/30 CCV: 3"
type textarea "x"
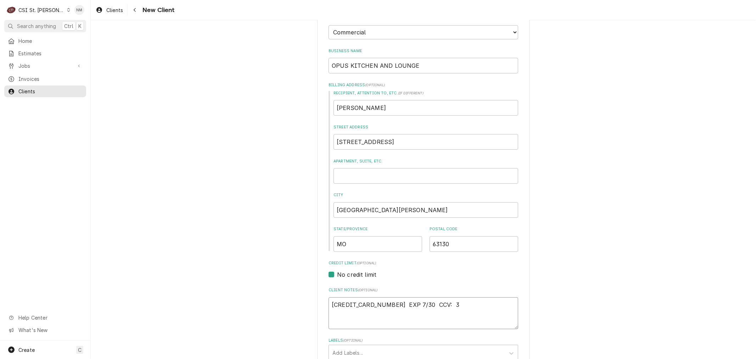
type textarea "4427 4266 2216 7397 EXP 7/30 CCV: 33"
type textarea "x"
type textarea "4427 4266 2216 7397 EXP 7/30 CCV: 336"
type textarea "x"
type textarea "4427 4266 2216 7397 EXP 7/30 CCV: 336"
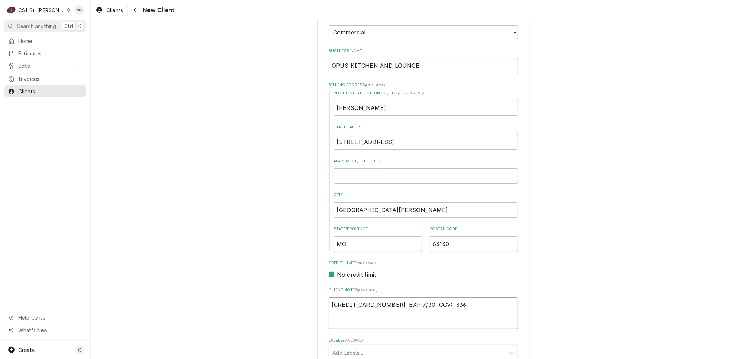
type textarea "x"
type textarea "4427 4266 2216 7397 EXP 7/30 CCV: 336"
type textarea "x"
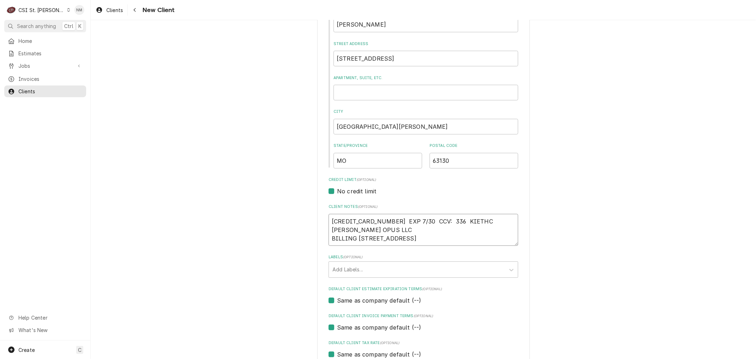
scroll to position [197, 0]
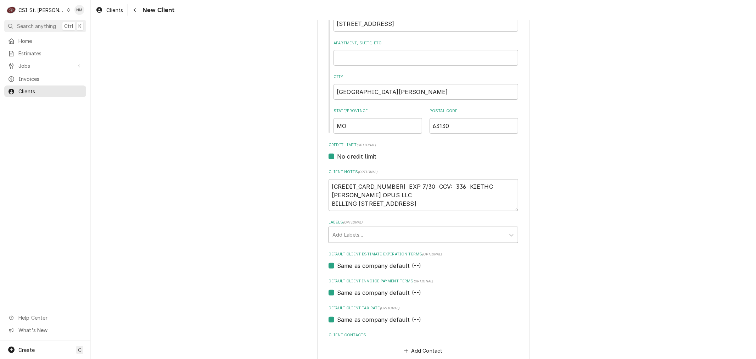
click at [386, 231] on div "Labels" at bounding box center [416, 234] width 169 height 13
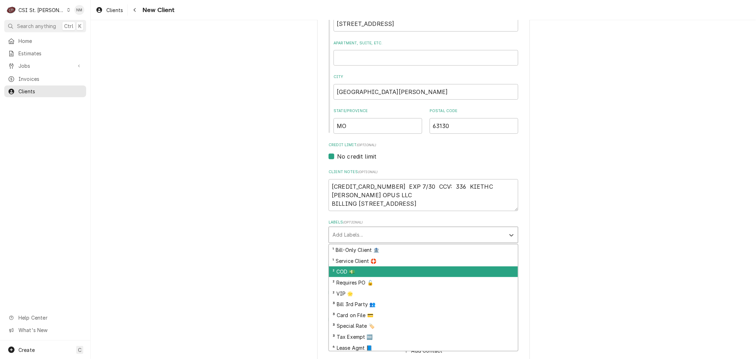
click at [367, 269] on div "² COD 💵" at bounding box center [423, 271] width 189 height 11
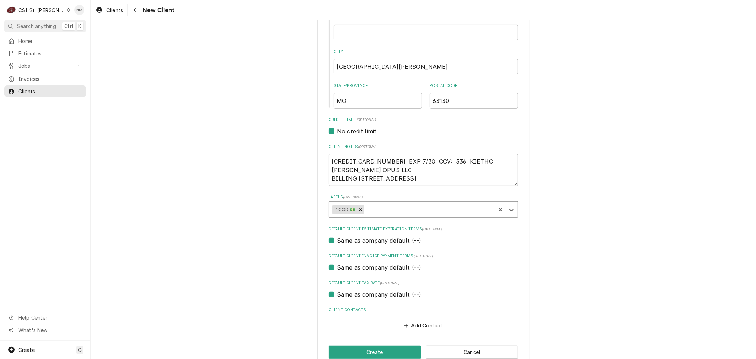
scroll to position [235, 0]
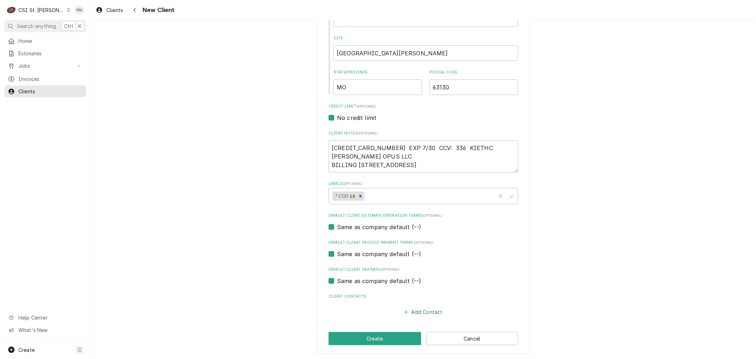
click at [427, 309] on button "Add Contact" at bounding box center [423, 312] width 41 height 10
click at [396, 324] on input "Business Name" at bounding box center [423, 326] width 175 height 16
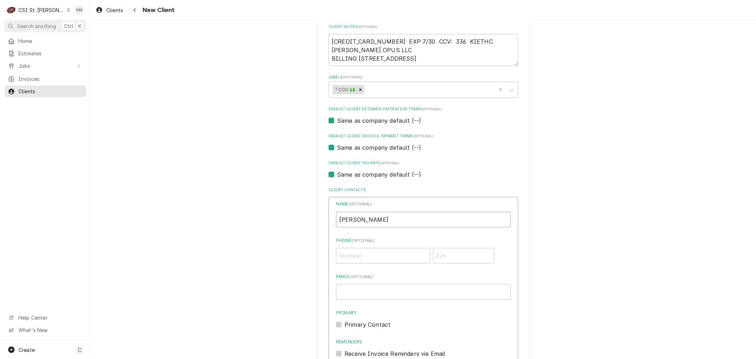
scroll to position [353, 0]
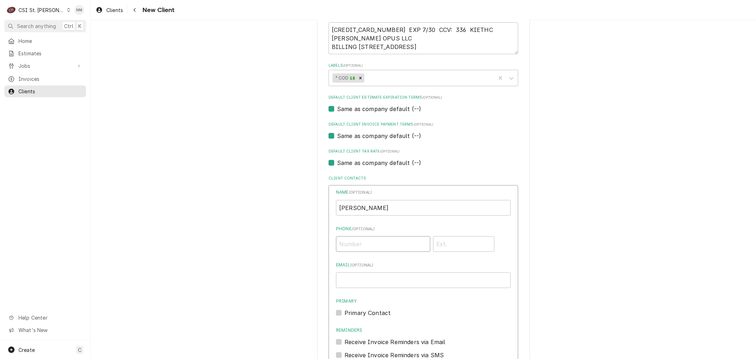
click at [389, 243] on input "Phone ( optional )" at bounding box center [383, 244] width 94 height 16
click at [383, 277] on input "Email ( optional )" at bounding box center [423, 280] width 175 height 16
click at [344, 310] on label "Primary Contact" at bounding box center [367, 312] width 46 height 9
click at [344, 310] on input "Primary" at bounding box center [431, 316] width 175 height 16
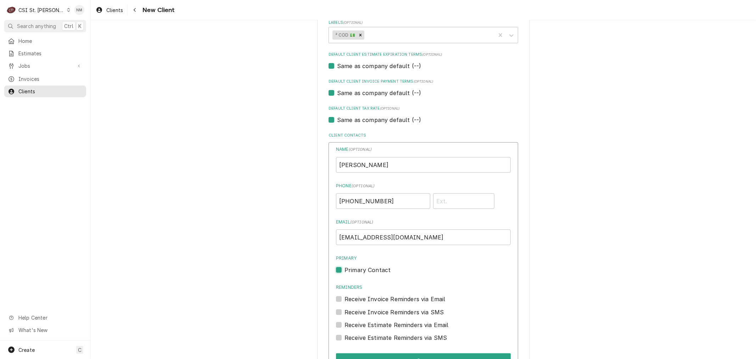
scroll to position [473, 0]
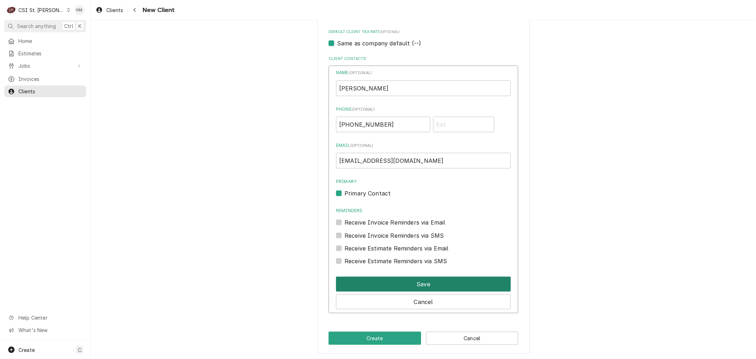
click at [423, 276] on button "Save" at bounding box center [423, 283] width 175 height 15
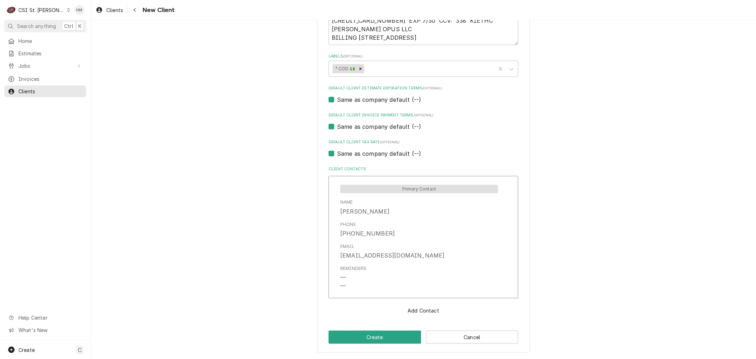
scroll to position [361, 0]
click at [372, 335] on button "Create" at bounding box center [374, 337] width 92 height 13
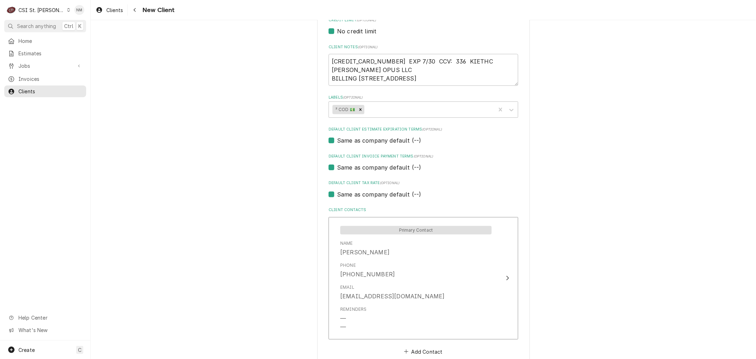
scroll to position [377, 0]
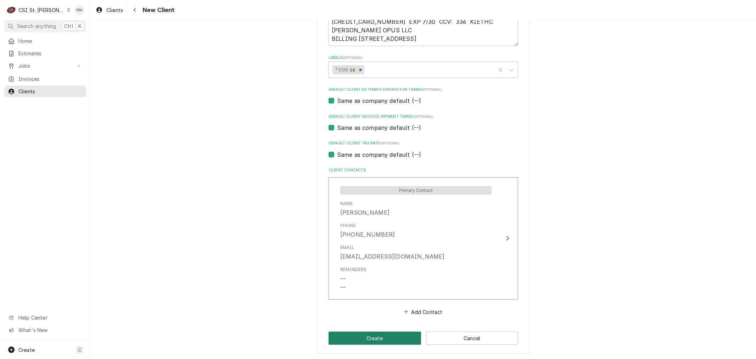
click at [377, 335] on button "Create" at bounding box center [374, 337] width 92 height 13
click at [363, 335] on button "Create" at bounding box center [374, 337] width 92 height 13
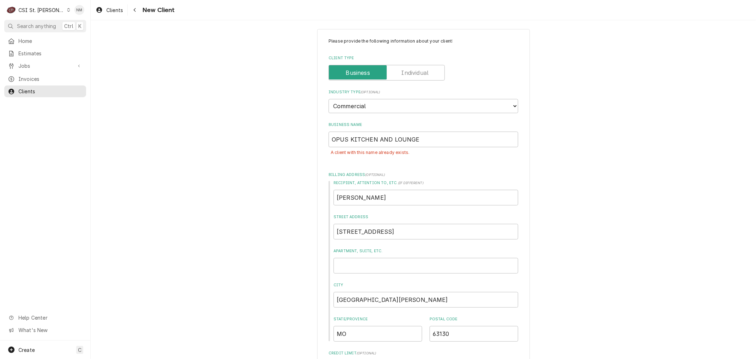
scroll to position [0, 0]
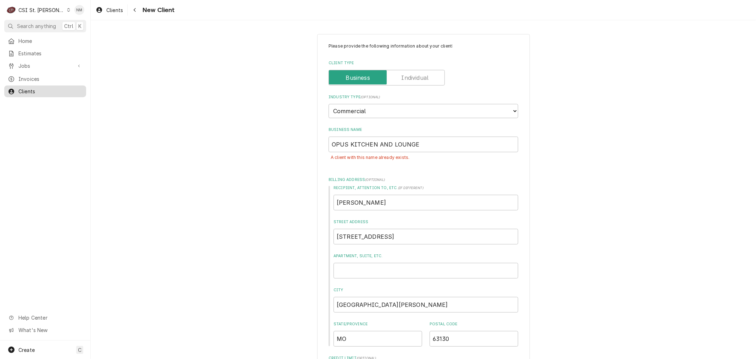
click at [29, 89] on span "Clients" at bounding box center [50, 91] width 64 height 7
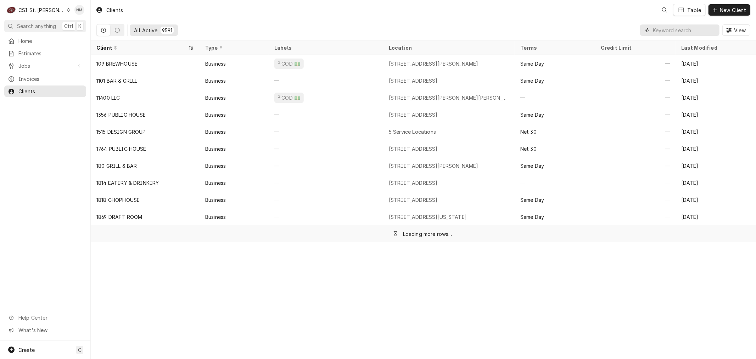
click at [703, 29] on input "Dynamic Content Wrapper" at bounding box center [684, 29] width 63 height 11
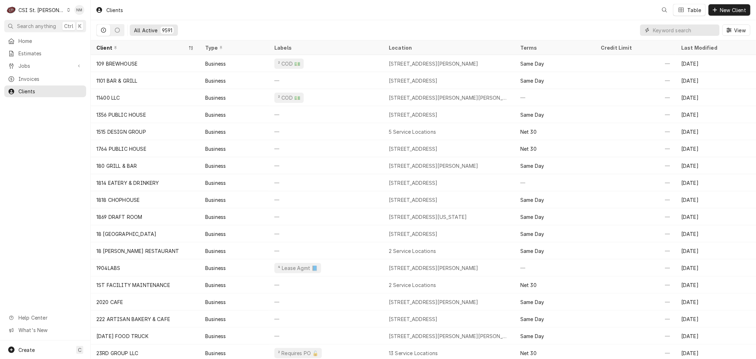
type input "P"
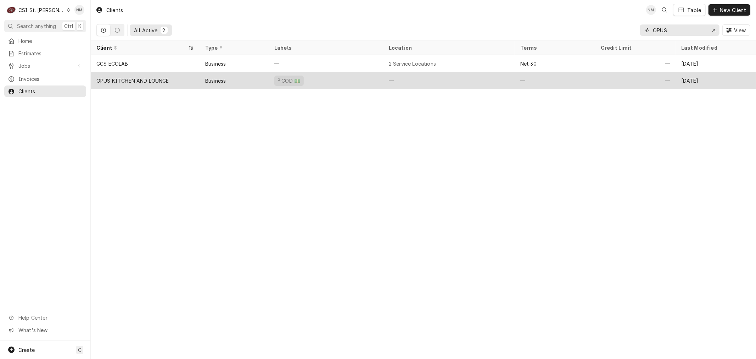
type input "OPUS"
click at [363, 79] on div "² COD 💵" at bounding box center [326, 80] width 114 height 17
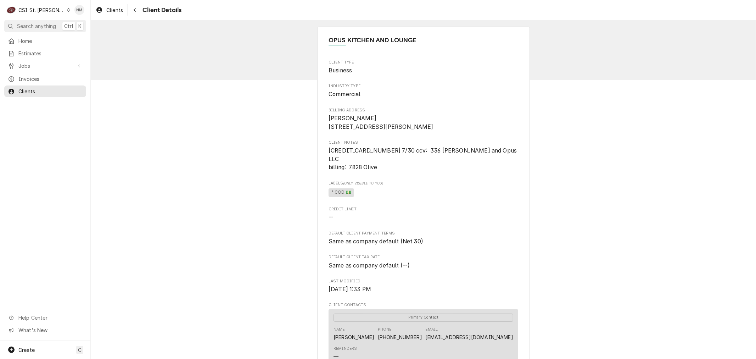
click at [67, 10] on div "Dynamic Content Wrapper" at bounding box center [69, 9] width 4 height 5
click at [84, 13] on div "CSI [US_STATE][GEOGRAPHIC_DATA]" at bounding box center [109, 13] width 94 height 7
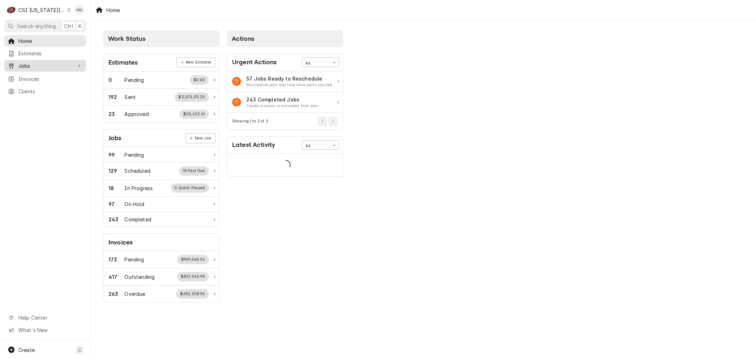
click at [20, 66] on span "Jobs" at bounding box center [44, 65] width 53 height 7
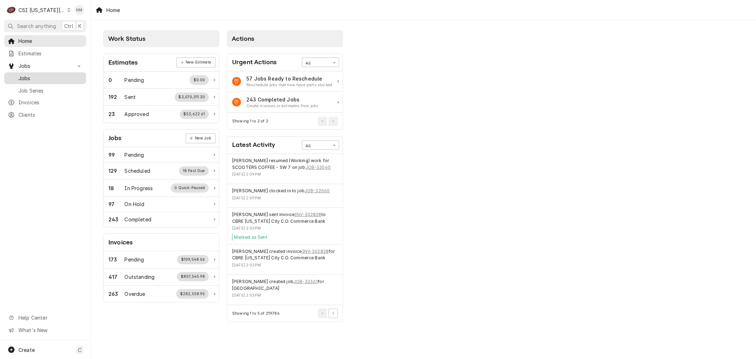
click at [22, 77] on span "Jobs" at bounding box center [50, 77] width 64 height 7
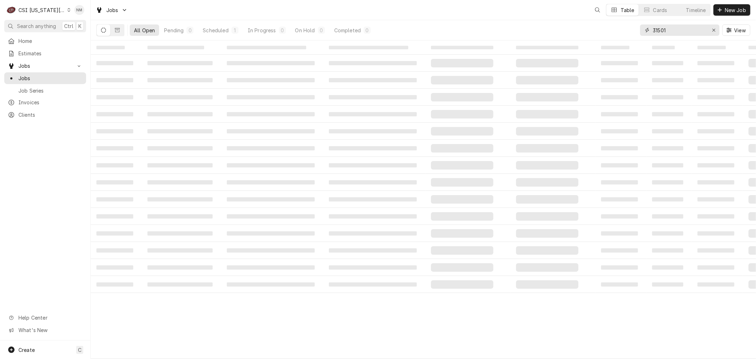
drag, startPoint x: 679, startPoint y: 29, endPoint x: 642, endPoint y: 29, distance: 36.8
click at [642, 29] on div "31501" at bounding box center [679, 29] width 79 height 11
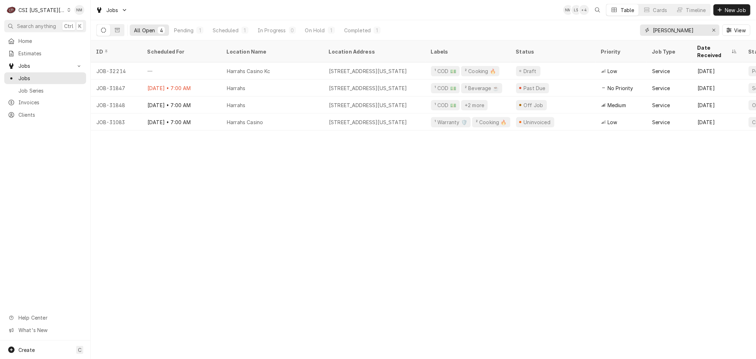
type input "[PERSON_NAME]"
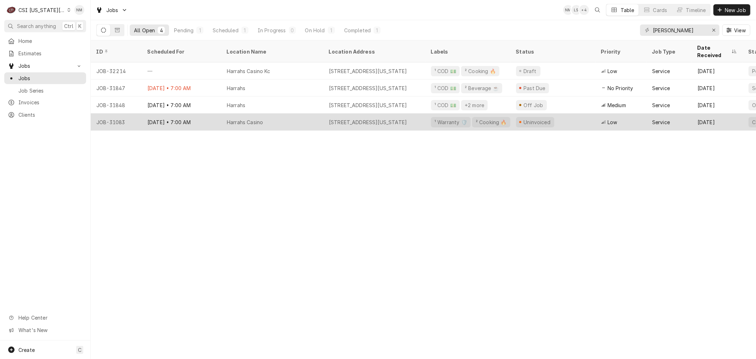
click at [302, 113] on div "Harrahs Casino" at bounding box center [272, 121] width 102 height 17
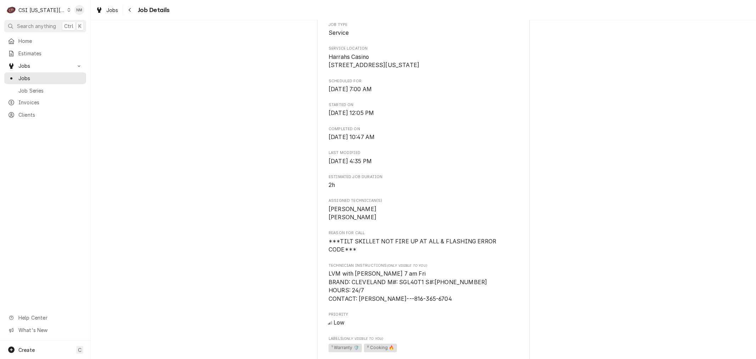
scroll to position [157, 0]
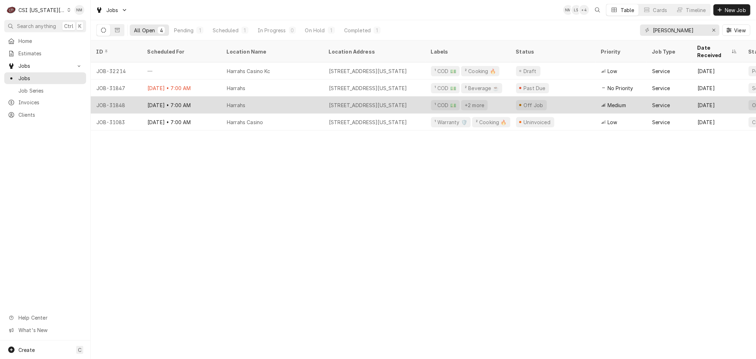
click at [296, 96] on div "Harrahs" at bounding box center [272, 104] width 102 height 17
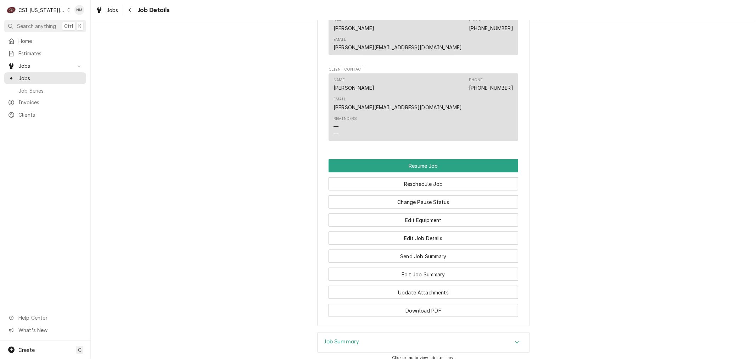
scroll to position [827, 0]
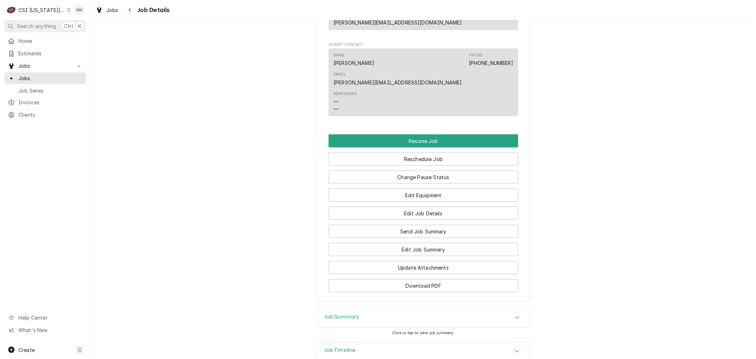
click at [357, 308] on div "Job Summary" at bounding box center [423, 318] width 212 height 20
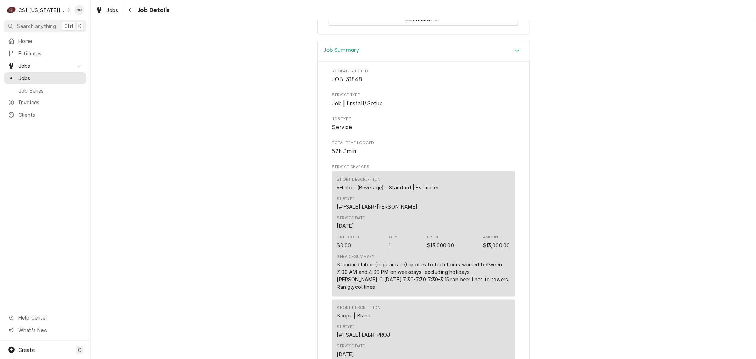
scroll to position [1103, 0]
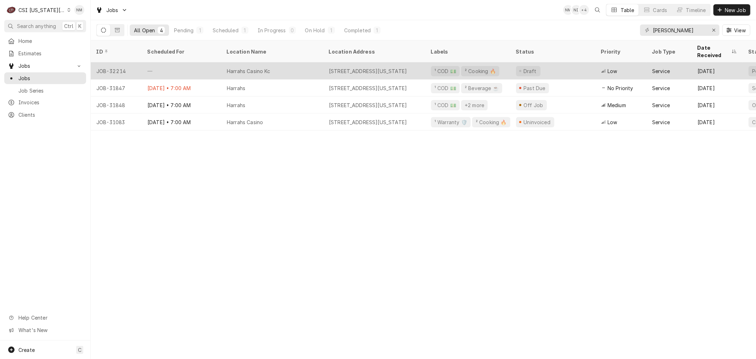
click at [305, 62] on div "Harrahs Casino Kc" at bounding box center [272, 70] width 102 height 17
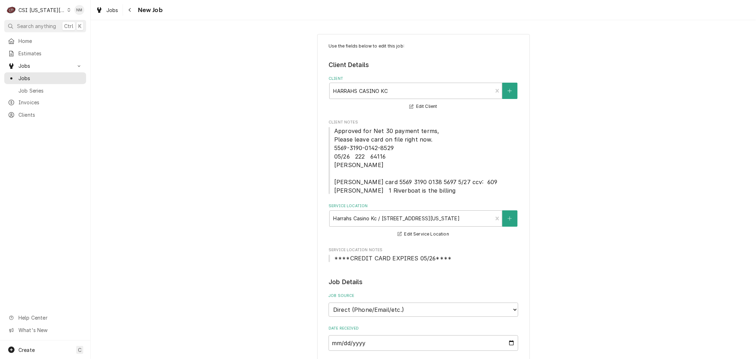
type textarea "x"
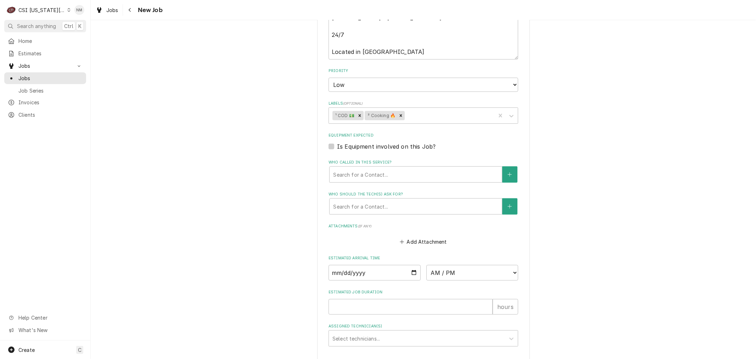
scroll to position [540, 0]
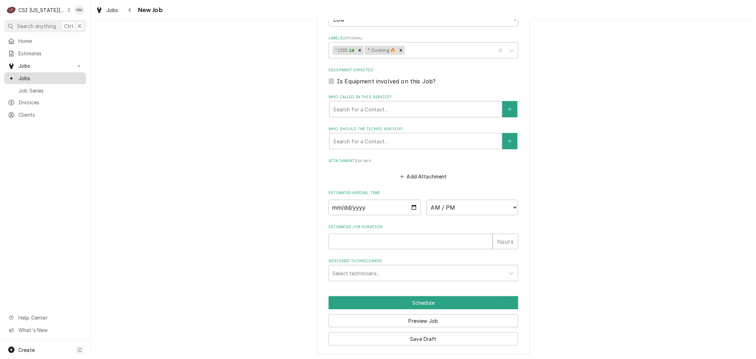
click at [29, 74] on span "Jobs" at bounding box center [50, 77] width 64 height 7
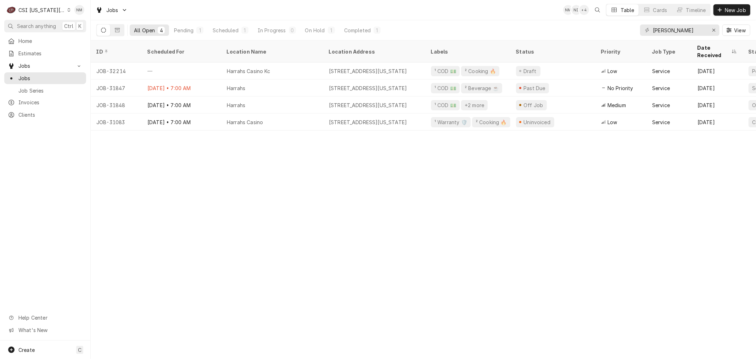
click at [68, 9] on icon "Dynamic Content Wrapper" at bounding box center [69, 10] width 3 height 4
click at [96, 26] on div "CSI [US_STATE]" at bounding box center [121, 26] width 103 height 7
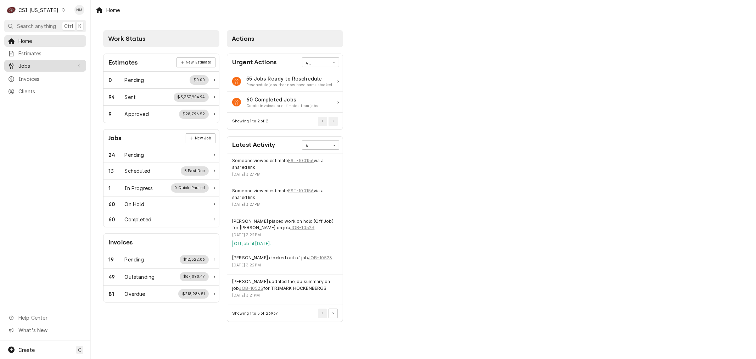
click at [36, 62] on span "Jobs" at bounding box center [44, 65] width 53 height 7
click at [35, 77] on span "Jobs" at bounding box center [50, 77] width 64 height 7
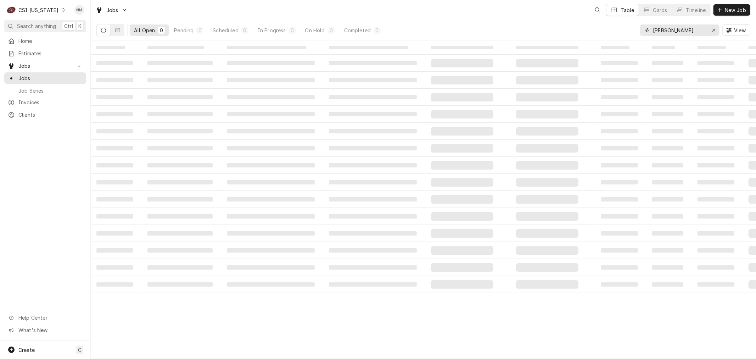
drag, startPoint x: 683, startPoint y: 30, endPoint x: 618, endPoint y: 32, distance: 64.9
click at [618, 32] on div "All Open 0 Pending 0 Scheduled 0 In Progress 0 On Hold 0 Completed 0 HARRAH View" at bounding box center [423, 30] width 654 height 20
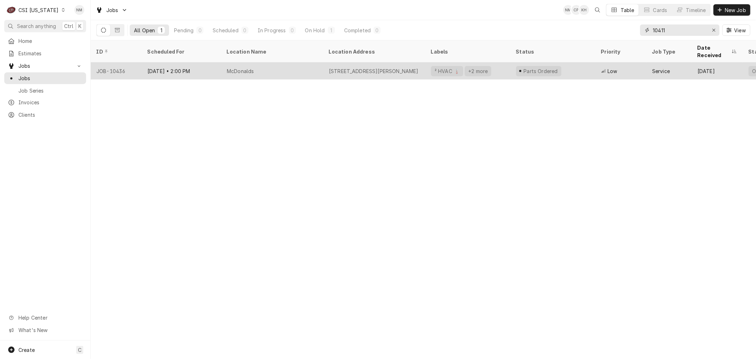
type input "10411"
click at [309, 62] on div "McDonalds" at bounding box center [272, 70] width 102 height 17
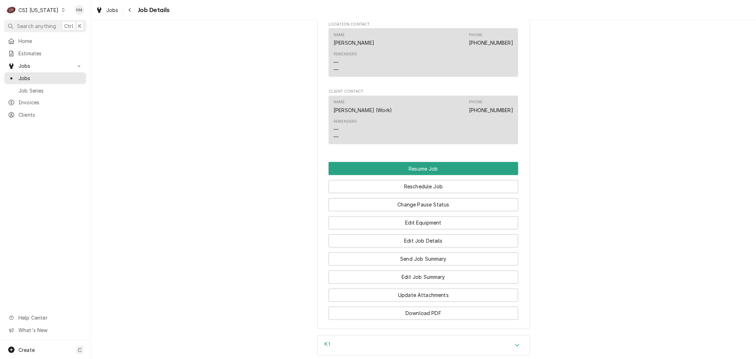
scroll to position [1023, 0]
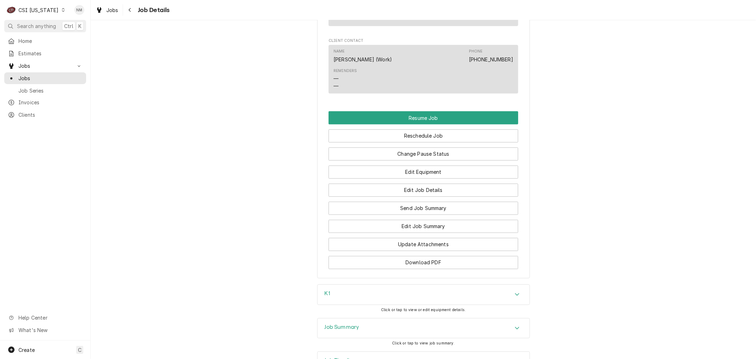
click at [343, 324] on h3 "Job Summary" at bounding box center [342, 327] width 35 height 7
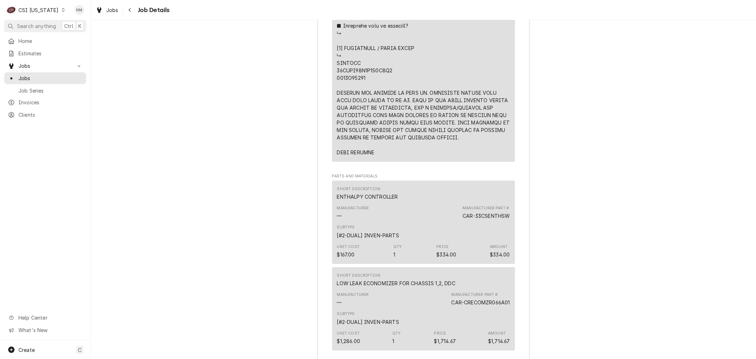
scroll to position [2204, 0]
drag, startPoint x: 445, startPoint y: 290, endPoint x: 507, endPoint y: 293, distance: 61.4
click at [507, 293] on div "Manufacturer — Manufacturer Part # CAR-CRECOMZR066A01" at bounding box center [423, 298] width 173 height 19
copy div "CAR-CRECOMZR066A01"
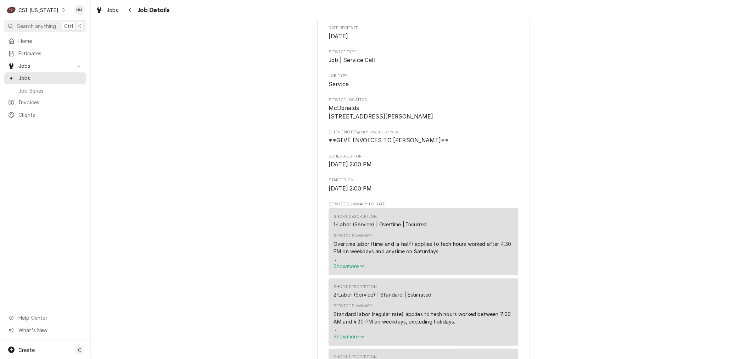
scroll to position [0, 0]
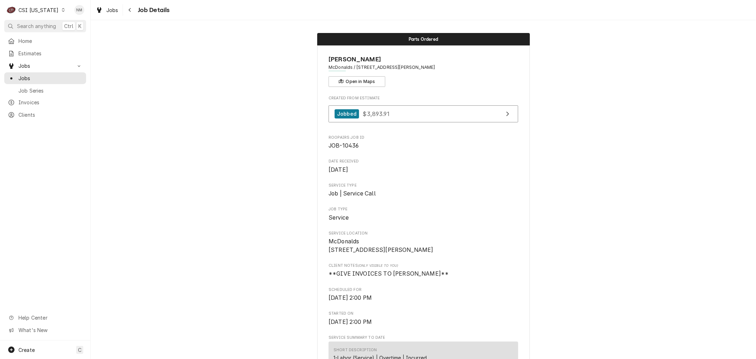
click at [62, 11] on icon "Dynamic Content Wrapper" at bounding box center [63, 10] width 3 height 4
click at [105, 13] on div "CSI [US_STATE][GEOGRAPHIC_DATA]" at bounding box center [111, 13] width 94 height 7
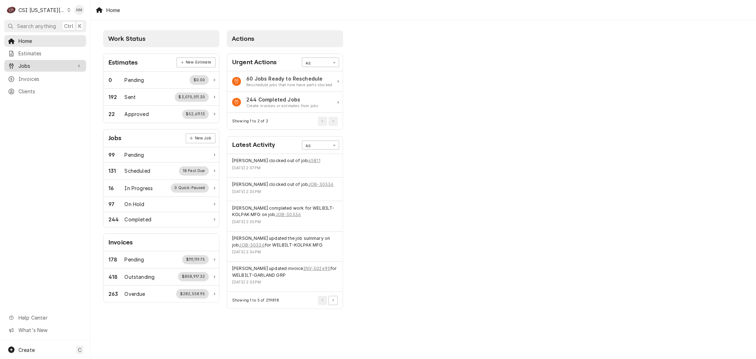
click at [37, 65] on span "Jobs" at bounding box center [44, 65] width 53 height 7
click at [36, 74] on span "Jobs" at bounding box center [50, 77] width 64 height 7
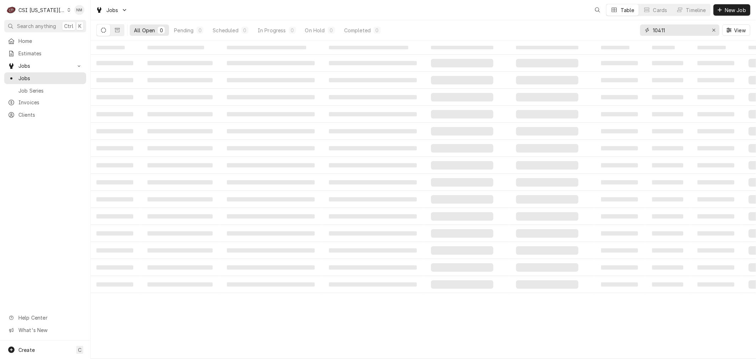
drag, startPoint x: 670, startPoint y: 30, endPoint x: 632, endPoint y: 29, distance: 37.9
click at [632, 29] on div "All Open 0 Pending 0 Scheduled 0 In Progress 0 On Hold 0 Completed 0 10411 View" at bounding box center [423, 30] width 654 height 20
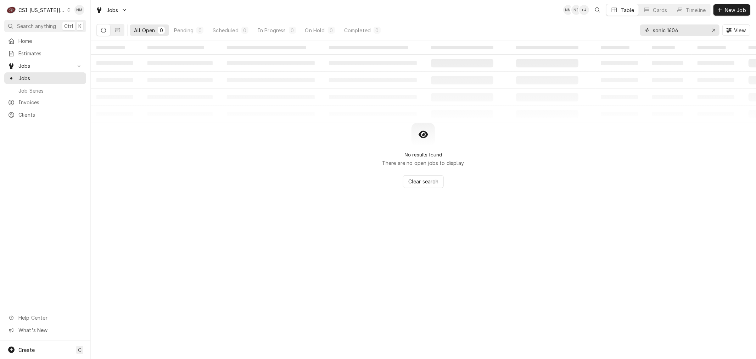
drag, startPoint x: 689, startPoint y: 33, endPoint x: 647, endPoint y: 33, distance: 41.5
click at [647, 33] on div "sonic 1606" at bounding box center [679, 29] width 79 height 11
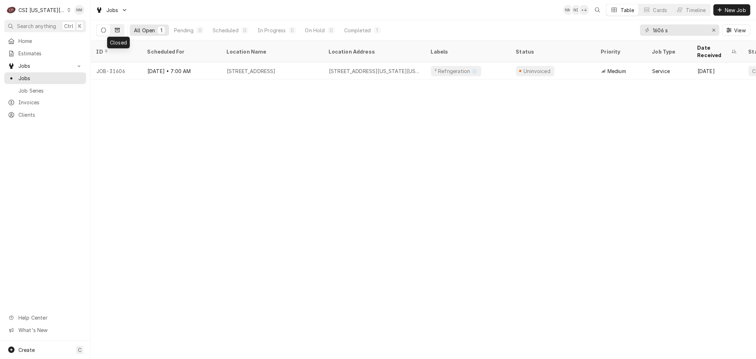
click at [114, 27] on button "Dynamic Content Wrapper" at bounding box center [117, 29] width 13 height 11
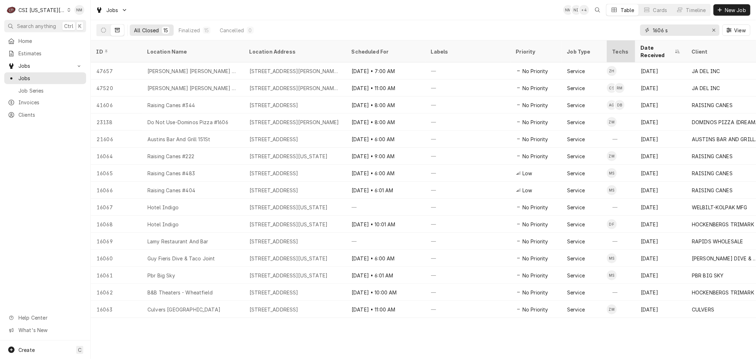
drag, startPoint x: 682, startPoint y: 28, endPoint x: 608, endPoint y: 43, distance: 75.9
click at [618, 40] on div "All Closed 15 Finalized 15 Cancelled 0 1606 s View" at bounding box center [423, 30] width 665 height 20
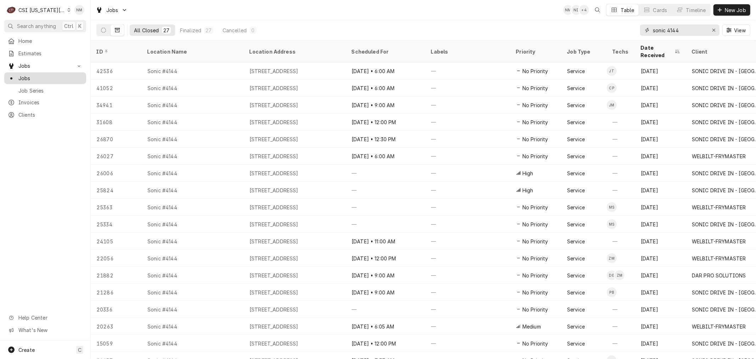
type input "sonic 4144"
click at [35, 76] on span "Jobs" at bounding box center [50, 77] width 64 height 7
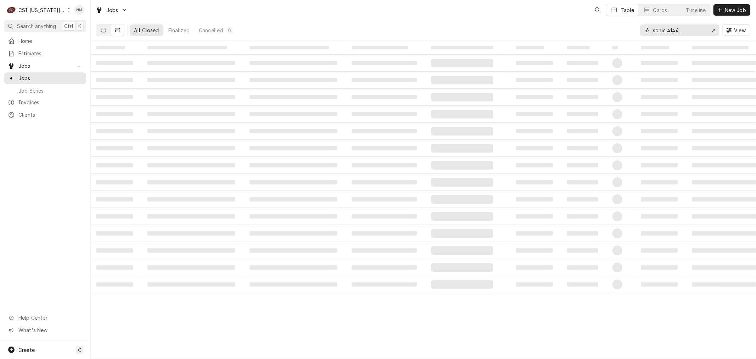
drag, startPoint x: 688, startPoint y: 31, endPoint x: 640, endPoint y: 30, distance: 48.2
click at [640, 30] on div "sonic 4144" at bounding box center [679, 29] width 79 height 11
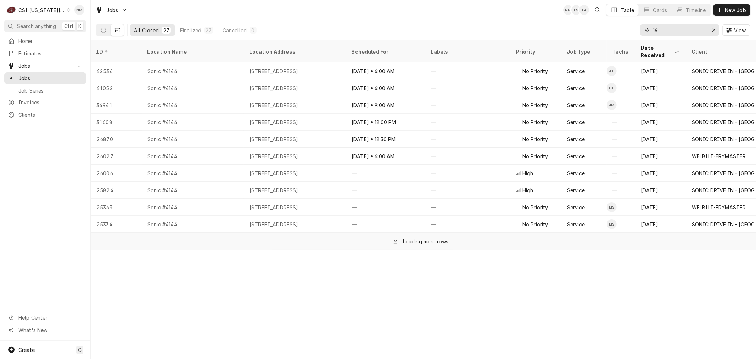
type input "1"
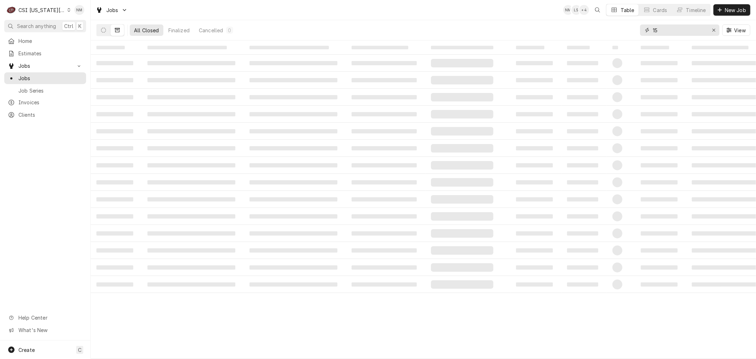
type input "1"
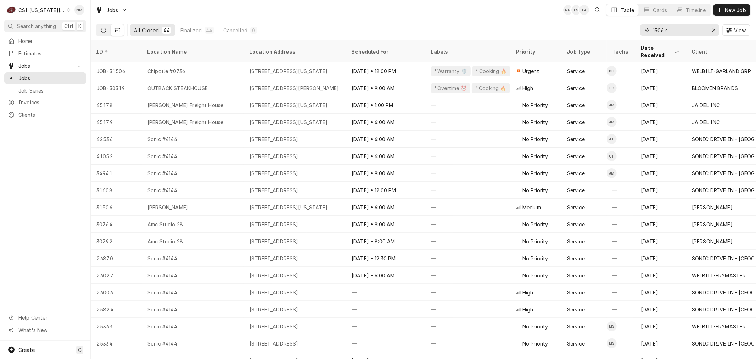
type input "1506 s"
click at [101, 29] on icon "Dynamic Content Wrapper" at bounding box center [103, 30] width 5 height 5
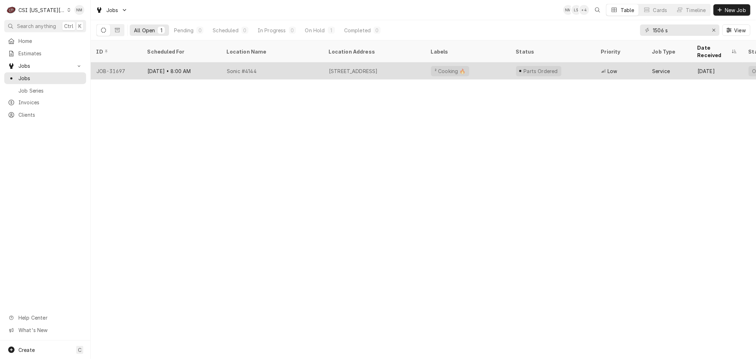
click at [309, 63] on div "Sonic #4144" at bounding box center [272, 70] width 102 height 17
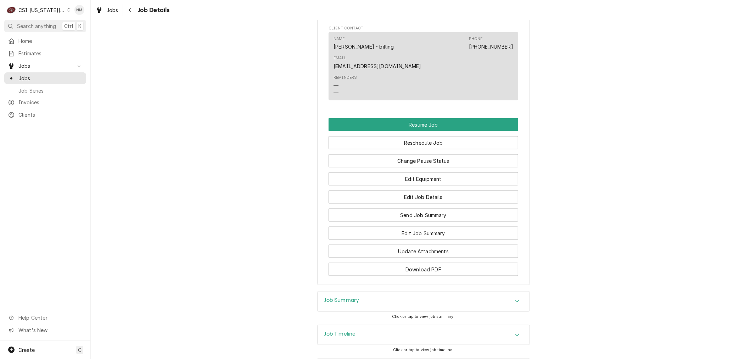
scroll to position [879, 0]
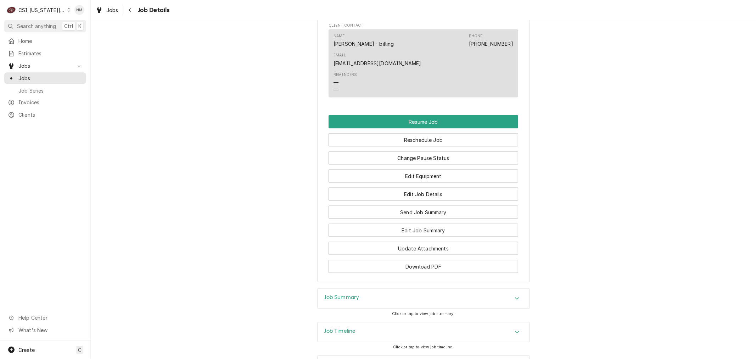
click at [345, 294] on h3 "Job Summary" at bounding box center [342, 297] width 35 height 7
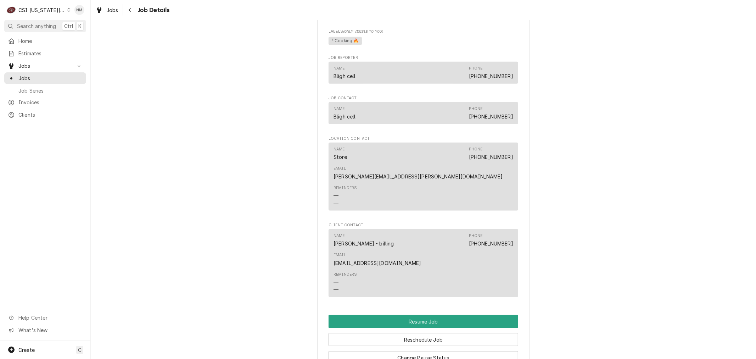
scroll to position [686, 0]
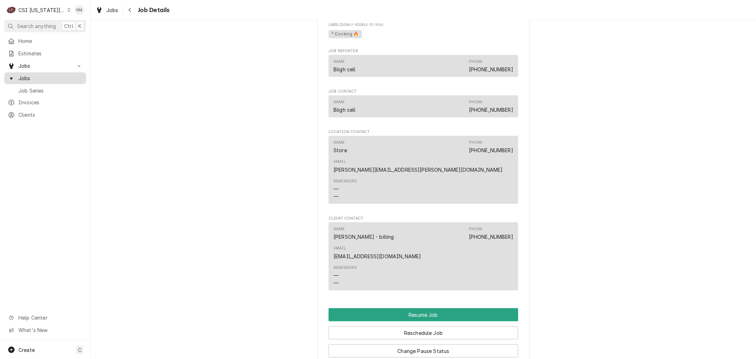
click at [31, 78] on span "Jobs" at bounding box center [50, 77] width 64 height 7
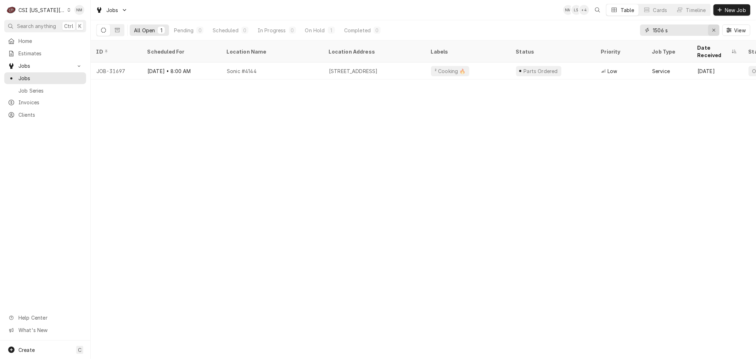
click at [713, 30] on icon "Erase input" at bounding box center [713, 30] width 3 height 3
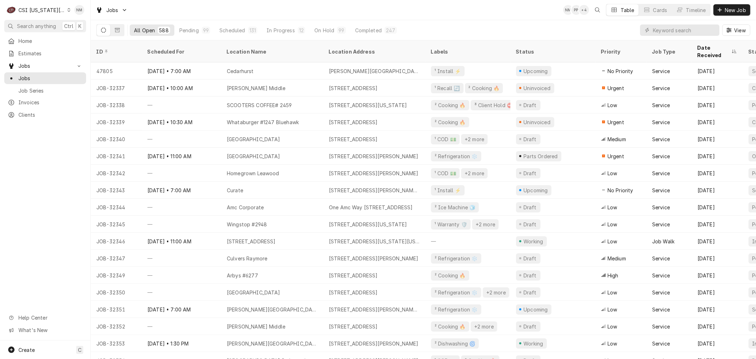
click at [67, 9] on icon "Dynamic Content Wrapper" at bounding box center [68, 10] width 3 height 4
click at [90, 39] on div "CSI St. [PERSON_NAME]" at bounding box center [121, 38] width 103 height 7
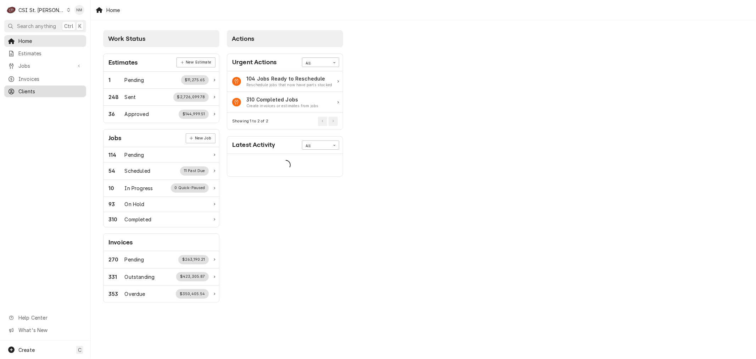
click at [34, 88] on span "Clients" at bounding box center [50, 91] width 64 height 7
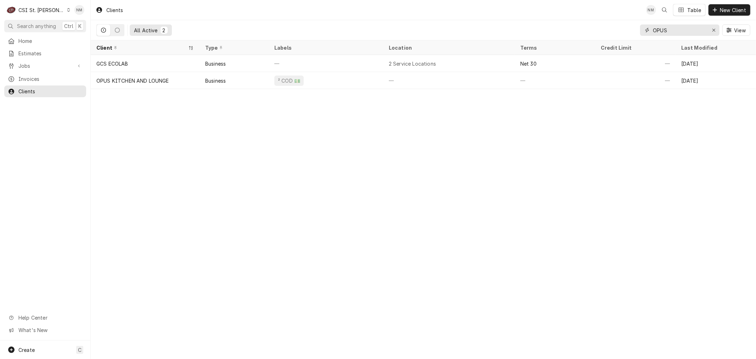
drag, startPoint x: 688, startPoint y: 30, endPoint x: 630, endPoint y: 31, distance: 58.1
click at [630, 31] on div "All Active 2 OPUS View" at bounding box center [423, 30] width 654 height 20
type input "a"
drag, startPoint x: 675, startPoint y: 29, endPoint x: 623, endPoint y: 29, distance: 51.7
click at [623, 29] on div "All Active 1 artic View" at bounding box center [423, 30] width 654 height 20
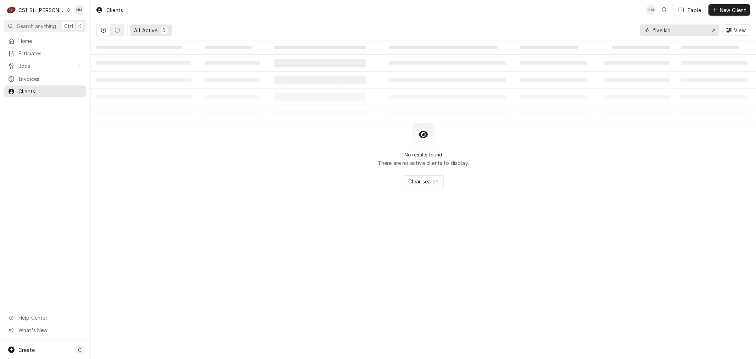
drag, startPoint x: 665, startPoint y: 32, endPoint x: 653, endPoint y: 32, distance: 11.7
click at [653, 32] on input "five kid" at bounding box center [679, 29] width 53 height 11
type input "f"
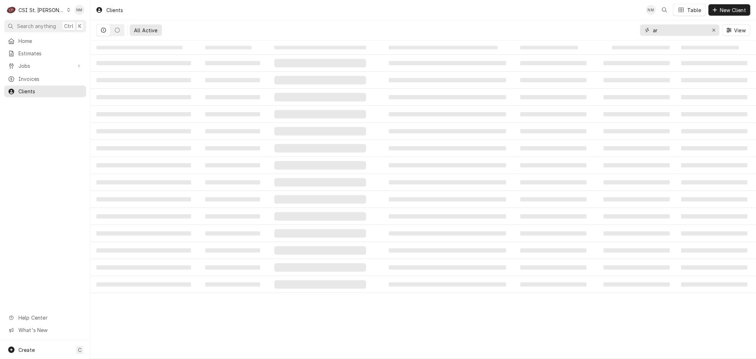
type input "a"
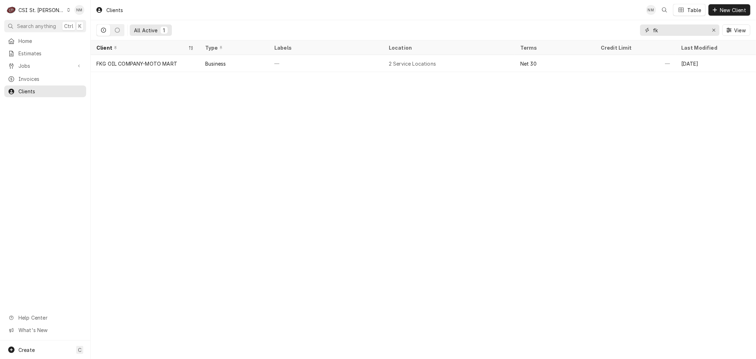
type input "f"
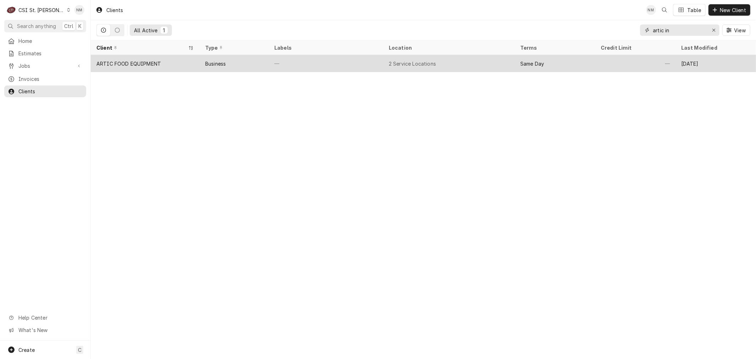
type input "artic in"
click at [331, 64] on div "—" at bounding box center [326, 63] width 114 height 17
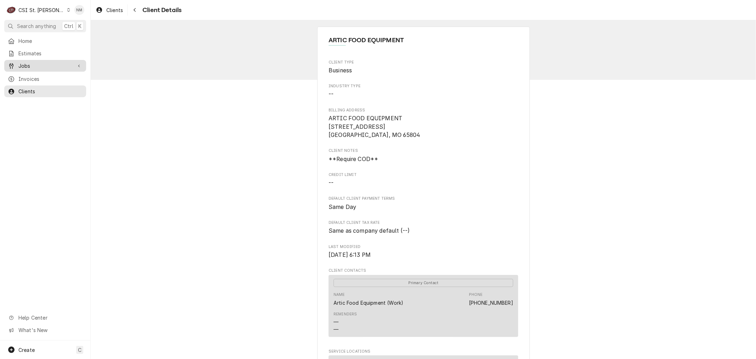
click at [37, 63] on span "Jobs" at bounding box center [44, 65] width 53 height 7
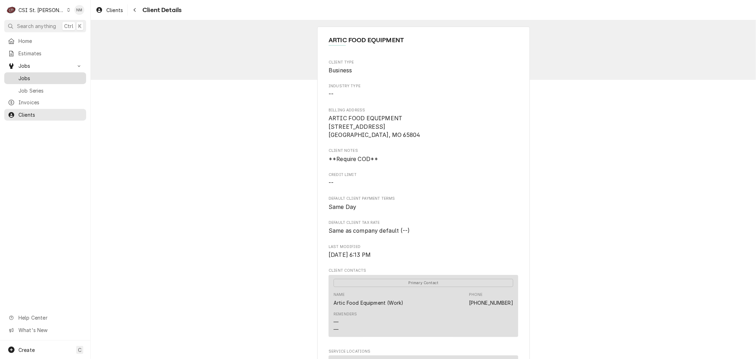
click at [40, 75] on span "Jobs" at bounding box center [50, 77] width 64 height 7
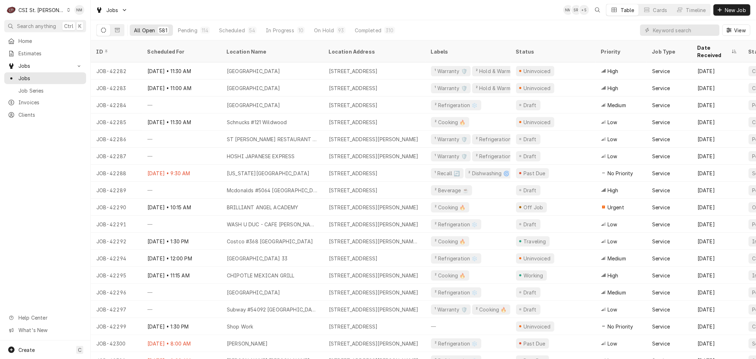
click at [67, 11] on icon "Dynamic Content Wrapper" at bounding box center [68, 10] width 3 height 4
click at [72, 14] on div "CSI [US_STATE][GEOGRAPHIC_DATA]" at bounding box center [109, 13] width 94 height 7
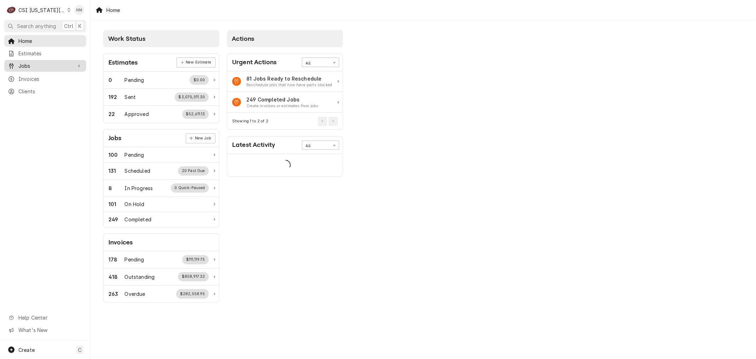
click at [32, 64] on span "Jobs" at bounding box center [44, 65] width 53 height 7
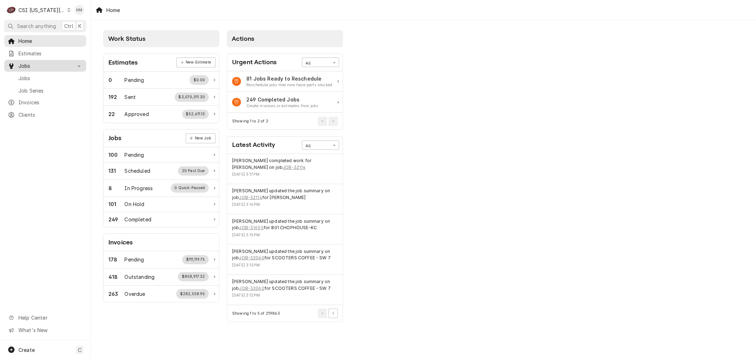
click at [29, 75] on span "Jobs" at bounding box center [50, 77] width 64 height 7
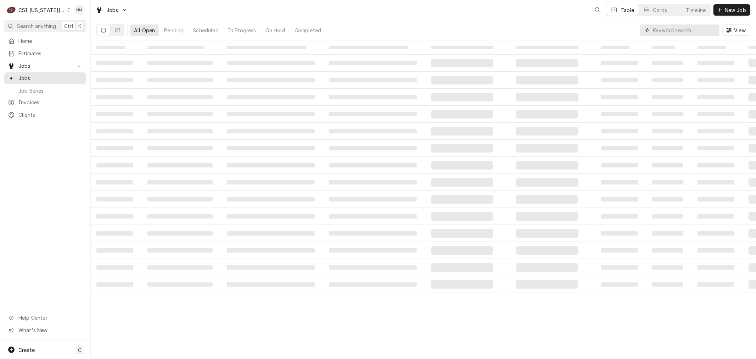
click at [688, 27] on input "Dynamic Content Wrapper" at bounding box center [684, 29] width 63 height 11
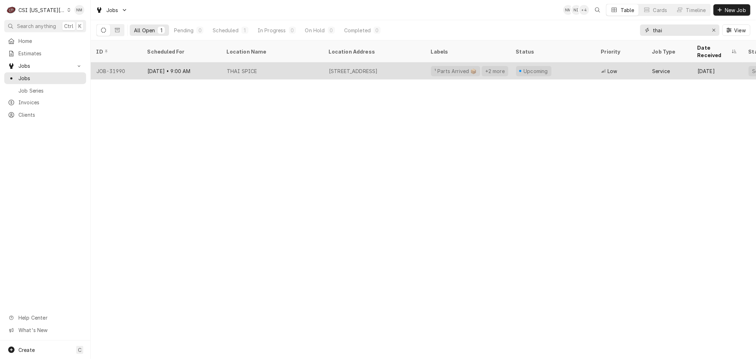
type input "thai"
click at [313, 62] on div "THAI SPICE" at bounding box center [272, 70] width 102 height 17
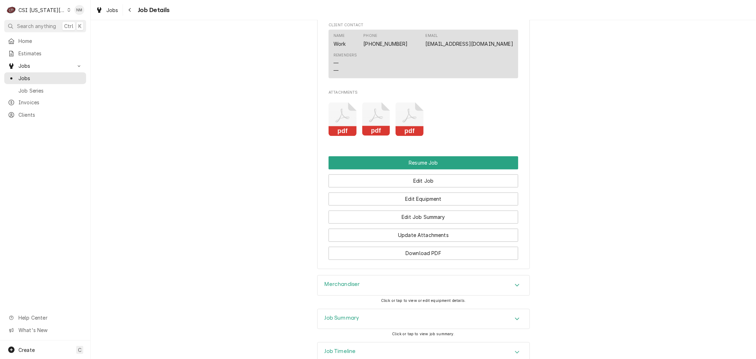
scroll to position [1177, 0]
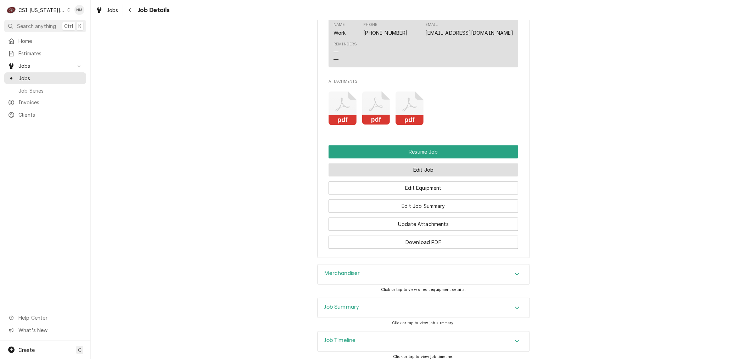
click at [421, 163] on button "Edit Job" at bounding box center [423, 169] width 190 height 13
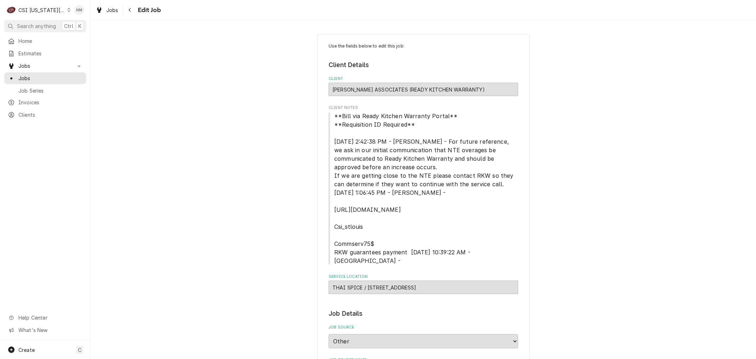
type textarea "x"
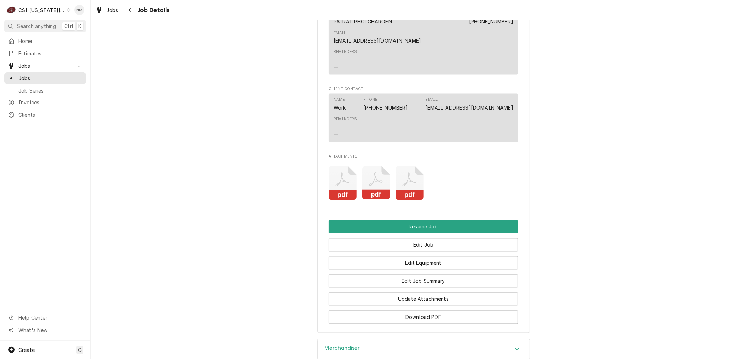
scroll to position [1177, 0]
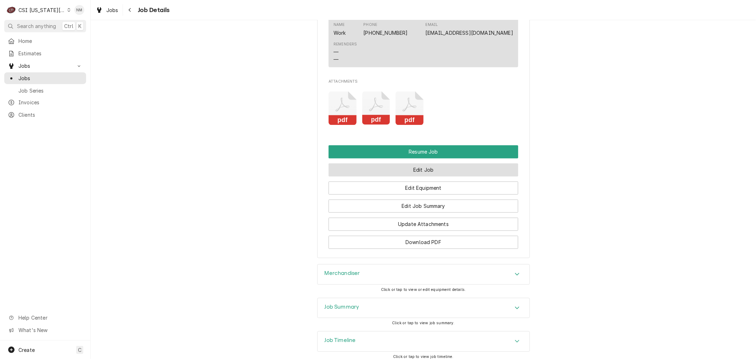
click at [435, 163] on button "Edit Job" at bounding box center [423, 169] width 190 height 13
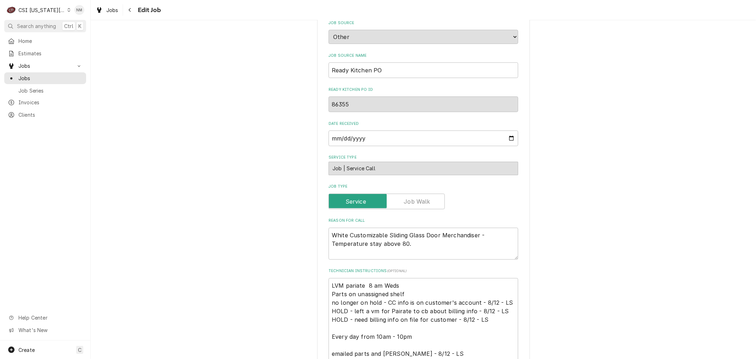
scroll to position [315, 0]
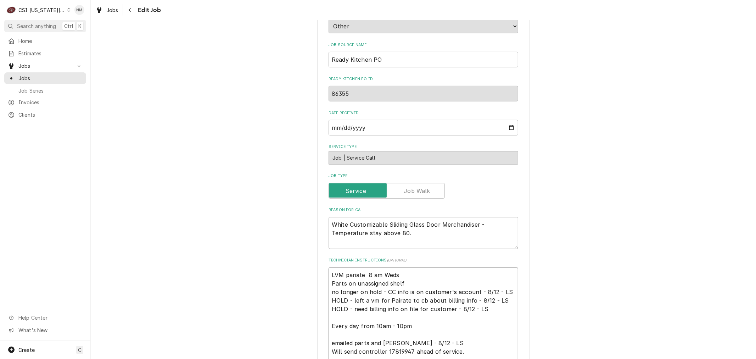
click at [329, 267] on textarea "LVM pariate 8 am Weds Parts on unassigned shelf no longer on hold - CC info is …" at bounding box center [423, 355] width 190 height 176
drag, startPoint x: 341, startPoint y: 264, endPoint x: 327, endPoint y: 263, distance: 13.9
click at [328, 267] on textarea "LVM pariate 8 am Weds Parts on unassigned shelf no longer on hold - CC info is …" at bounding box center [423, 355] width 190 height 176
type textarea "x"
type textarea "Spariate 8 am Weds Parts on unassigned shelf no longer on hold - CC info is on …"
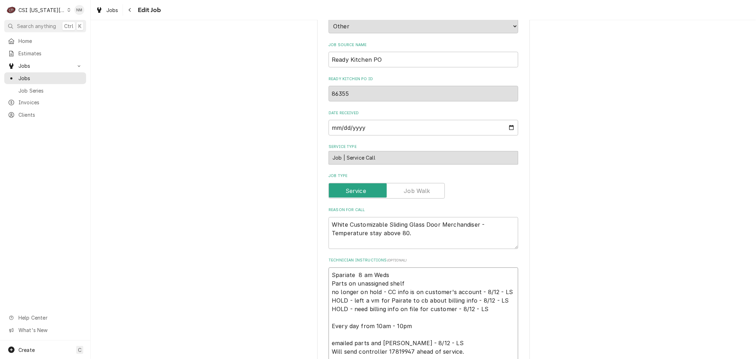
type textarea "x"
type textarea "Scpariate 8 am Weds Parts on unassigned shelf no longer on hold - CC info is on…"
type textarea "x"
type textarea "Schpariate 8 am Weds Parts on unassigned shelf no longer on hold - CC info is o…"
type textarea "x"
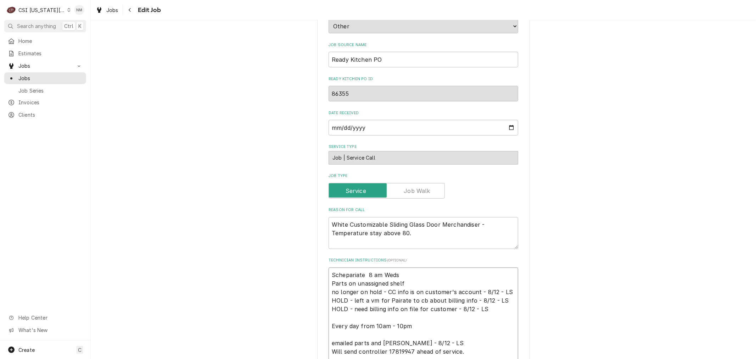
type textarea "Scheupariate 8 am Weds Parts on unassigned shelf no longer on hold - CC info is…"
type textarea "x"
type textarea "Schepariate 8 am Weds Parts on unassigned shelf no longer on hold - CC info is …"
type textarea "x"
type textarea "Schedpariate 8 am Weds Parts on unassigned shelf no longer on hold - CC info is…"
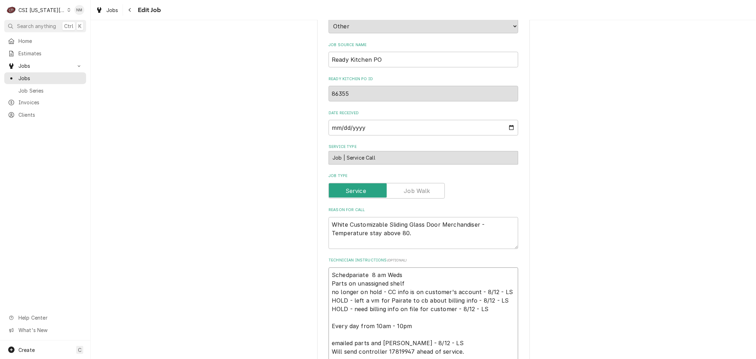
type textarea "x"
type textarea "Schedulpariate 8 am Weds Parts on unassigned shelf no longer on hold - CC info …"
type textarea "x"
type textarea "Schedulepariate 8 am Weds Parts on unassigned shelf no longer on hold - CC info…"
type textarea "x"
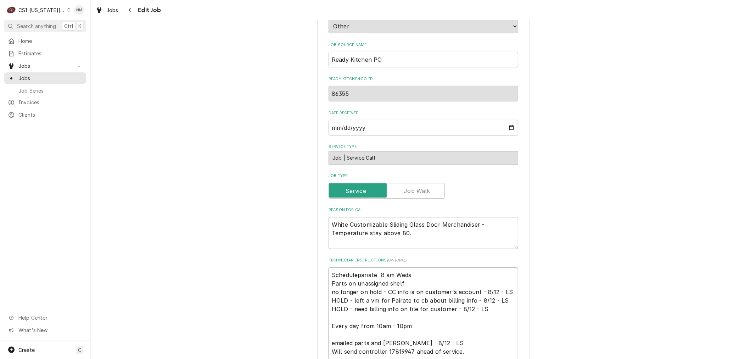
type textarea "Scheduledpariate 8 am Weds Parts on unassigned shelf no longer on hold - CC inf…"
type textarea "x"
type textarea "Scheduled pariate 8 am Weds Parts on unassigned shelf no longer on hold - CC in…"
type textarea "x"
type textarea "Scheduled wpariate 8 am Weds Parts on unassigned shelf no longer on hold - CC i…"
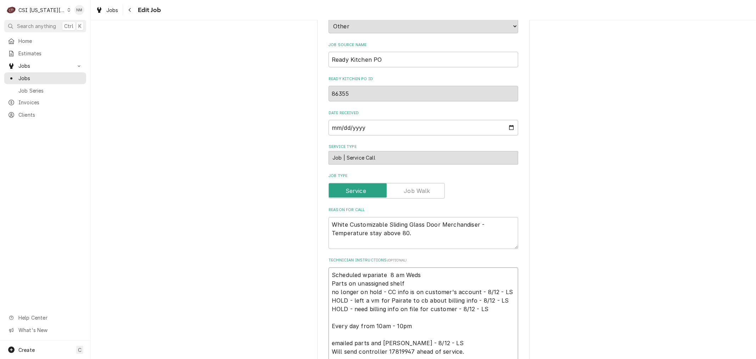
type textarea "x"
type textarea "Scheduled wipariate 8 am Weds Parts on unassigned shelf no longer on hold - CC …"
type textarea "x"
type textarea "Scheduled withpariate 8 am Weds Parts on unassigned shelf no longer on hold - C…"
type textarea "x"
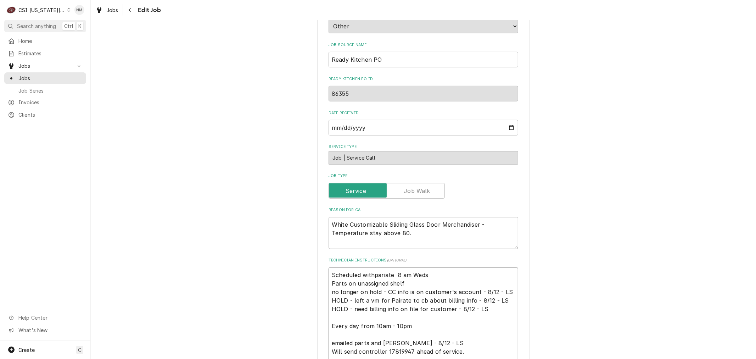
type textarea "Scheduled with pariate 8 am Weds Parts on unassigned shelf no longer on hold - …"
type textarea "x"
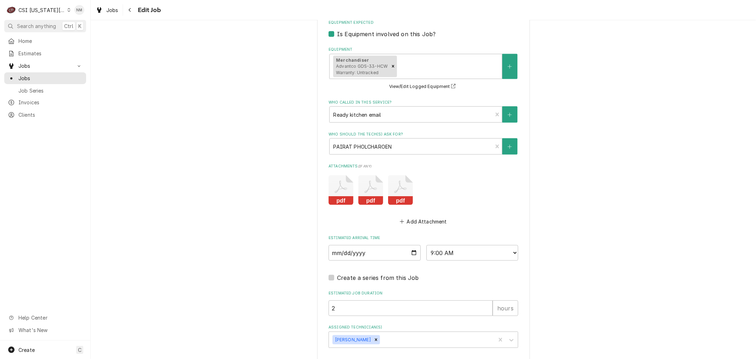
scroll to position [833, 0]
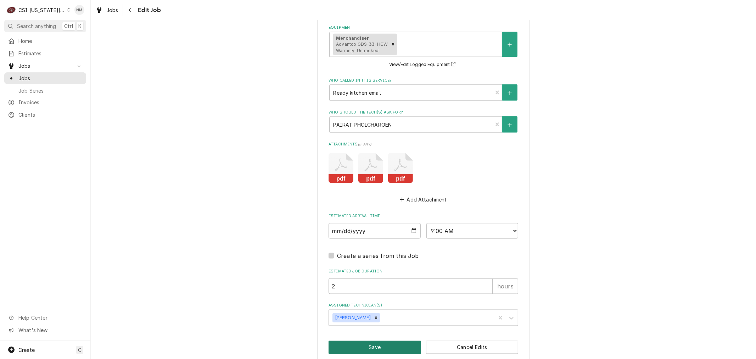
type textarea "Scheduled with pariate 8 am Weds Parts on unassigned shelf no longer on hold - …"
click at [388, 340] on button "Save" at bounding box center [374, 346] width 92 height 13
type textarea "x"
